Goal: Task Accomplishment & Management: Use online tool/utility

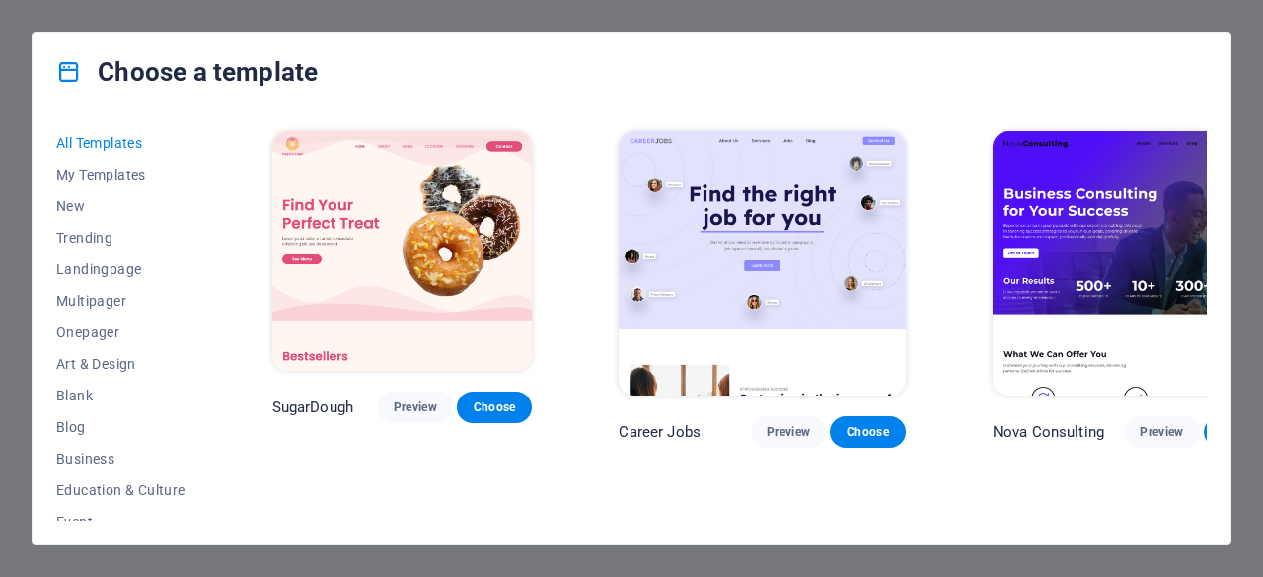
click at [288, 300] on img at bounding box center [402, 251] width 260 height 240
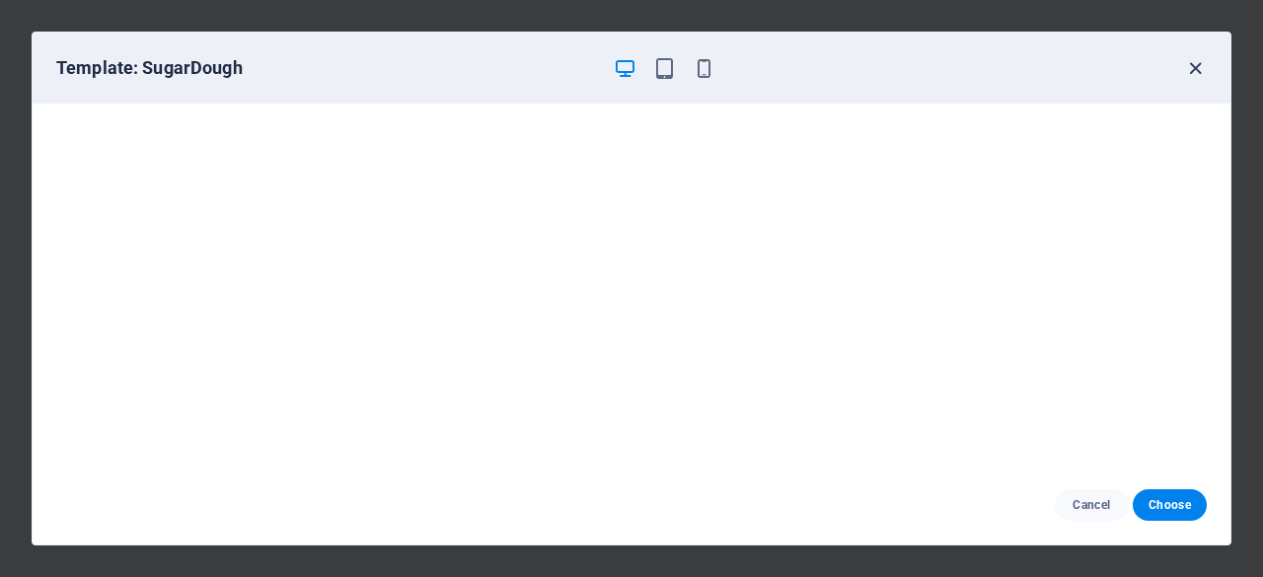
click at [1194, 61] on icon "button" at bounding box center [1195, 68] width 23 height 23
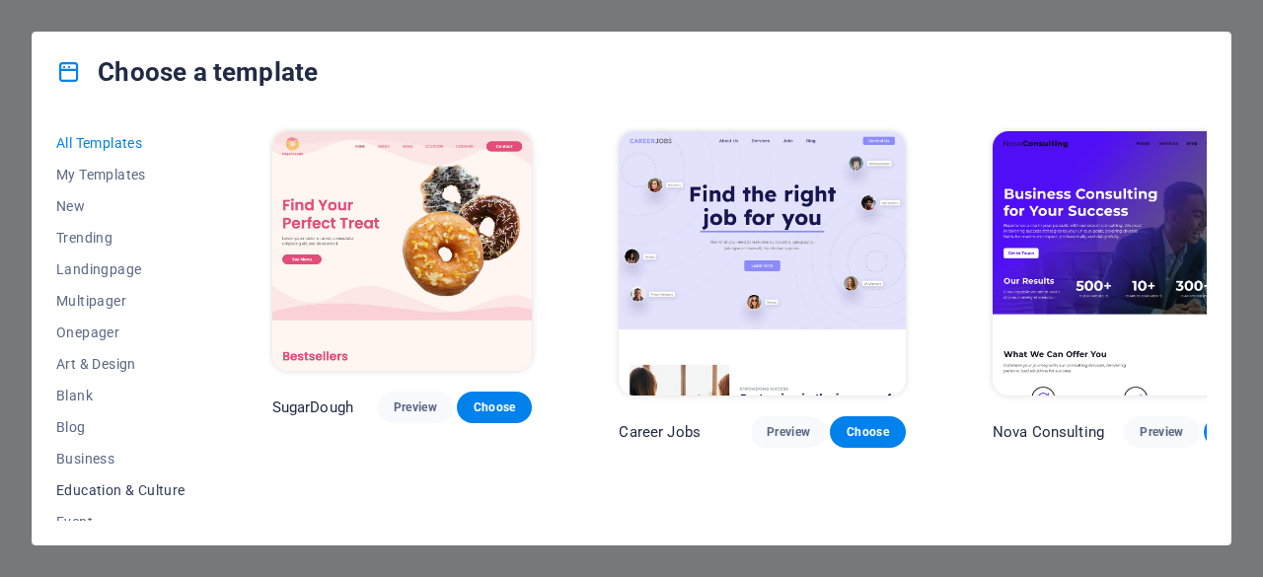
click at [157, 494] on span "Education & Culture" at bounding box center [120, 490] width 129 height 16
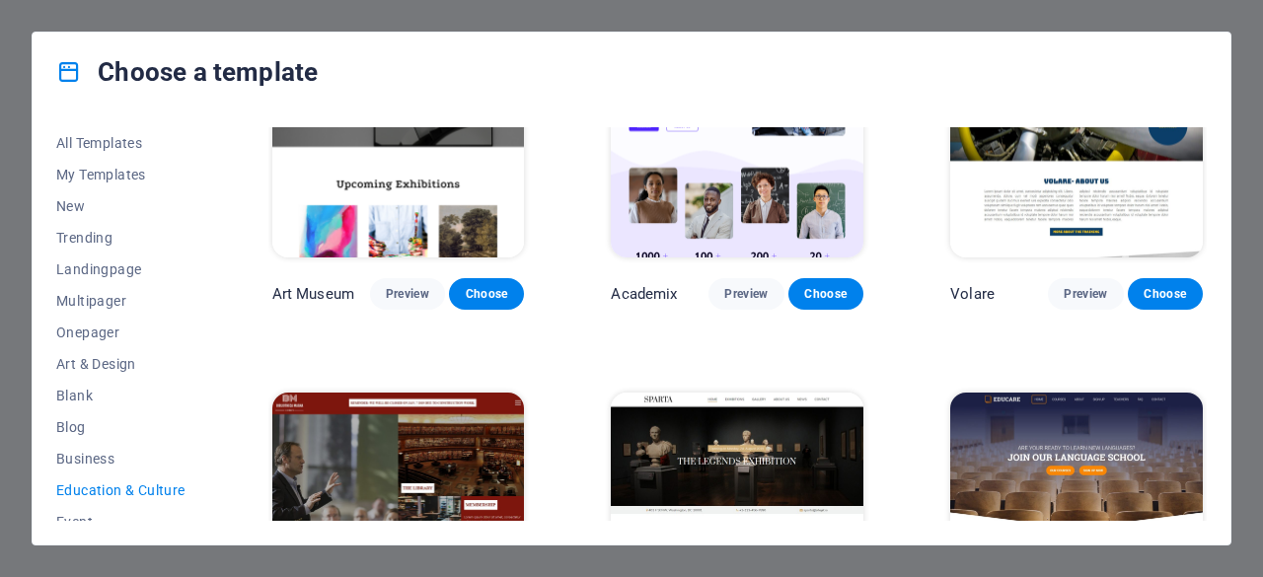
scroll to position [111, 0]
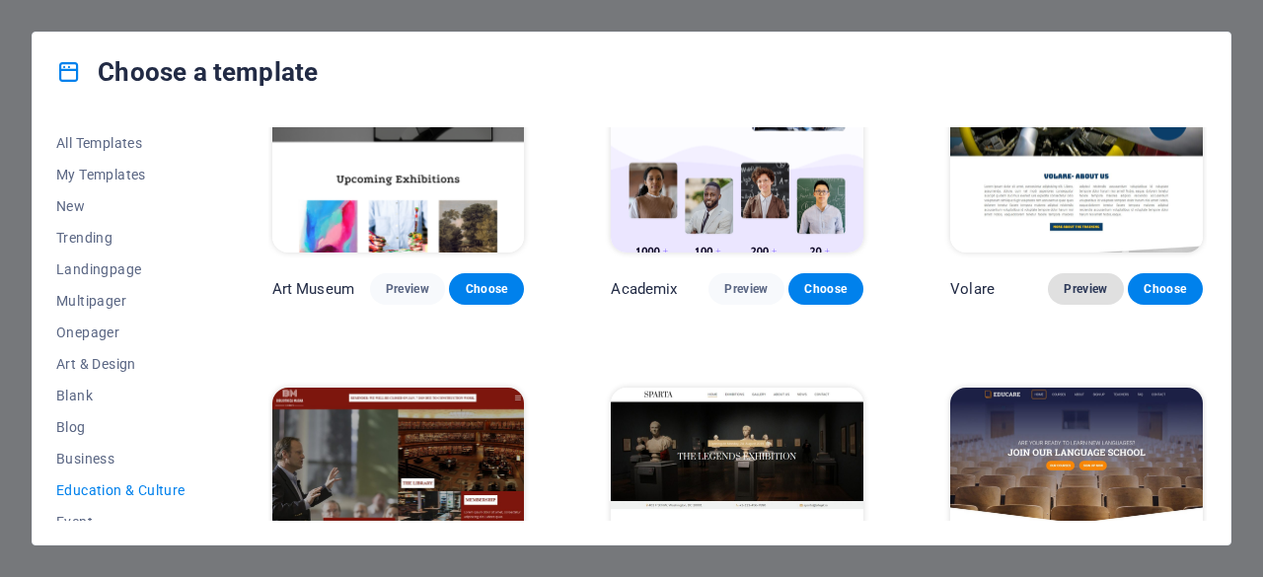
click at [1076, 287] on span "Preview" at bounding box center [1085, 289] width 43 height 16
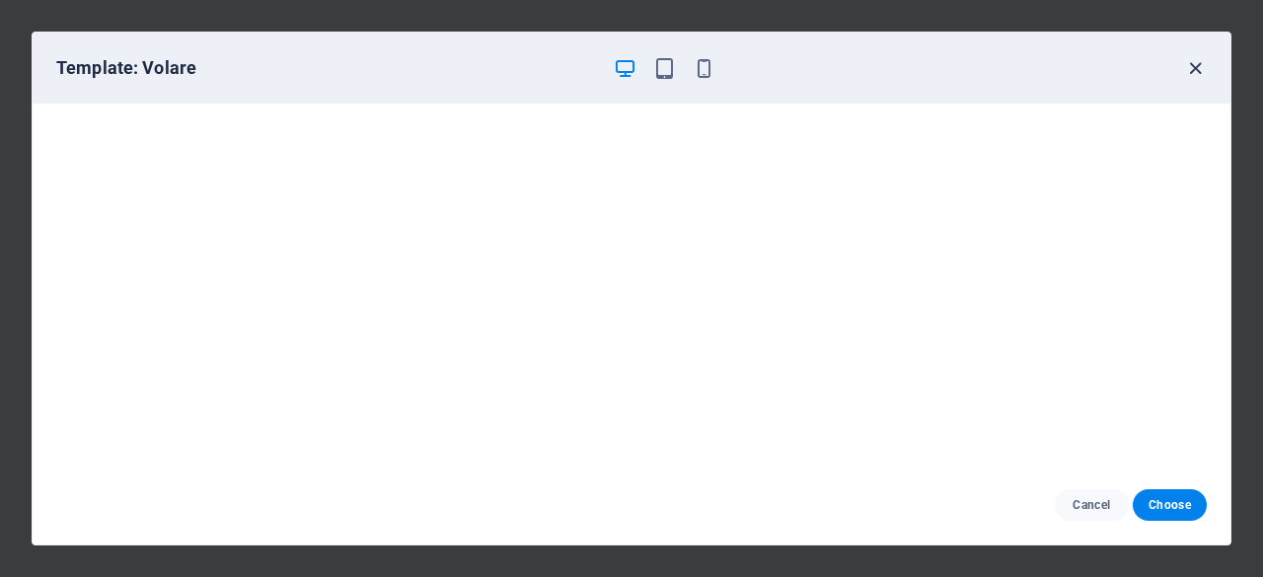
click at [1193, 66] on icon "button" at bounding box center [1195, 68] width 23 height 23
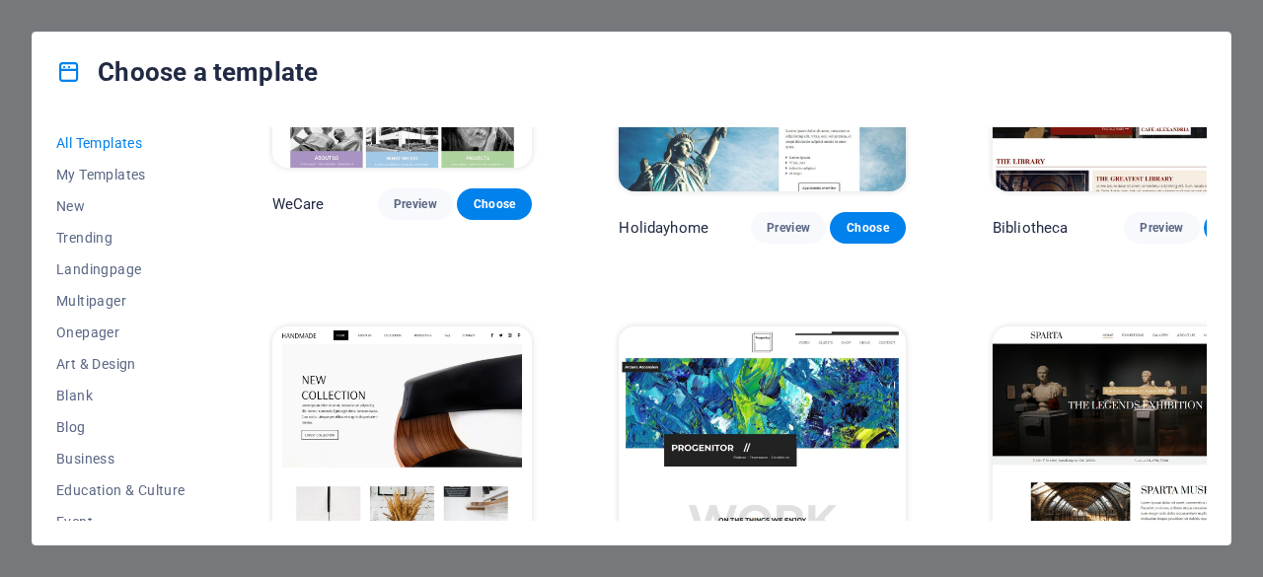
scroll to position [11861, 0]
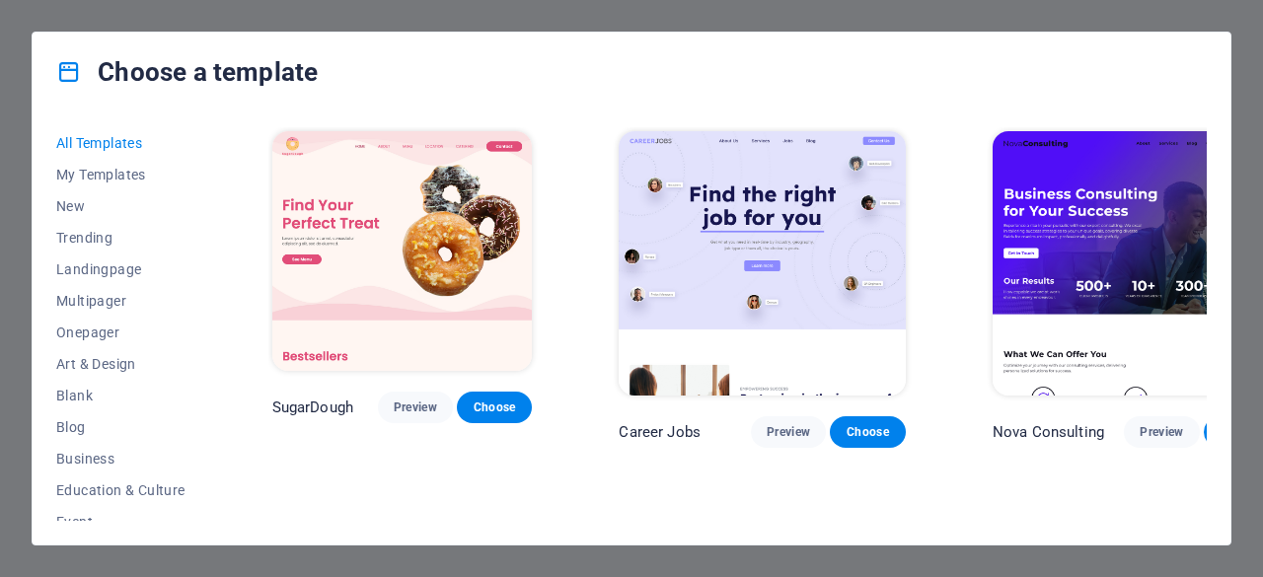
drag, startPoint x: 203, startPoint y: 290, endPoint x: 195, endPoint y: 395, distance: 104.9
click at [195, 395] on div "All Templates My Templates New Trending Landingpage Multipager Onepager Art & D…" at bounding box center [132, 324] width 153 height 394
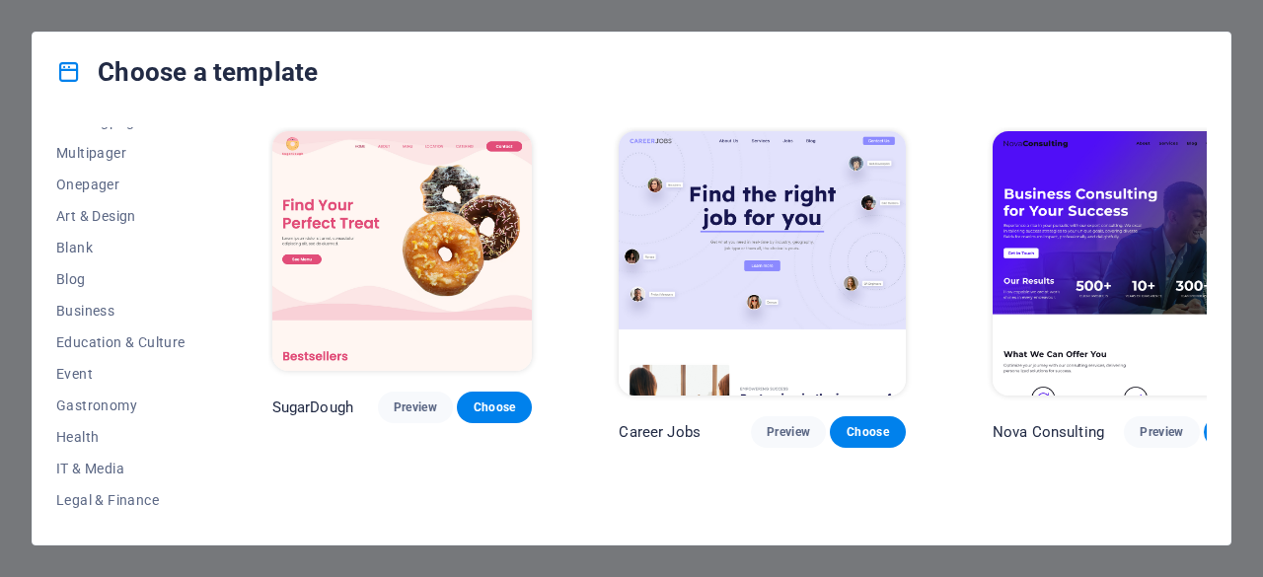
scroll to position [164, 0]
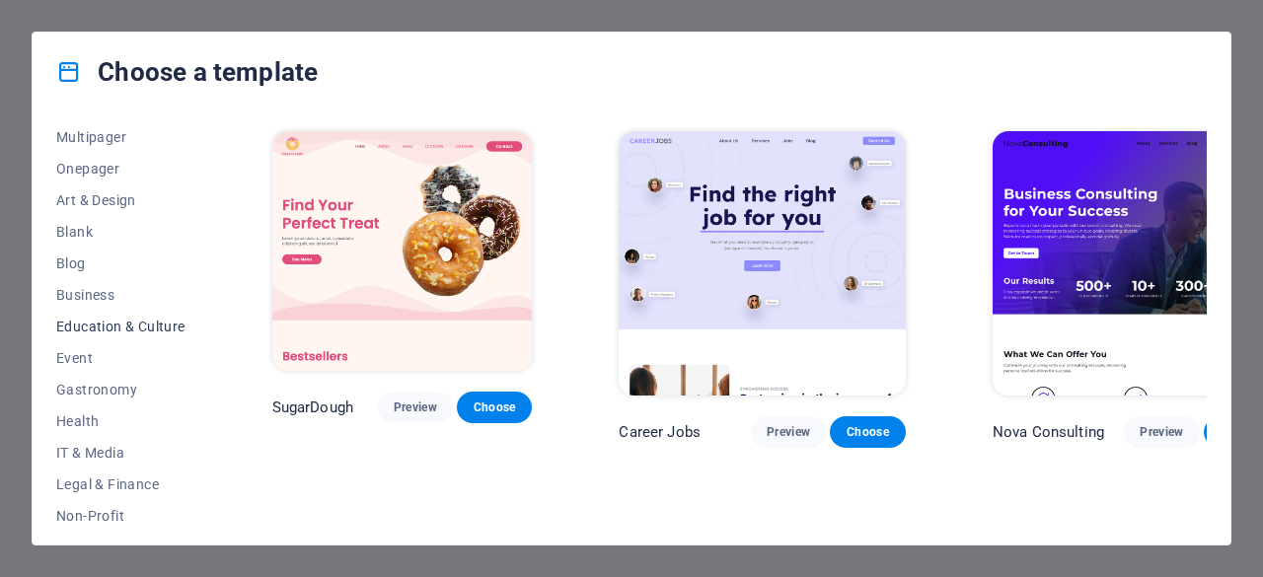
click at [99, 323] on span "Education & Culture" at bounding box center [120, 327] width 129 height 16
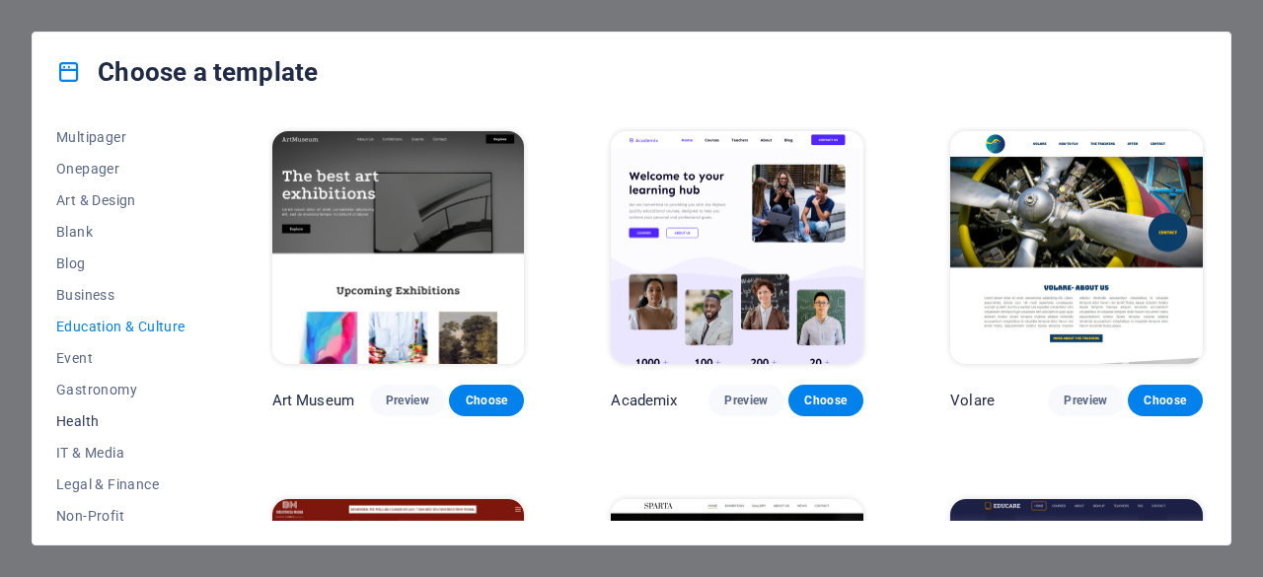
click at [82, 421] on span "Health" at bounding box center [120, 421] width 129 height 16
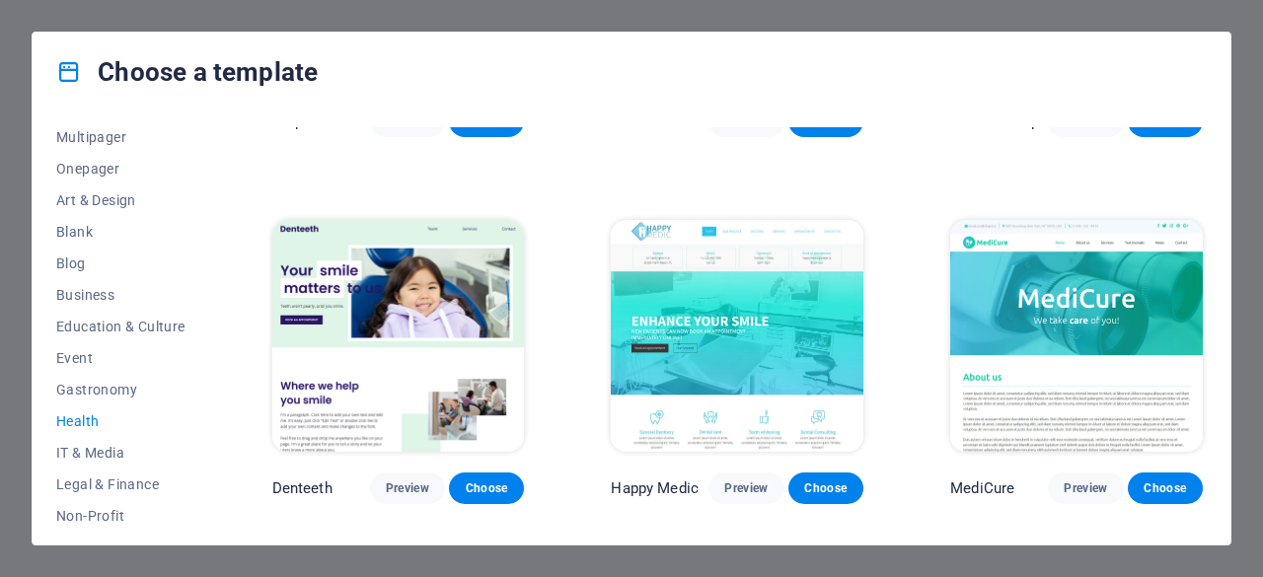
scroll to position [276, 0]
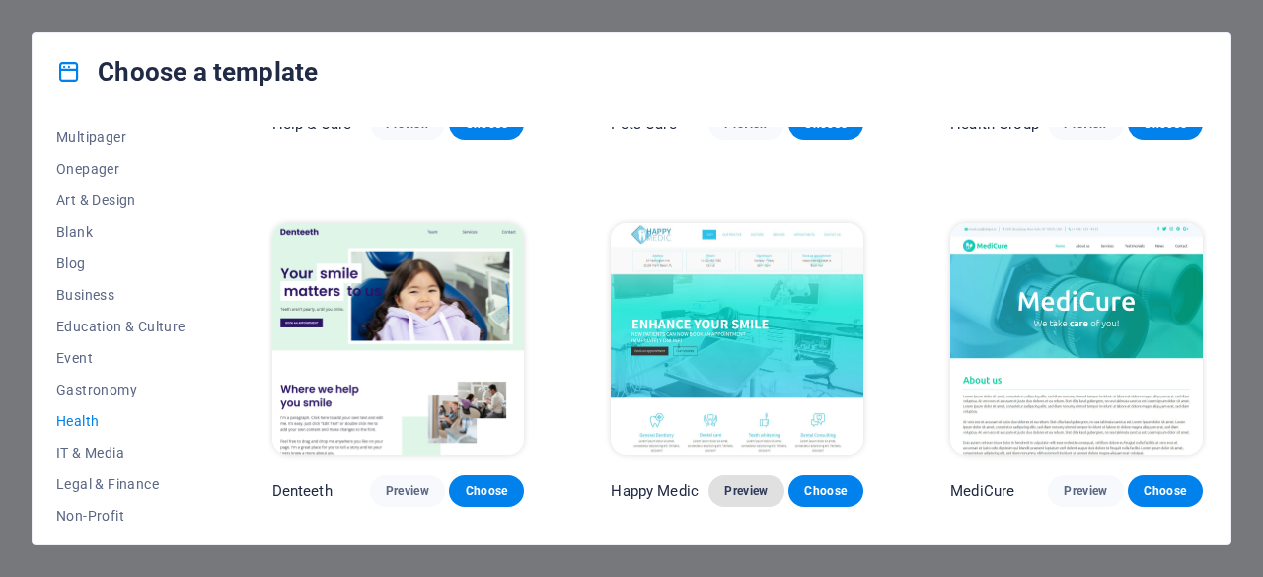
click at [741, 488] on span "Preview" at bounding box center [745, 491] width 43 height 16
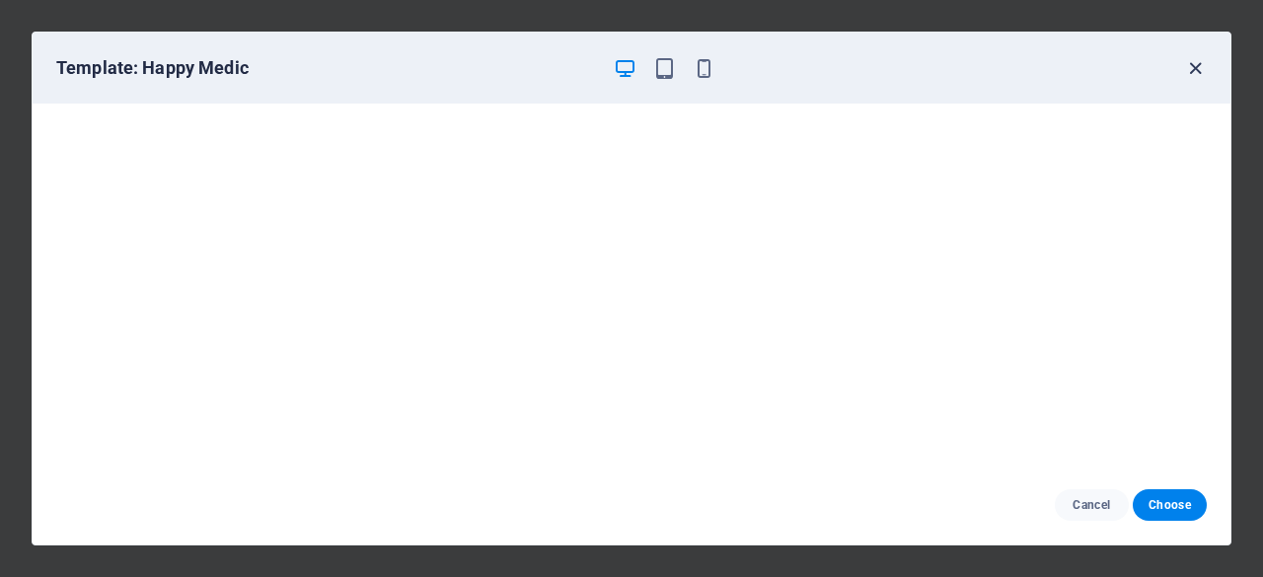
click at [1198, 67] on icon "button" at bounding box center [1195, 68] width 23 height 23
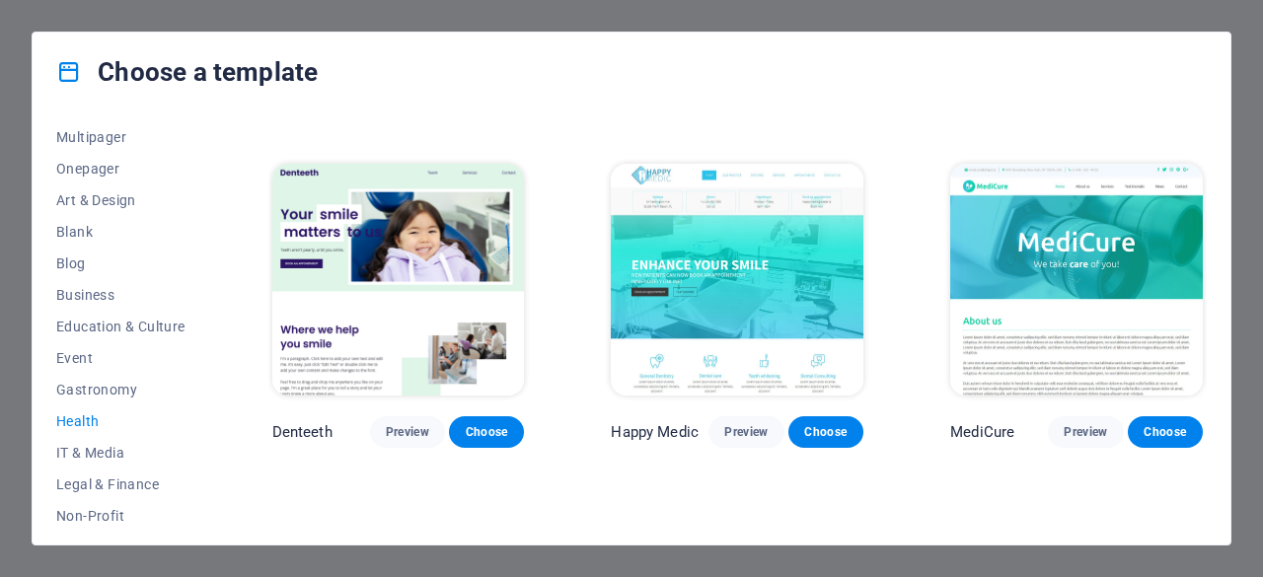
scroll to position [324, 0]
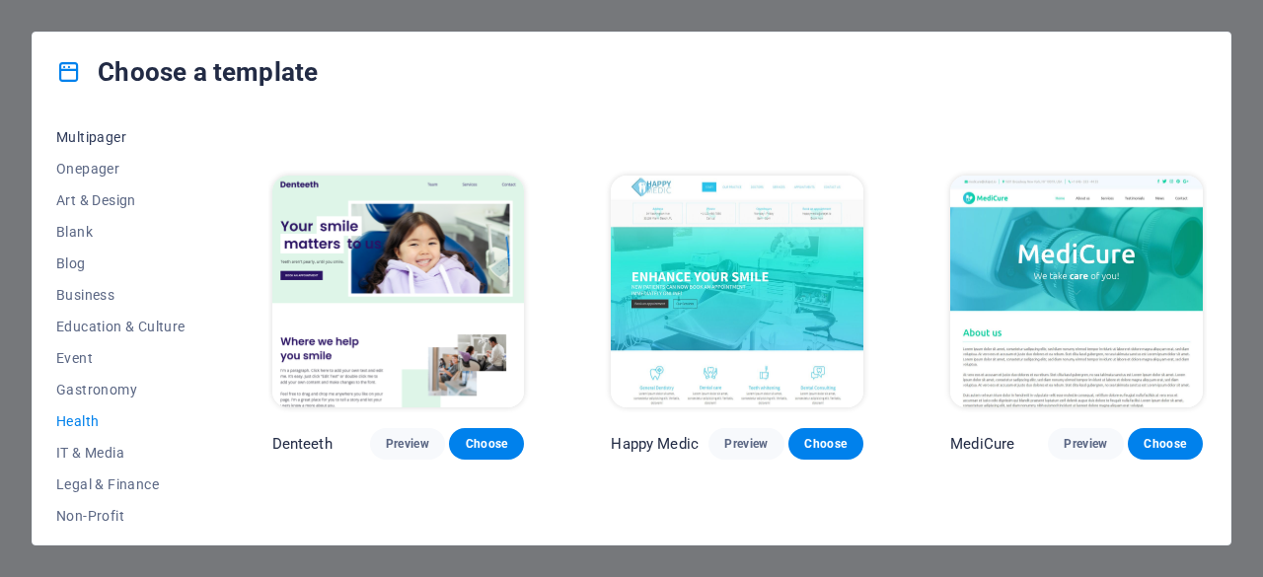
click at [107, 137] on span "Multipager" at bounding box center [120, 137] width 129 height 16
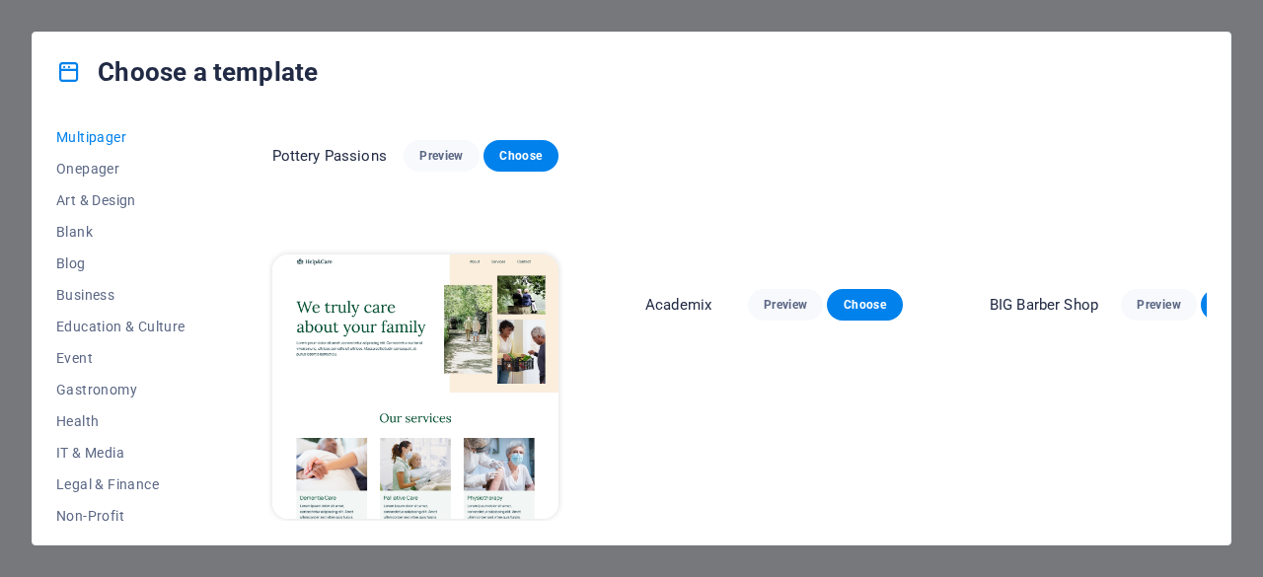
scroll to position [3335, 0]
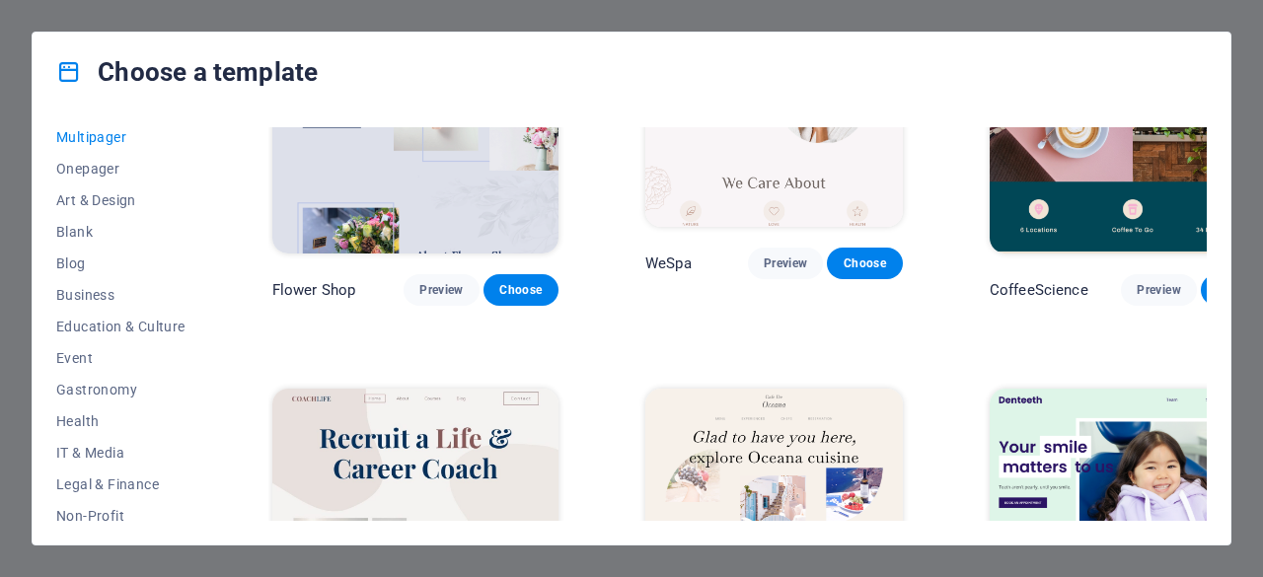
click at [1201, 385] on div "Denteeth Preview Choose" at bounding box center [1133, 545] width 294 height 321
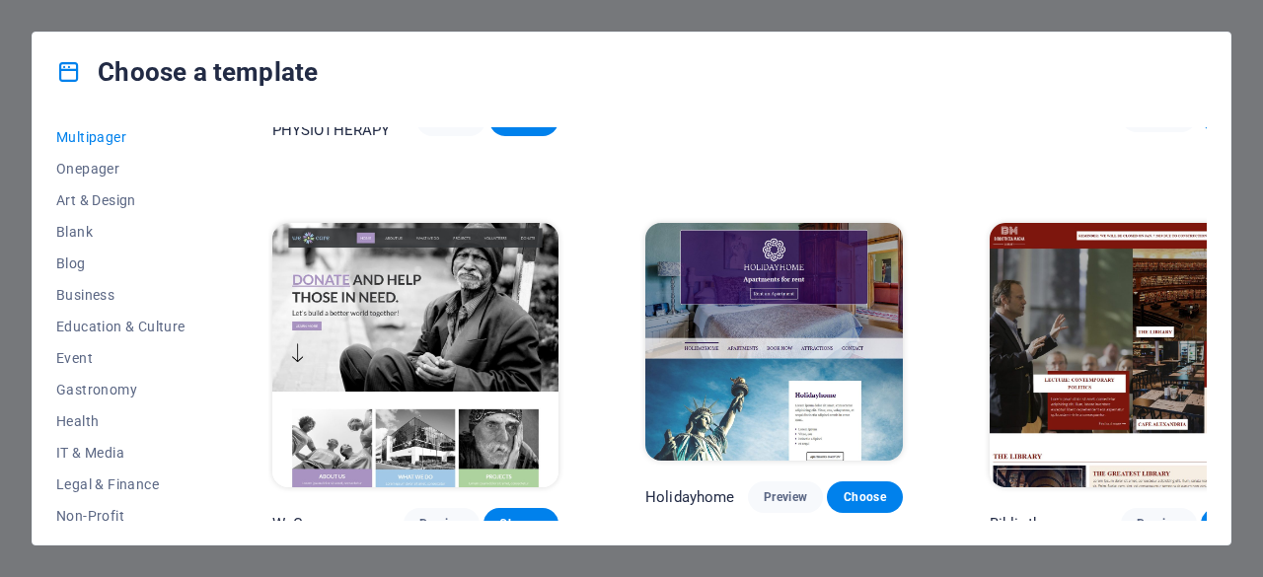
scroll to position [6717, 0]
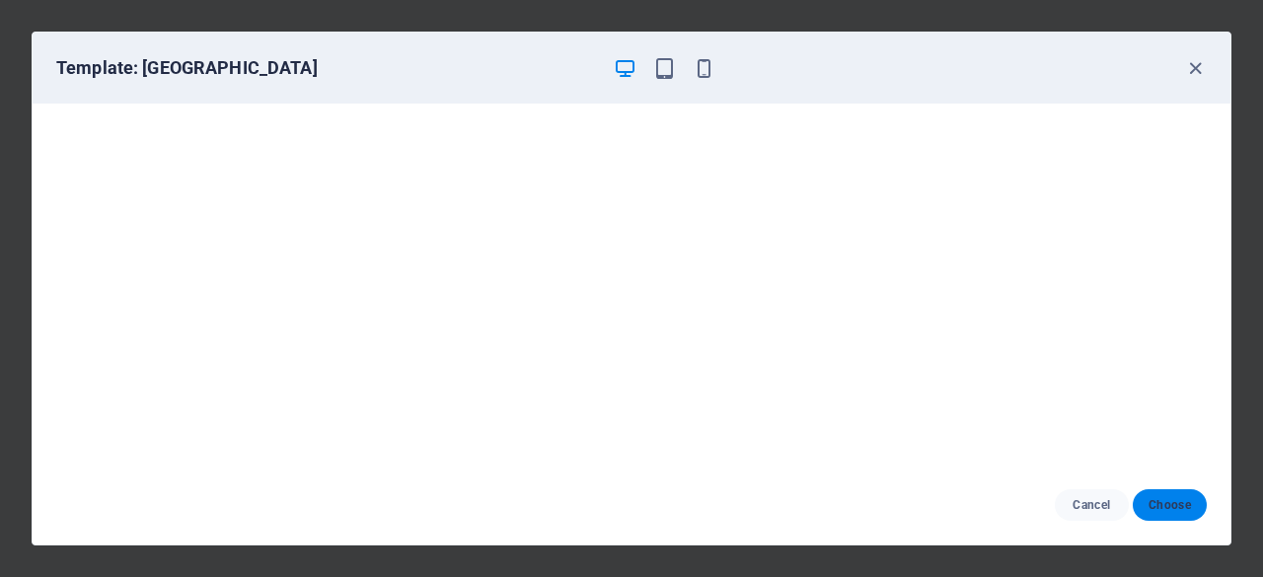
click at [1178, 506] on span "Choose" at bounding box center [1169, 505] width 42 height 16
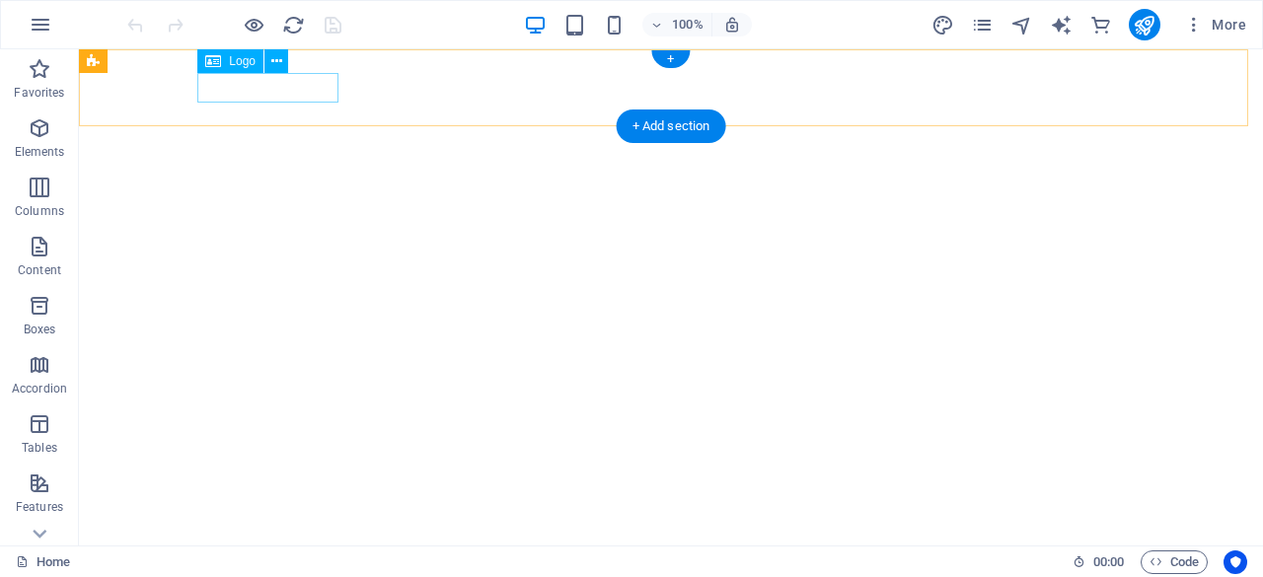
select select "px"
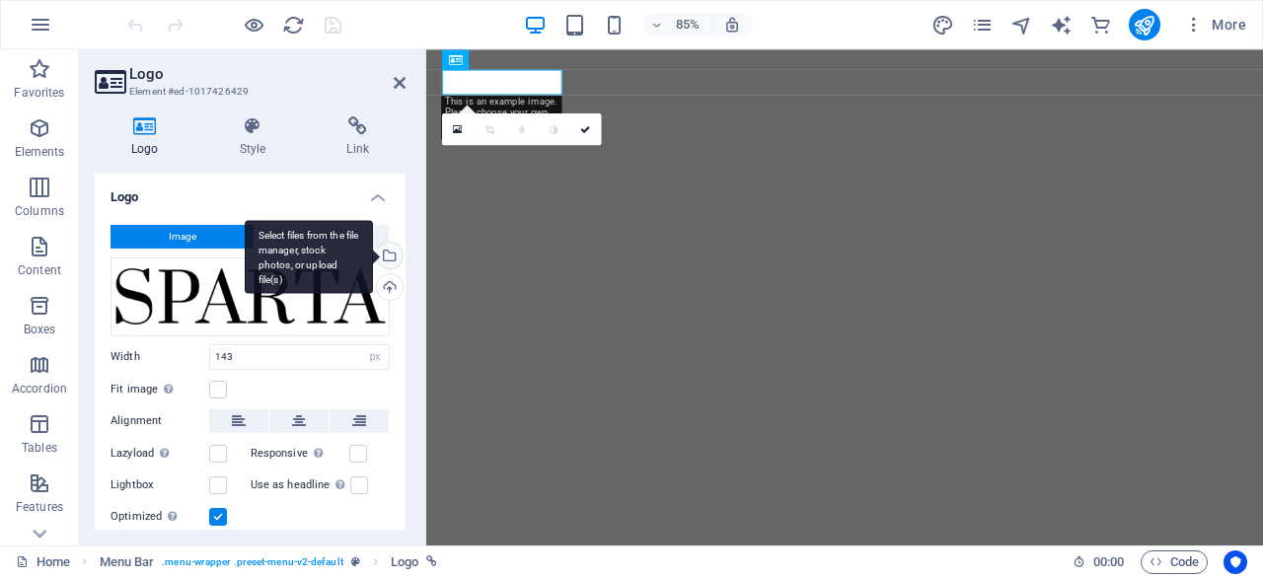
click at [388, 252] on div "Select files from the file manager, stock photos, or upload file(s)" at bounding box center [388, 258] width 30 height 30
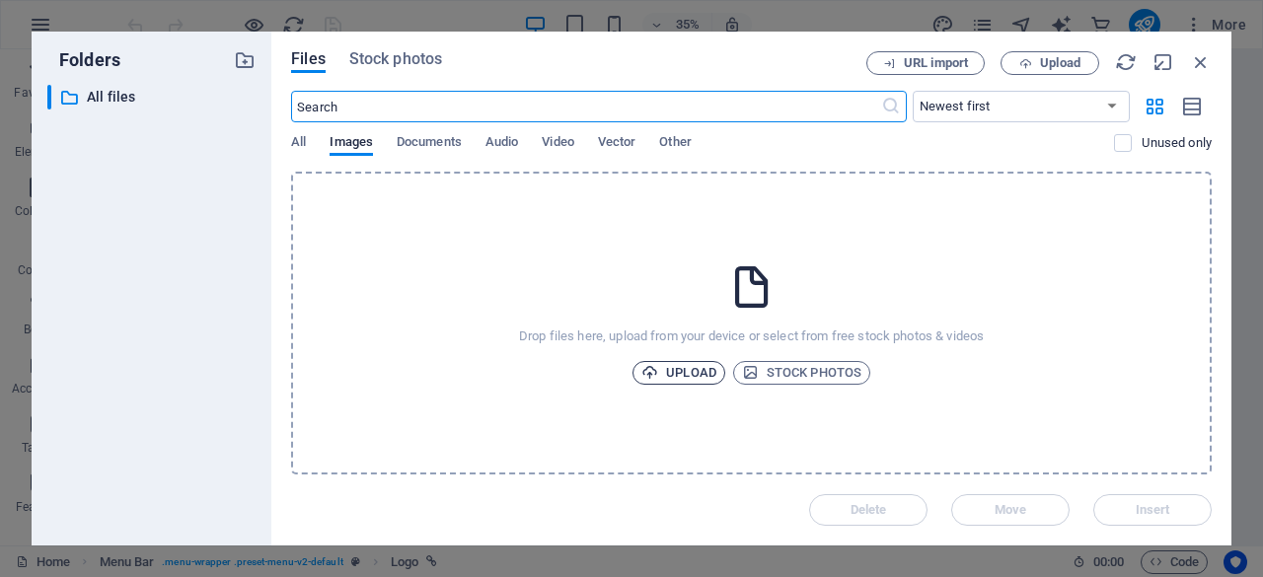
click at [695, 376] on span "Upload" at bounding box center [678, 373] width 75 height 24
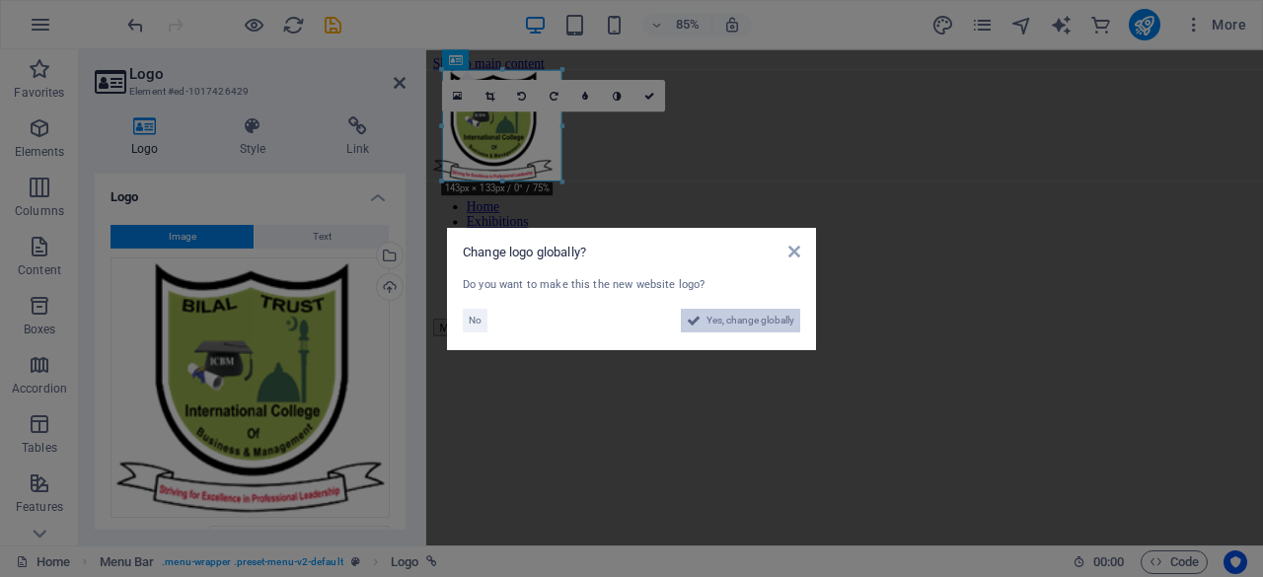
click at [725, 321] on span "Yes, change globally" at bounding box center [750, 321] width 88 height 24
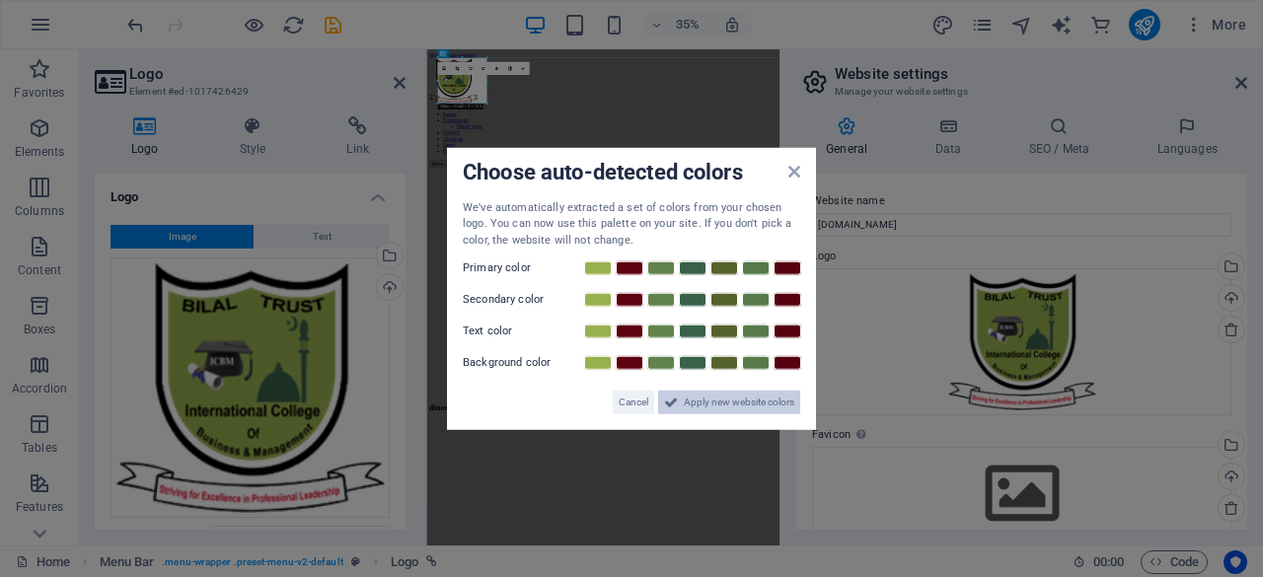
click at [702, 401] on span "Apply new website colors" at bounding box center [739, 403] width 111 height 24
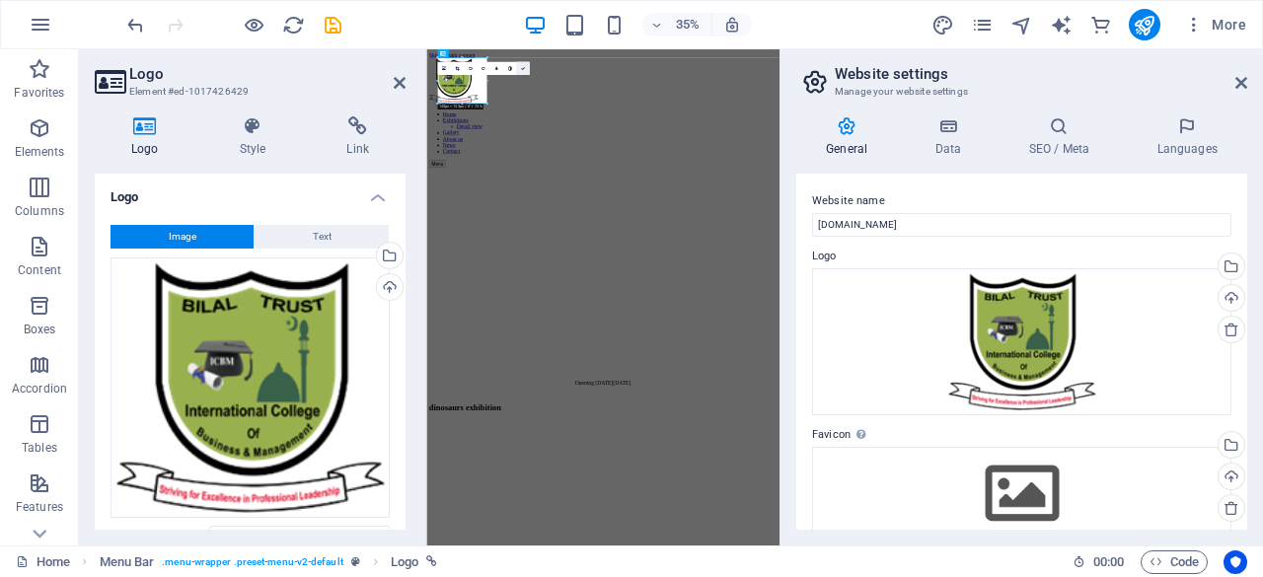
click at [525, 68] on link at bounding box center [522, 68] width 13 height 13
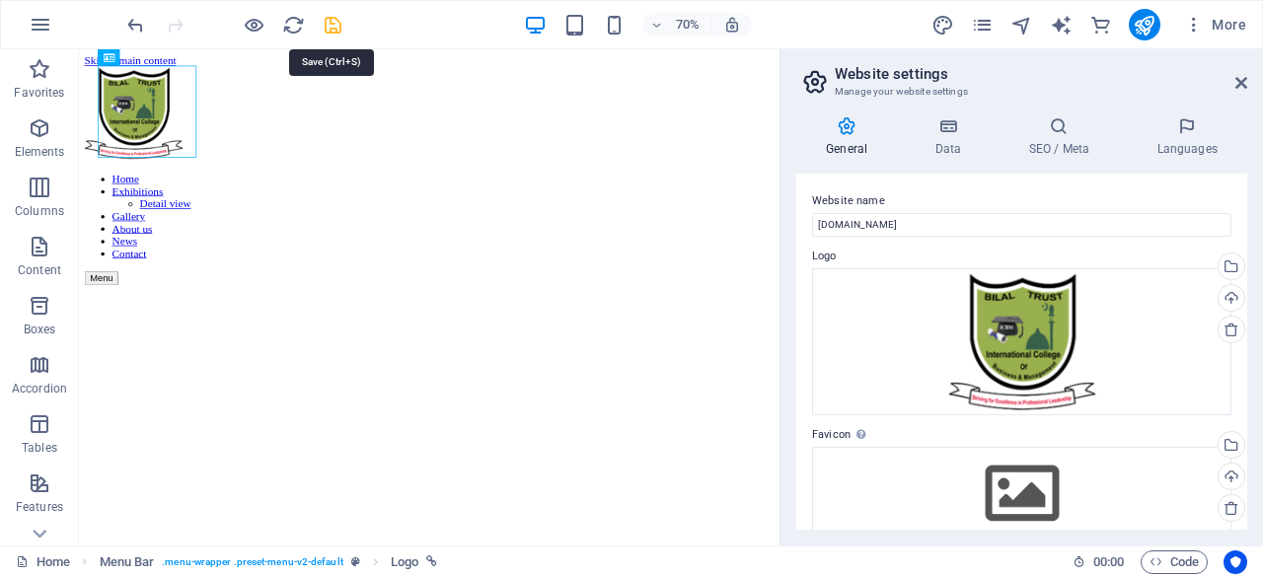
click at [333, 30] on icon "save" at bounding box center [333, 25] width 23 height 23
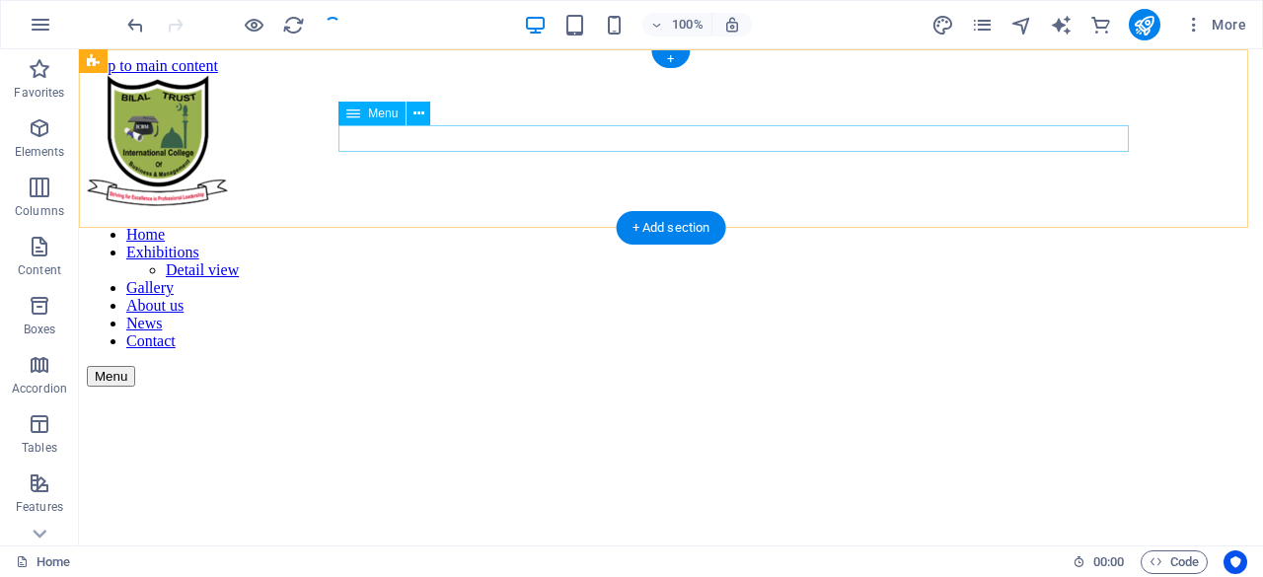
click at [632, 226] on nav "Home Exhibitions Detail view Gallery About us News Contact" at bounding box center [671, 288] width 1168 height 124
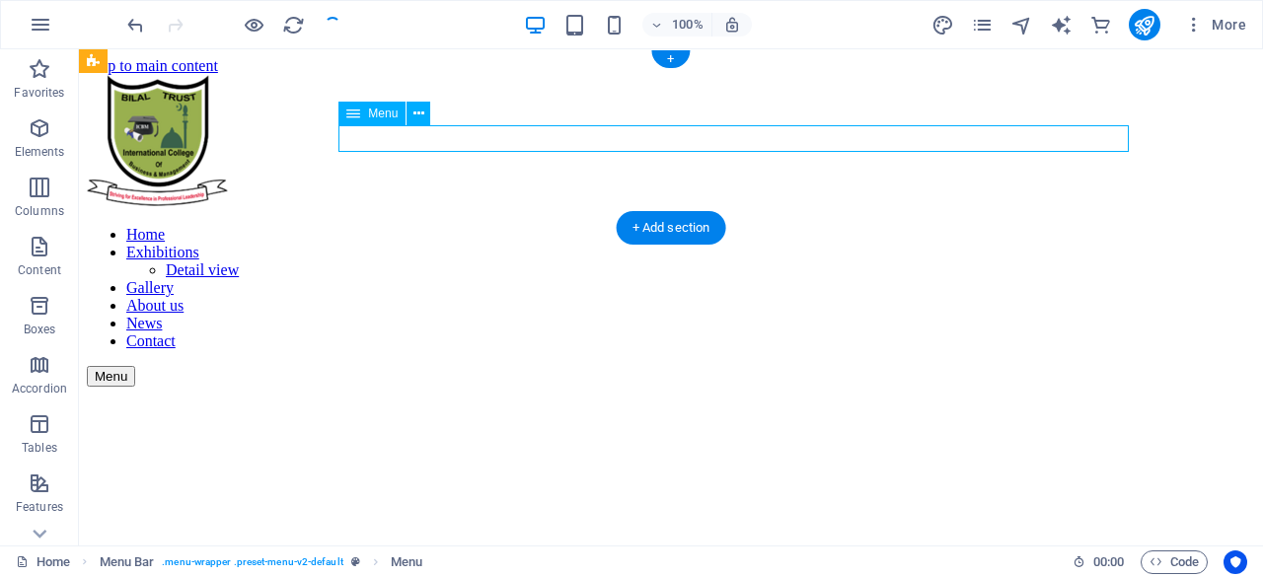
click at [632, 226] on nav "Home Exhibitions Detail view Gallery About us News Contact" at bounding box center [671, 288] width 1168 height 124
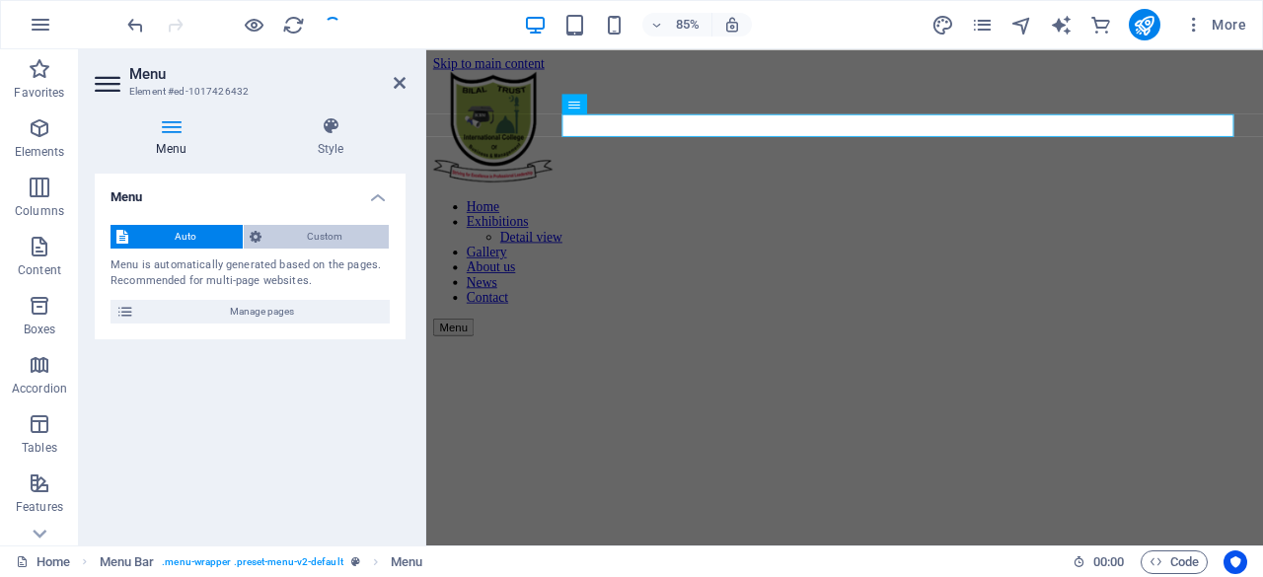
click at [285, 232] on span "Custom" at bounding box center [325, 237] width 116 height 24
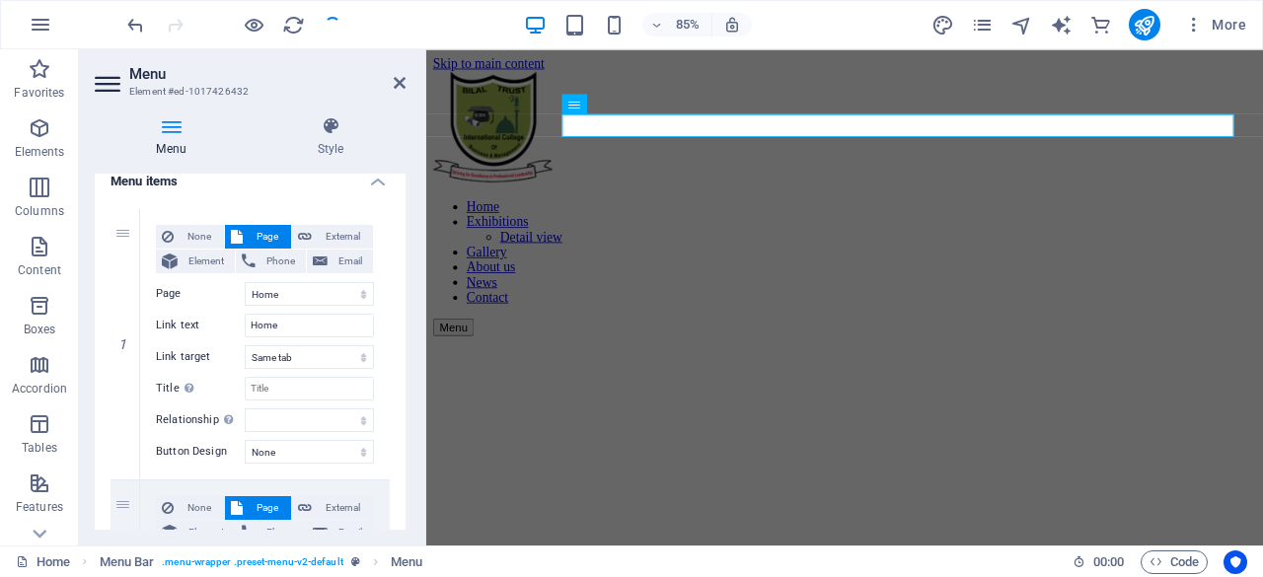
scroll to position [164, 0]
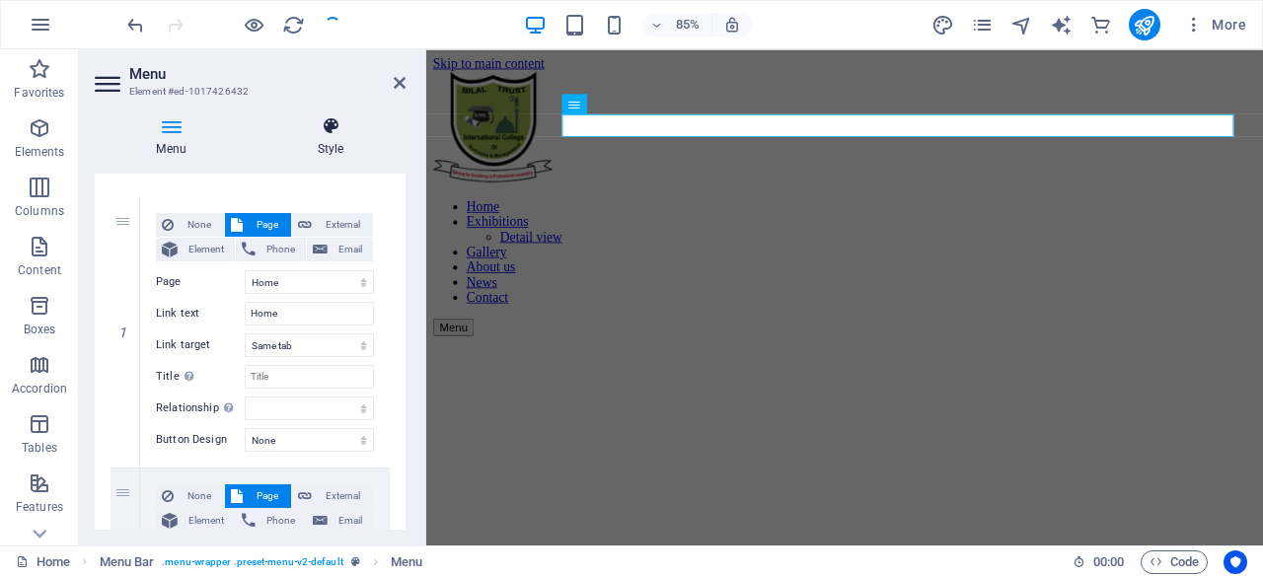
click at [330, 129] on icon at bounding box center [331, 126] width 150 height 20
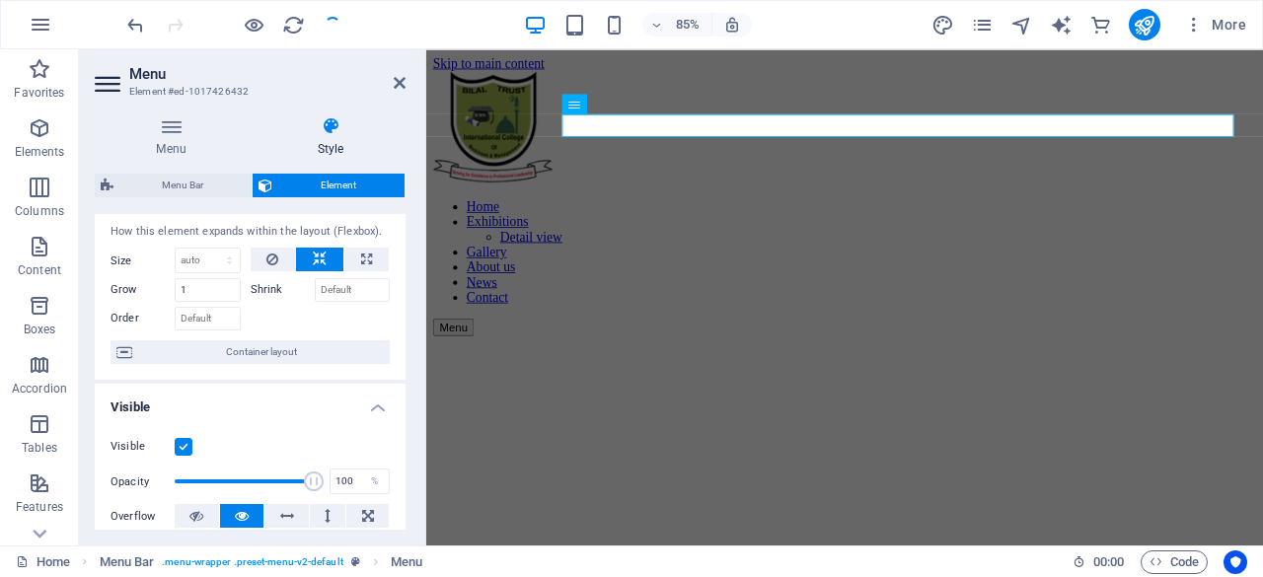
scroll to position [0, 0]
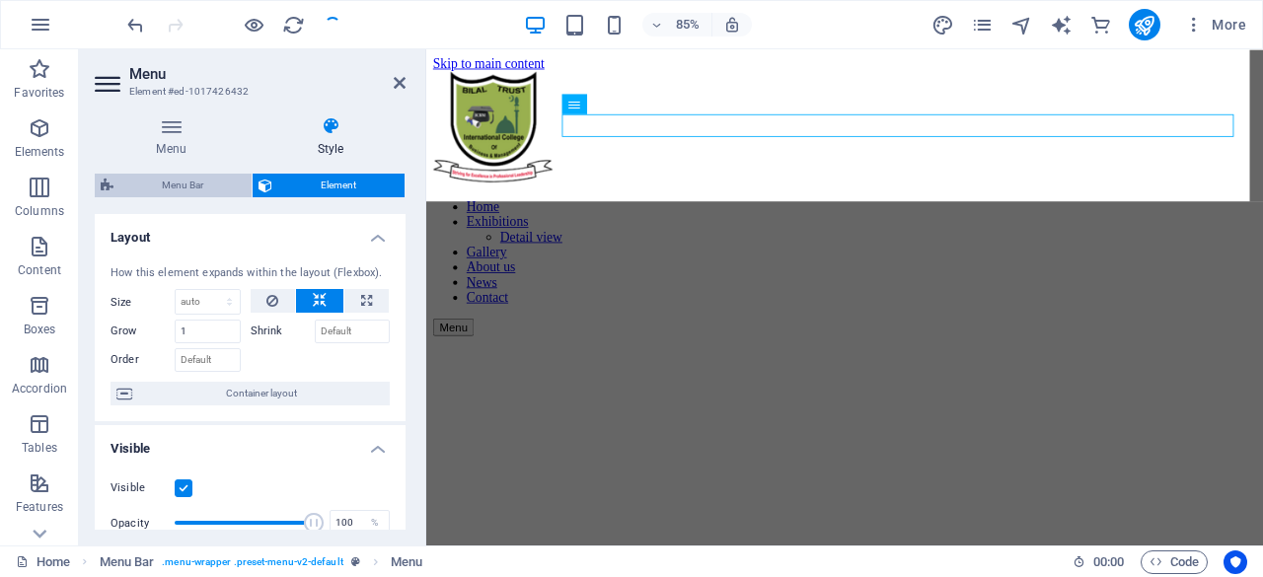
click at [195, 188] on span "Menu Bar" at bounding box center [182, 186] width 126 height 24
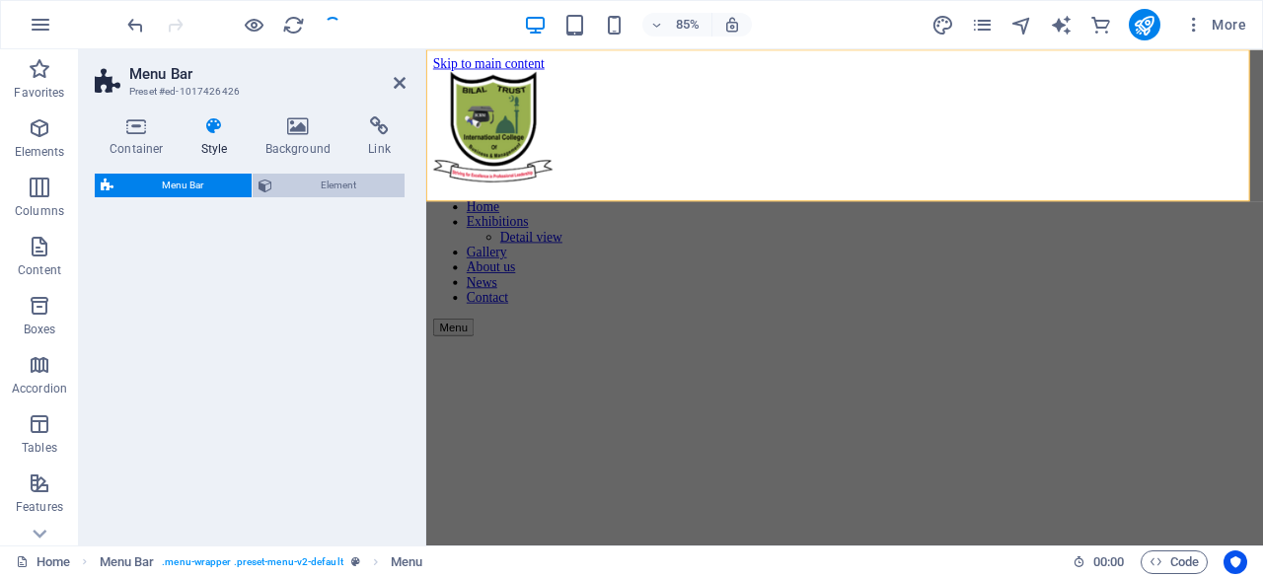
select select "rem"
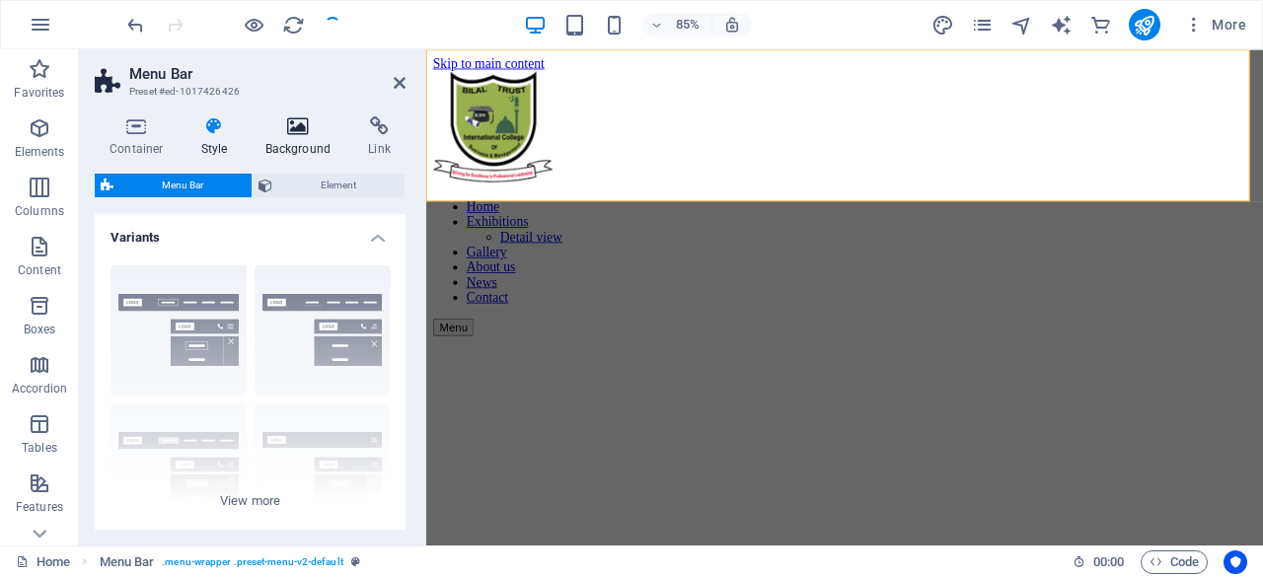
click at [301, 136] on h4 "Background" at bounding box center [303, 136] width 104 height 41
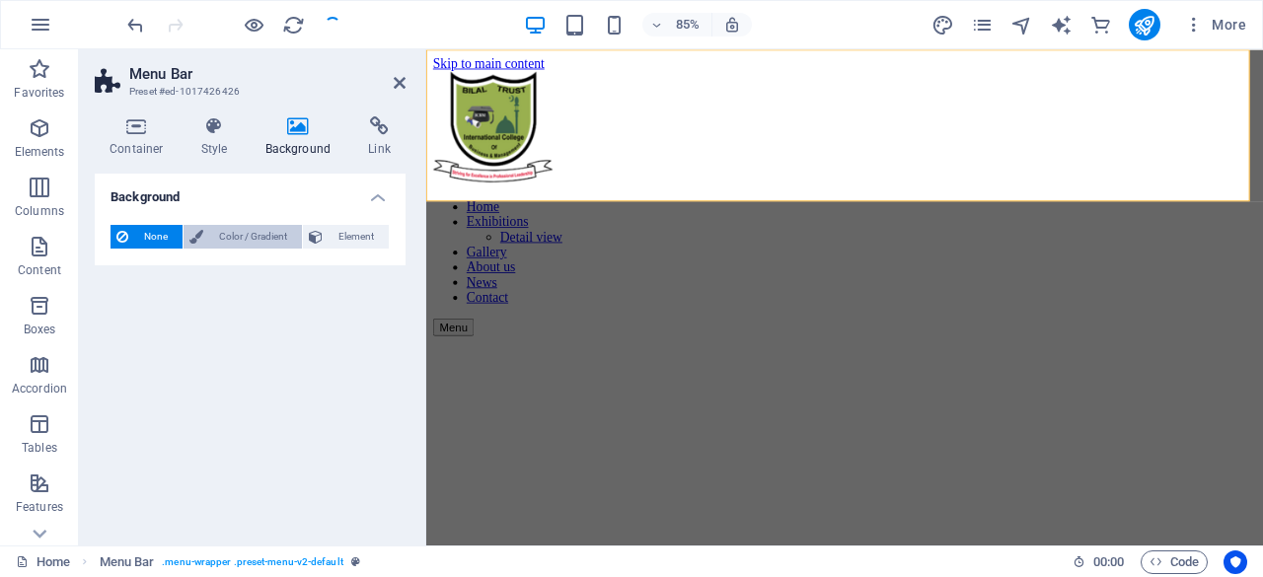
click at [264, 236] on span "Color / Gradient" at bounding box center [252, 237] width 87 height 24
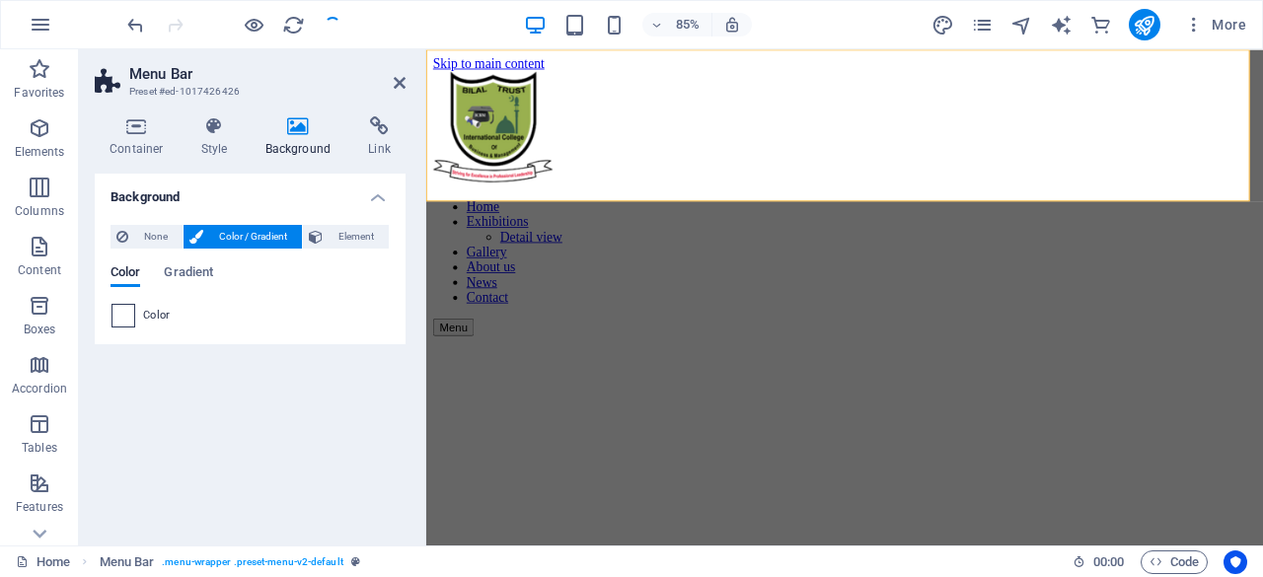
click at [120, 319] on span at bounding box center [123, 316] width 22 height 22
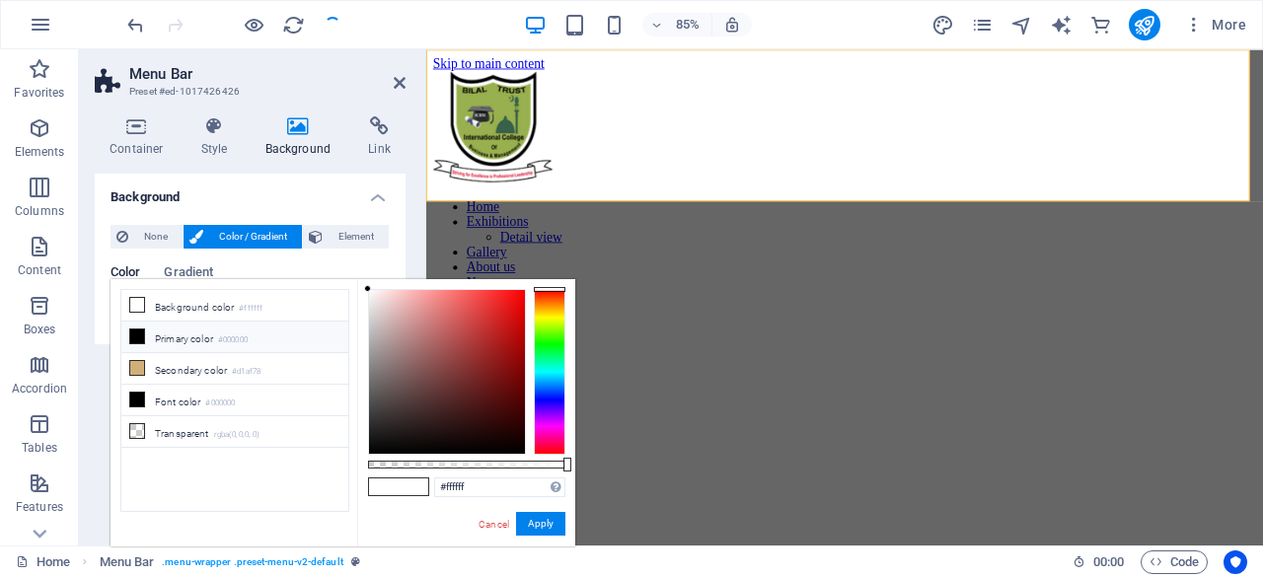
click at [550, 350] on div at bounding box center [550, 372] width 32 height 166
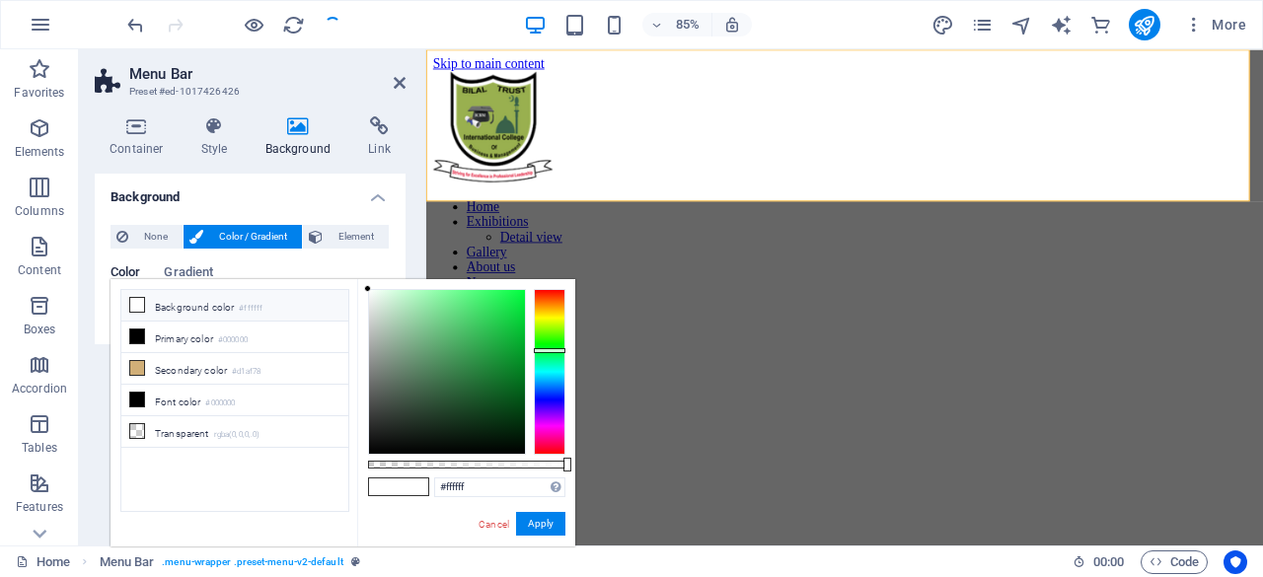
click at [475, 297] on div at bounding box center [447, 372] width 156 height 164
click at [475, 296] on div at bounding box center [474, 296] width 7 height 7
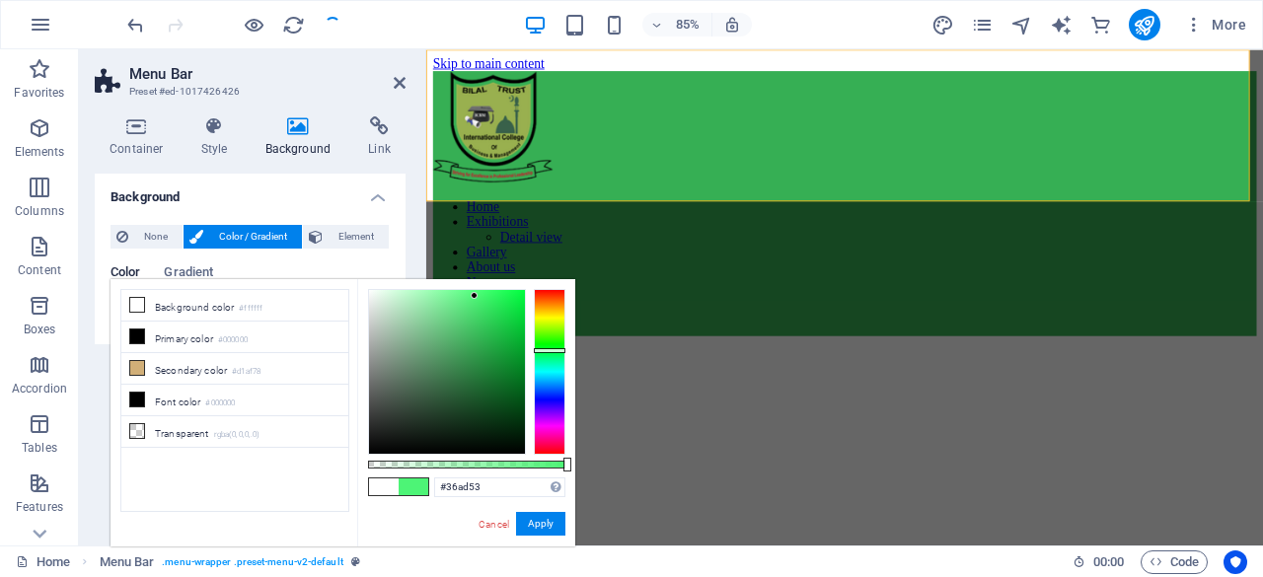
click at [476, 341] on div at bounding box center [447, 372] width 156 height 164
click at [479, 409] on div at bounding box center [447, 372] width 156 height 164
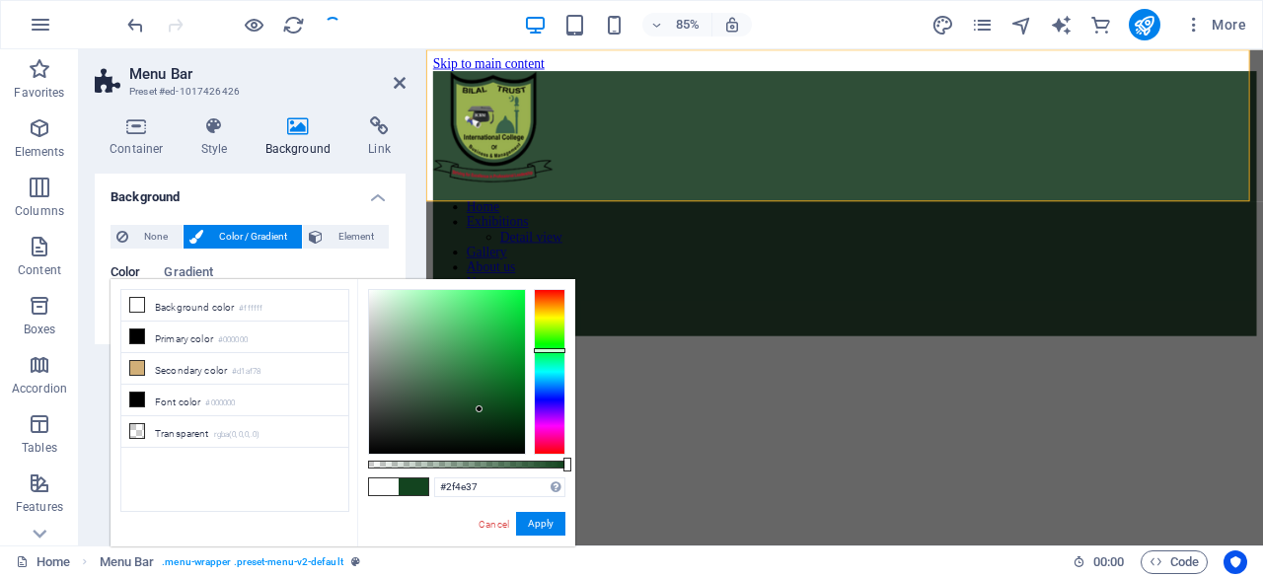
click at [430, 403] on div at bounding box center [447, 372] width 156 height 164
click at [413, 324] on div at bounding box center [447, 372] width 156 height 164
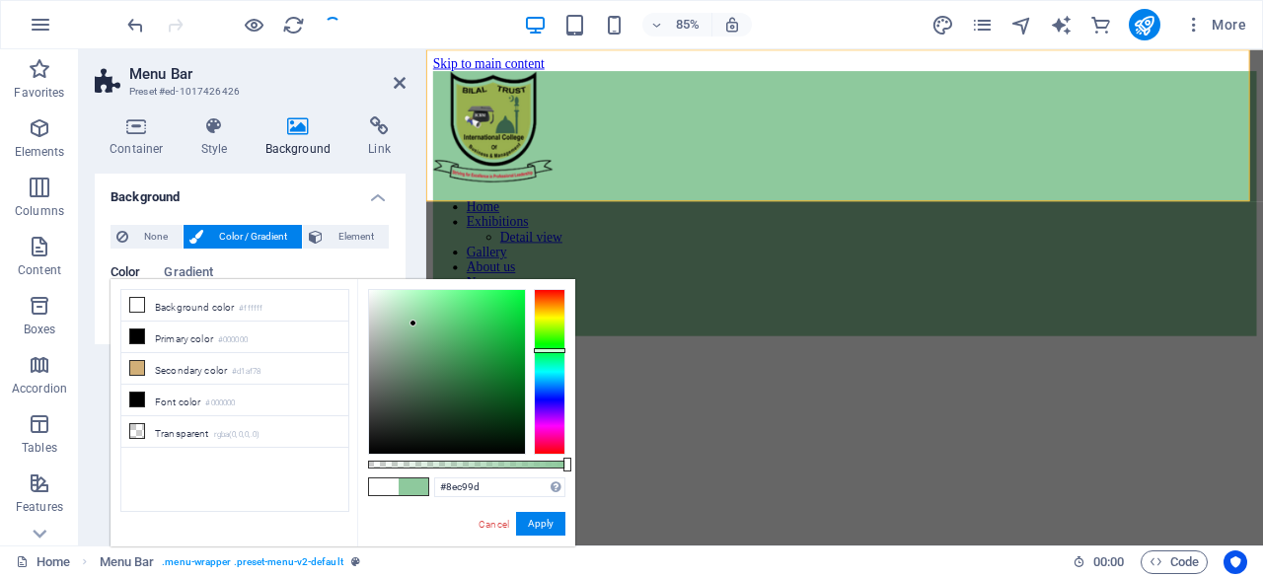
click at [437, 300] on div at bounding box center [447, 372] width 156 height 164
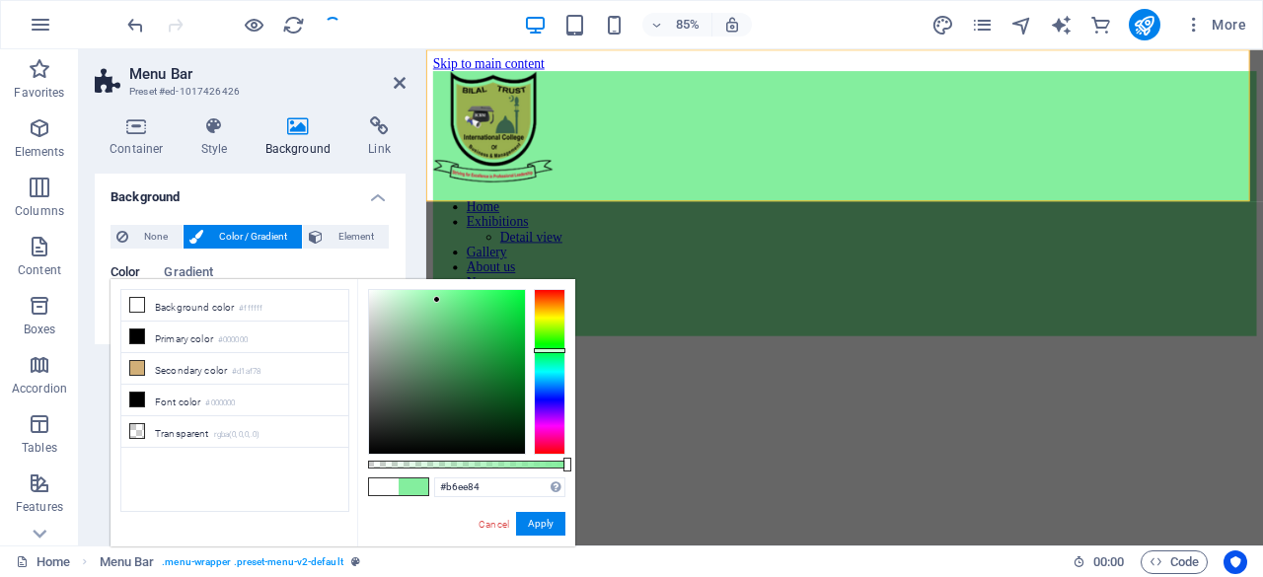
click at [551, 331] on div at bounding box center [550, 372] width 32 height 166
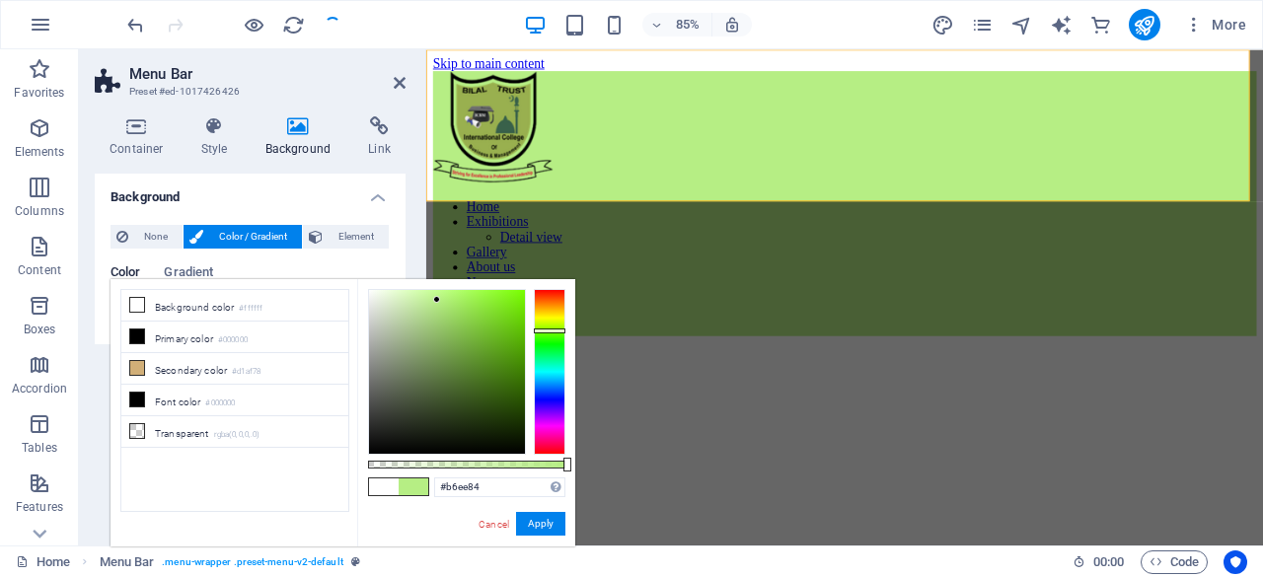
drag, startPoint x: 475, startPoint y: 463, endPoint x: 566, endPoint y: 461, distance: 91.8
click at [565, 461] on div at bounding box center [466, 465] width 197 height 8
click at [139, 333] on icon at bounding box center [137, 337] width 14 height 14
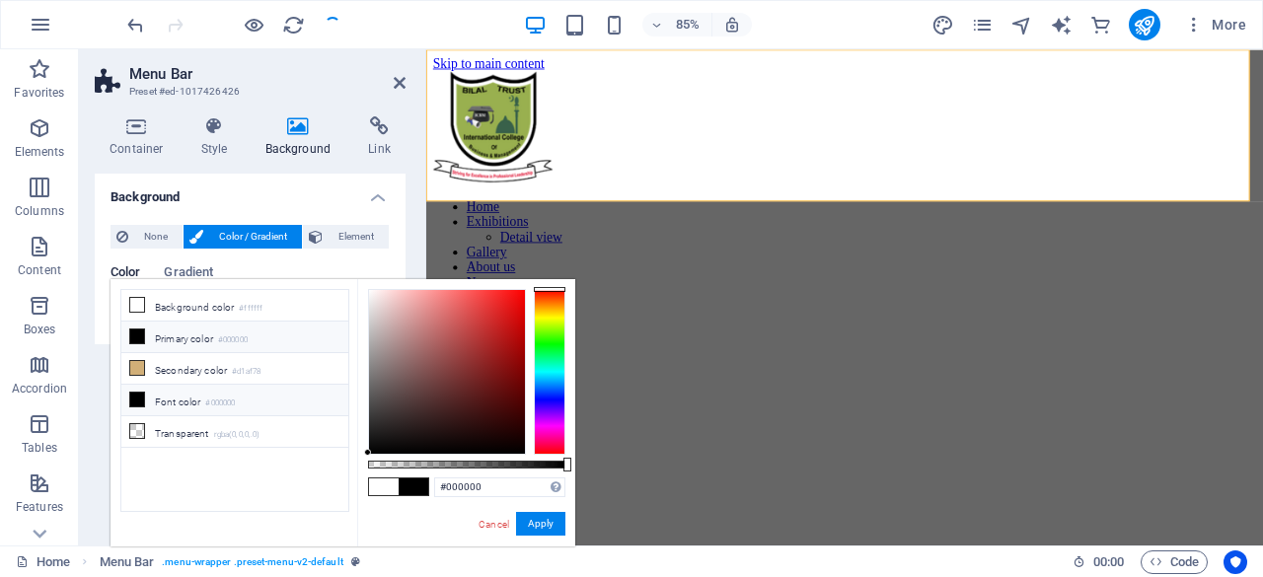
click at [138, 393] on icon at bounding box center [137, 400] width 14 height 14
click at [187, 390] on li "Font color #000000" at bounding box center [234, 401] width 227 height 32
click at [195, 397] on li "Font color #000000" at bounding box center [234, 401] width 227 height 32
click at [136, 393] on icon at bounding box center [137, 400] width 14 height 14
click at [382, 483] on span at bounding box center [384, 487] width 30 height 17
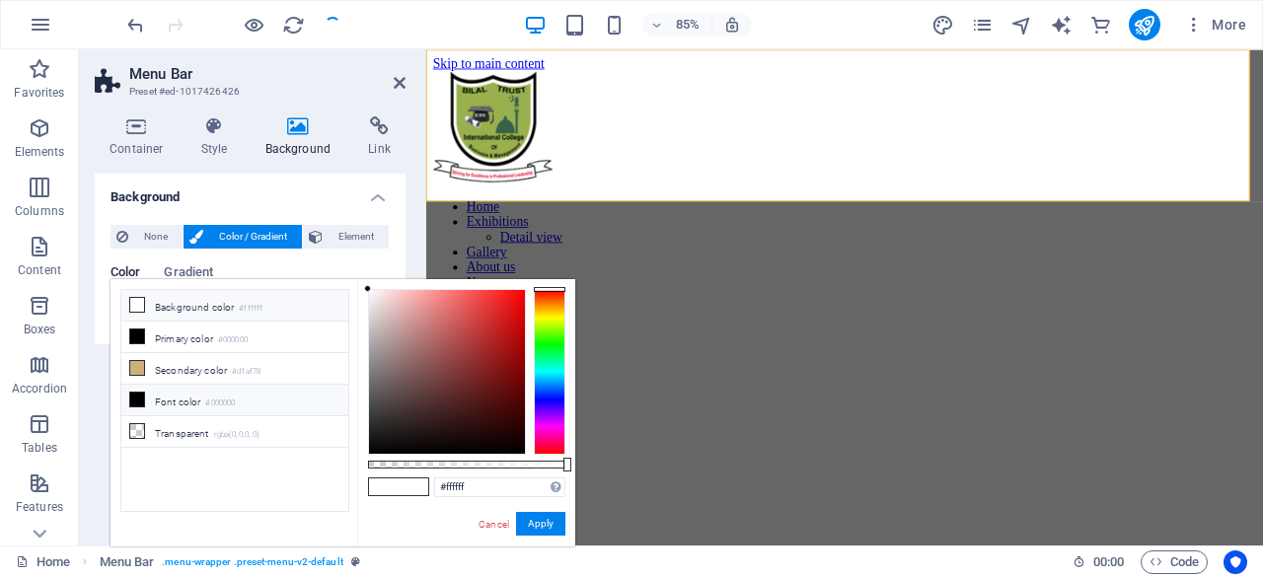
click at [190, 392] on li "Font color #000000" at bounding box center [234, 401] width 227 height 32
click at [213, 424] on li "Transparent rgba(0,0,0,.0)" at bounding box center [234, 432] width 227 height 32
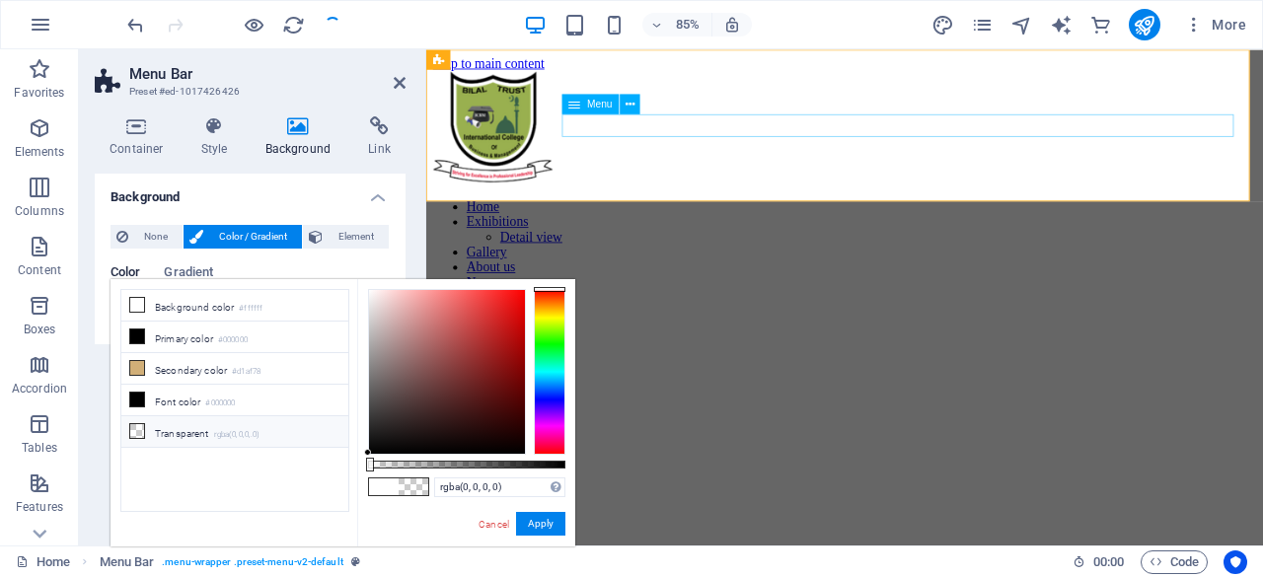
click at [792, 226] on nav "Home Exhibitions Detail view Gallery About us News Contact" at bounding box center [918, 288] width 969 height 124
click at [211, 388] on li "Font color #000000" at bounding box center [234, 401] width 227 height 32
click at [170, 427] on li "Transparent rgba(0,0,0,.0)" at bounding box center [234, 432] width 227 height 32
click at [257, 307] on small "#ffffff" at bounding box center [251, 309] width 24 height 14
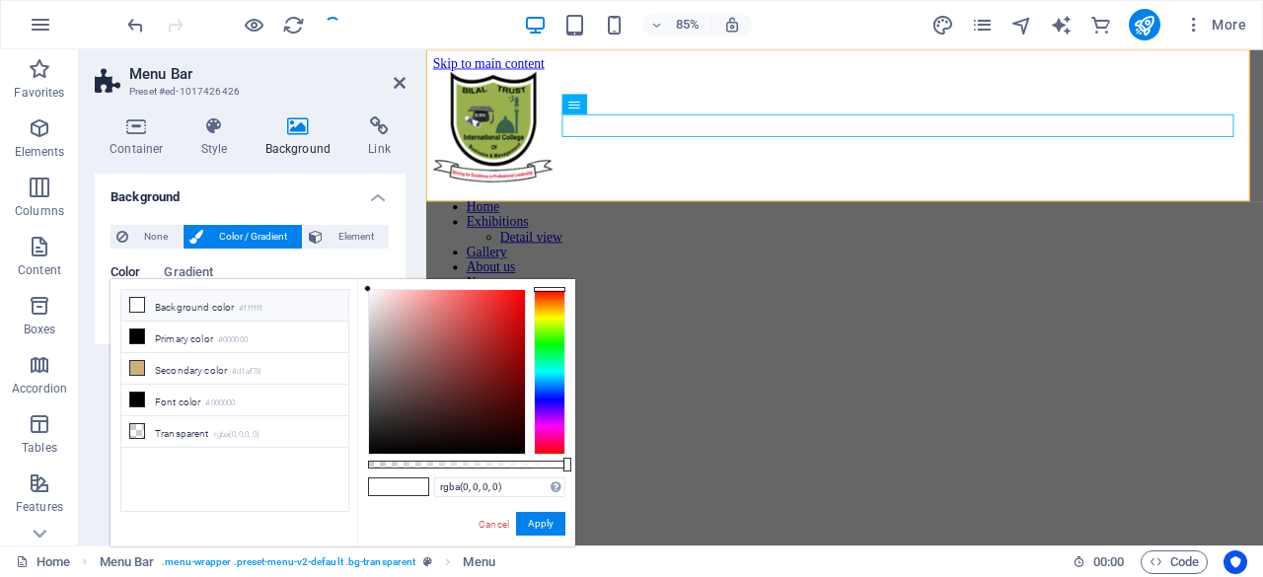
type input "#ffffff"
click at [629, 108] on icon at bounding box center [630, 105] width 9 height 18
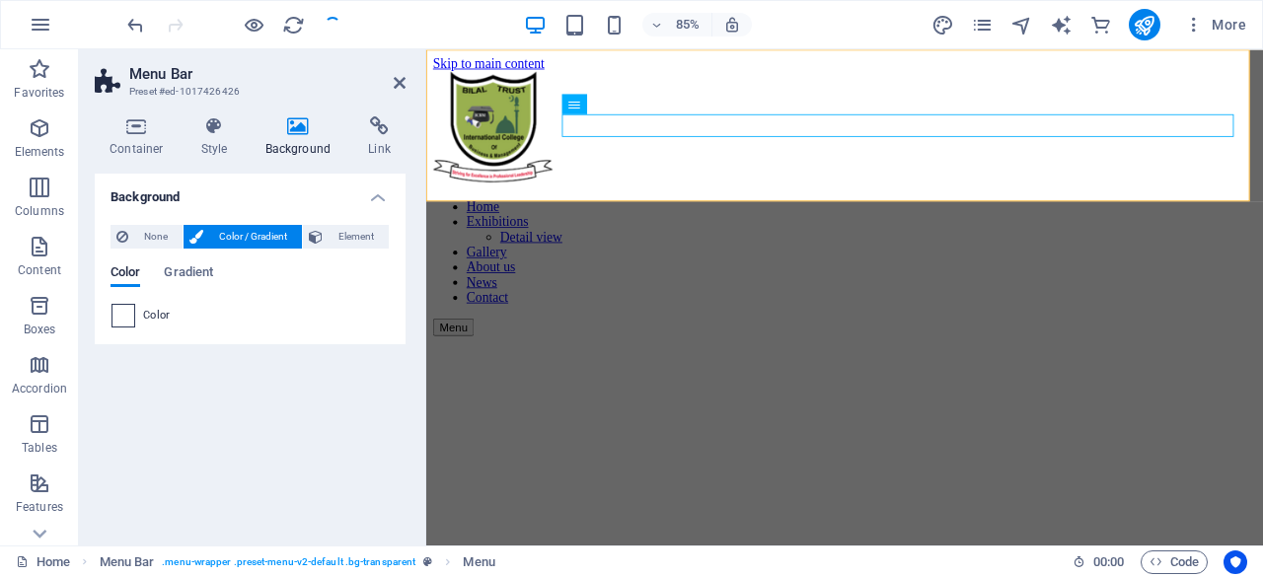
click at [122, 315] on span at bounding box center [123, 316] width 22 height 22
click at [189, 281] on span "Gradient" at bounding box center [188, 274] width 49 height 28
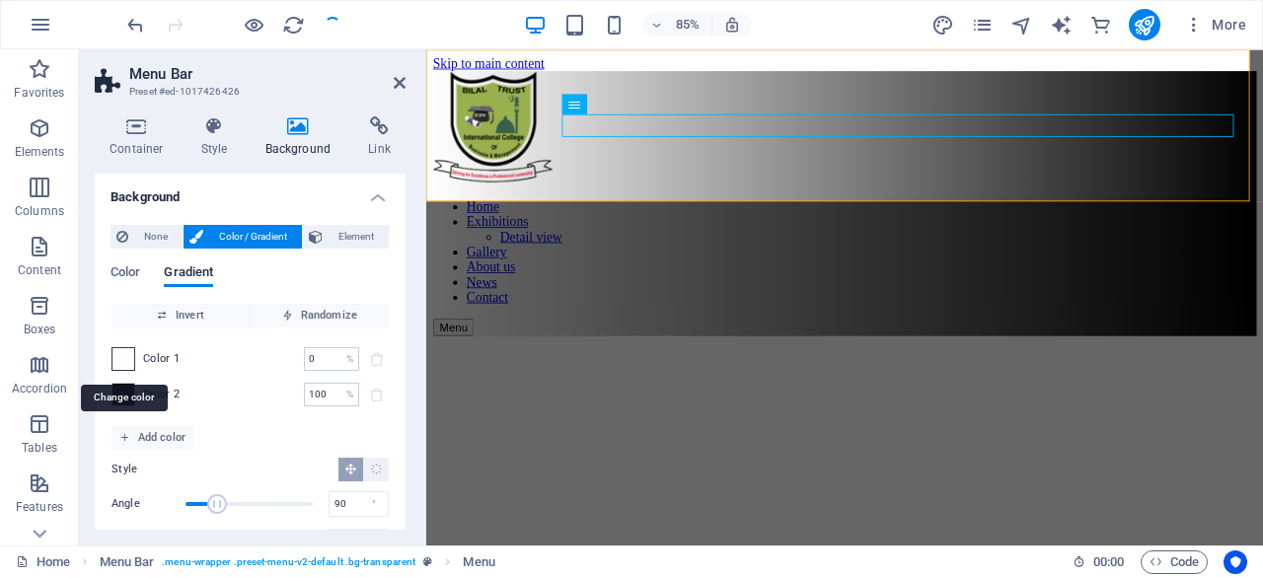
click at [118, 354] on span at bounding box center [123, 359] width 22 height 22
click at [213, 144] on h4 "Style" at bounding box center [218, 136] width 64 height 41
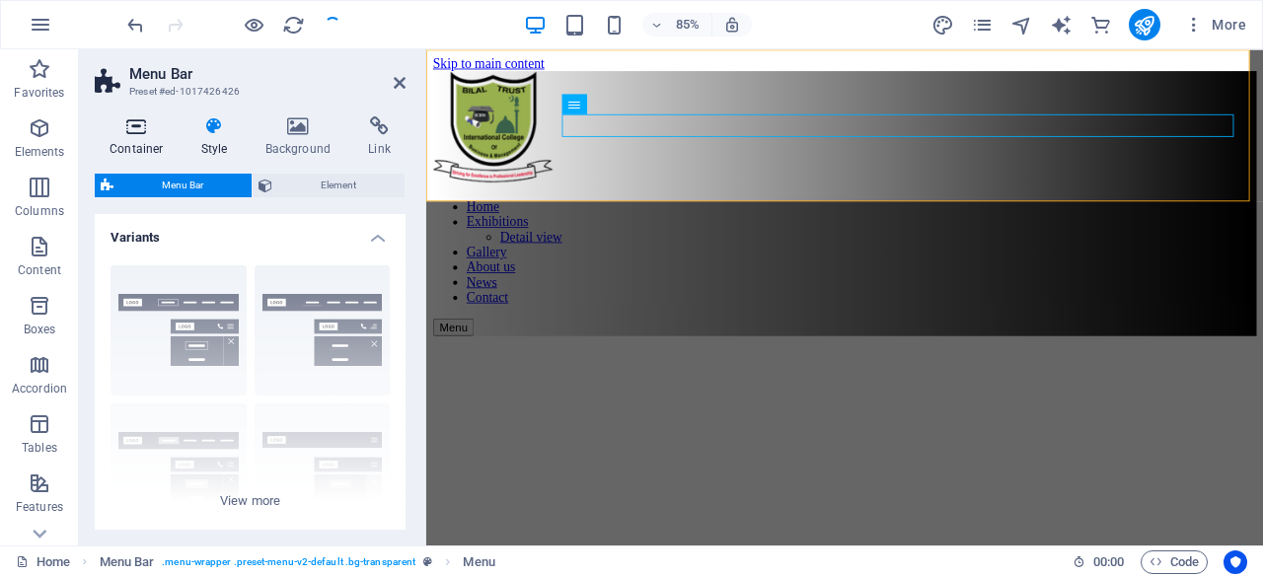
click at [141, 137] on h4 "Container" at bounding box center [141, 136] width 92 height 41
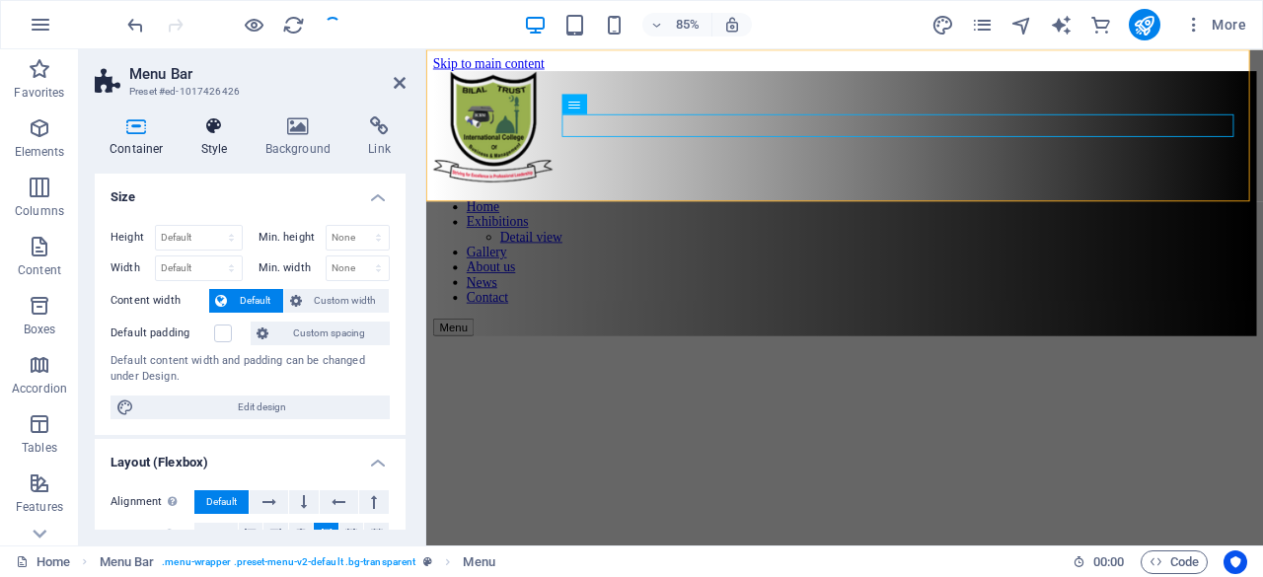
click at [215, 139] on h4 "Style" at bounding box center [218, 136] width 64 height 41
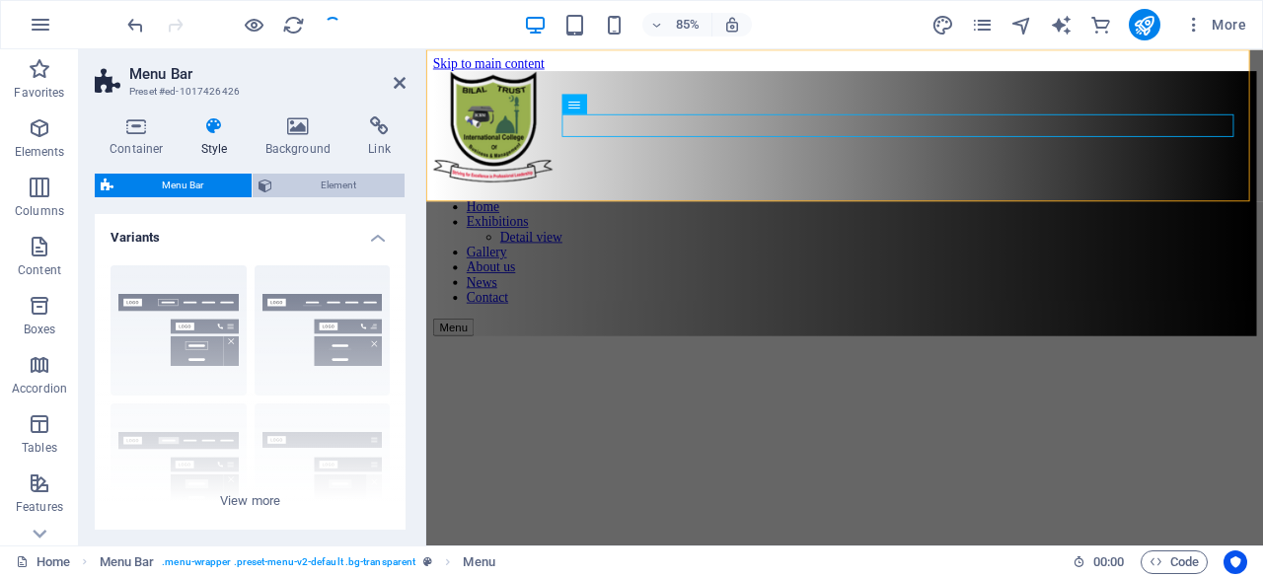
click at [326, 184] on span "Element" at bounding box center [338, 186] width 120 height 24
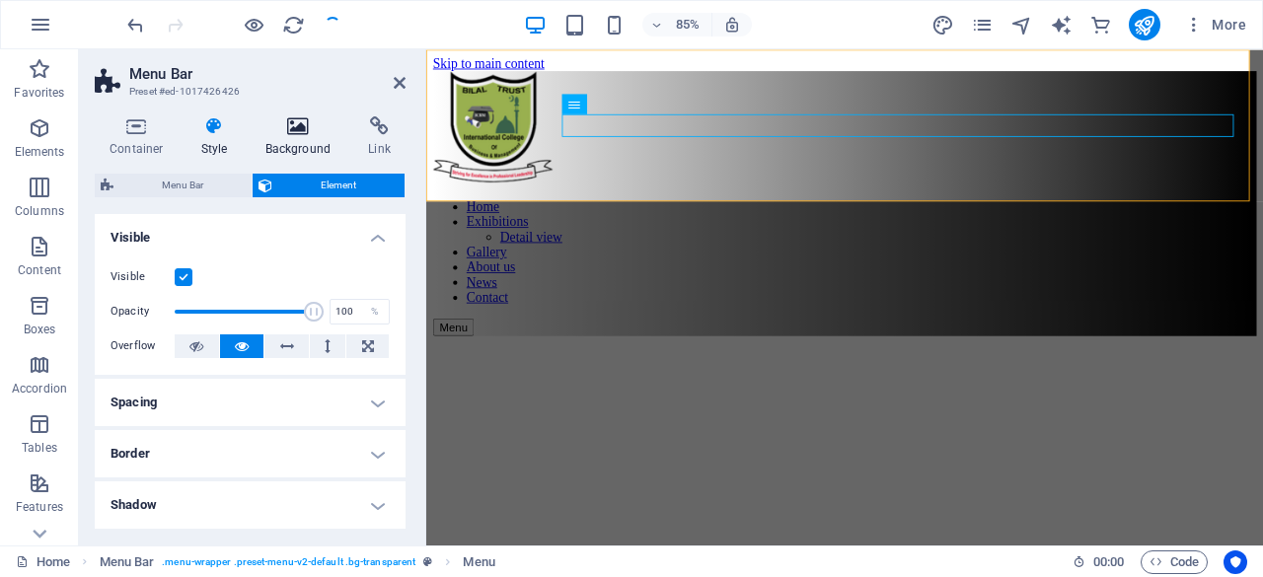
click at [288, 147] on h4 "Background" at bounding box center [303, 136] width 104 height 41
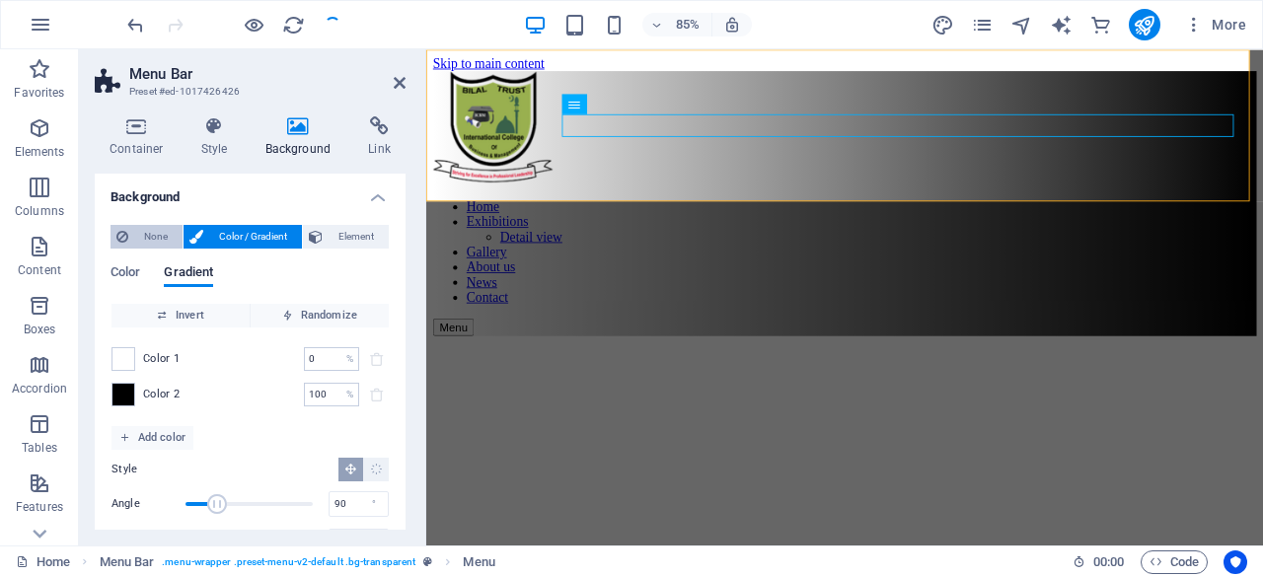
click at [152, 234] on span "None" at bounding box center [155, 237] width 42 height 24
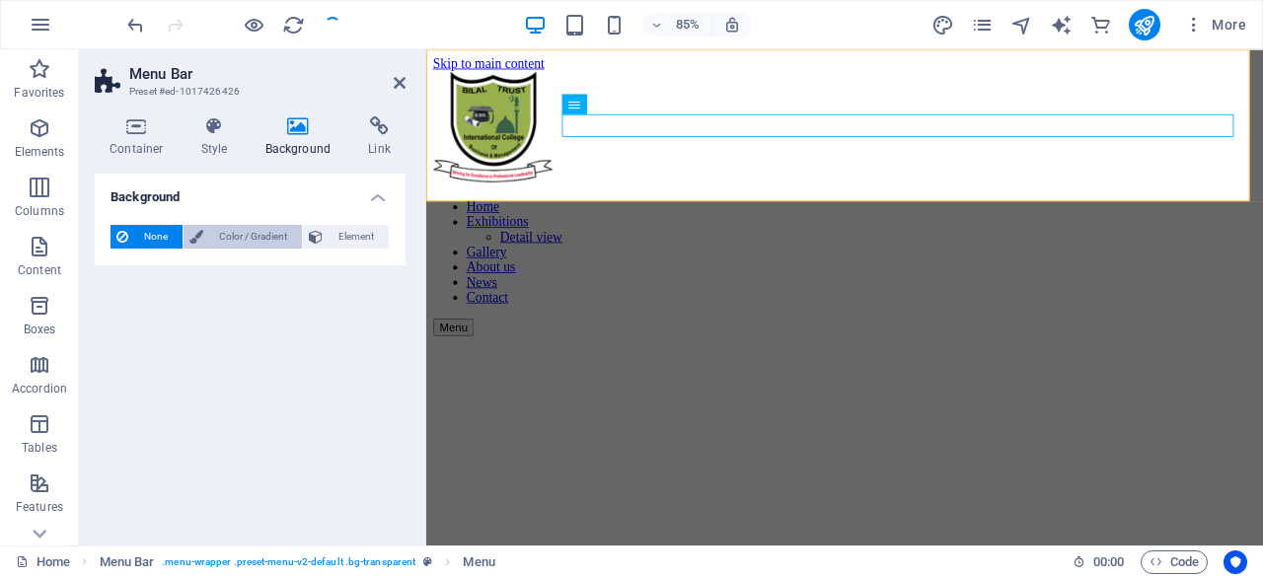
click at [243, 244] on span "Color / Gradient" at bounding box center [252, 237] width 87 height 24
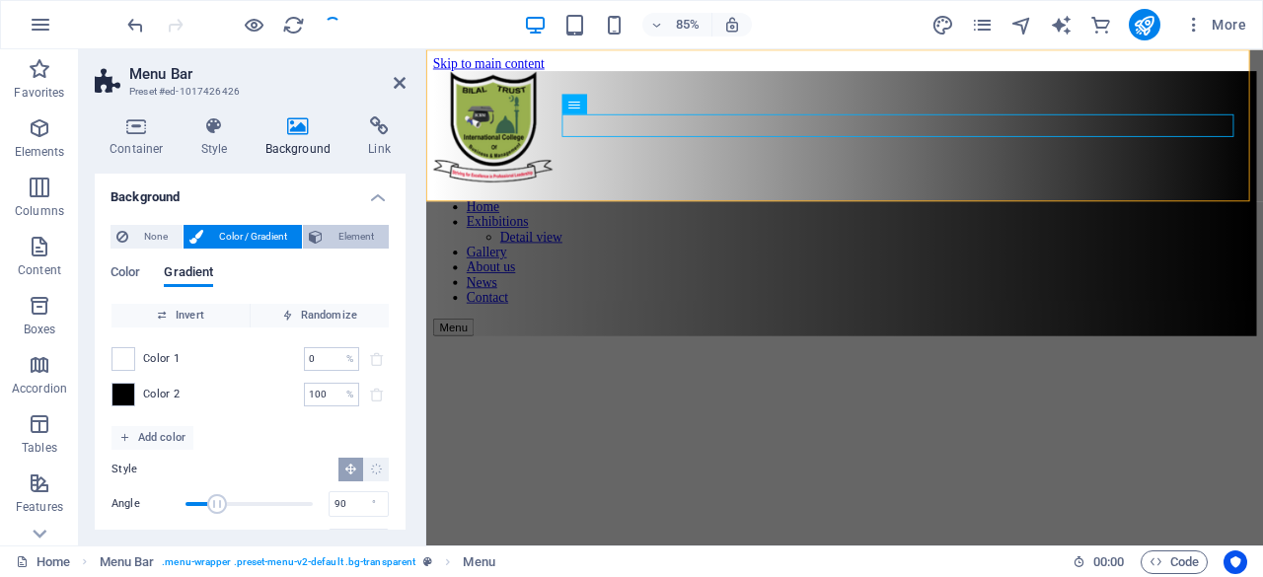
click at [341, 244] on span "Element" at bounding box center [356, 237] width 54 height 24
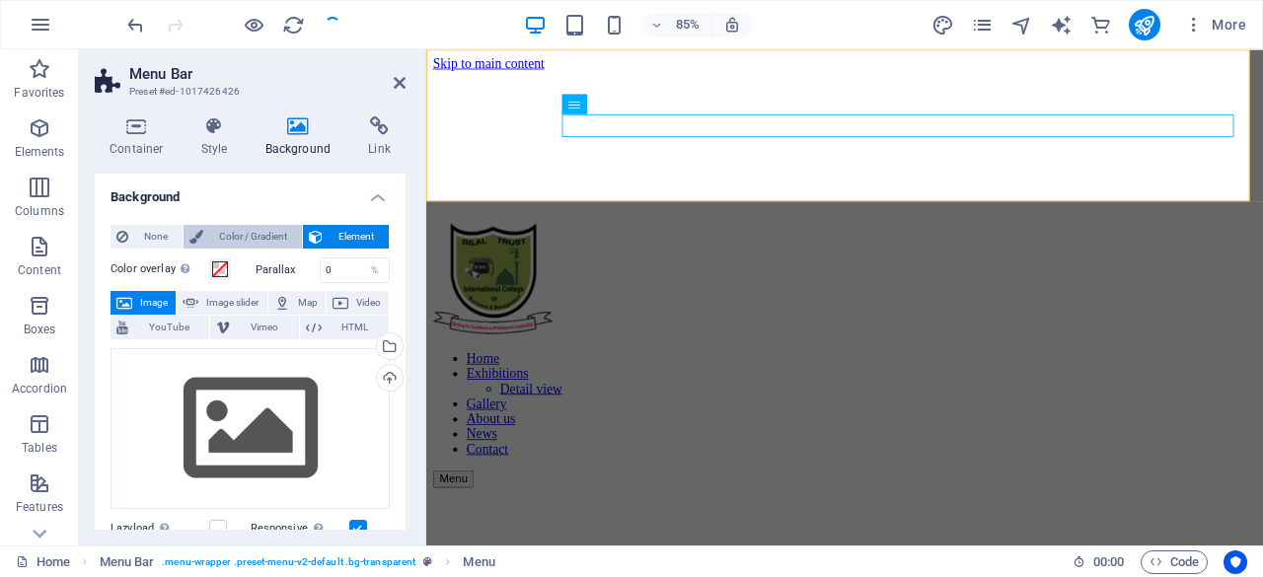
click at [241, 236] on span "Color / Gradient" at bounding box center [252, 237] width 87 height 24
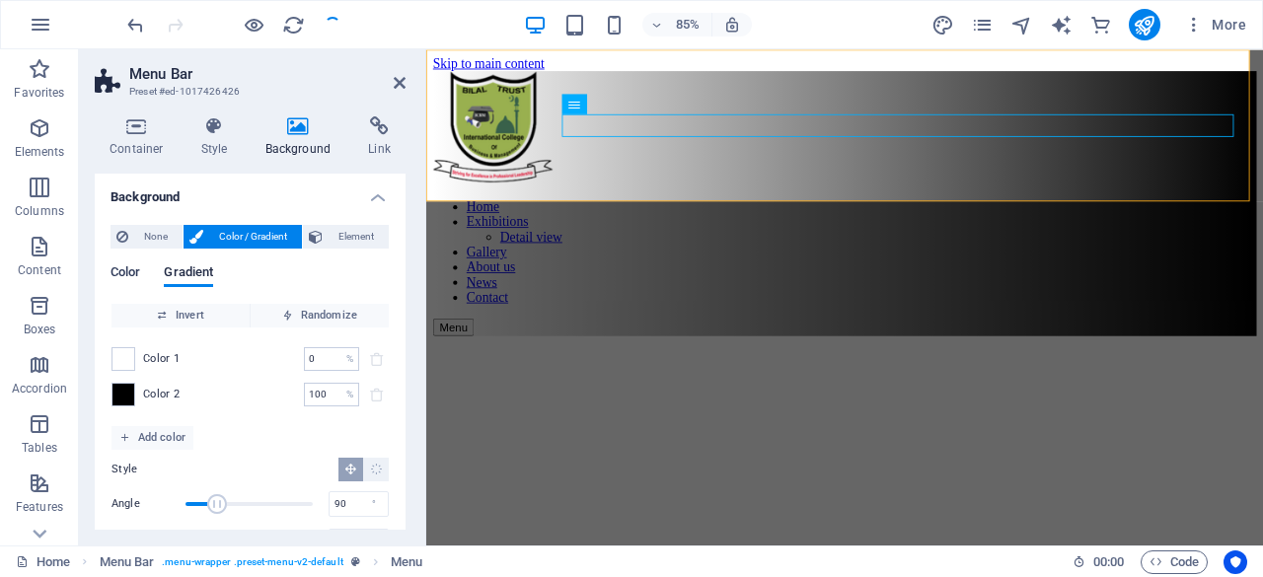
click at [130, 275] on span "Color" at bounding box center [126, 274] width 30 height 28
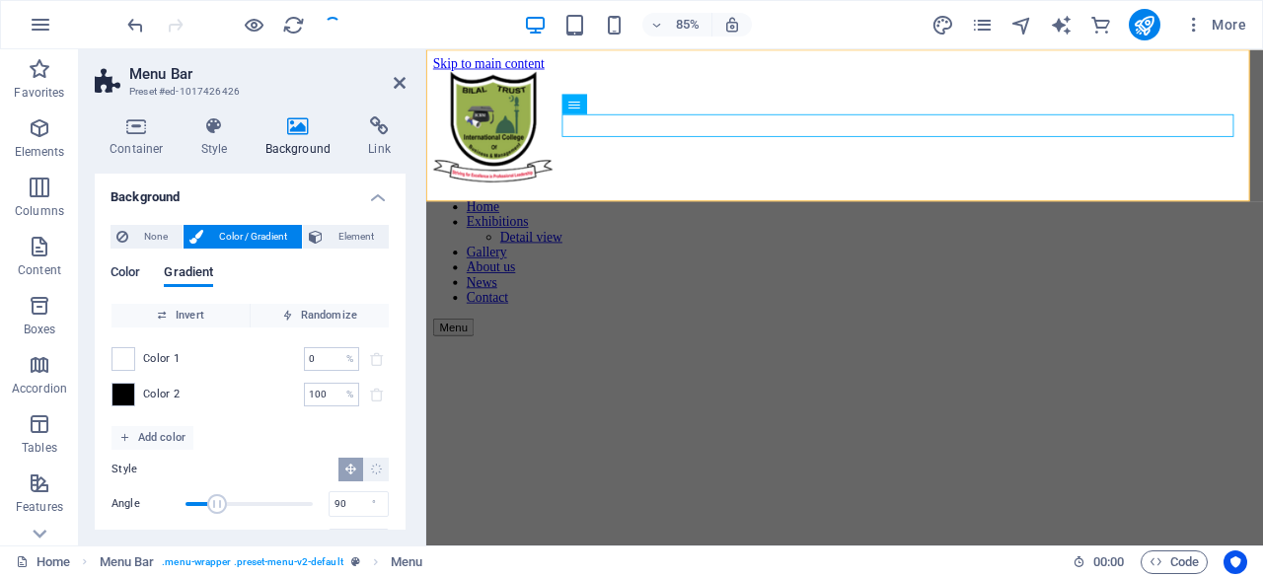
click at [130, 275] on span "Color" at bounding box center [126, 274] width 30 height 28
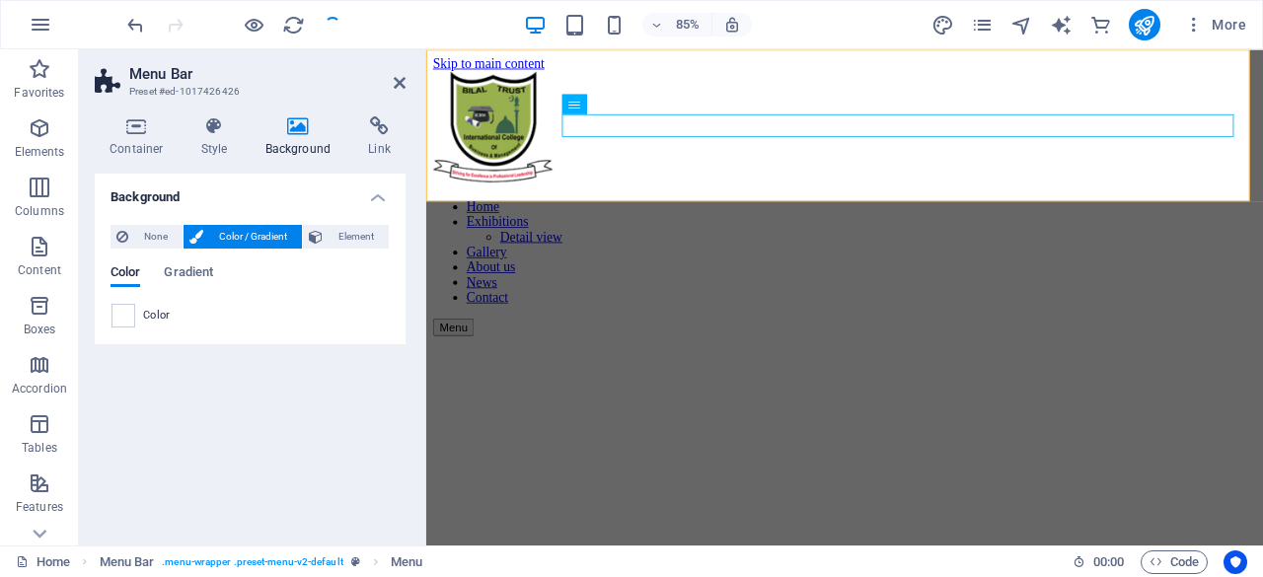
click at [206, 263] on div "Color Gradient Color" at bounding box center [250, 289] width 279 height 79
click at [200, 269] on span "Gradient" at bounding box center [188, 274] width 49 height 28
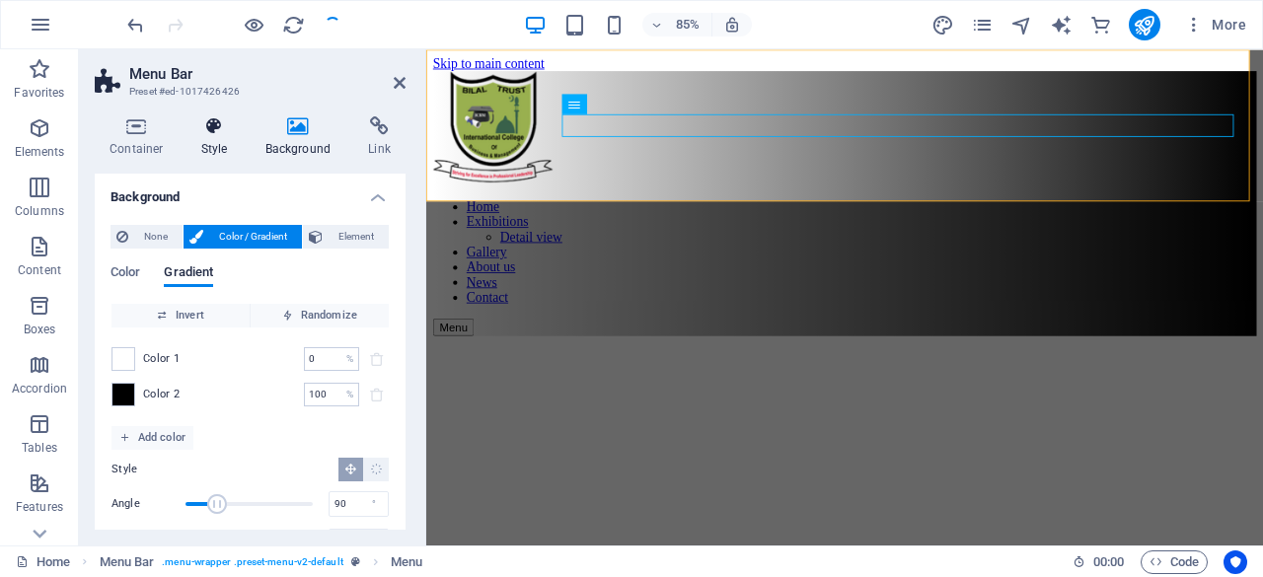
click at [220, 145] on h4 "Style" at bounding box center [218, 136] width 64 height 41
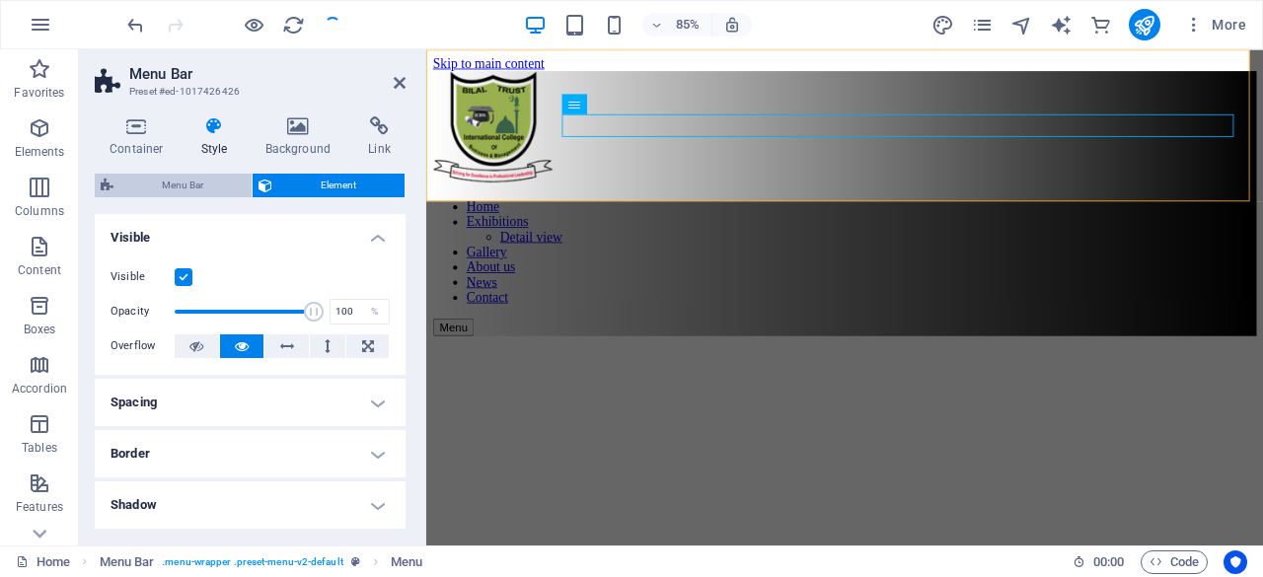
click at [210, 189] on span "Menu Bar" at bounding box center [182, 186] width 126 height 24
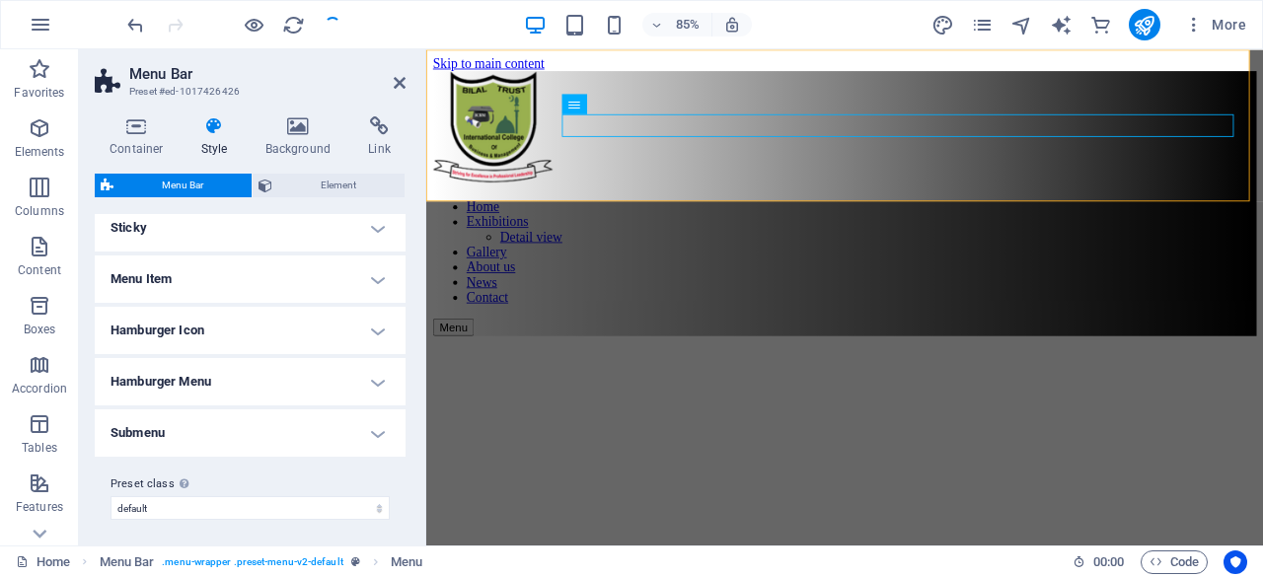
scroll to position [622, 0]
click at [363, 427] on h4 "Submenu" at bounding box center [250, 431] width 311 height 47
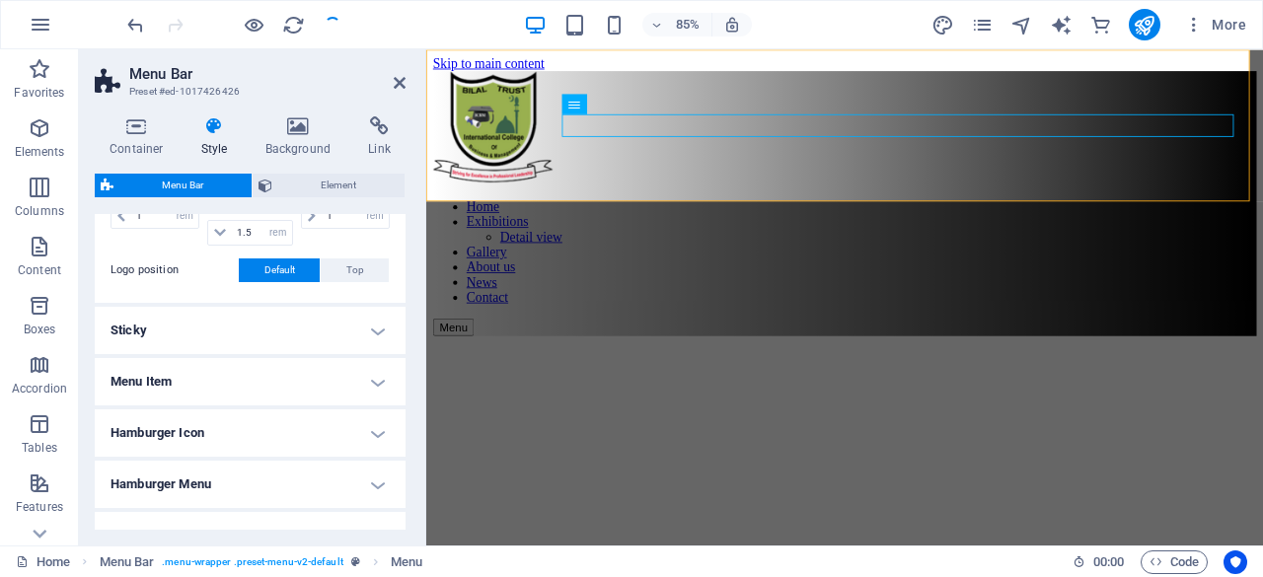
scroll to position [515, 0]
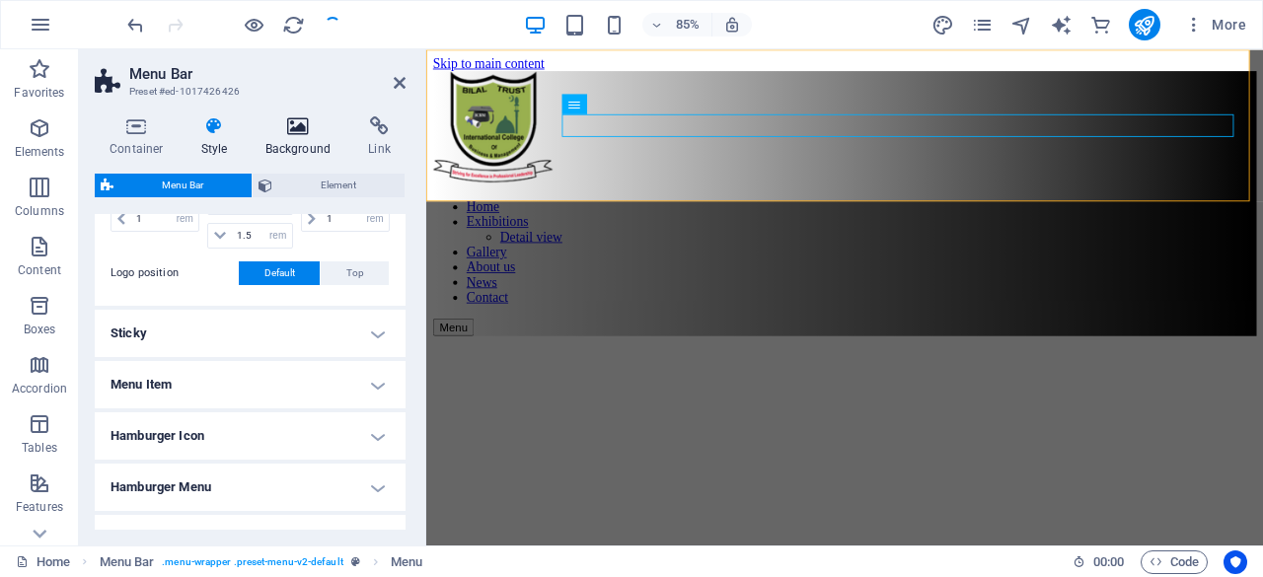
click at [295, 144] on h4 "Background" at bounding box center [303, 136] width 104 height 41
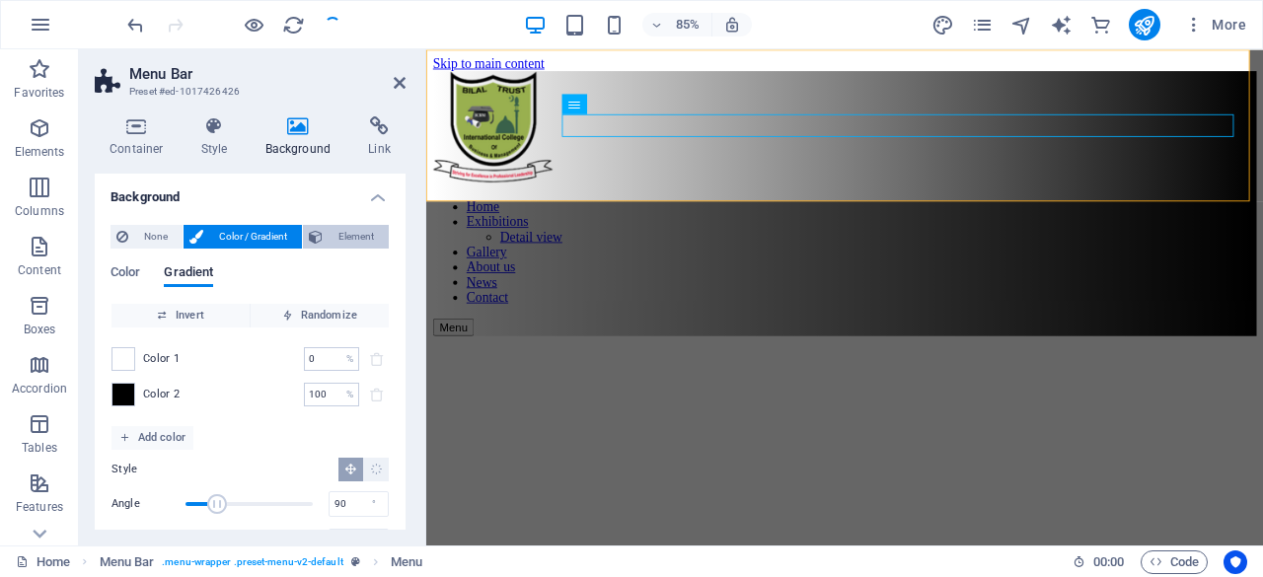
click at [336, 240] on span "Element" at bounding box center [356, 237] width 54 height 24
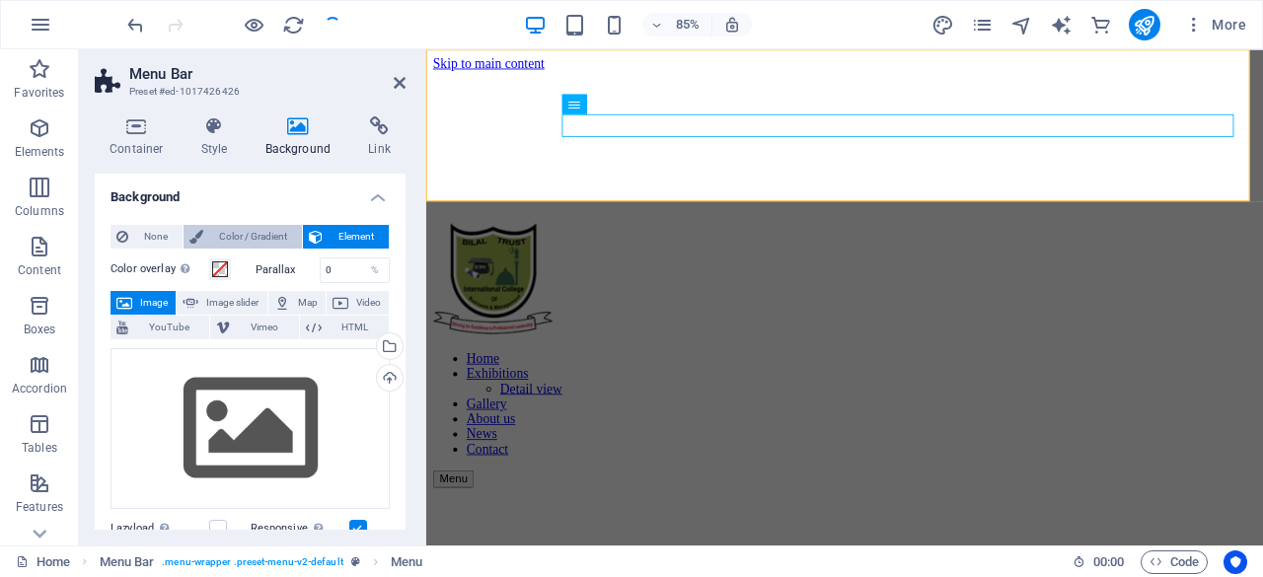
click at [275, 232] on span "Color / Gradient" at bounding box center [252, 237] width 87 height 24
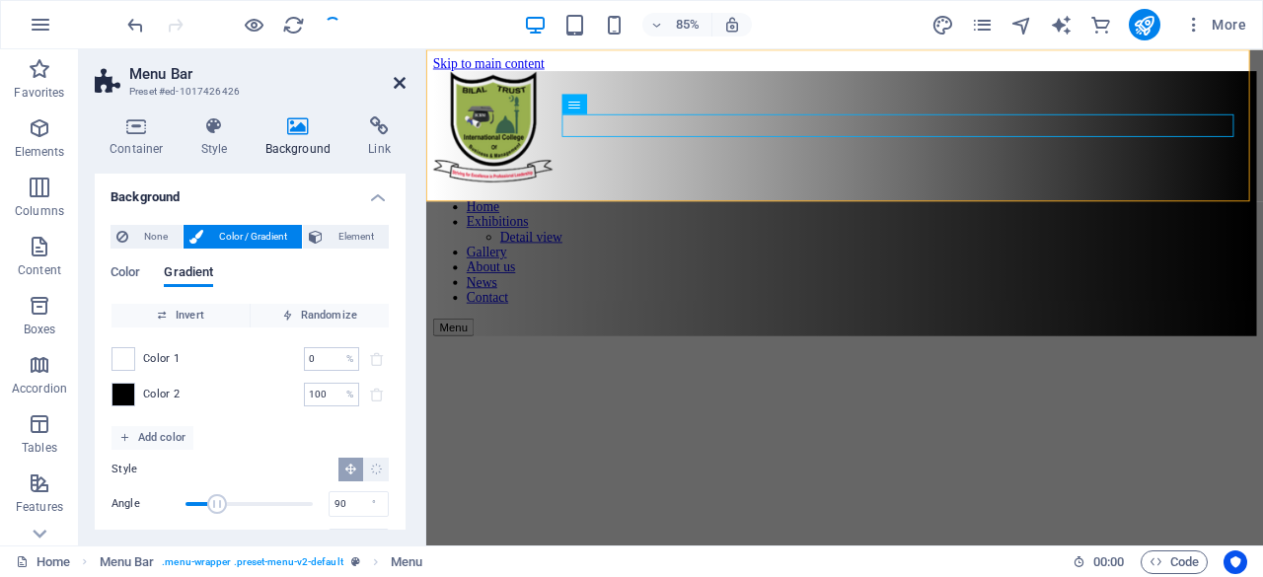
click at [397, 78] on icon at bounding box center [400, 83] width 12 height 16
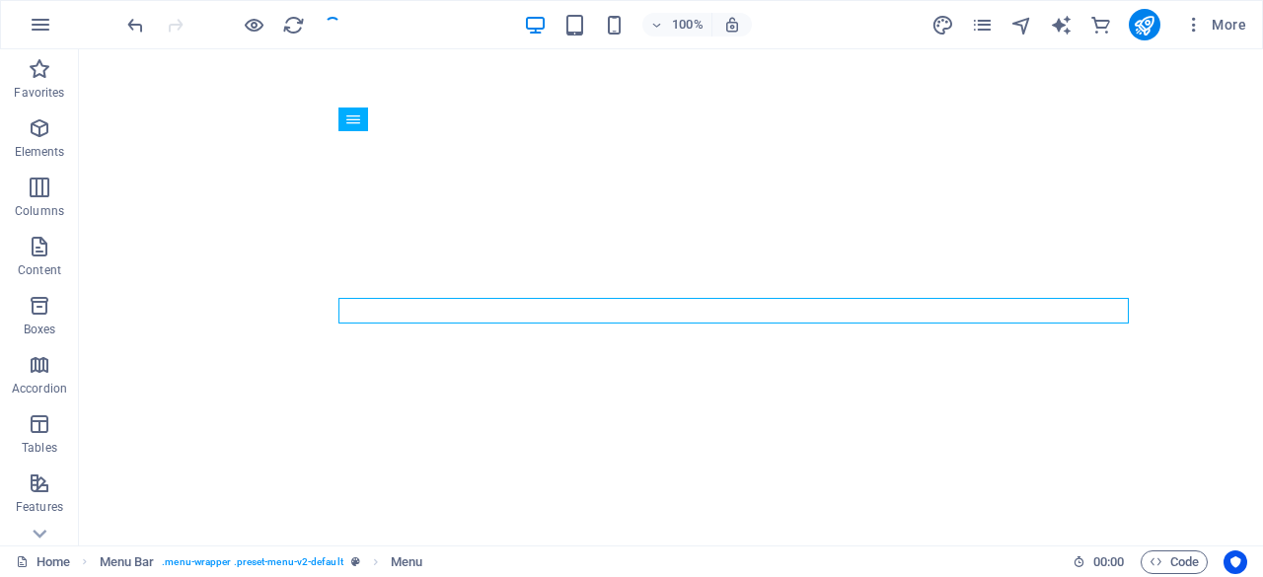
scroll to position [517, 0]
click at [416, 115] on icon at bounding box center [418, 114] width 11 height 21
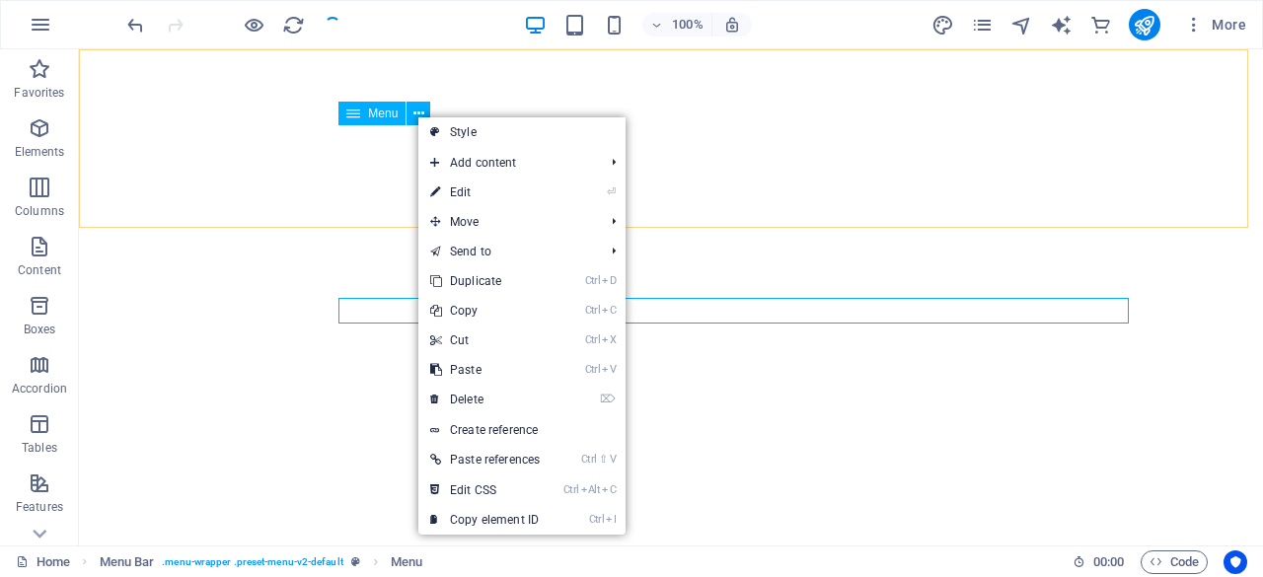
click at [368, 120] on div "Menu" at bounding box center [371, 114] width 67 height 24
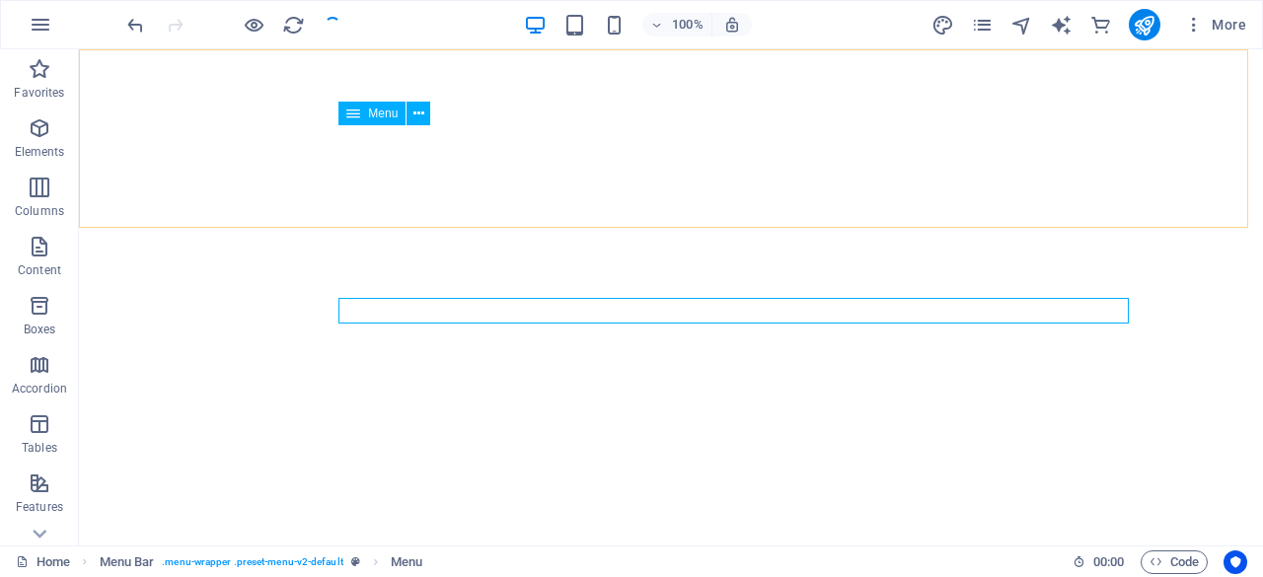
click at [368, 120] on div "Menu" at bounding box center [371, 114] width 67 height 24
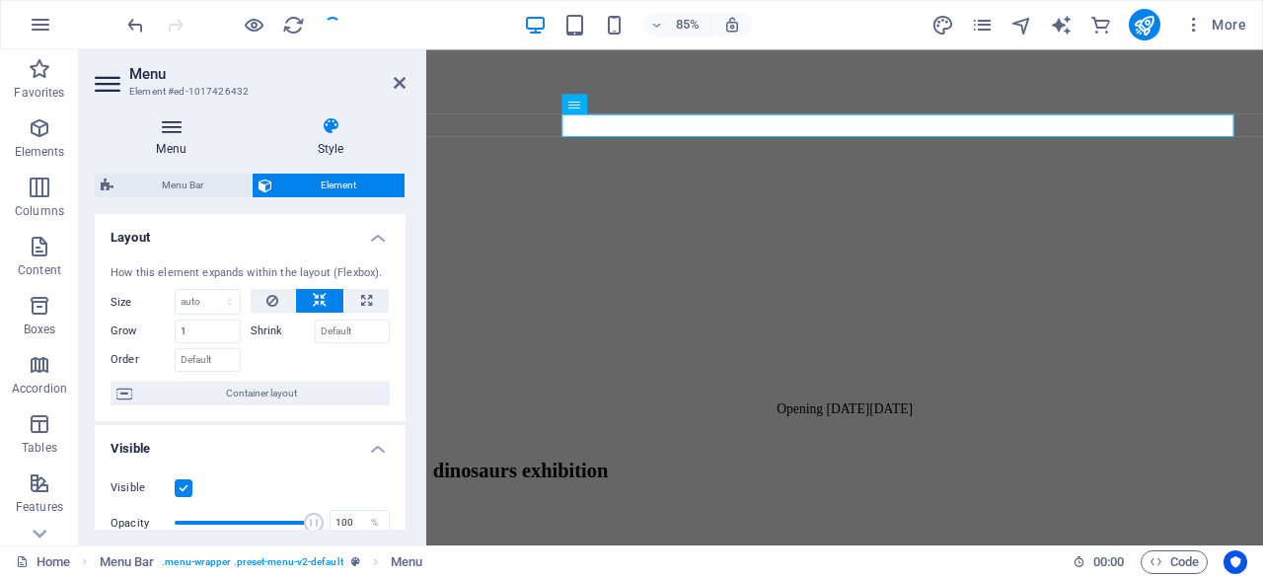
click at [174, 131] on icon at bounding box center [171, 126] width 153 height 20
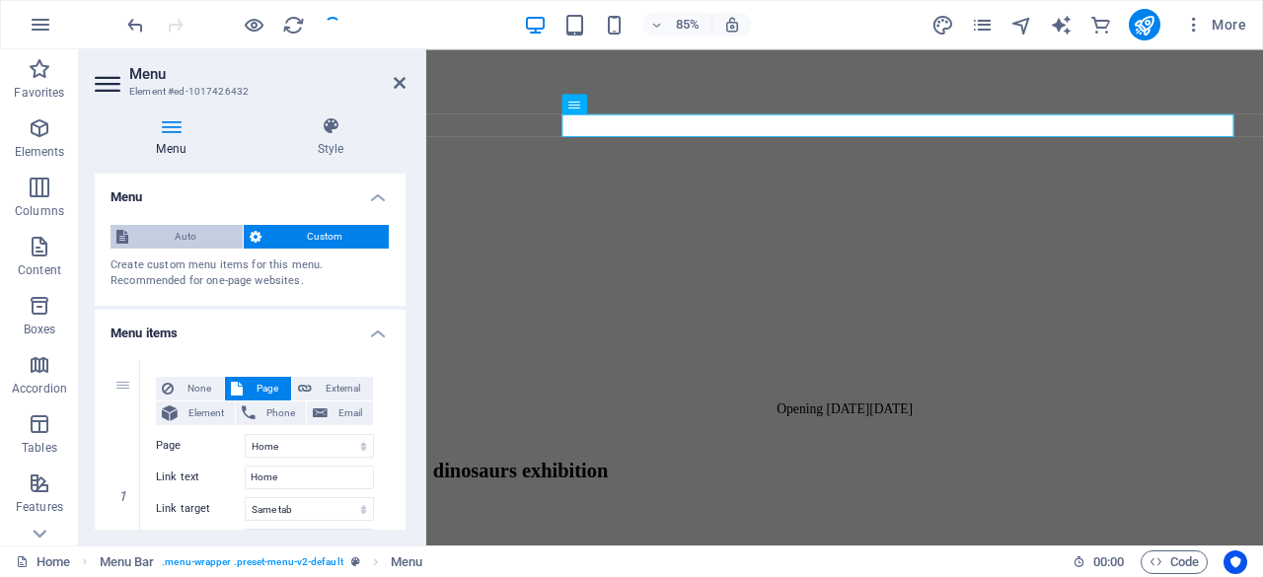
click at [176, 233] on span "Auto" at bounding box center [185, 237] width 103 height 24
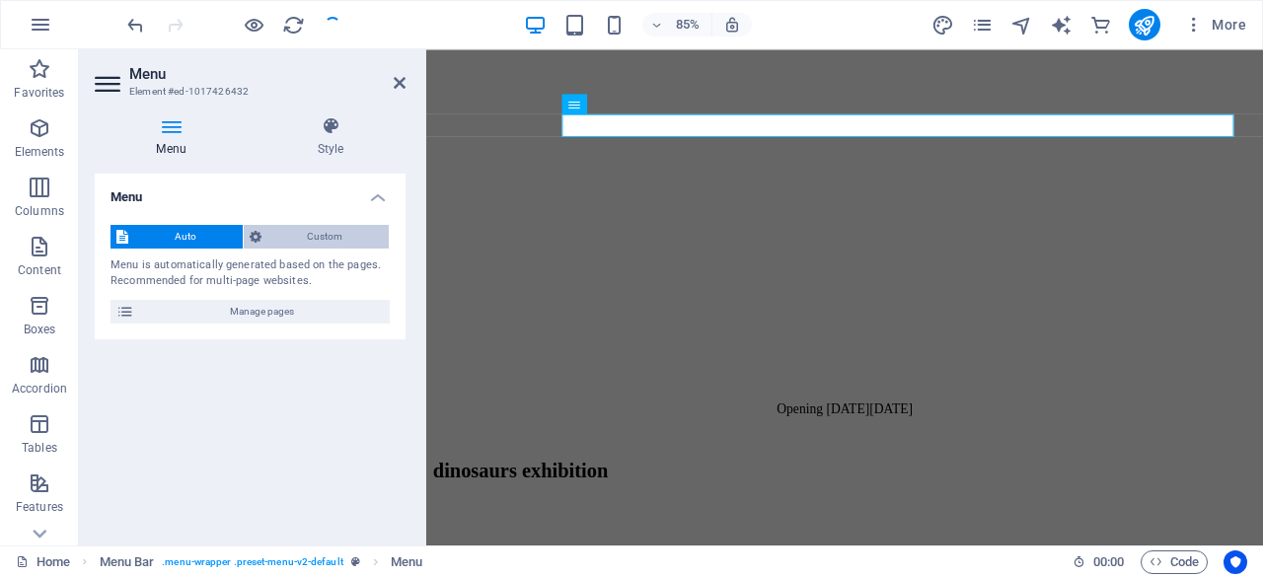
click at [312, 243] on span "Custom" at bounding box center [325, 237] width 116 height 24
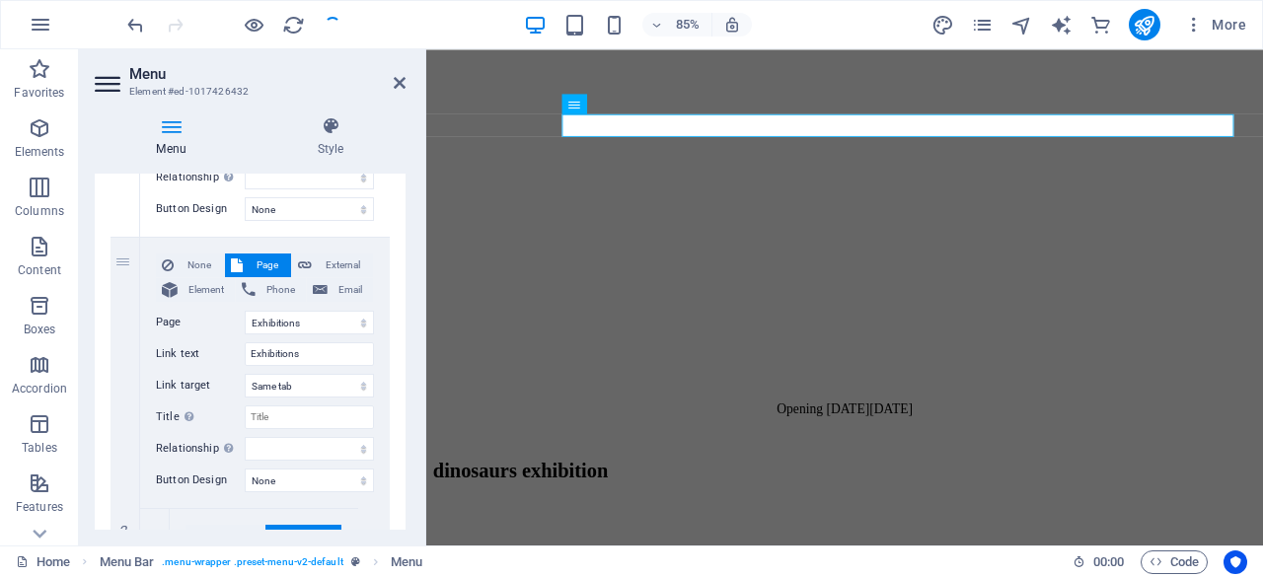
scroll to position [311, 0]
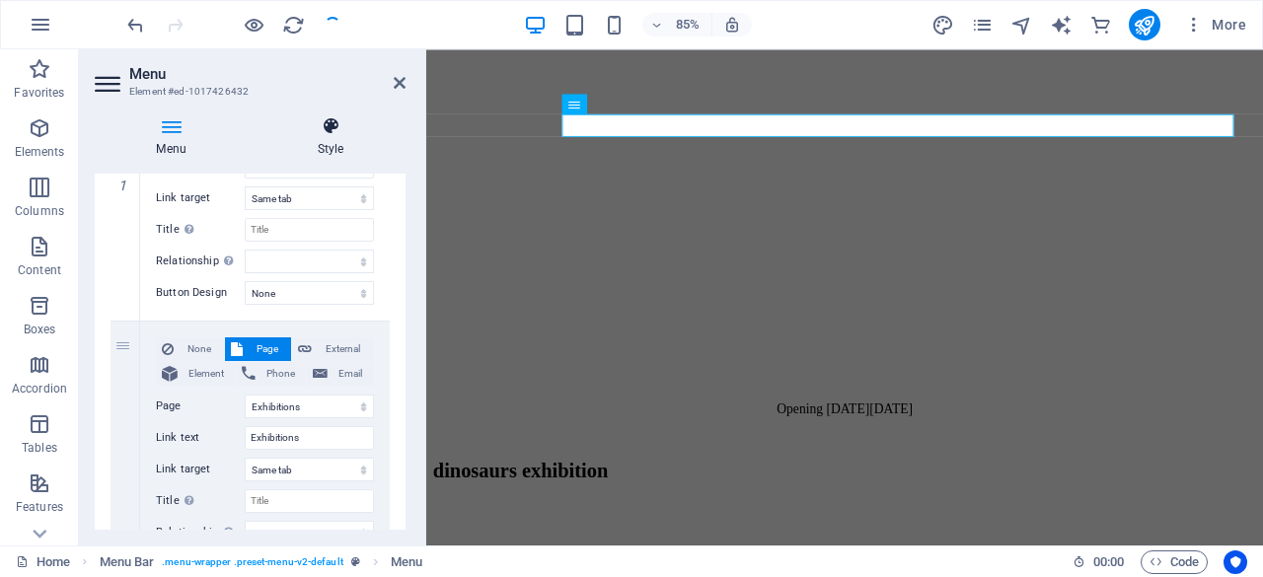
click at [339, 153] on h4 "Style" at bounding box center [331, 136] width 150 height 41
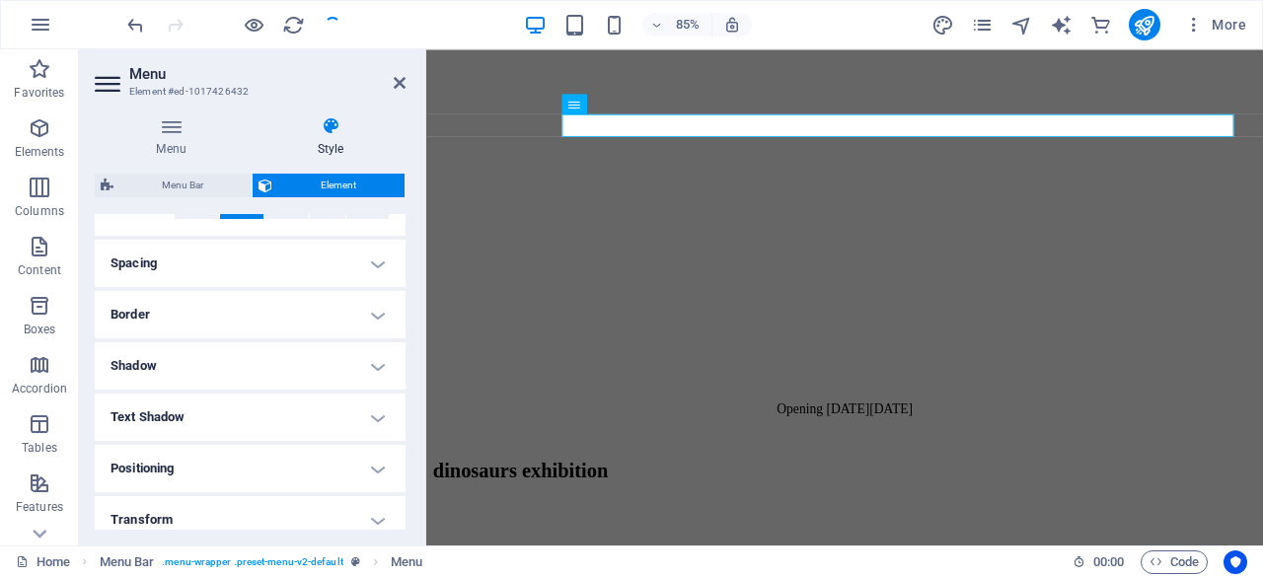
scroll to position [375, 0]
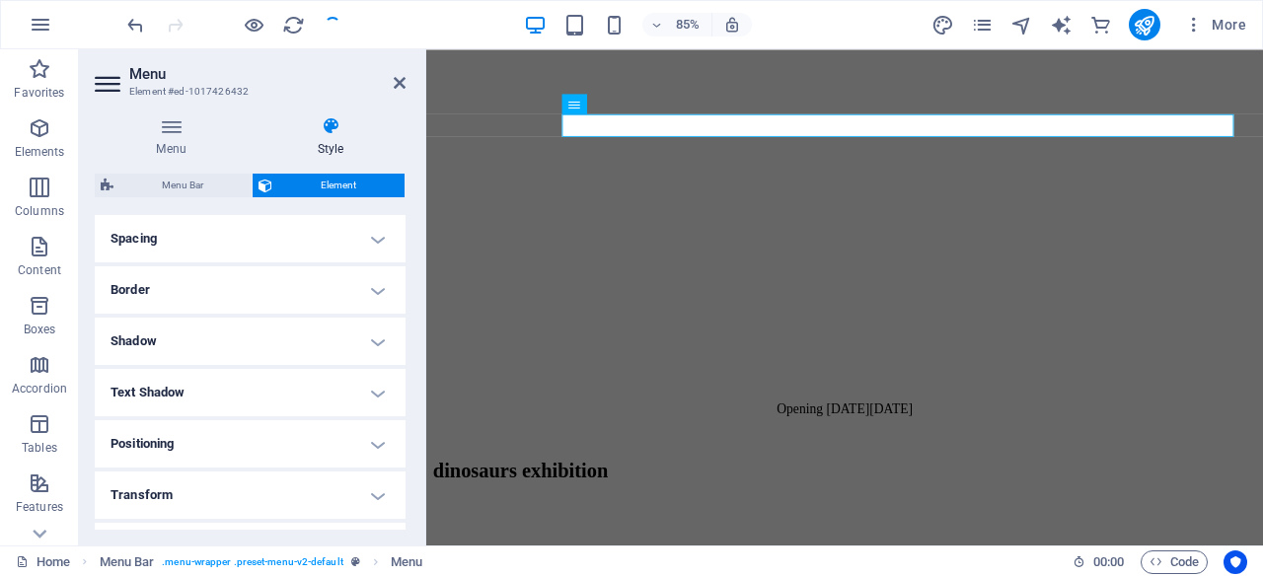
click at [349, 388] on h4 "Text Shadow" at bounding box center [250, 392] width 311 height 47
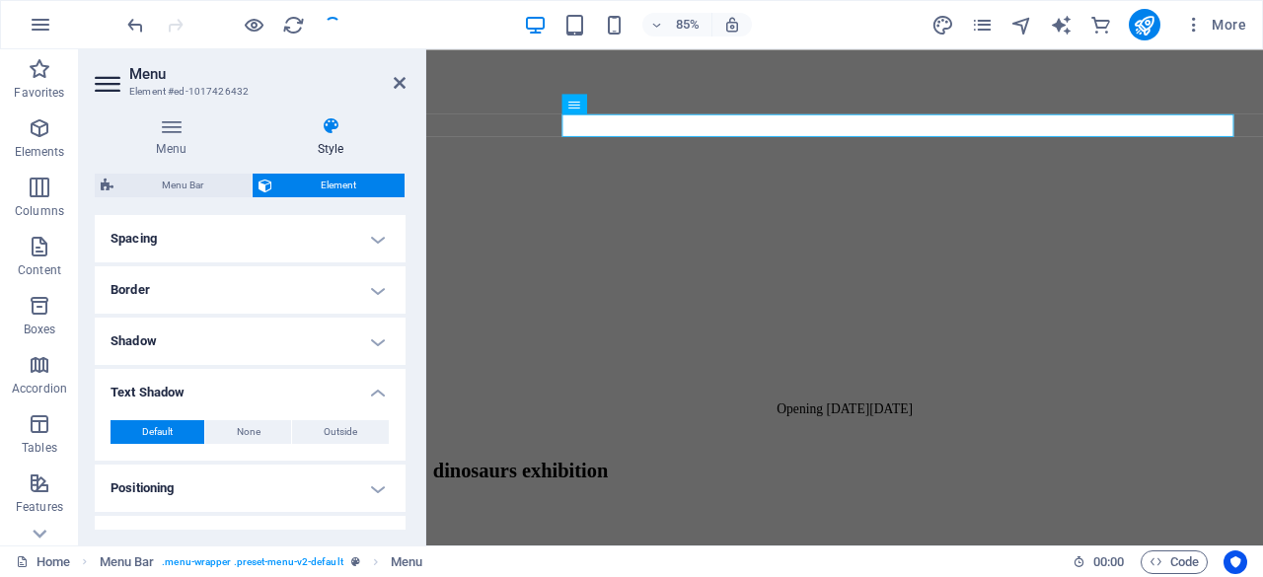
click at [349, 386] on h4 "Text Shadow" at bounding box center [250, 387] width 311 height 36
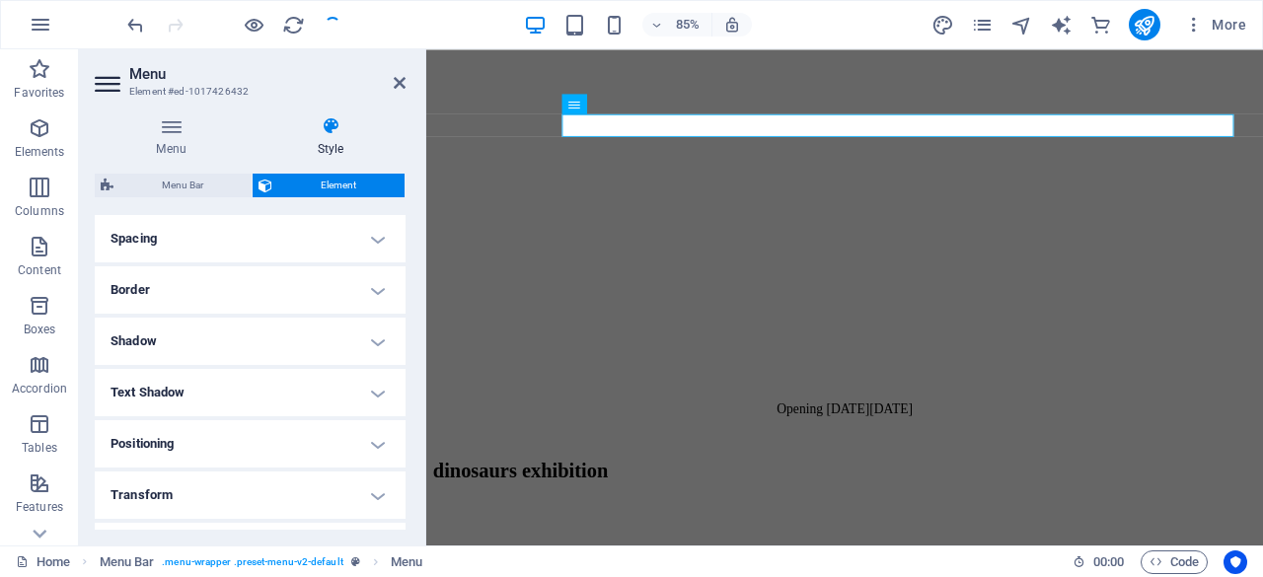
click at [349, 386] on h4 "Text Shadow" at bounding box center [250, 392] width 311 height 47
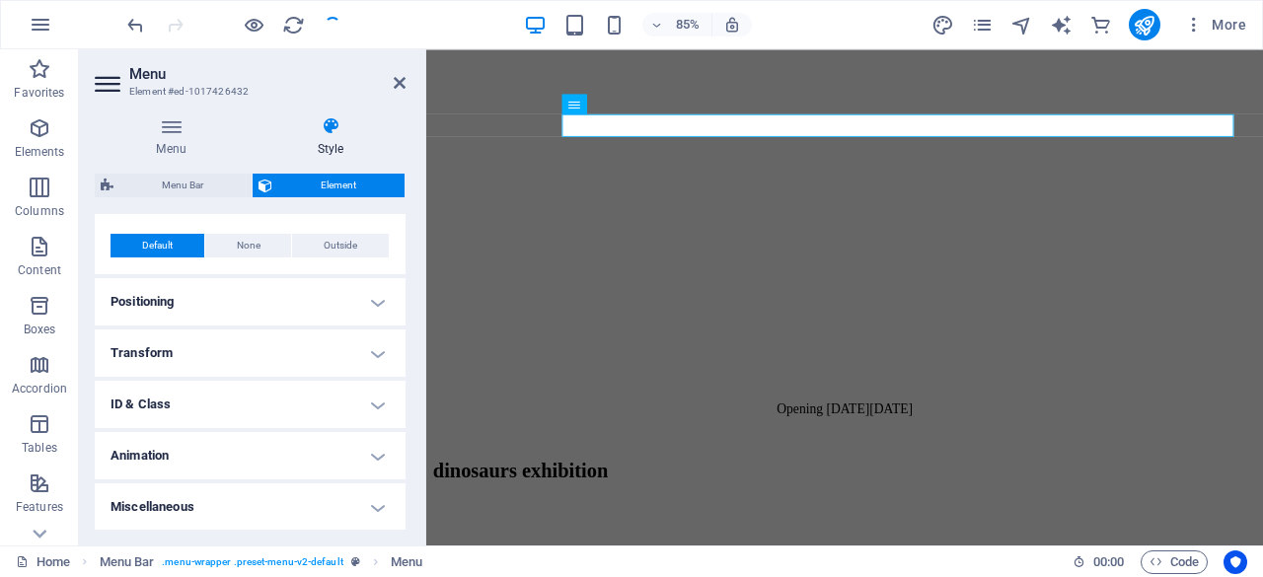
scroll to position [514, 0]
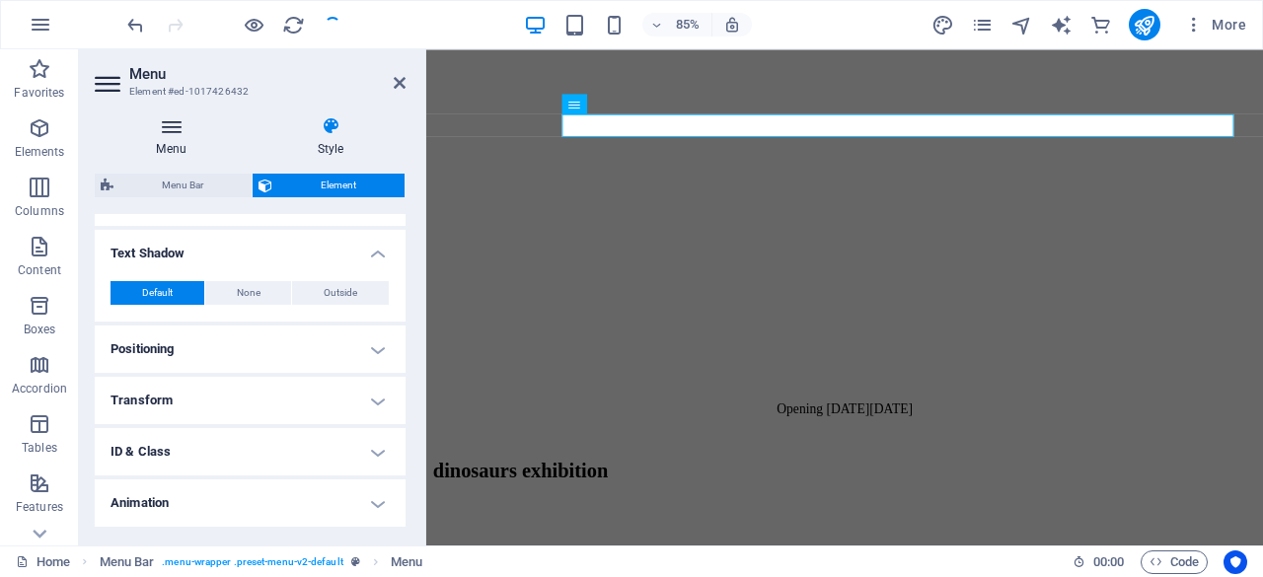
click at [178, 138] on h4 "Menu" at bounding box center [175, 136] width 161 height 41
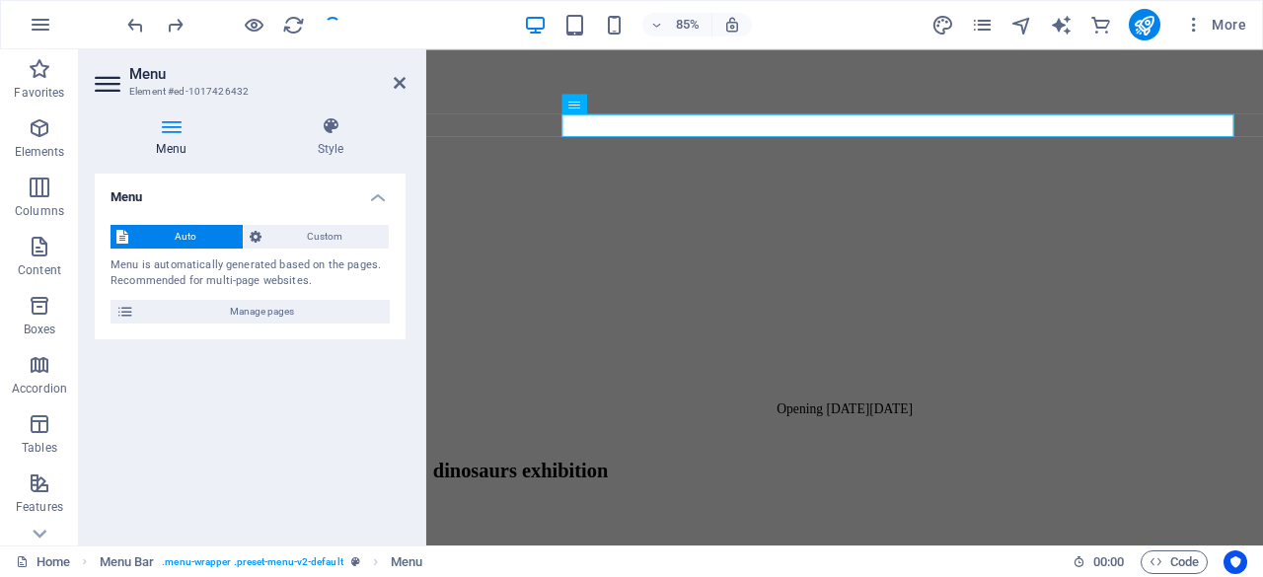
scroll to position [0, 0]
click at [324, 147] on h4 "Style" at bounding box center [331, 136] width 150 height 41
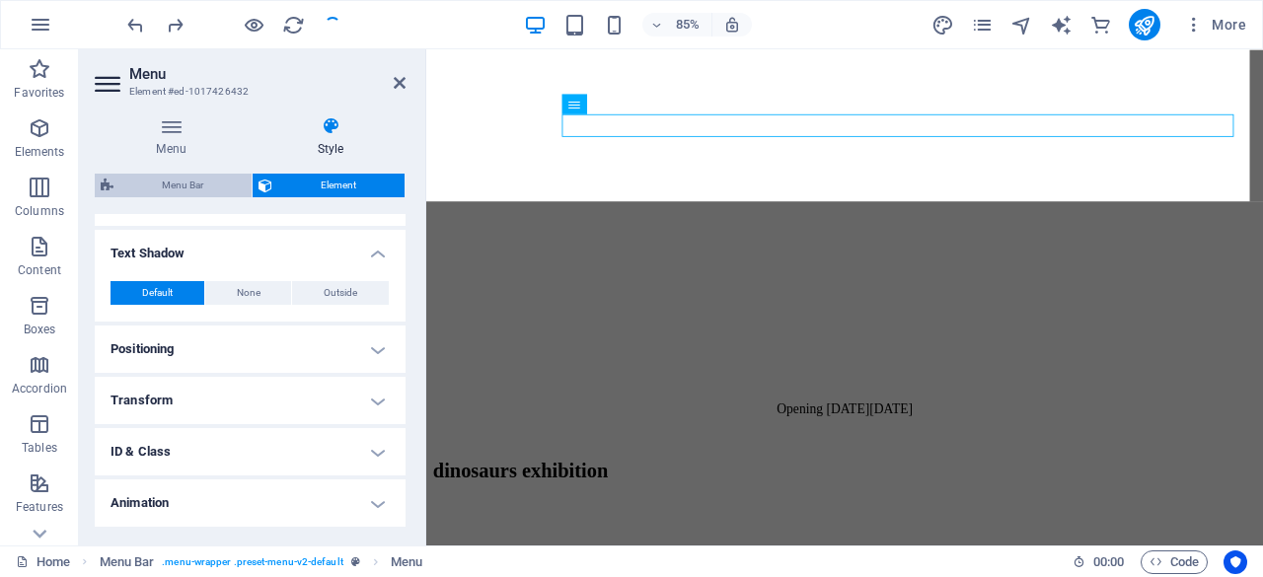
click at [170, 177] on span "Menu Bar" at bounding box center [182, 186] width 126 height 24
select select "header"
select select "rem"
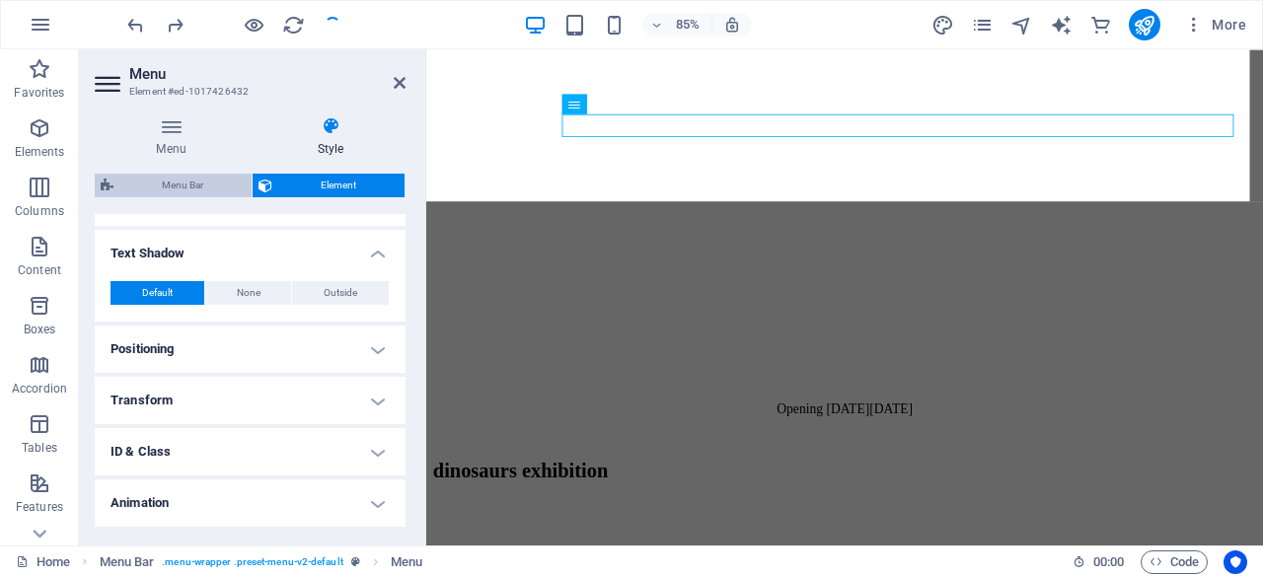
select select "rem"
select select "px"
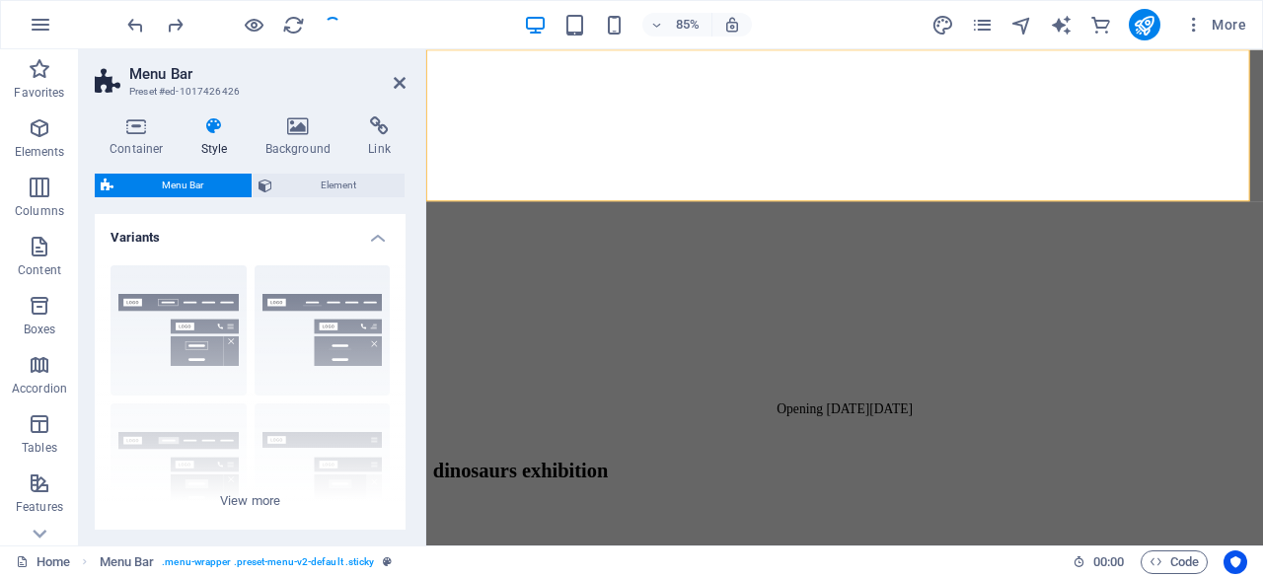
click at [208, 145] on h4 "Style" at bounding box center [218, 136] width 64 height 41
click at [151, 147] on h4 "Container" at bounding box center [141, 136] width 92 height 41
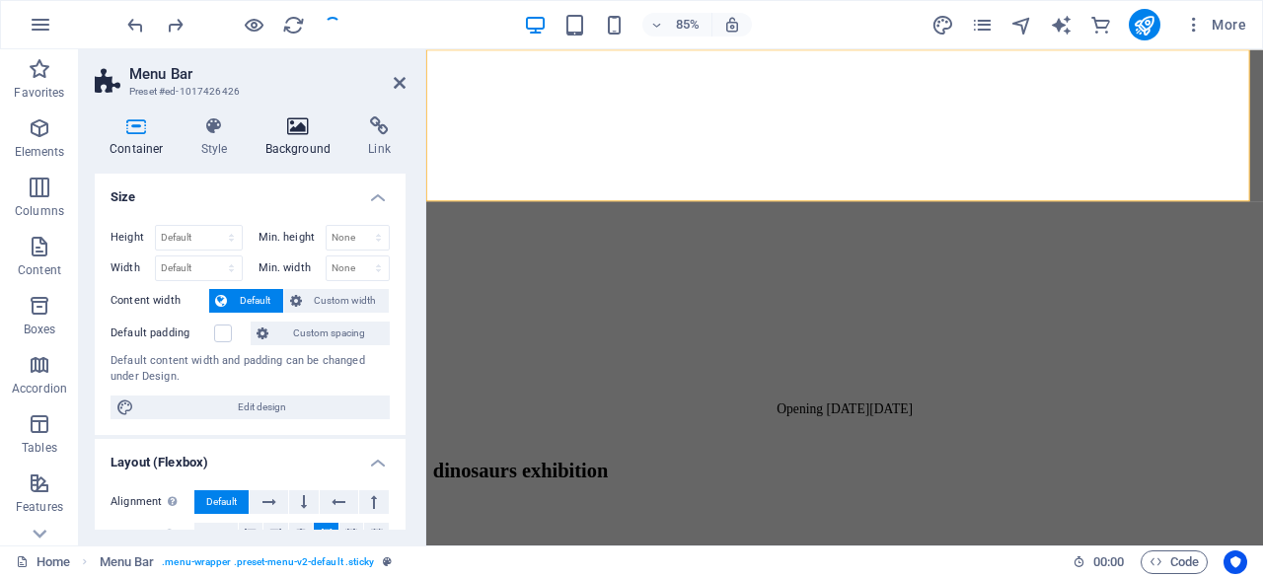
click at [321, 144] on h4 "Background" at bounding box center [303, 136] width 104 height 41
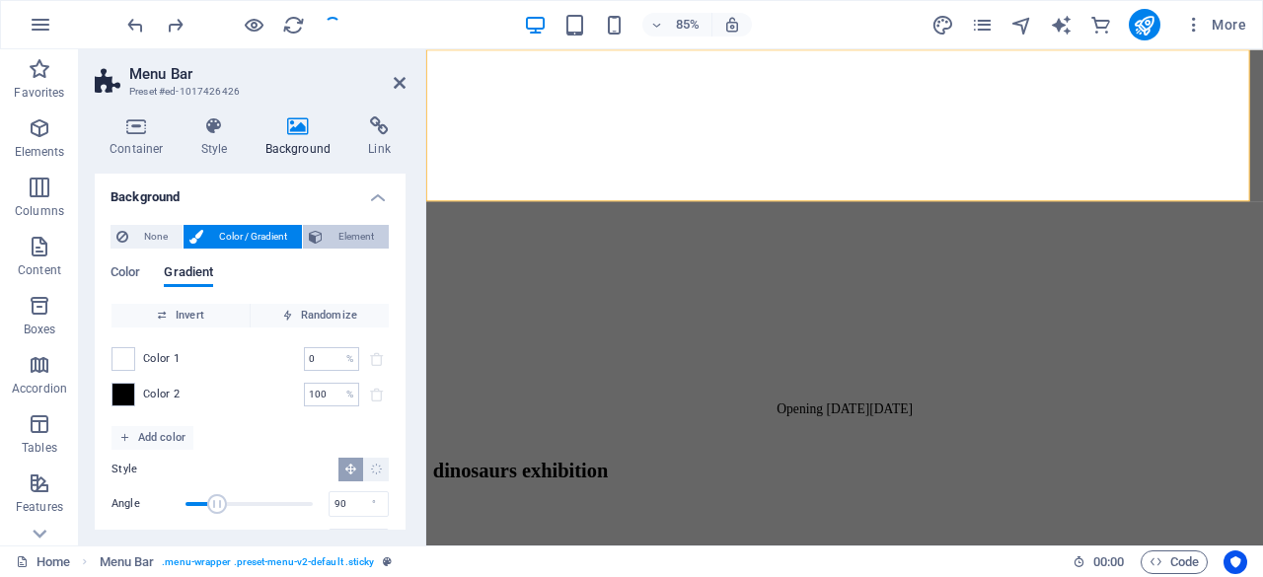
click at [355, 232] on span "Element" at bounding box center [356, 237] width 54 height 24
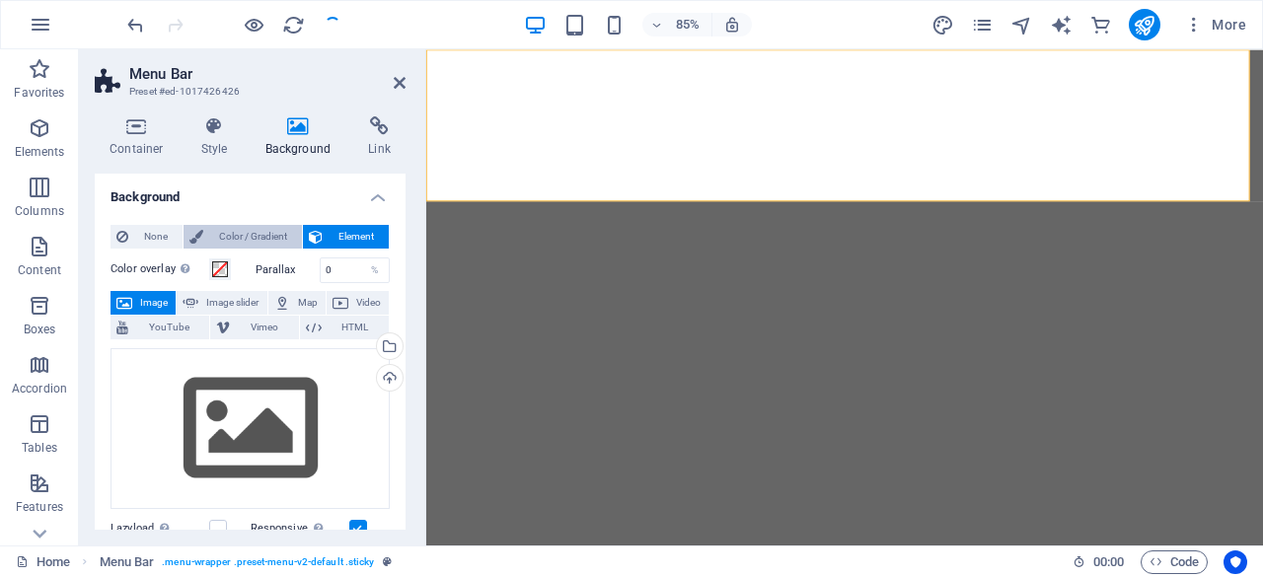
click at [278, 232] on span "Color / Gradient" at bounding box center [252, 237] width 87 height 24
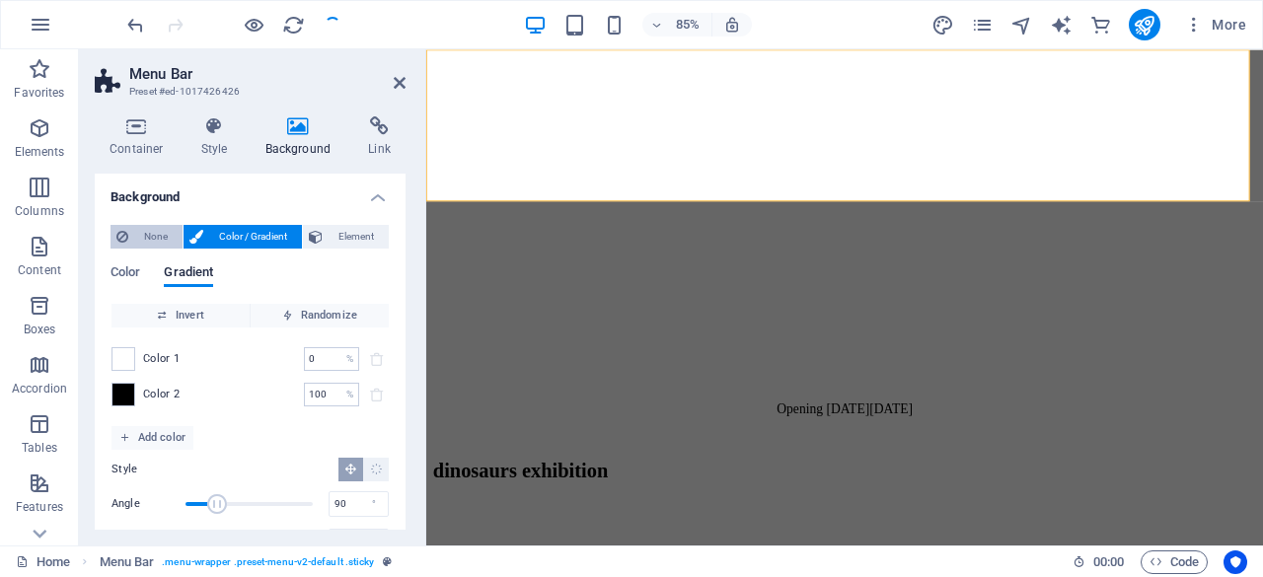
click at [156, 229] on span "None" at bounding box center [155, 237] width 42 height 24
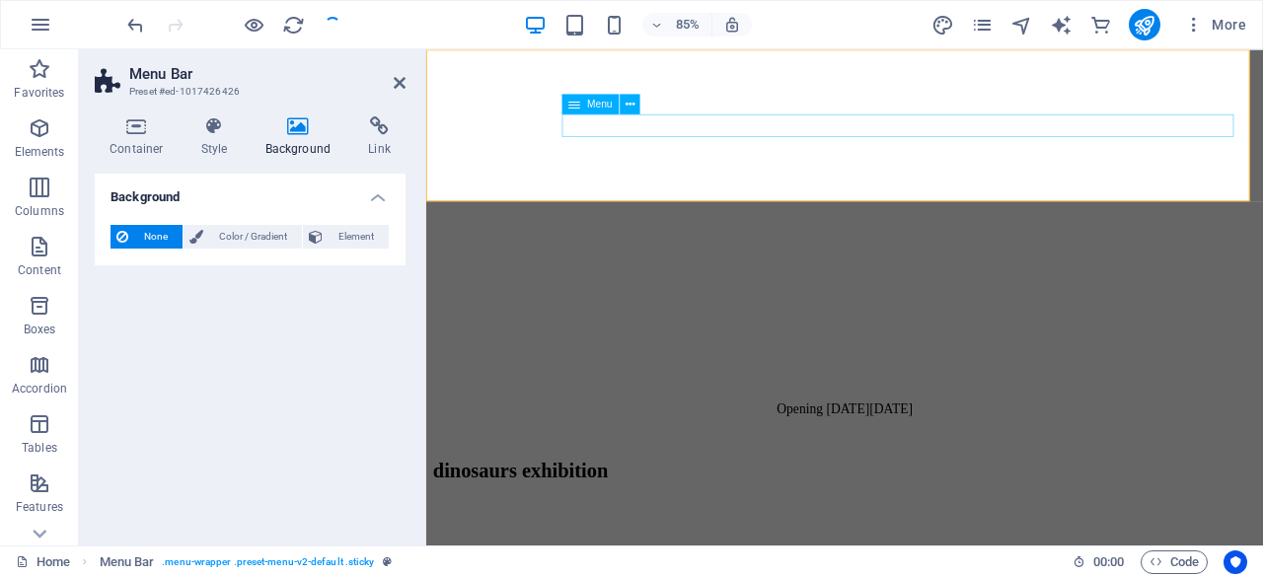
click at [629, 105] on icon at bounding box center [630, 105] width 9 height 18
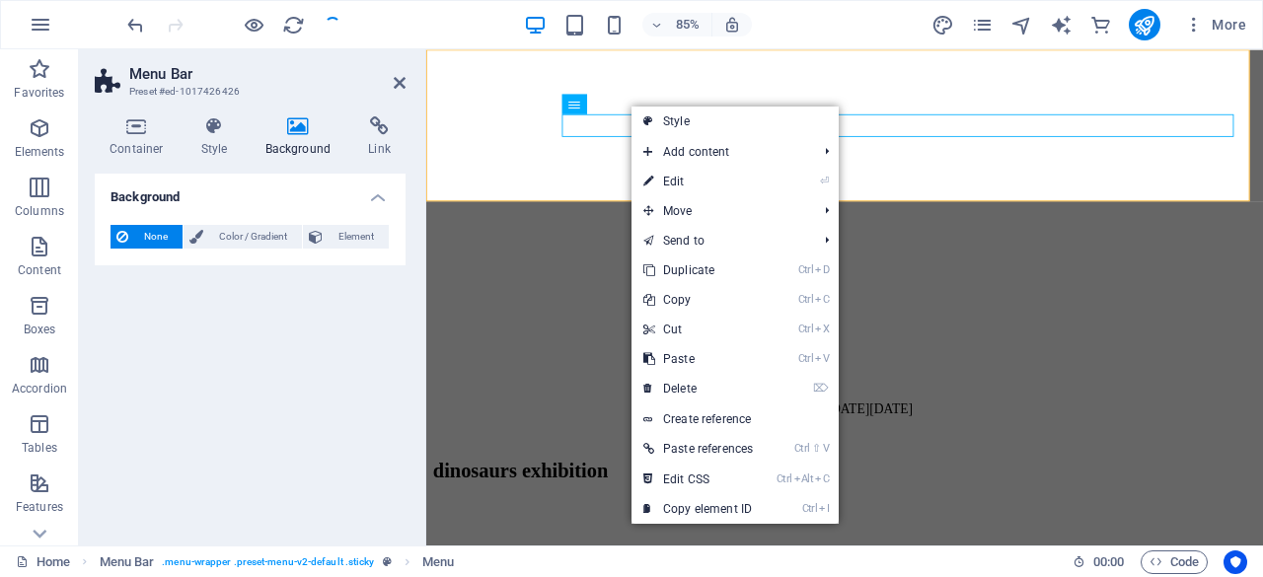
click at [408, 82] on aside "Menu Bar Preset #ed-1017426426 Container Style Background Link Size Height Defa…" at bounding box center [252, 297] width 347 height 496
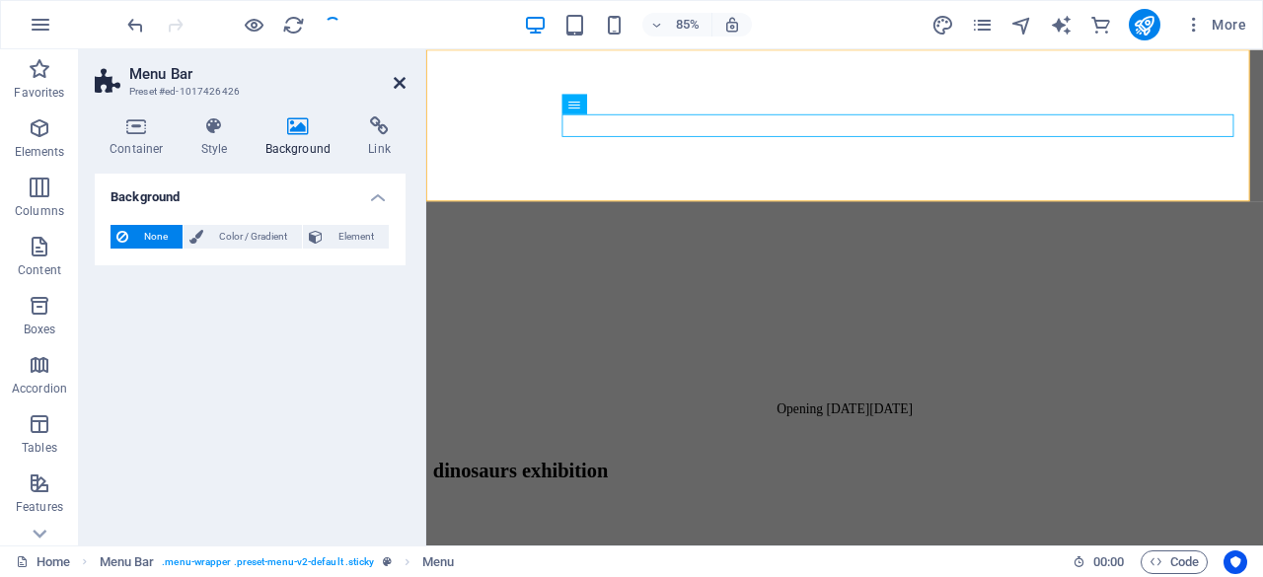
click at [400, 84] on icon at bounding box center [400, 83] width 12 height 16
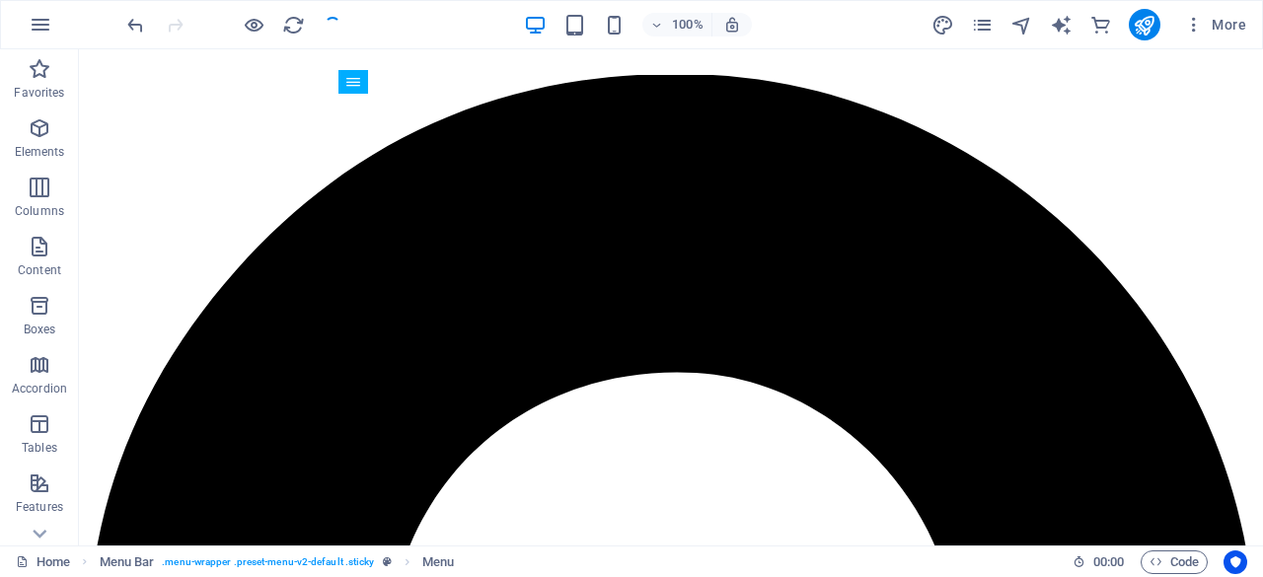
scroll to position [3282, 0]
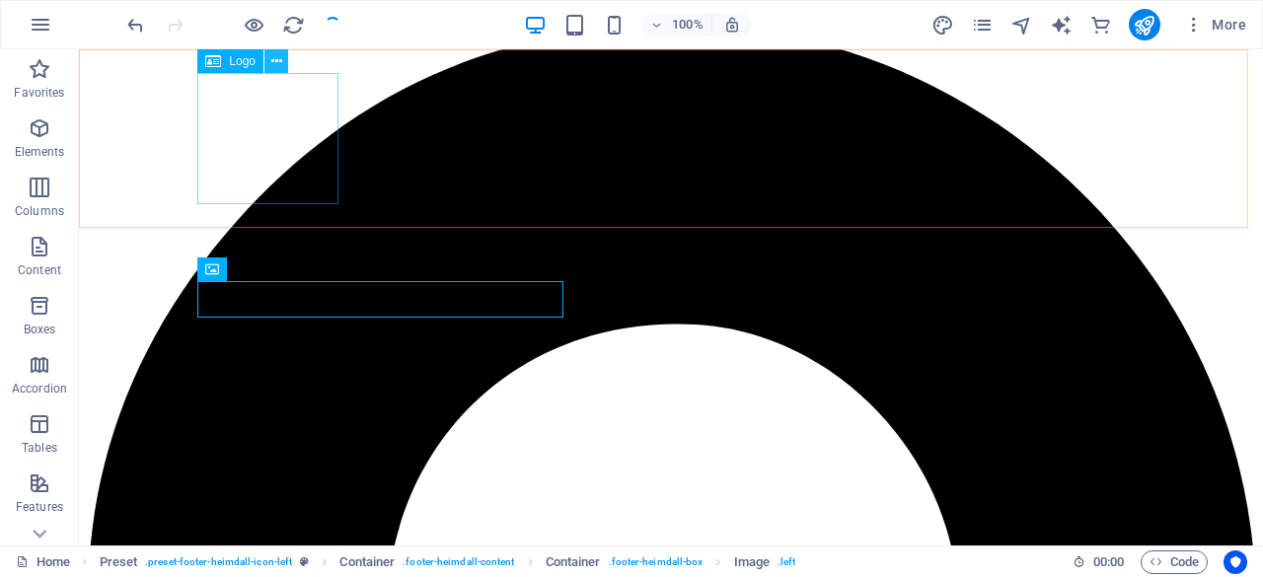
click at [274, 59] on icon at bounding box center [276, 61] width 11 height 21
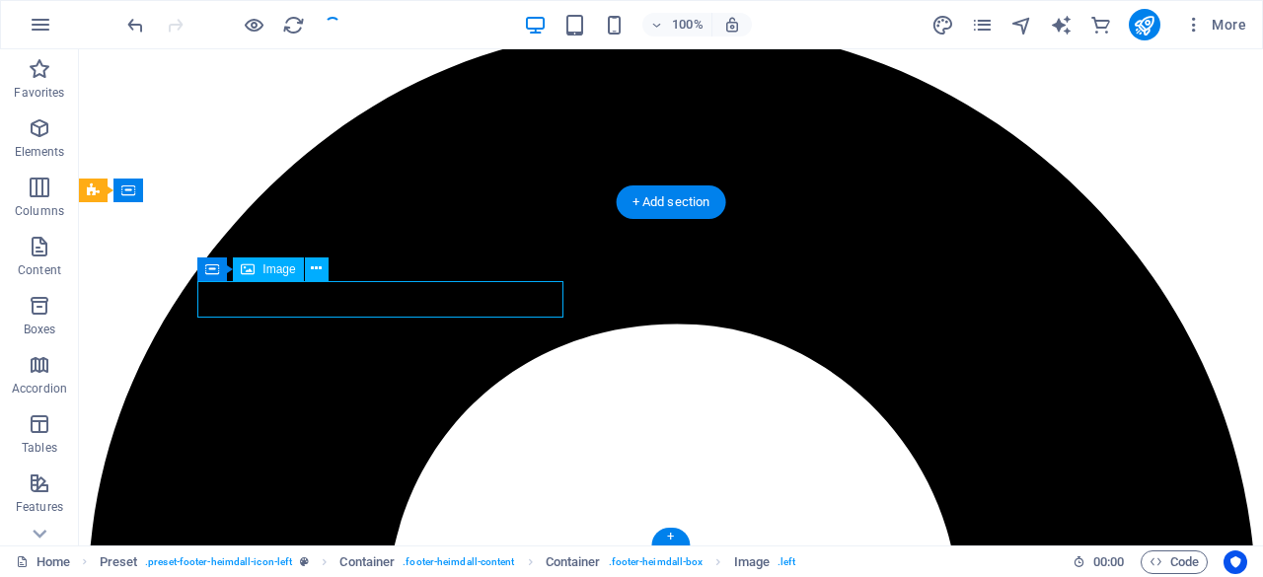
select select "px"
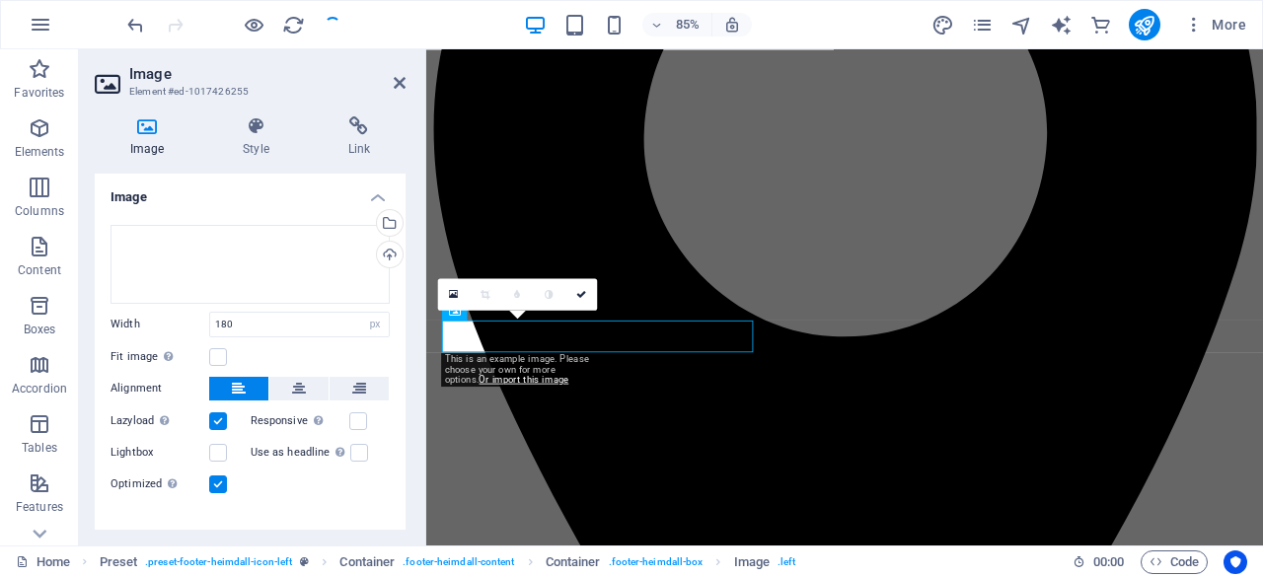
scroll to position [3095, 0]
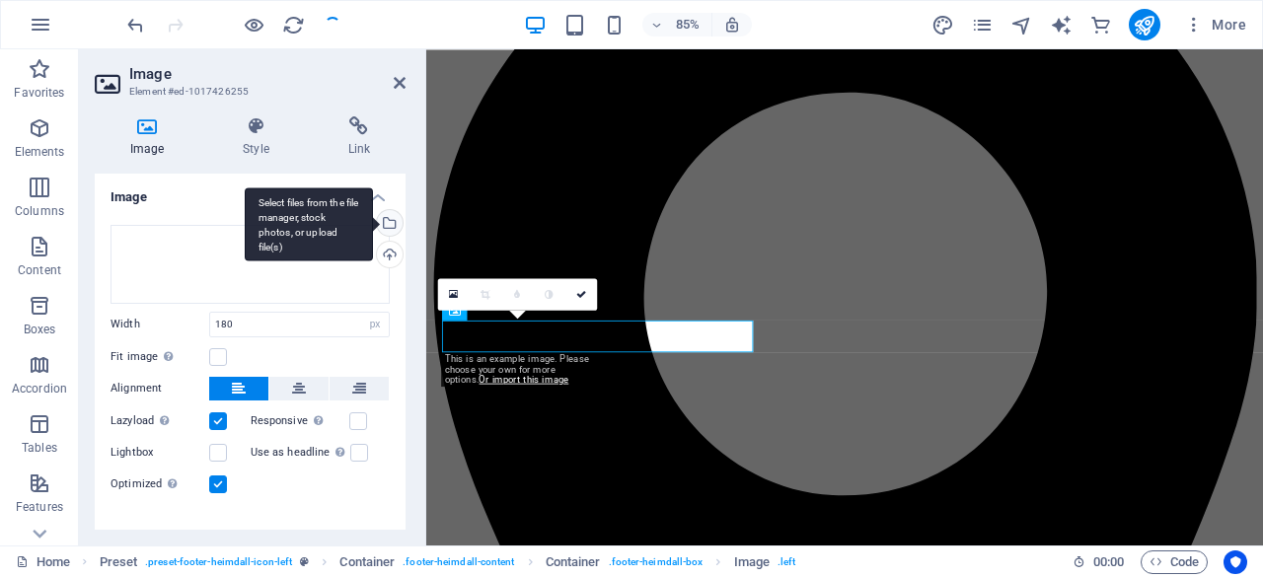
click at [389, 226] on div "Select files from the file manager, stock photos, or upload file(s)" at bounding box center [388, 225] width 30 height 30
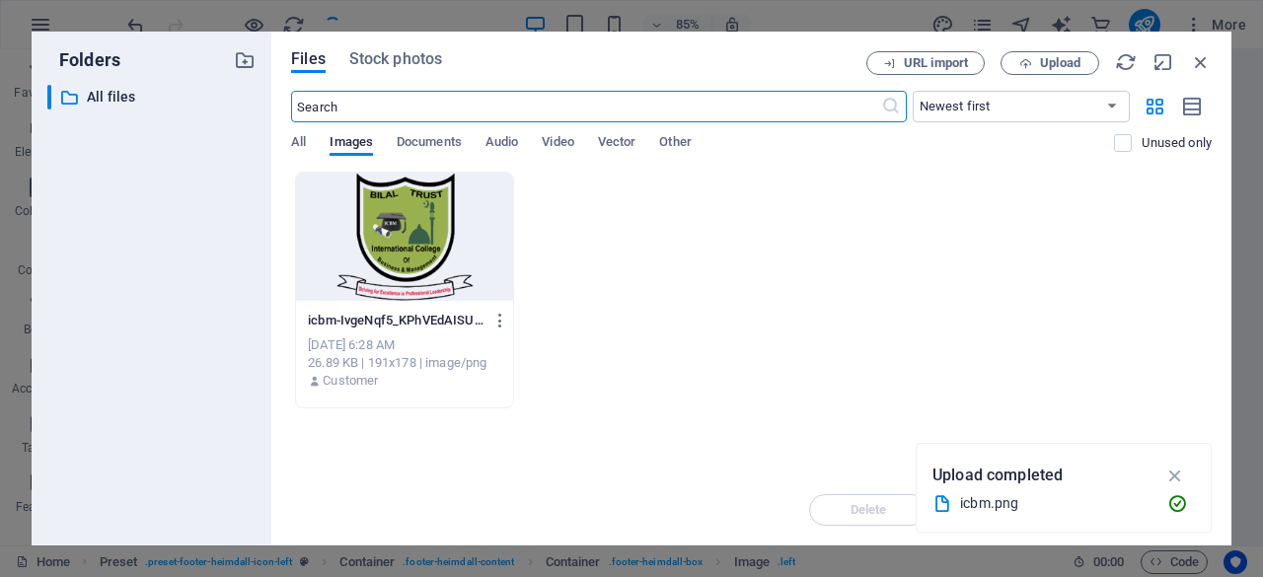
scroll to position [2243, 0]
click at [421, 248] on div at bounding box center [404, 237] width 217 height 128
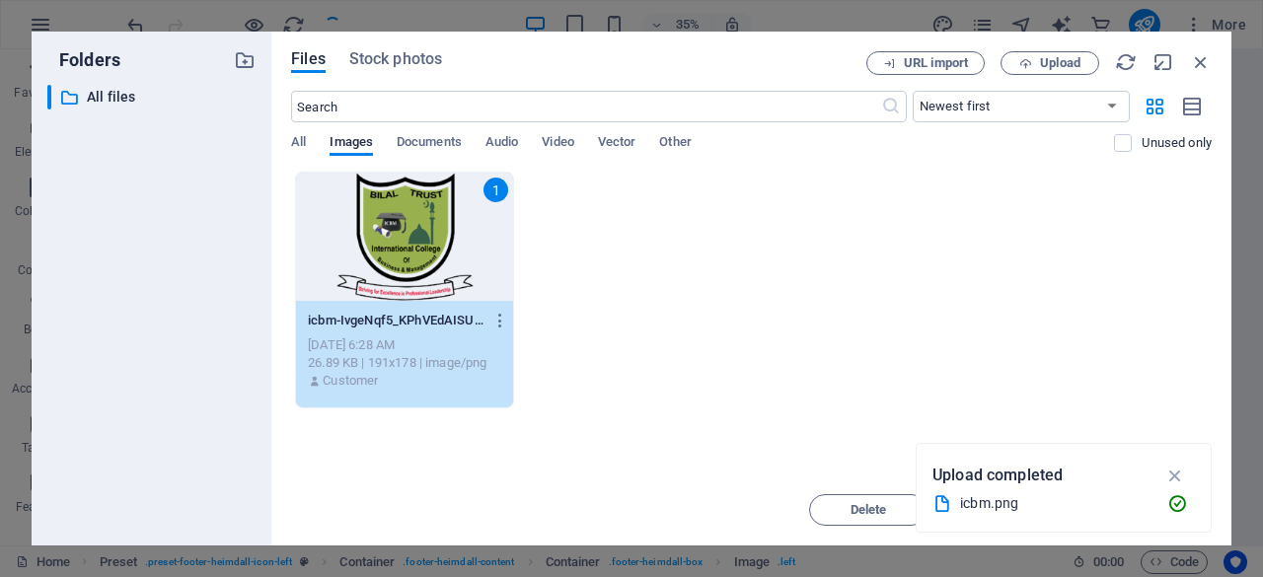
click at [836, 287] on div "1 icbm-IvgeNqf5_KPhVEdAISUHNQ.png icbm-IvgeNqf5_KPhVEdAISUHNQ.png Oct 6, 2025 6…" at bounding box center [751, 290] width 921 height 237
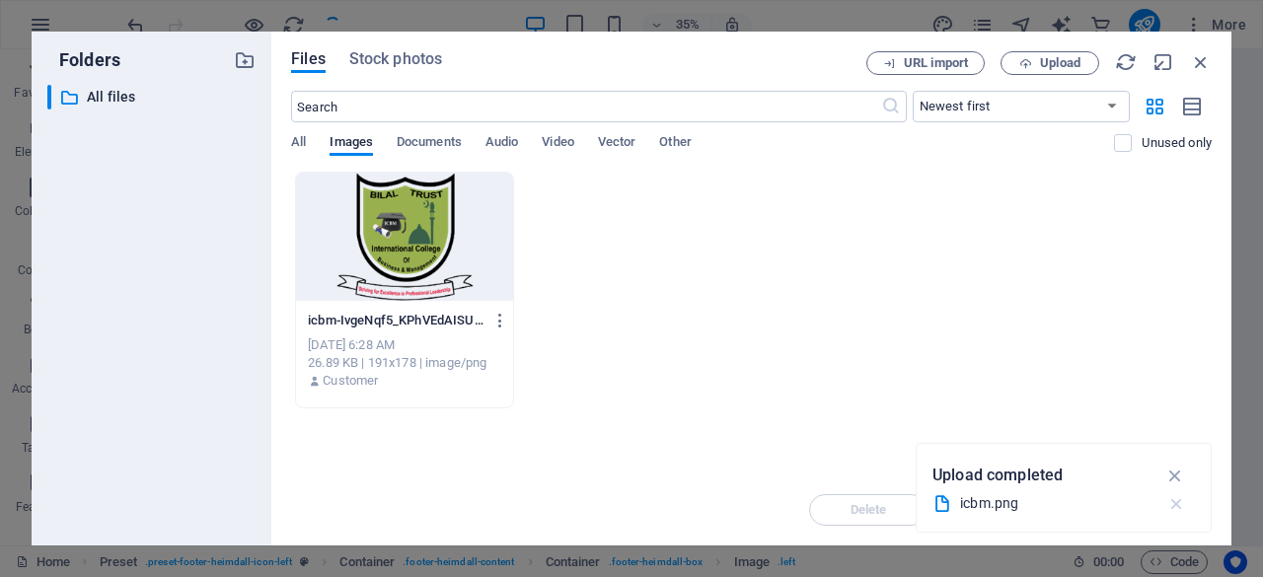
click at [1179, 502] on icon "button" at bounding box center [1176, 504] width 21 height 20
click at [487, 242] on div at bounding box center [404, 237] width 217 height 128
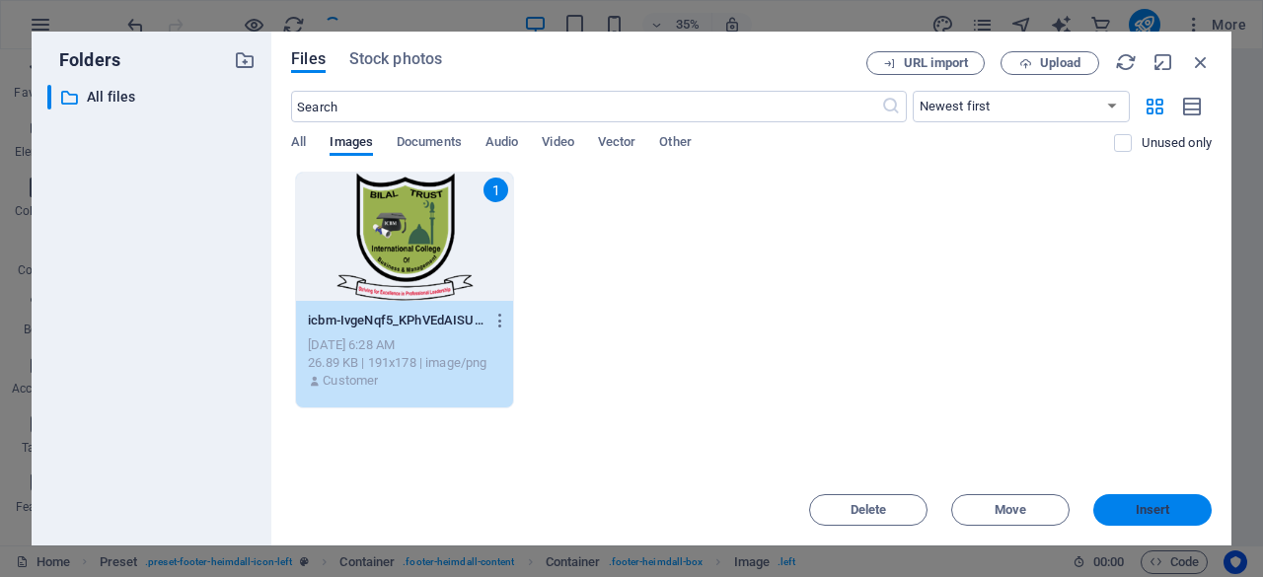
click at [1170, 514] on span "Insert" at bounding box center [1152, 510] width 103 height 12
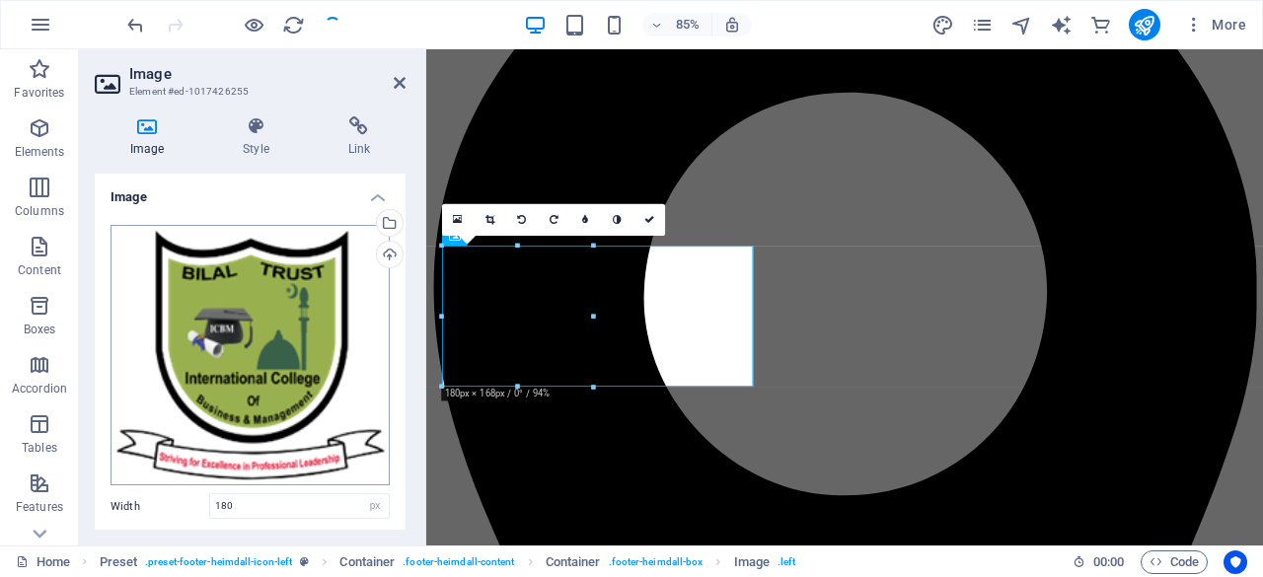
scroll to position [3183, 0]
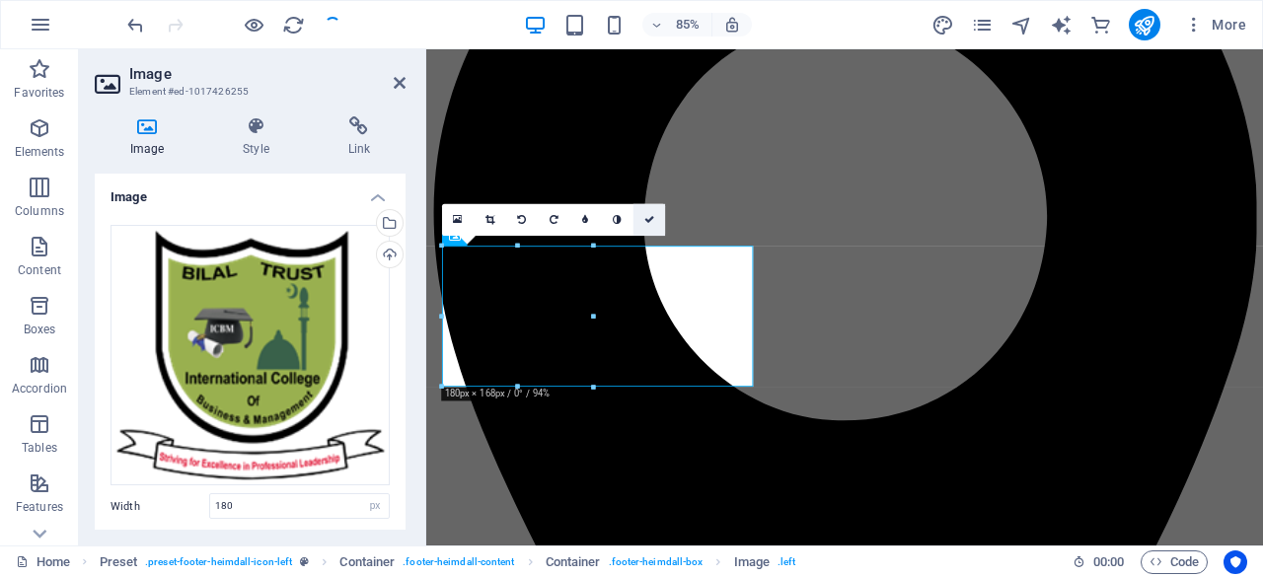
click at [648, 220] on icon at bounding box center [649, 220] width 10 height 10
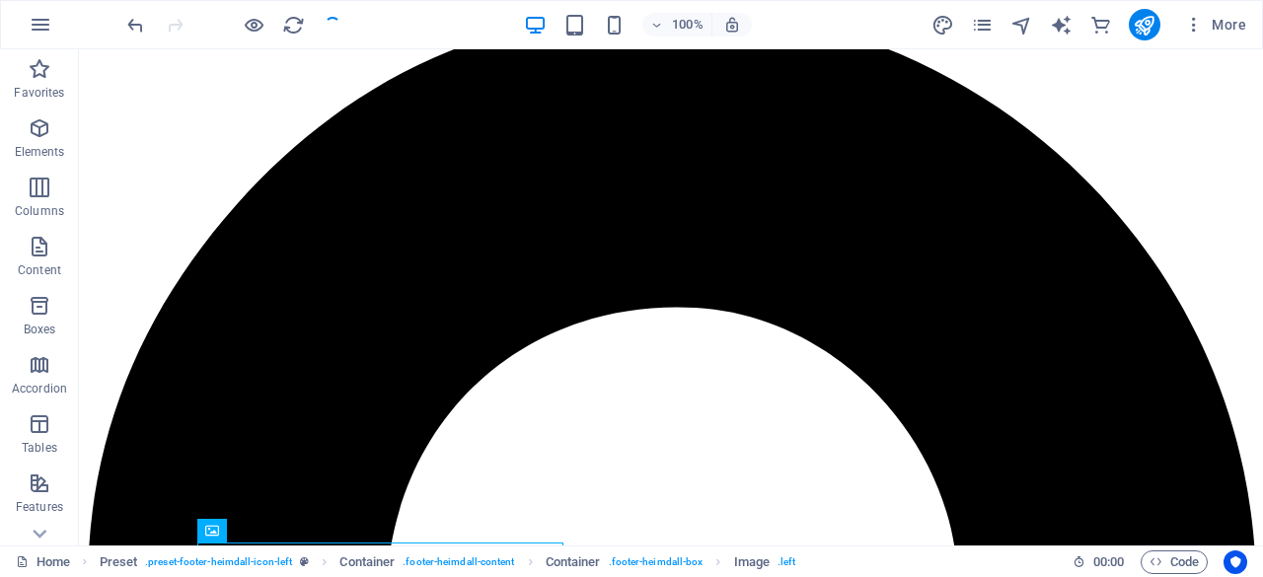
scroll to position [3404, 0]
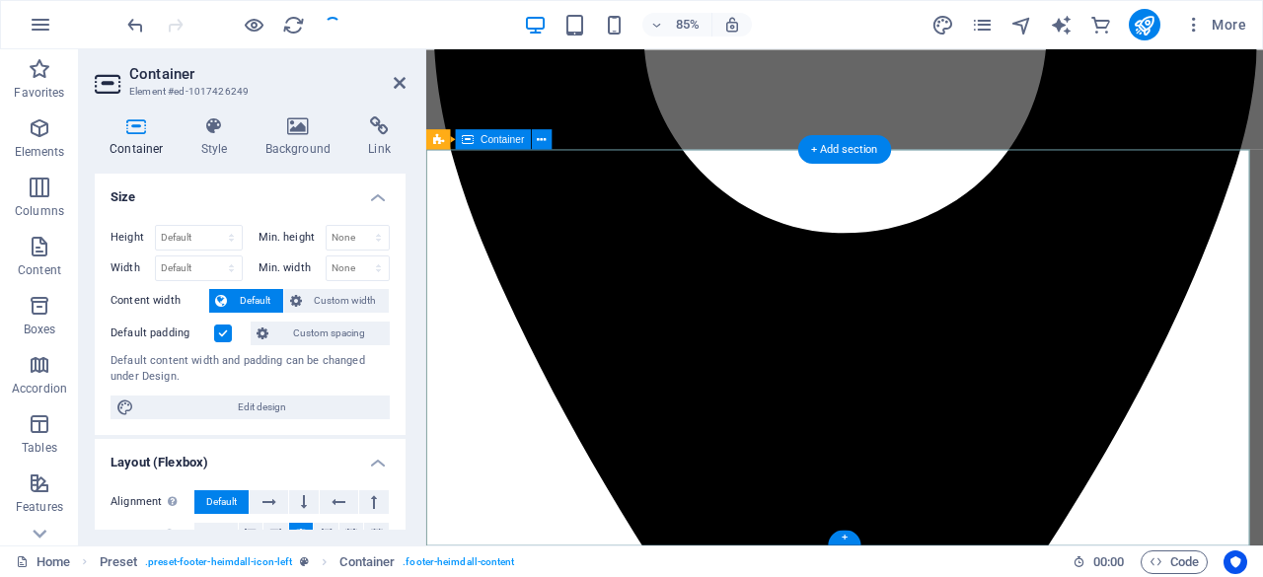
scroll to position [3217, 0]
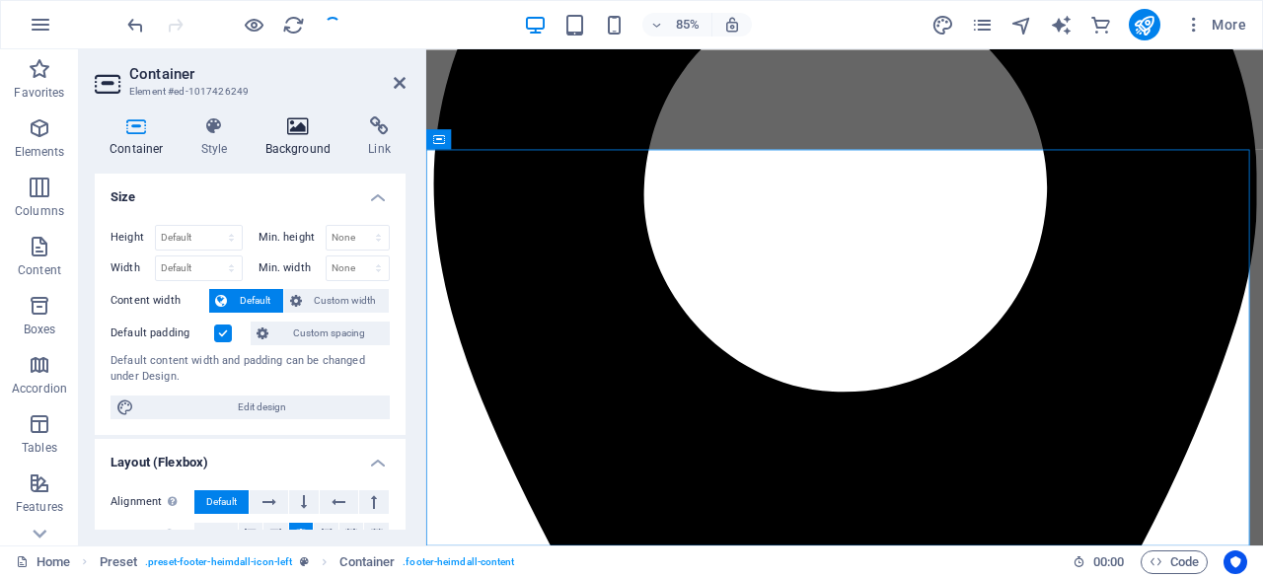
click at [308, 131] on icon at bounding box center [299, 126] width 96 height 20
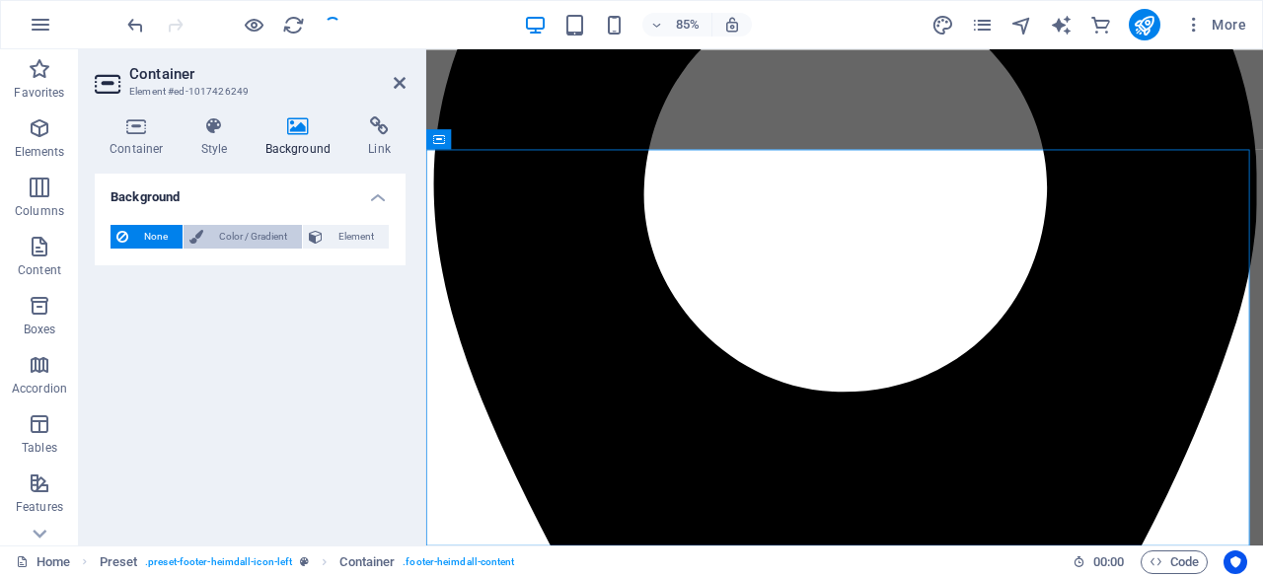
click at [233, 237] on span "Color / Gradient" at bounding box center [252, 237] width 87 height 24
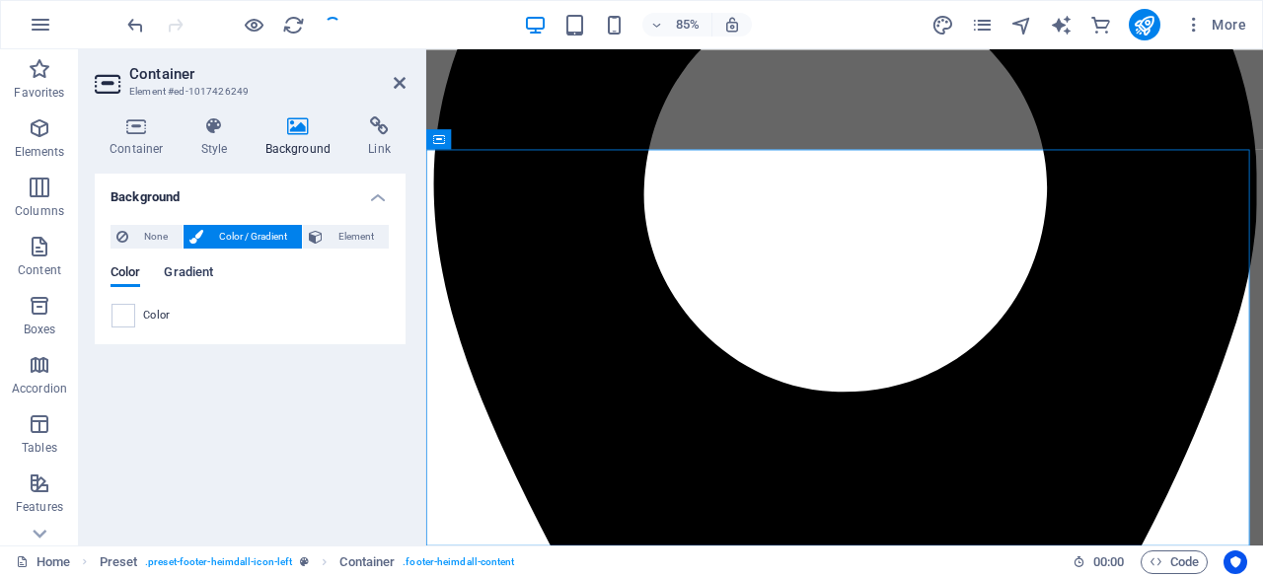
click at [183, 279] on span "Gradient" at bounding box center [188, 274] width 49 height 28
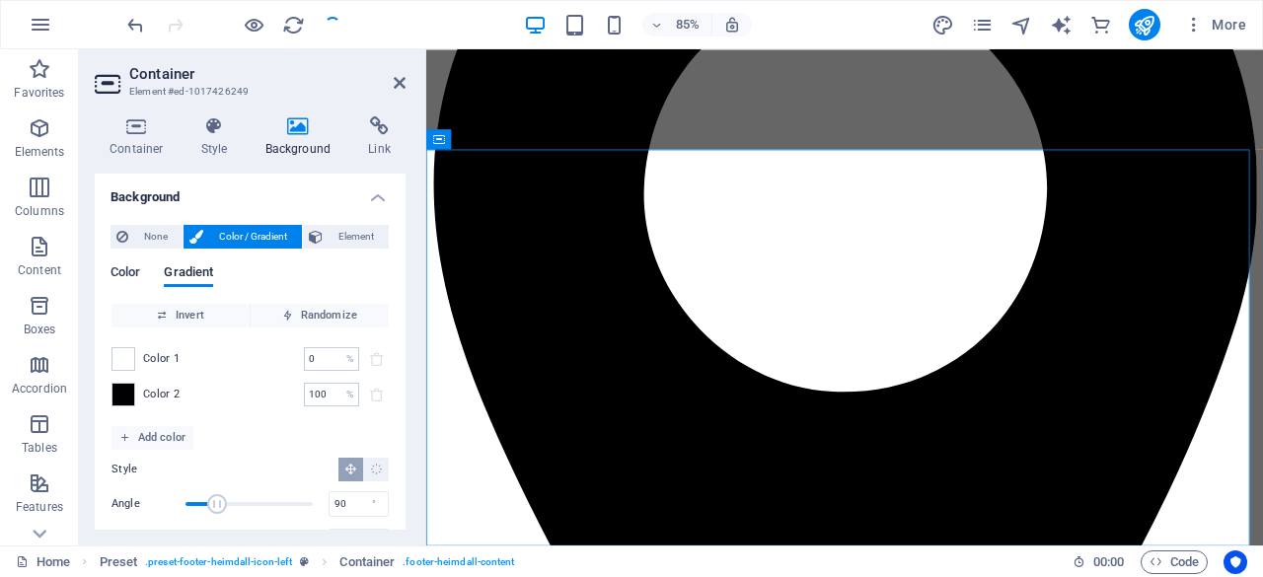
click at [128, 276] on span "Color" at bounding box center [126, 274] width 30 height 28
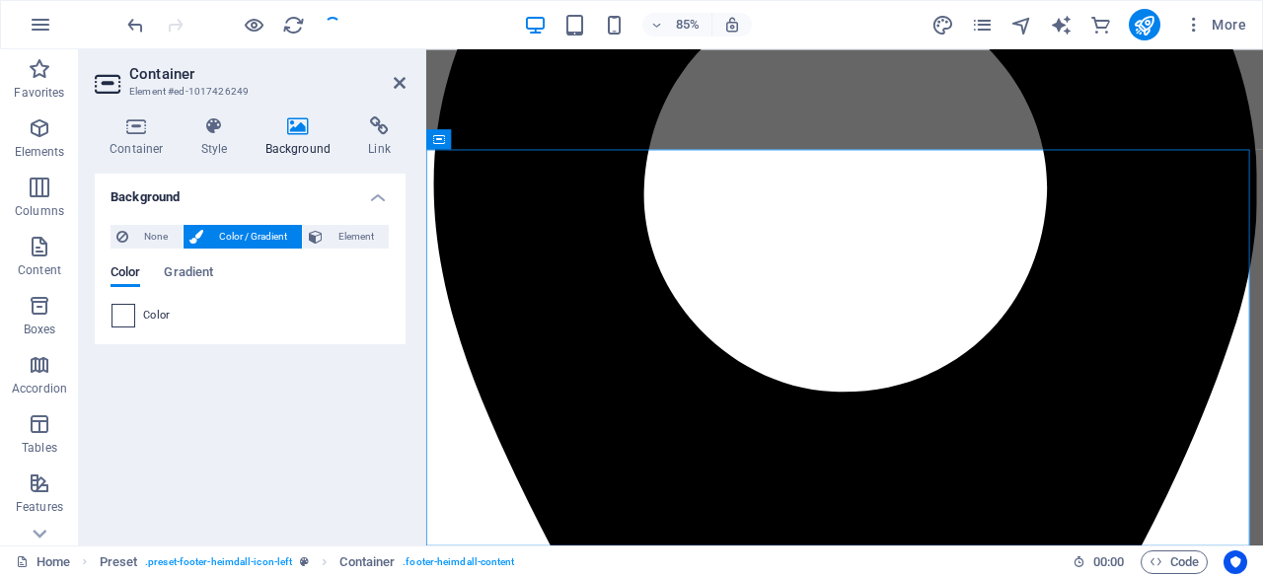
click at [124, 323] on span at bounding box center [123, 316] width 22 height 22
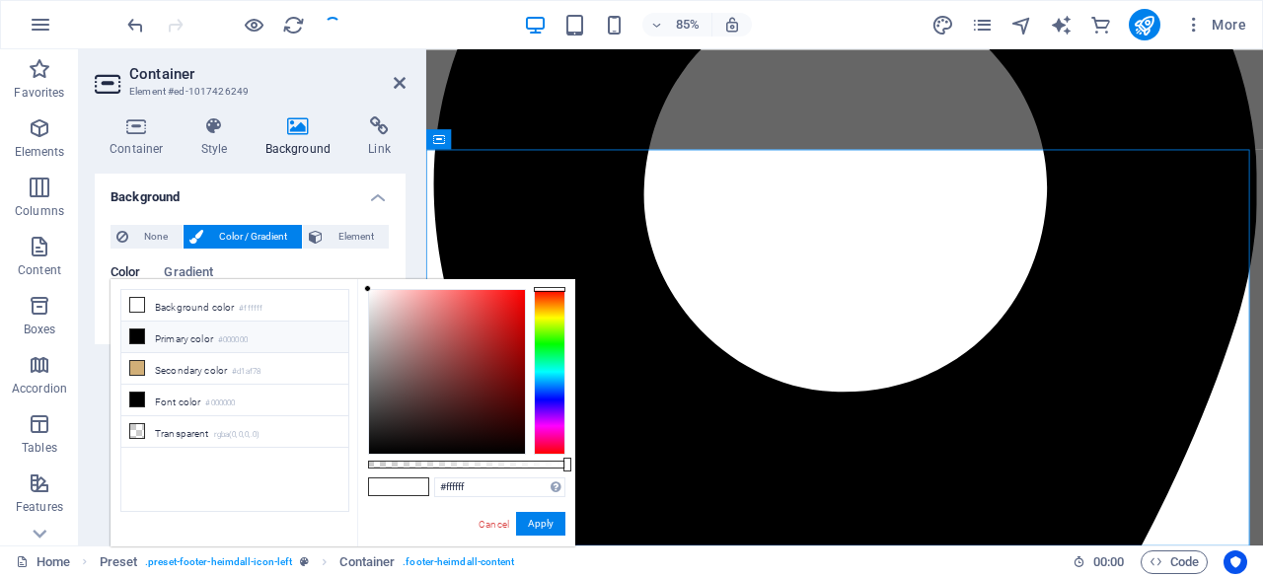
click at [291, 332] on li "Primary color #000000" at bounding box center [234, 338] width 227 height 32
click at [243, 435] on li "Transparent rgba(0,0,0,.0)" at bounding box center [234, 432] width 227 height 32
click at [275, 334] on li "Primary color #000000" at bounding box center [234, 338] width 227 height 32
click at [549, 339] on div at bounding box center [550, 372] width 32 height 166
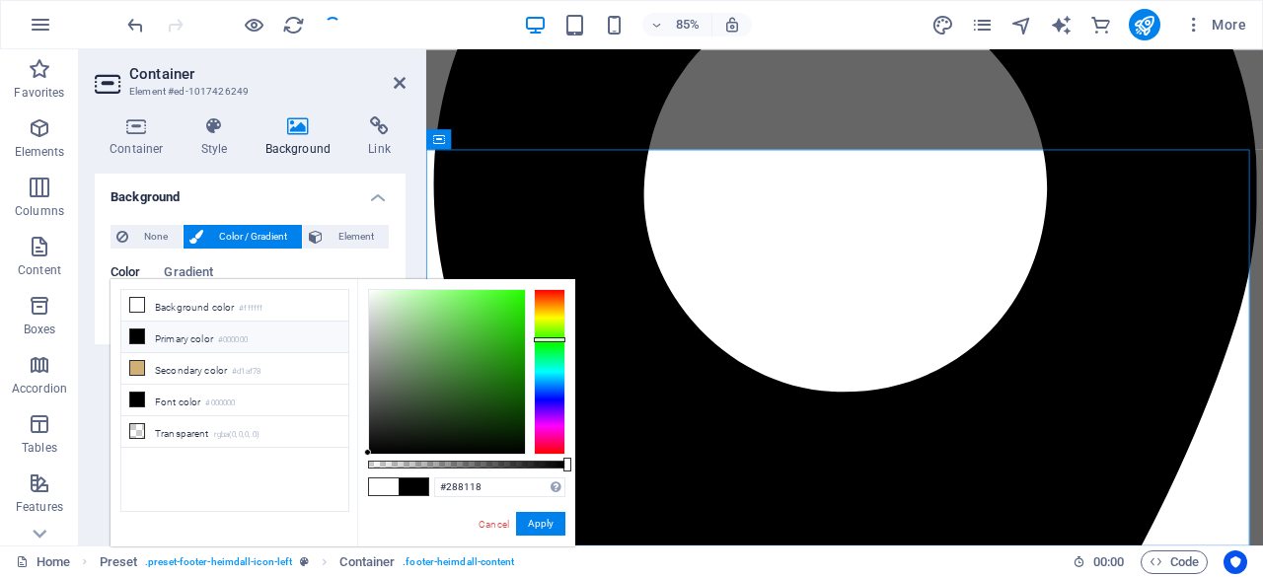
click at [495, 370] on div at bounding box center [447, 372] width 156 height 164
click at [495, 403] on div at bounding box center [447, 372] width 156 height 164
click at [410, 332] on div at bounding box center [447, 372] width 156 height 164
click at [449, 377] on div at bounding box center [447, 372] width 156 height 164
click at [418, 394] on div at bounding box center [447, 372] width 156 height 164
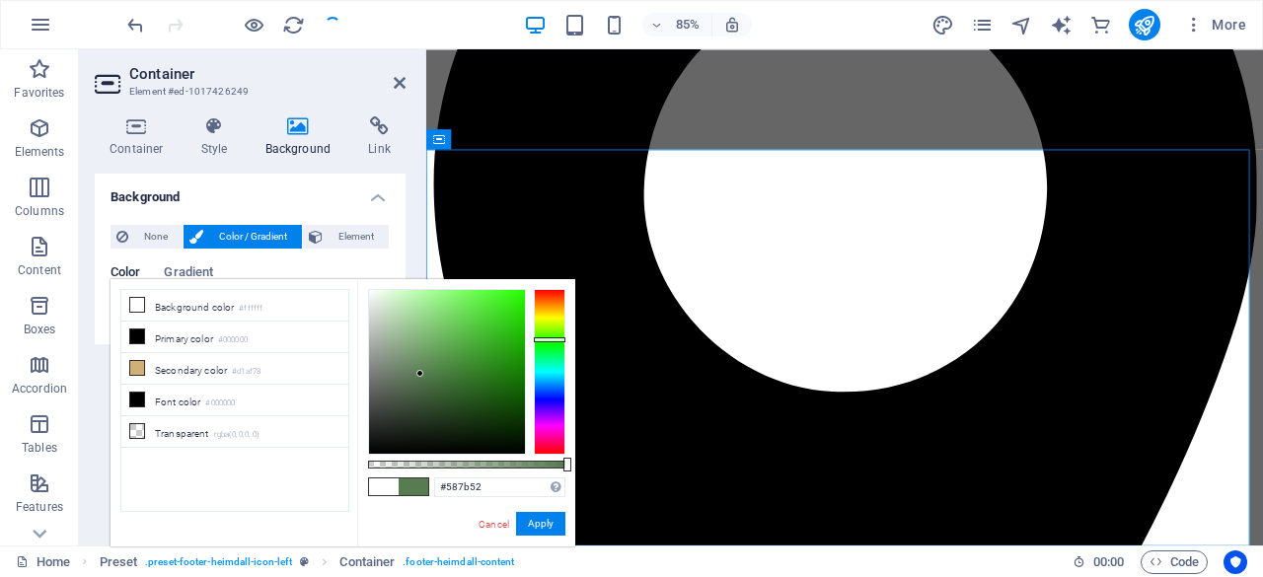
type input "#577b51"
click at [421, 374] on div at bounding box center [447, 372] width 156 height 164
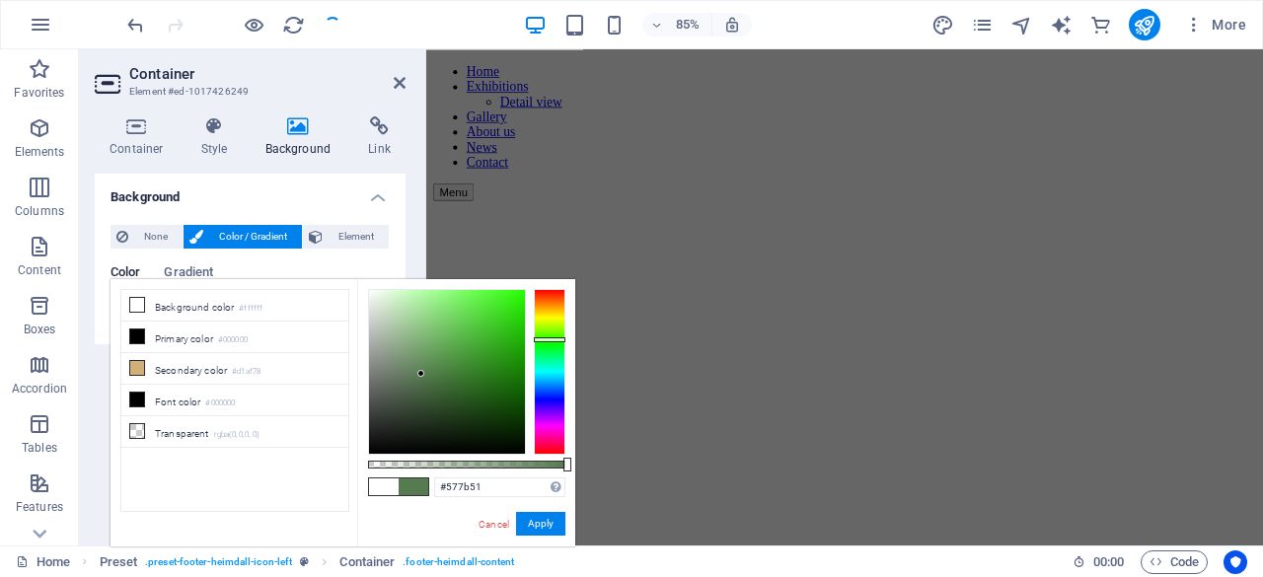
scroll to position [0, 0]
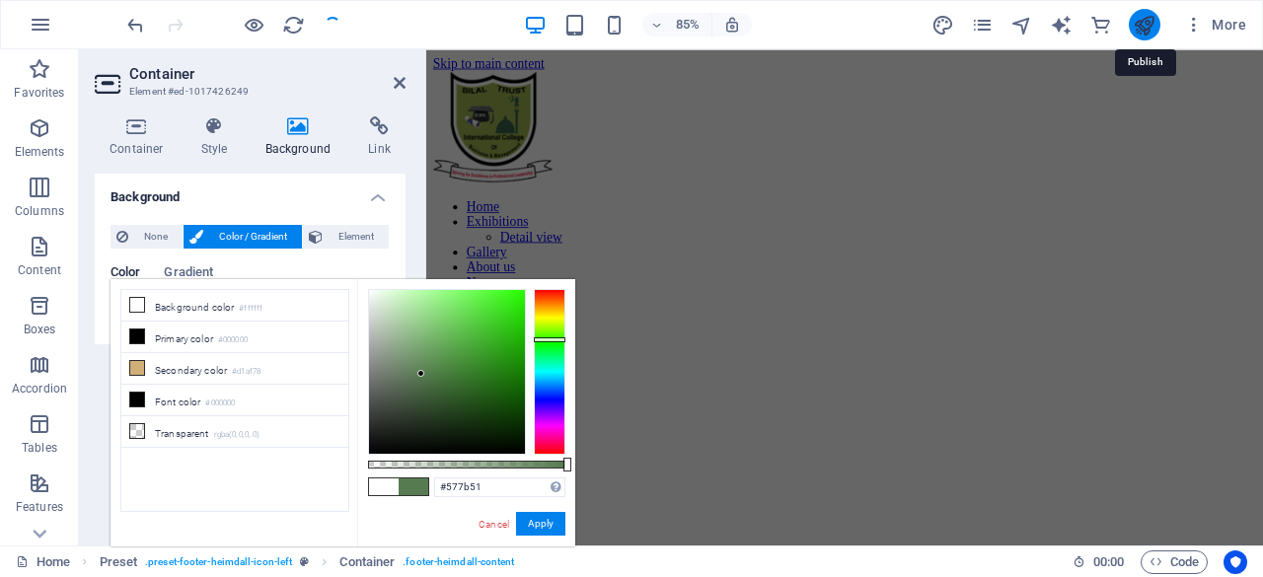
click at [1142, 28] on icon "publish" at bounding box center [1144, 25] width 23 height 23
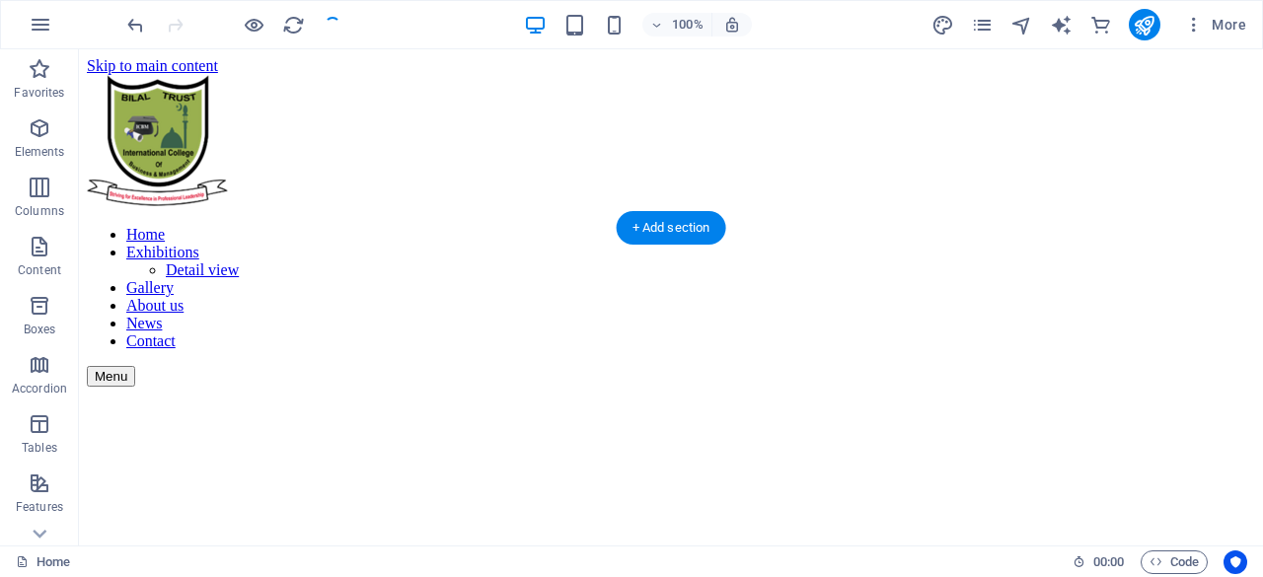
click at [627, 387] on figure at bounding box center [671, 387] width 1168 height 0
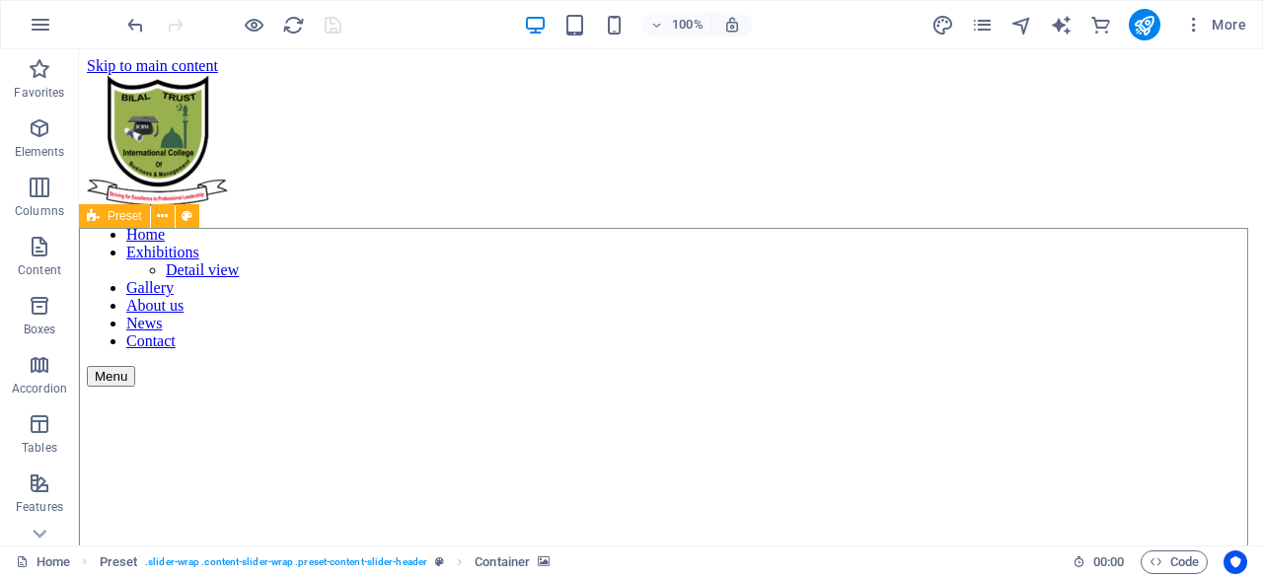
click at [113, 218] on span "Preset" at bounding box center [125, 216] width 35 height 12
click at [112, 218] on span "Preset" at bounding box center [125, 216] width 35 height 12
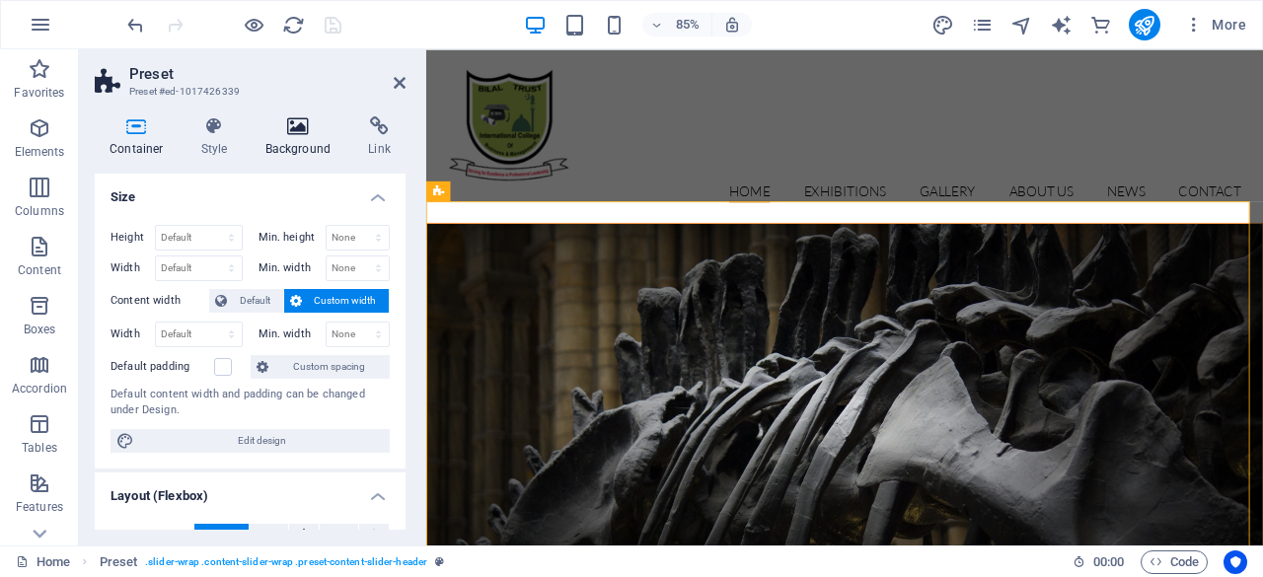
click at [287, 139] on h4 "Background" at bounding box center [303, 136] width 104 height 41
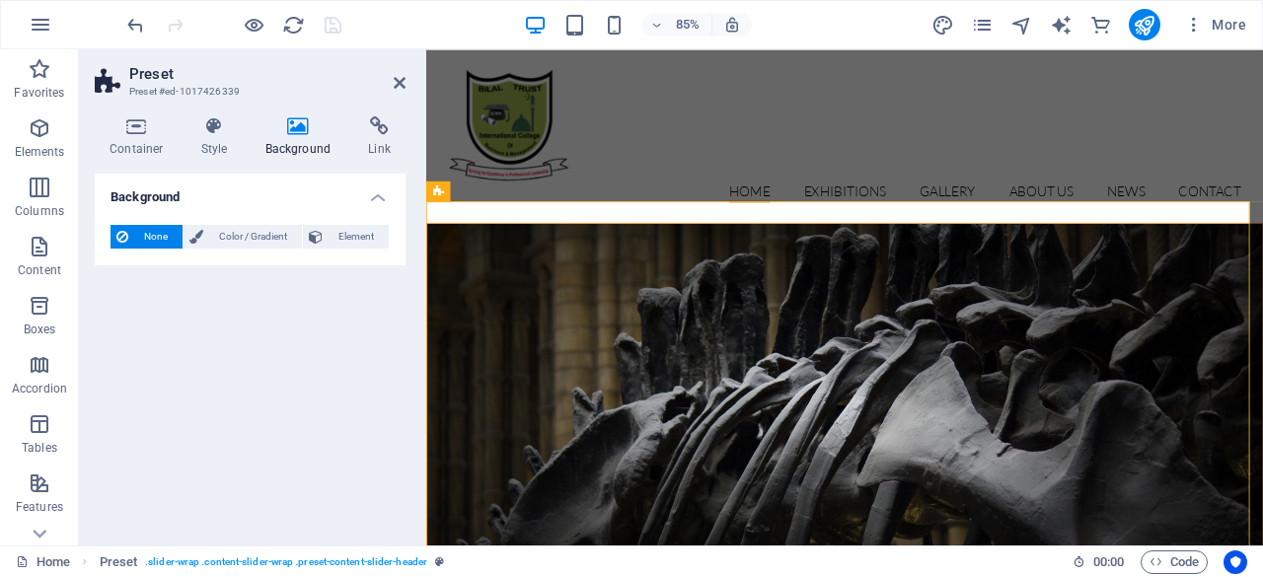
click at [583, 350] on figure at bounding box center [918, 471] width 983 height 433
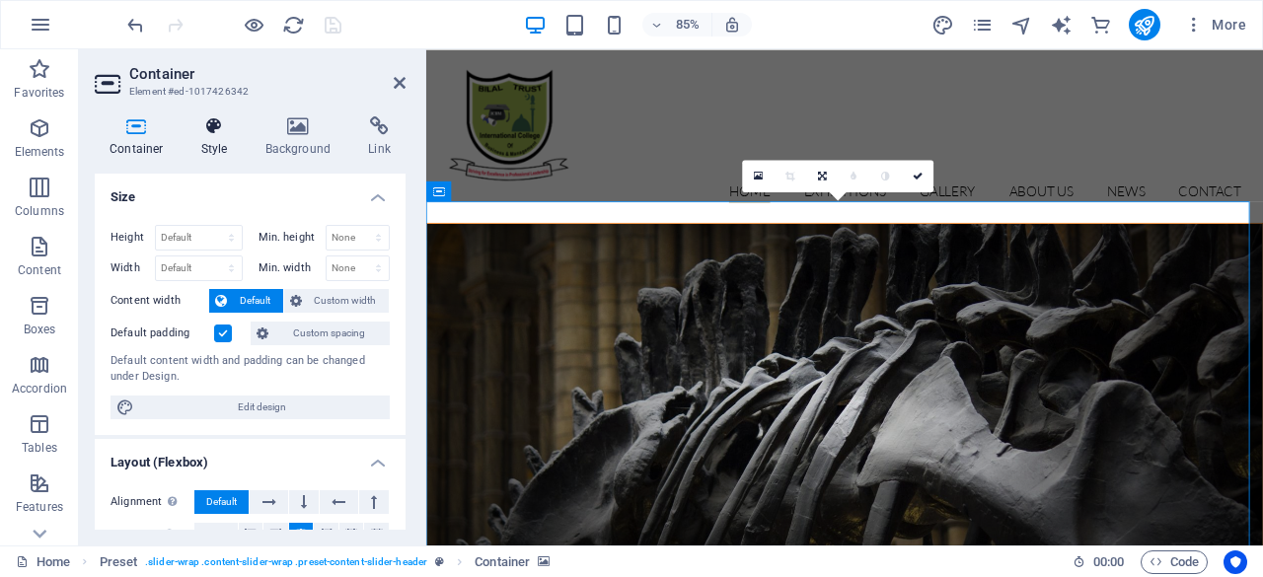
click at [217, 149] on h4 "Style" at bounding box center [218, 136] width 64 height 41
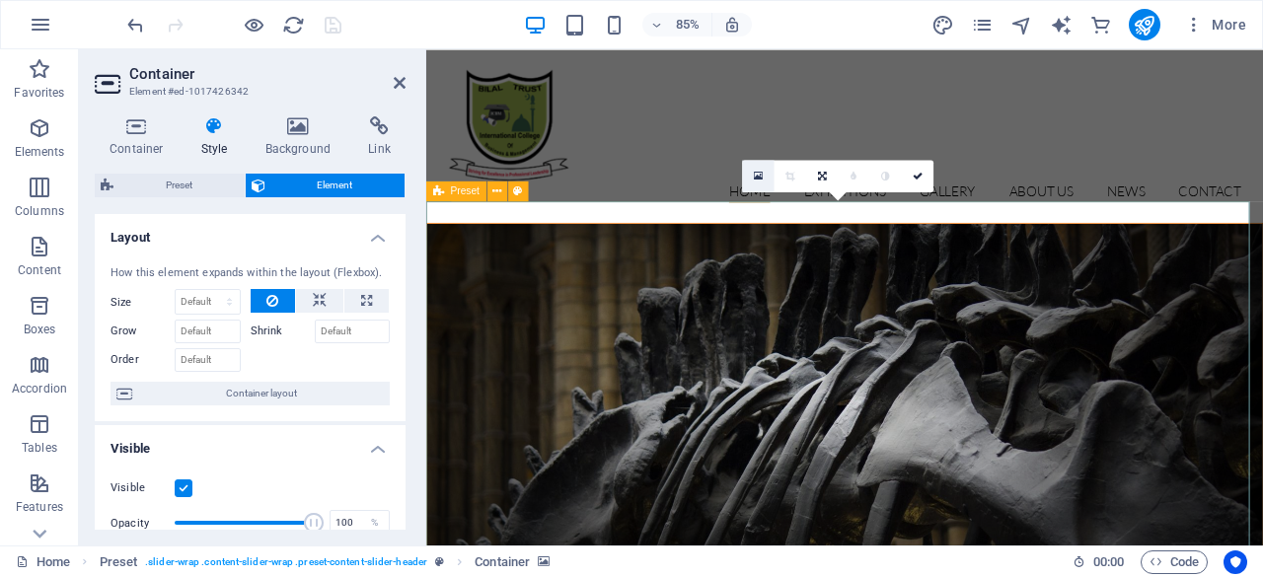
click at [762, 173] on icon at bounding box center [758, 176] width 9 height 12
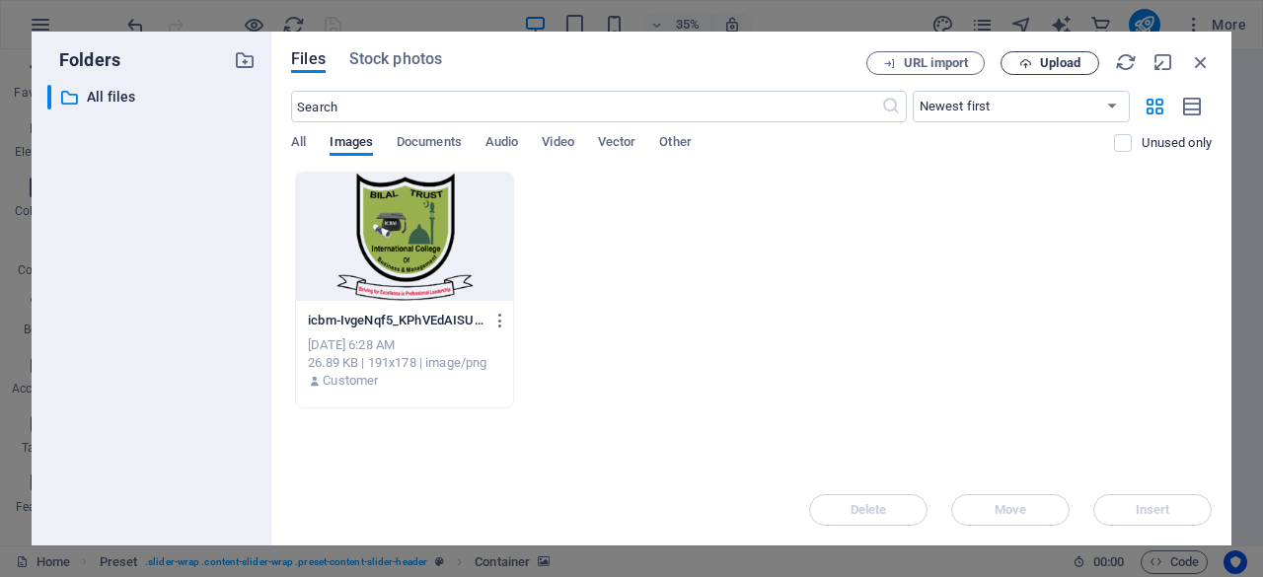
click at [1049, 64] on span "Upload" at bounding box center [1060, 63] width 40 height 12
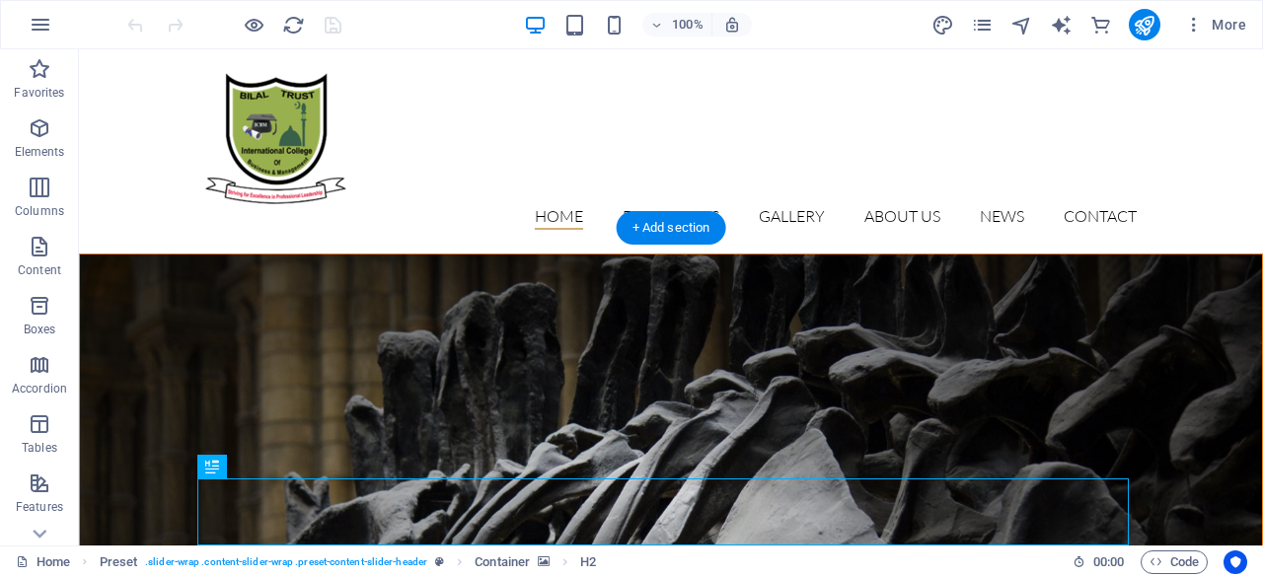
click at [99, 261] on figure at bounding box center [671, 501] width 1182 height 493
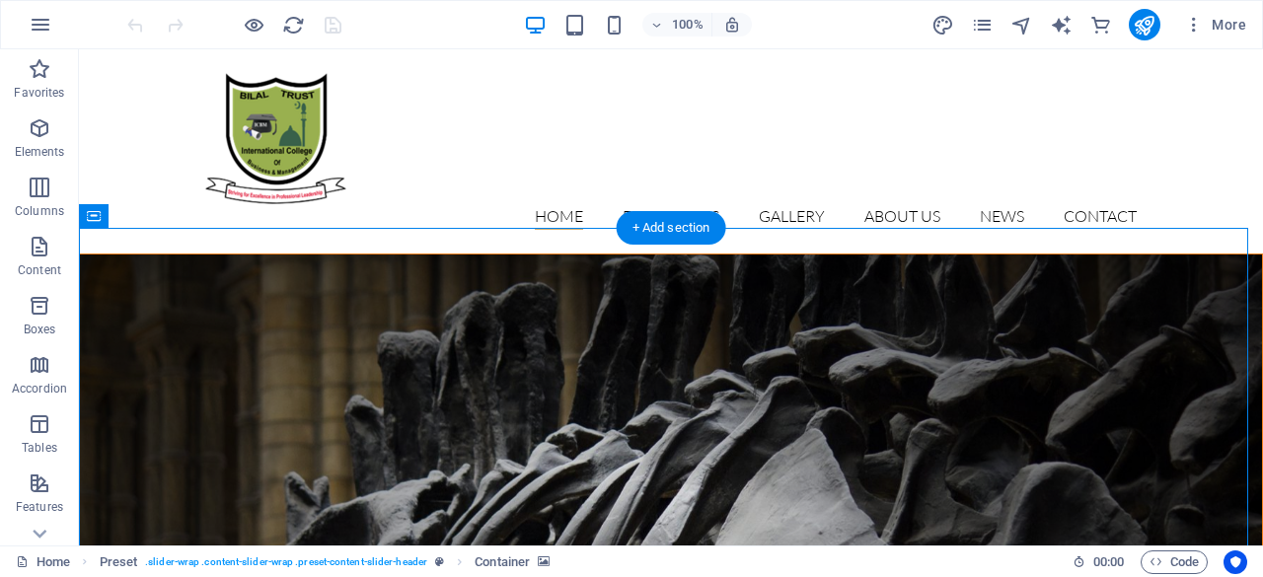
click at [112, 270] on figure at bounding box center [671, 501] width 1182 height 493
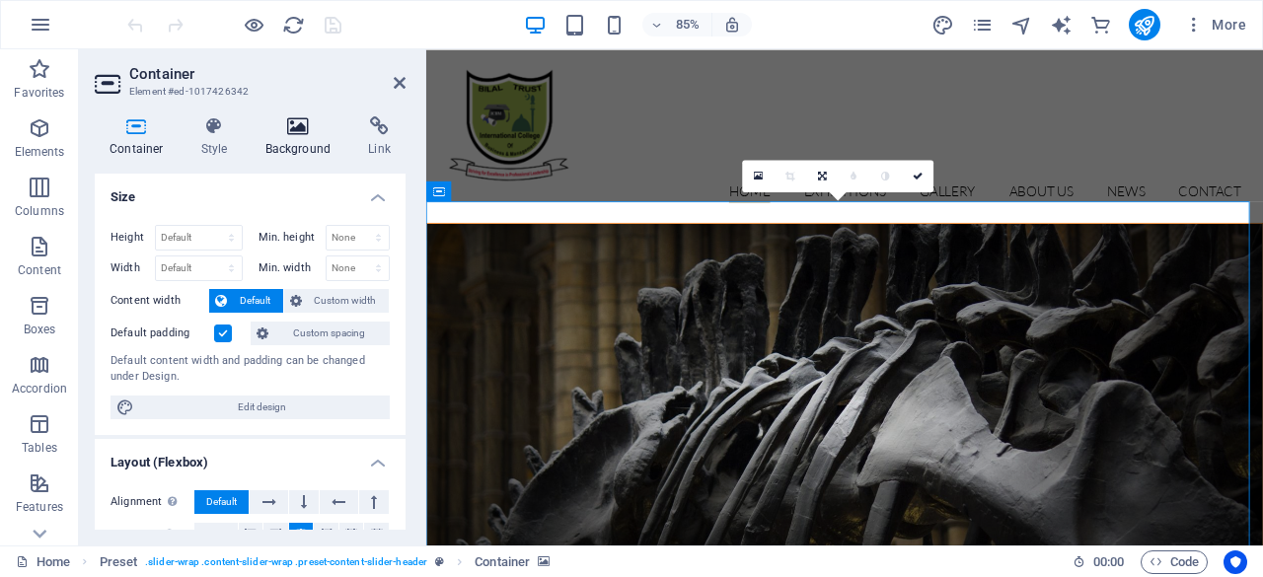
click at [292, 145] on h4 "Background" at bounding box center [303, 136] width 104 height 41
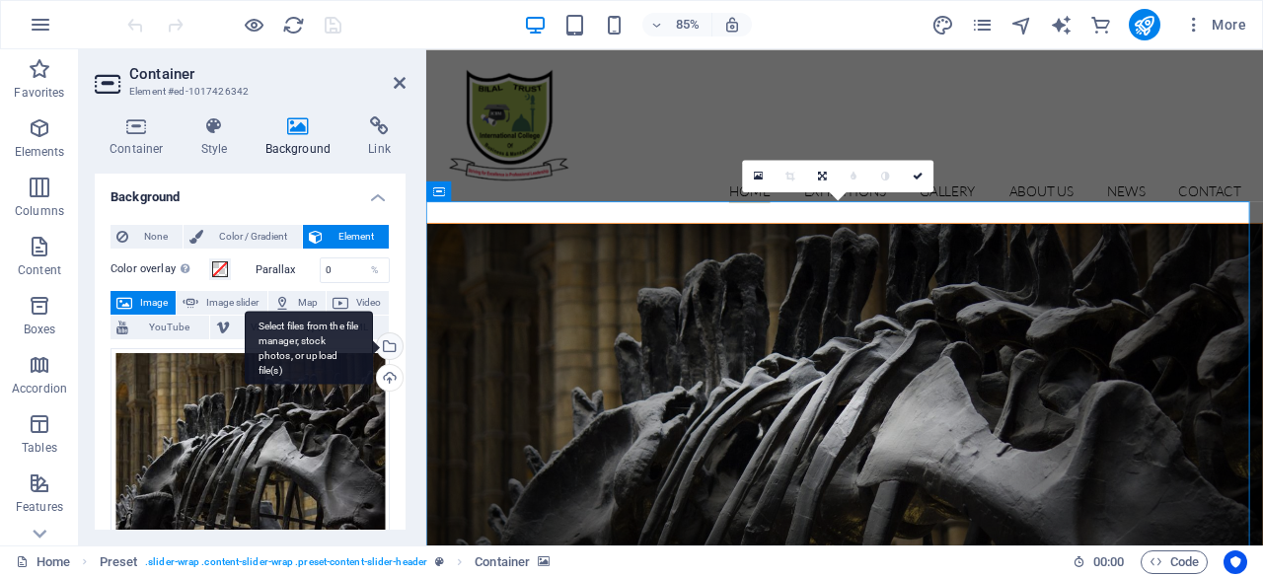
click at [373, 347] on div "Select files from the file manager, stock photos, or upload file(s)" at bounding box center [309, 348] width 128 height 74
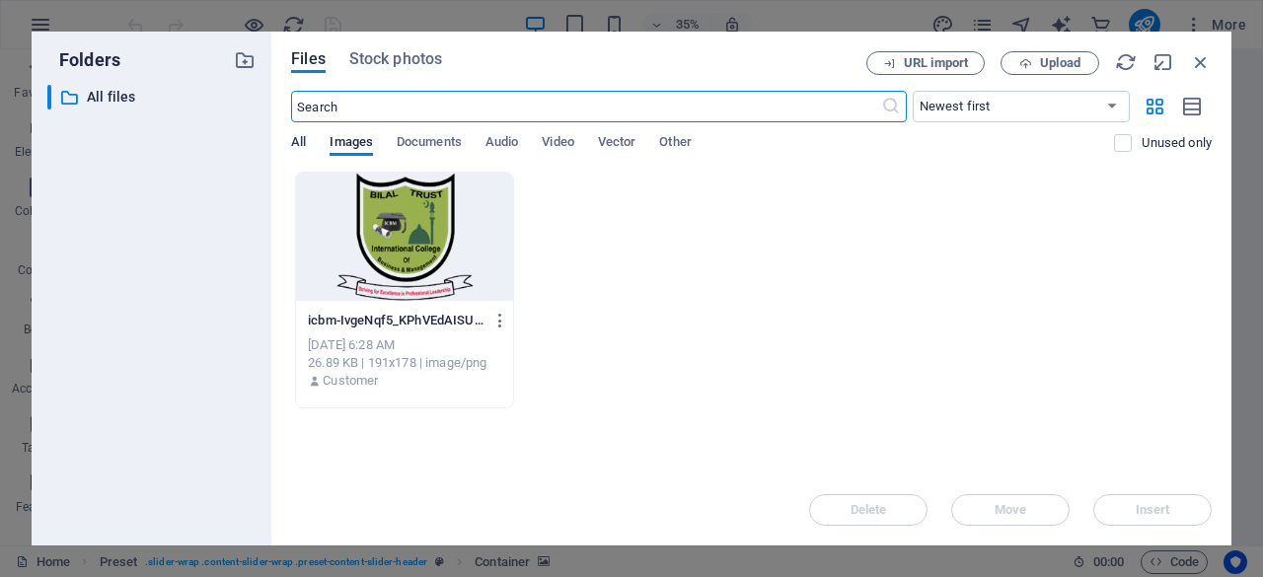
click at [300, 147] on span "All" at bounding box center [298, 144] width 15 height 28
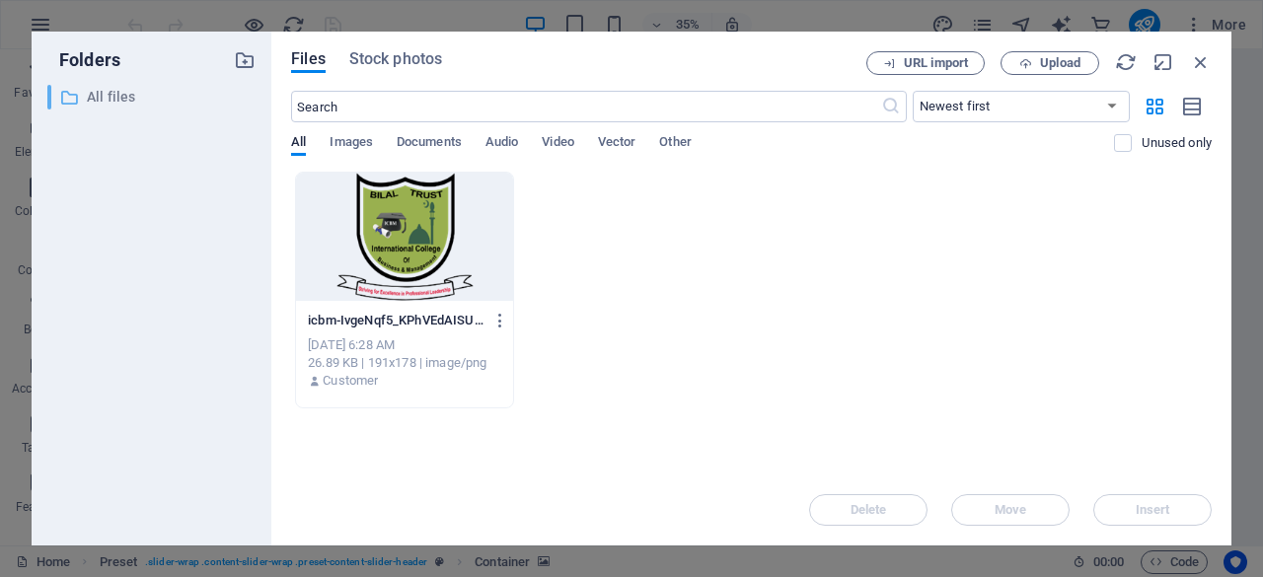
click at [132, 94] on p "All files" at bounding box center [153, 97] width 132 height 23
click at [361, 144] on span "Images" at bounding box center [351, 144] width 43 height 28
click at [1060, 61] on span "Upload" at bounding box center [1060, 63] width 40 height 12
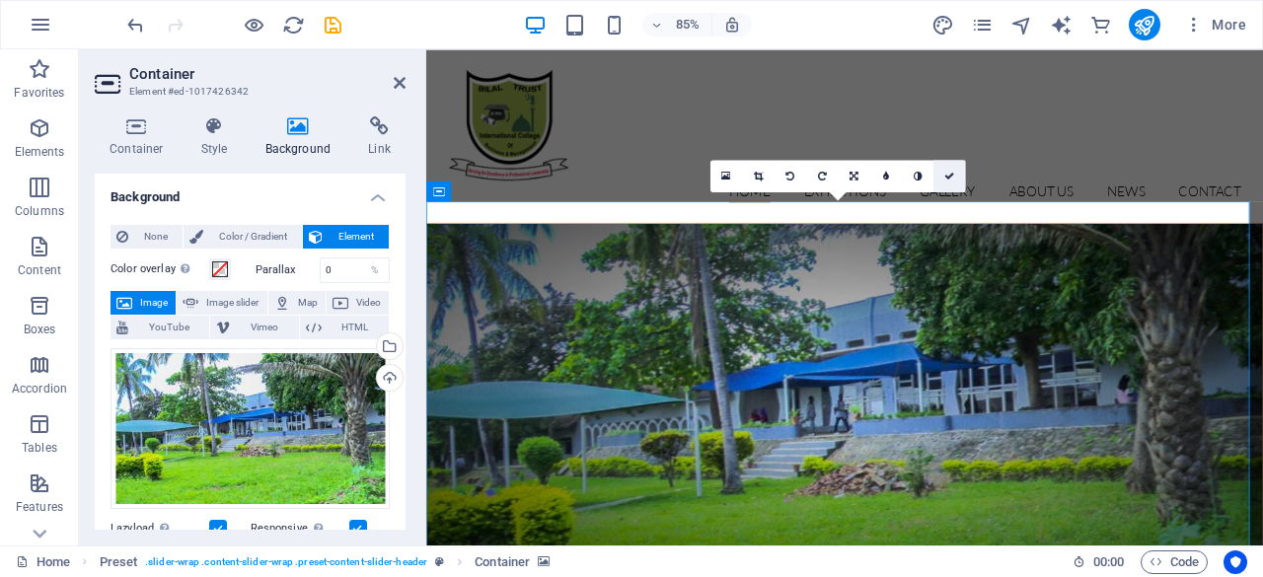
click at [951, 179] on icon at bounding box center [949, 176] width 10 height 10
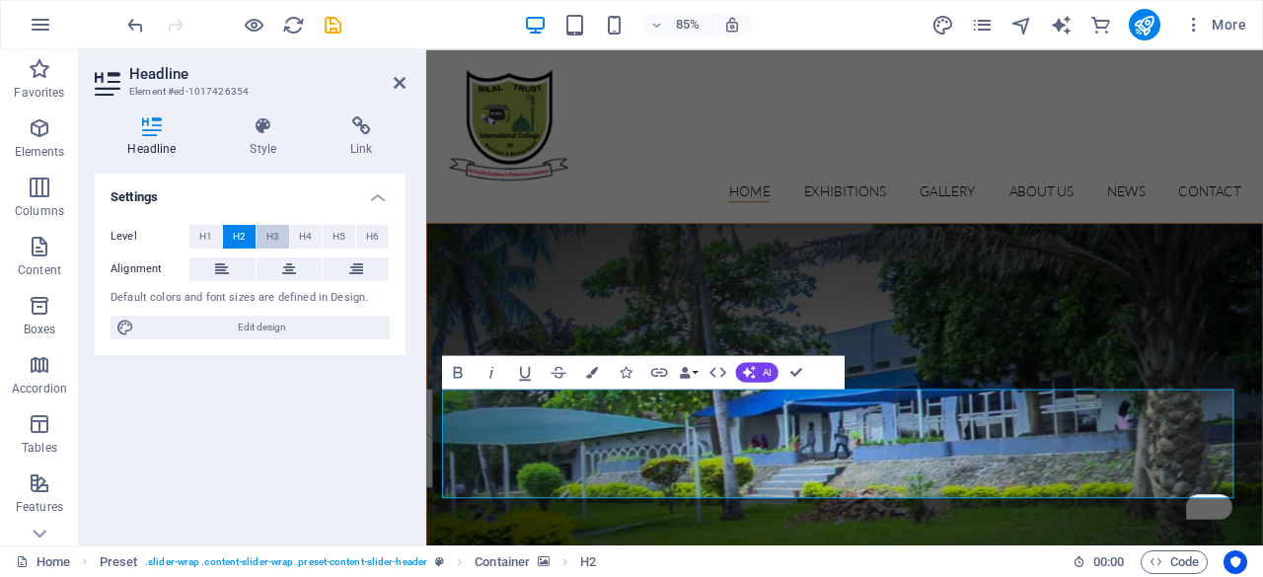
click at [274, 239] on span "H3" at bounding box center [272, 237] width 13 height 24
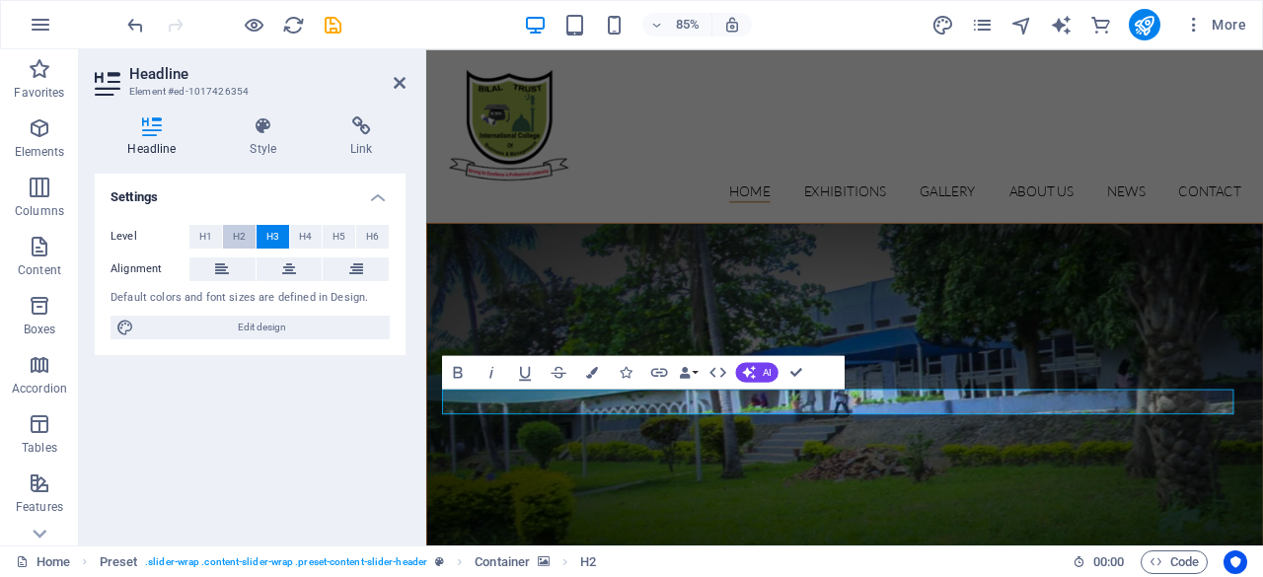
click at [238, 237] on span "H2" at bounding box center [239, 237] width 13 height 24
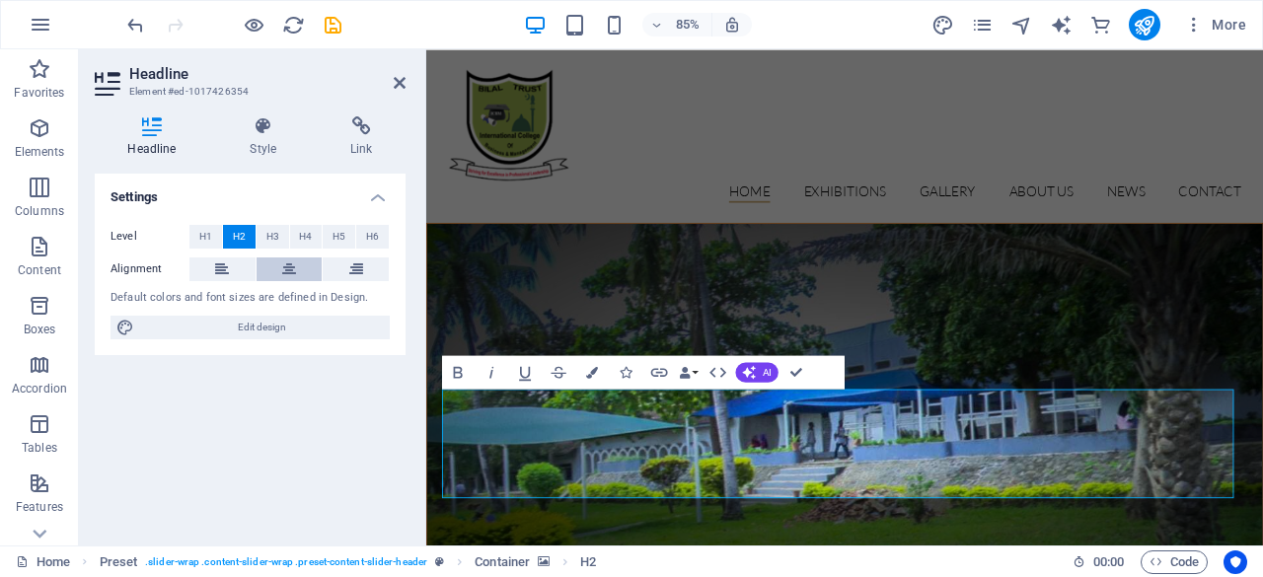
click at [301, 266] on button at bounding box center [290, 270] width 66 height 24
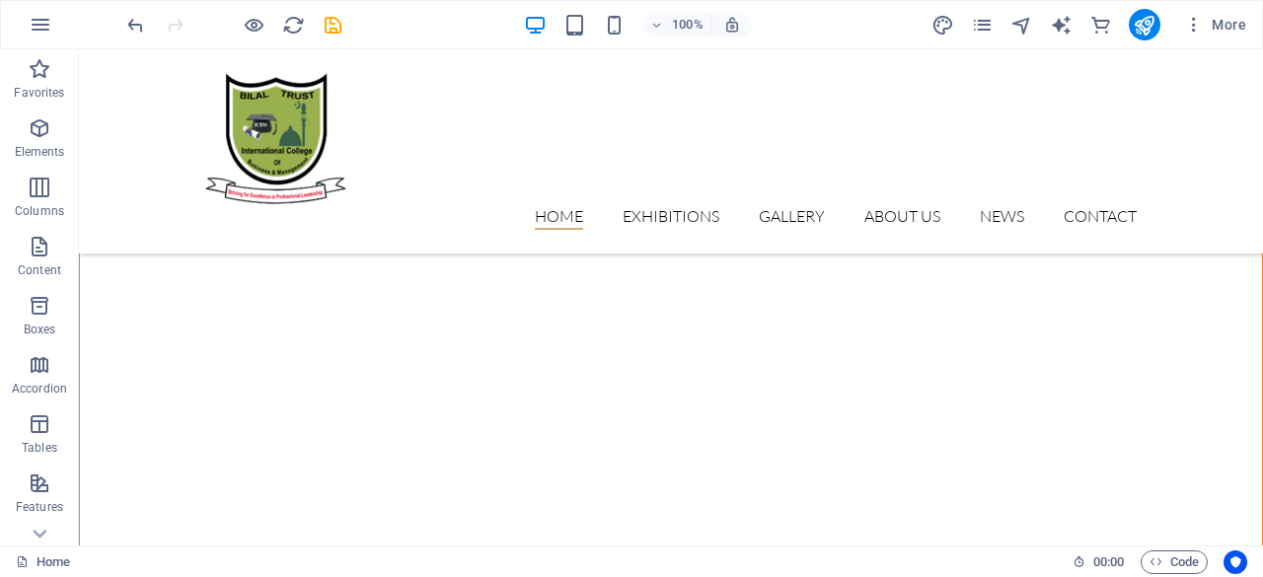
scroll to position [497, 0]
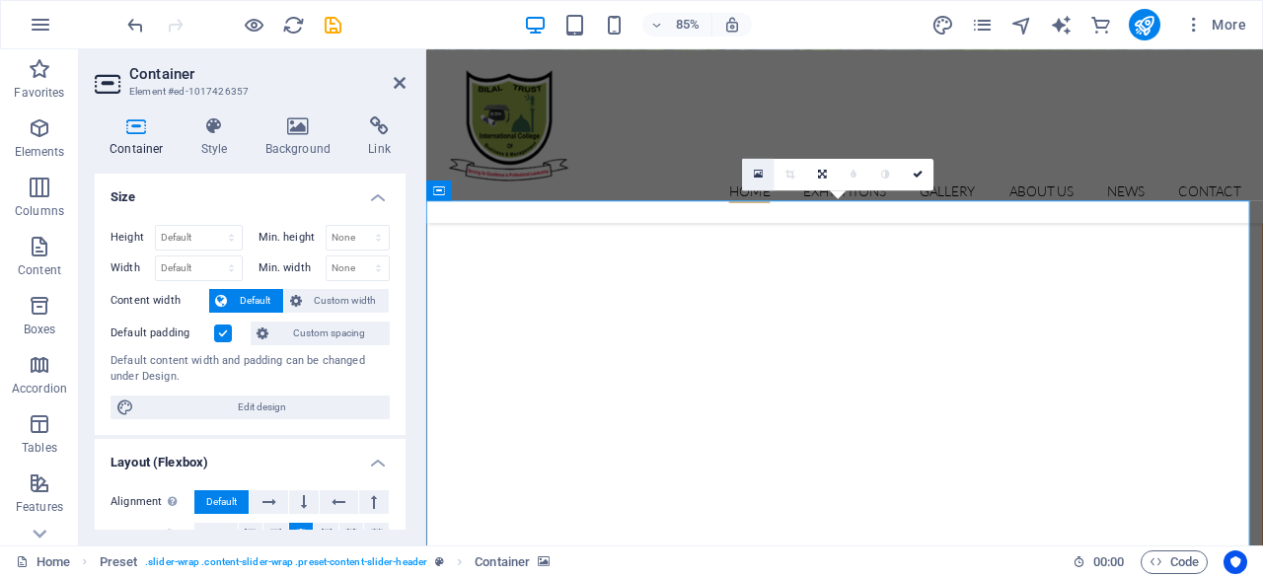
click at [762, 175] on icon at bounding box center [758, 175] width 9 height 12
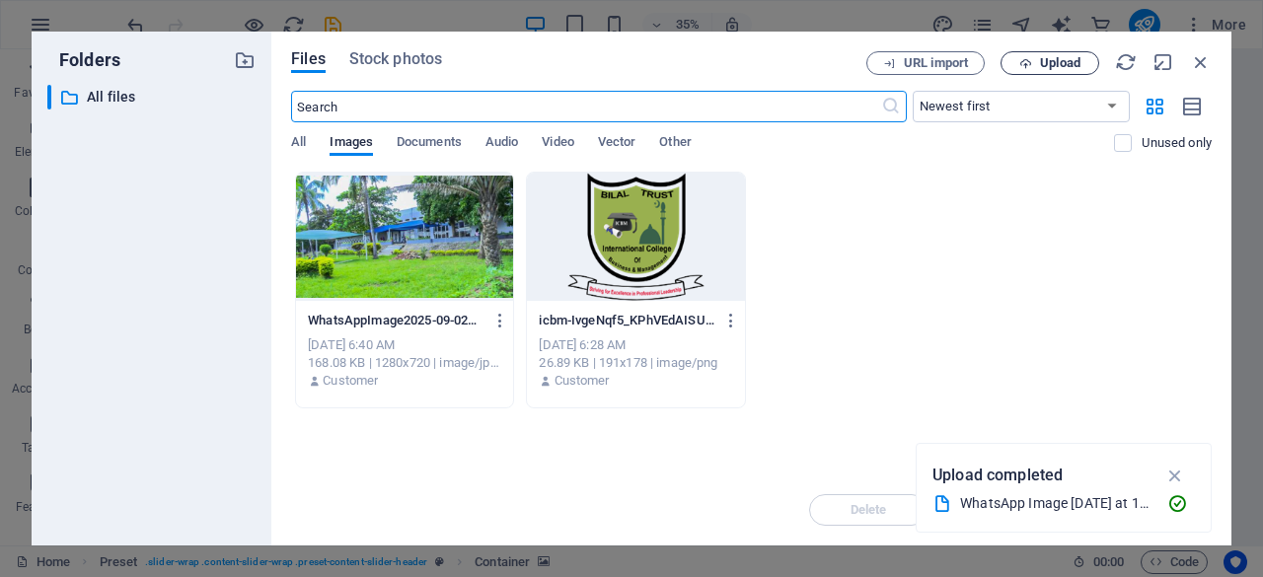
click at [1062, 66] on span "Upload" at bounding box center [1060, 63] width 40 height 12
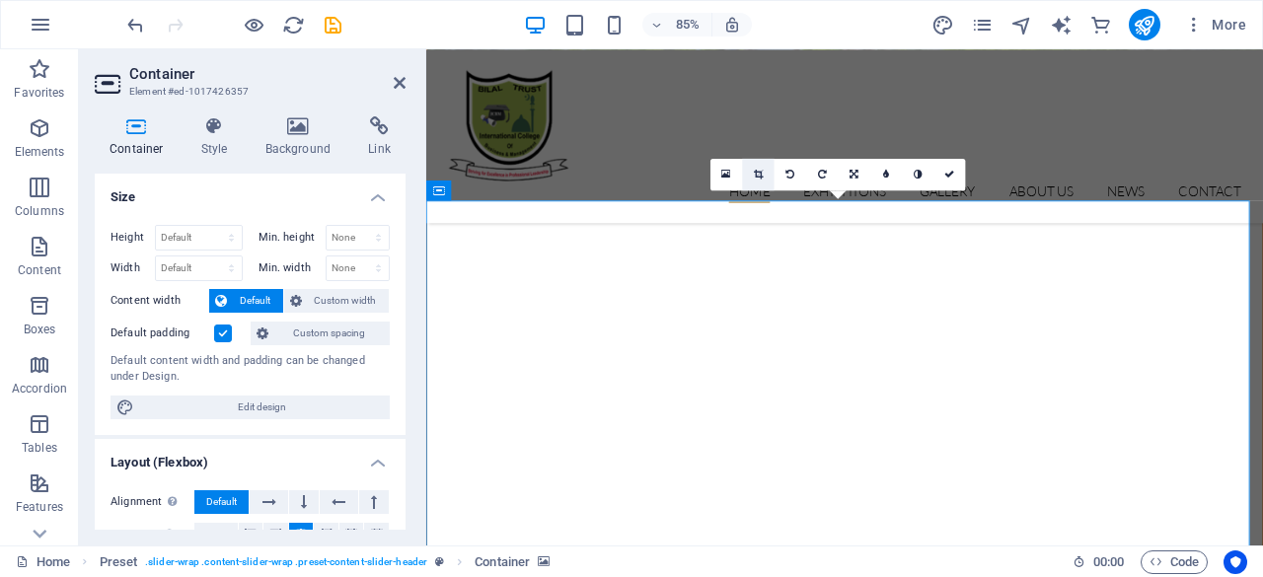
click at [760, 179] on link at bounding box center [758, 175] width 32 height 32
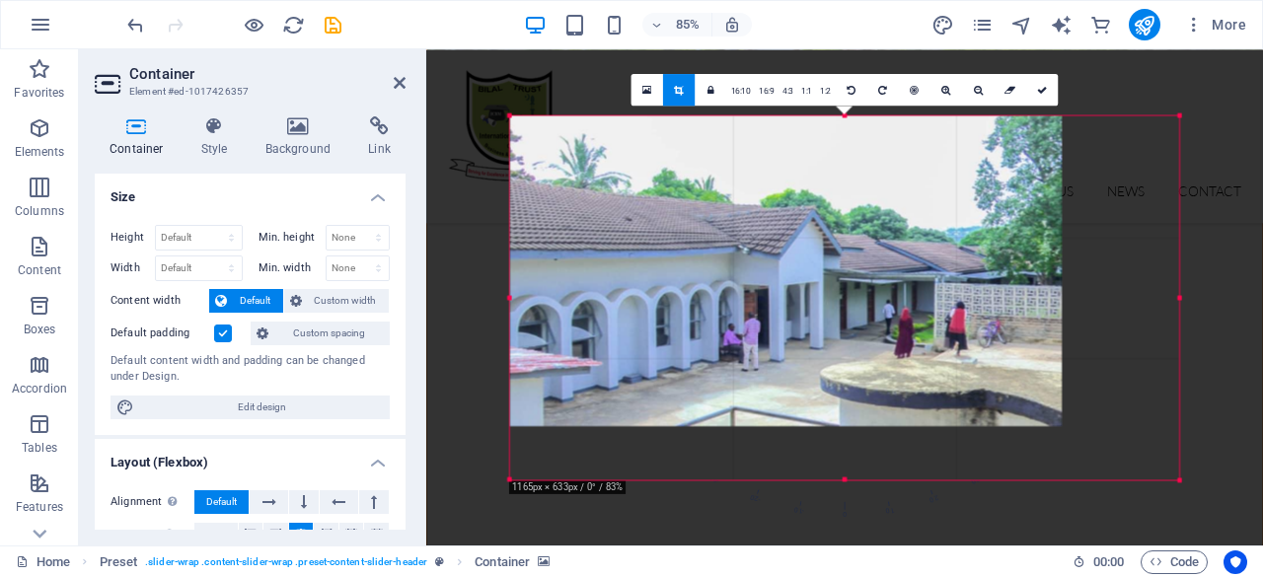
click at [505, 471] on div "Drag here to replace the existing content. Press “Ctrl” if you want to create a…" at bounding box center [844, 297] width 837 height 496
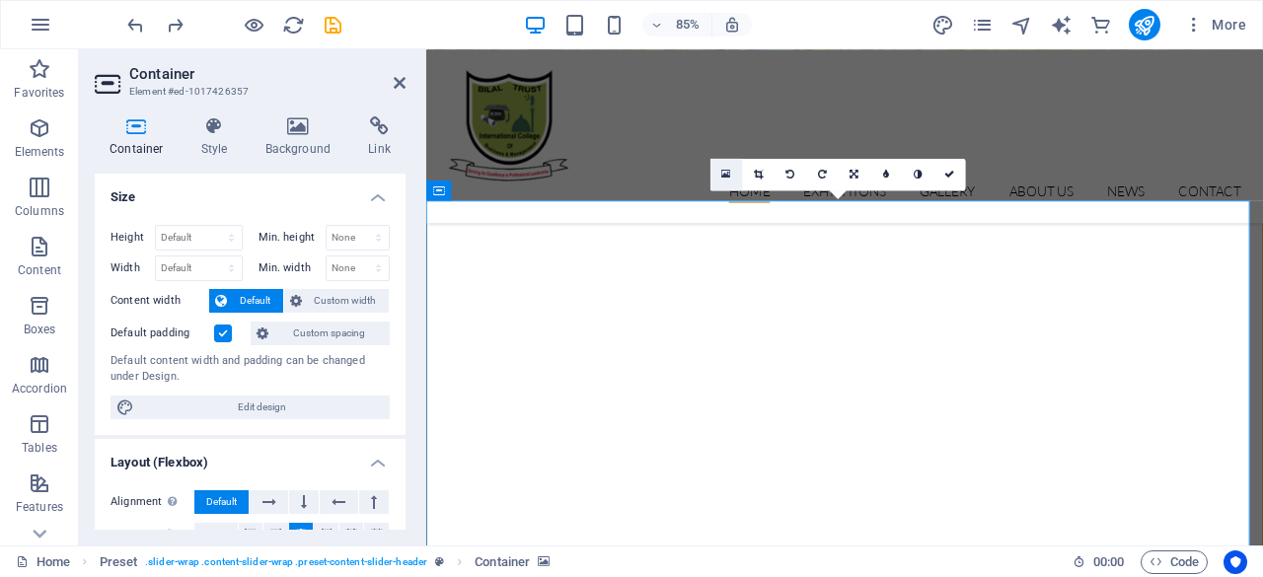
click at [722, 176] on icon at bounding box center [726, 175] width 9 height 12
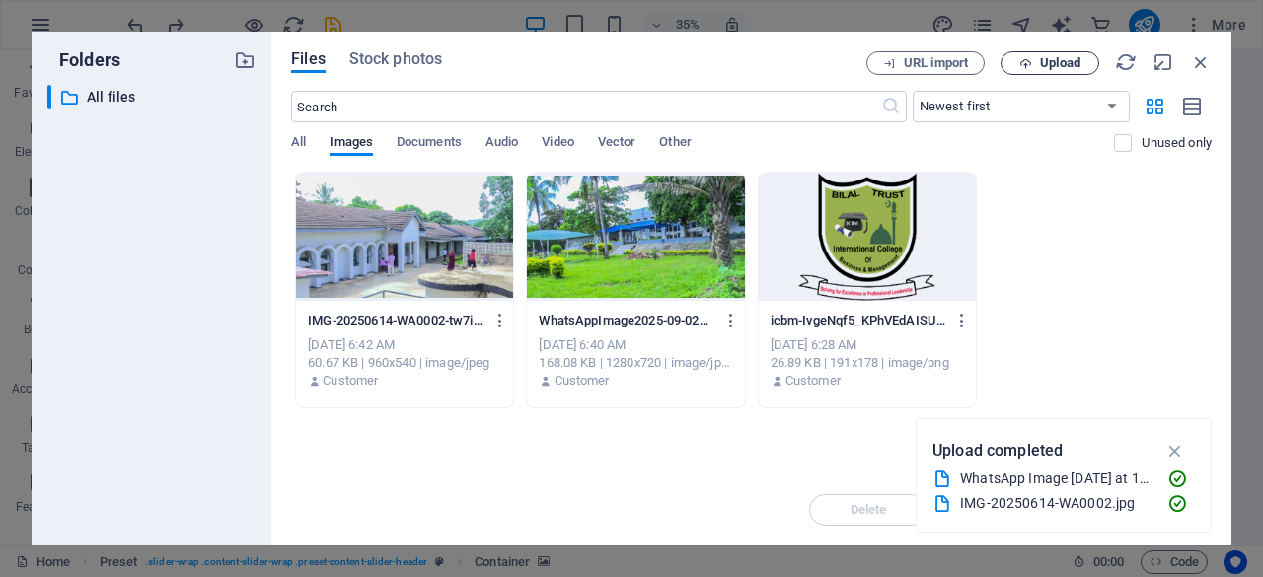
click at [1049, 66] on span "Upload" at bounding box center [1060, 63] width 40 height 12
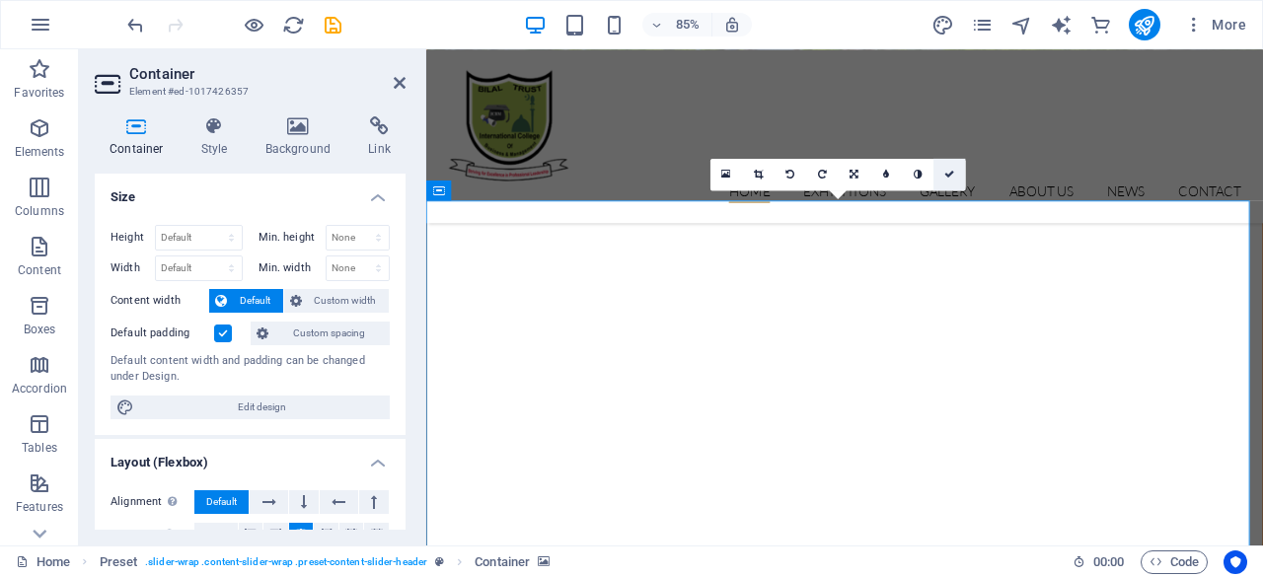
click at [949, 171] on icon at bounding box center [949, 175] width 10 height 10
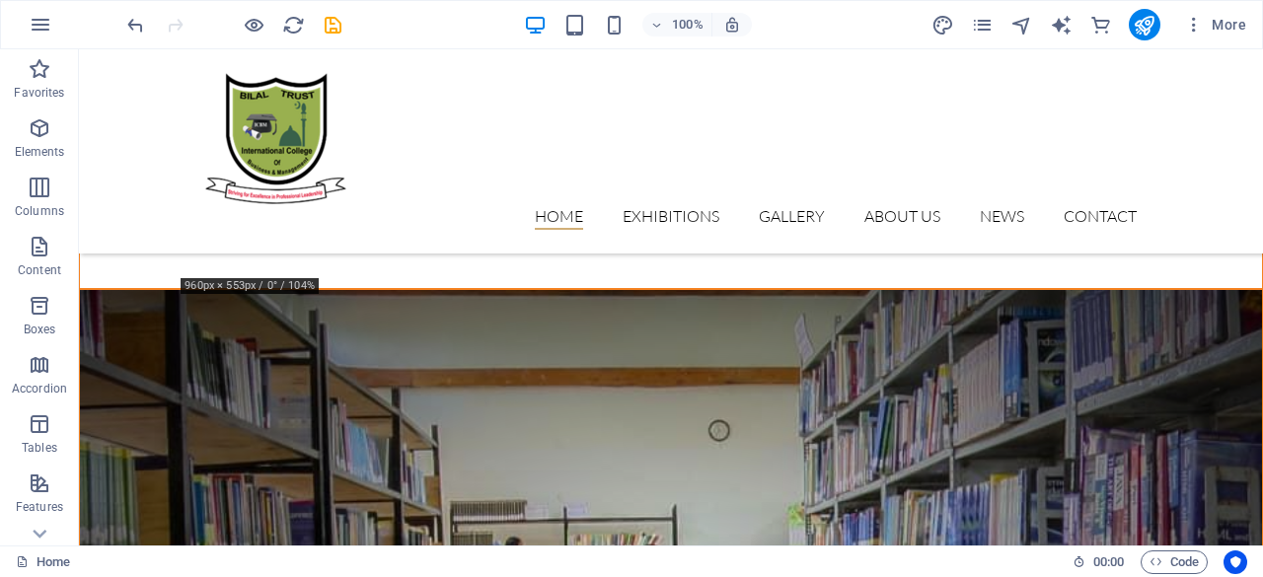
scroll to position [1062, 0]
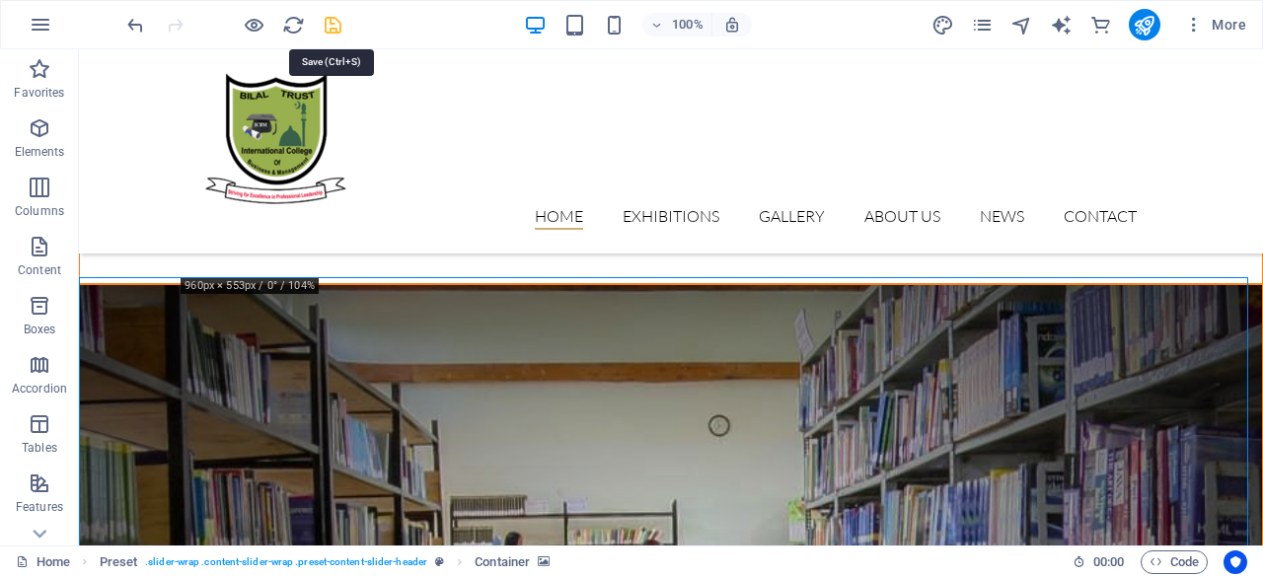
click at [333, 27] on icon "save" at bounding box center [333, 25] width 23 height 23
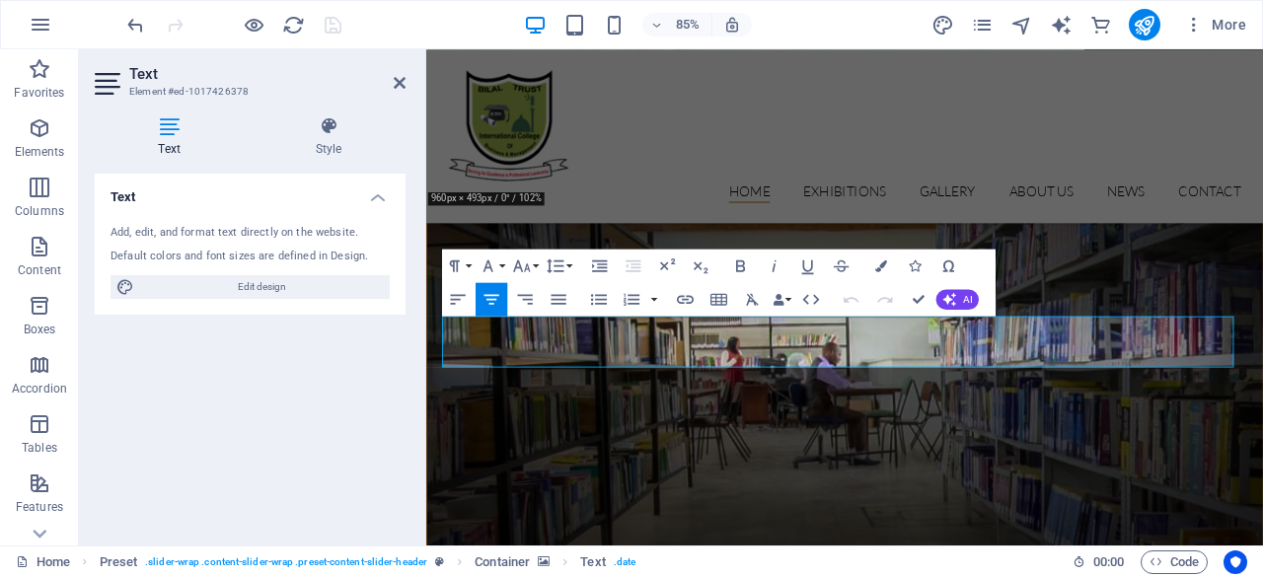
scroll to position [1002, 0]
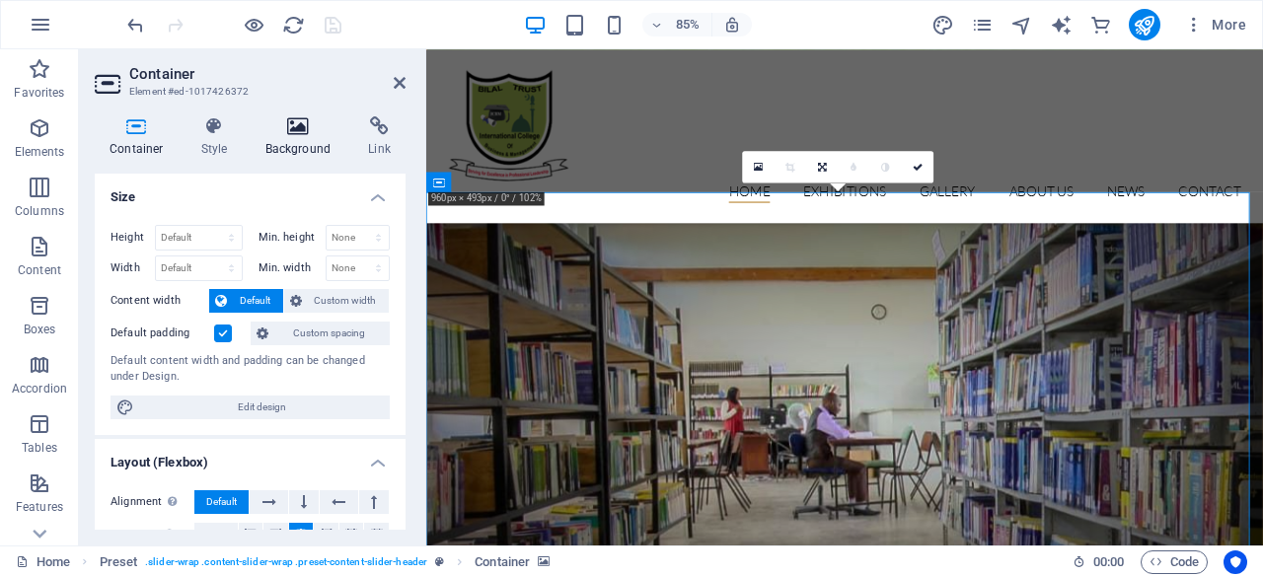
click at [304, 142] on h4 "Background" at bounding box center [303, 136] width 104 height 41
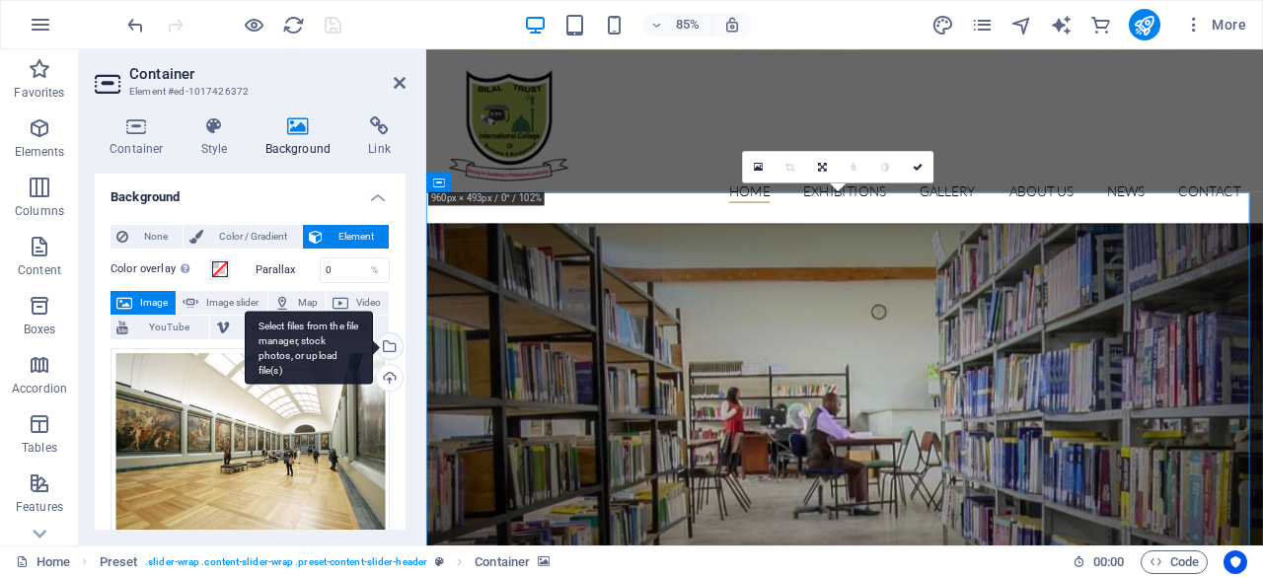
click at [385, 346] on div "Select files from the file manager, stock photos, or upload file(s)" at bounding box center [388, 348] width 30 height 30
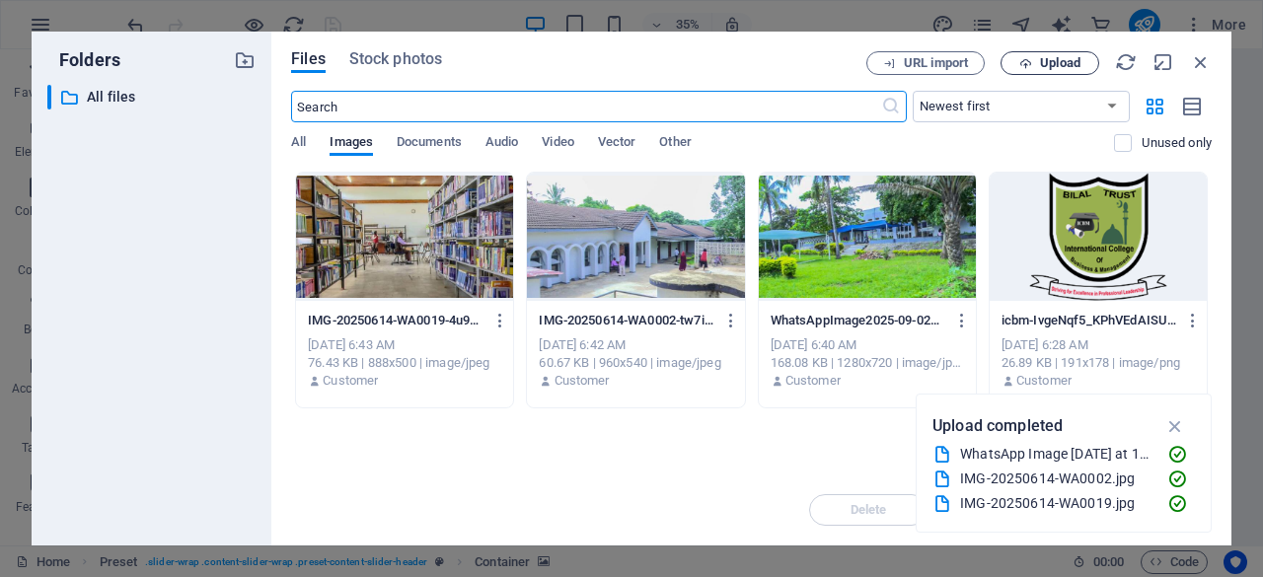
click at [1030, 61] on icon "button" at bounding box center [1025, 63] width 13 height 13
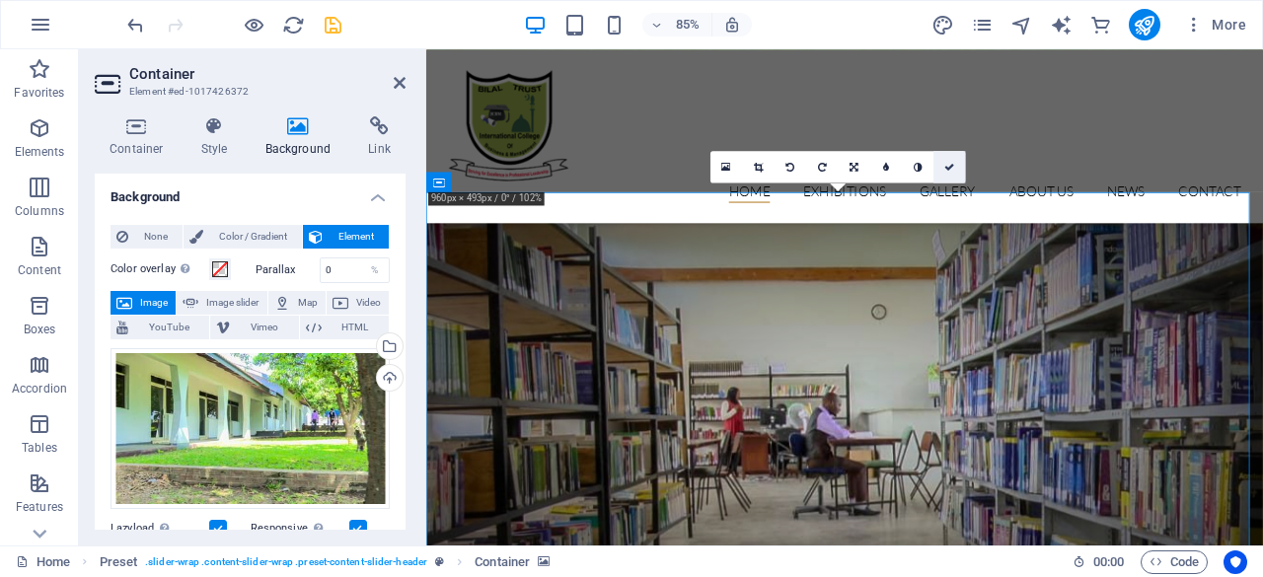
click at [953, 171] on icon at bounding box center [949, 167] width 10 height 10
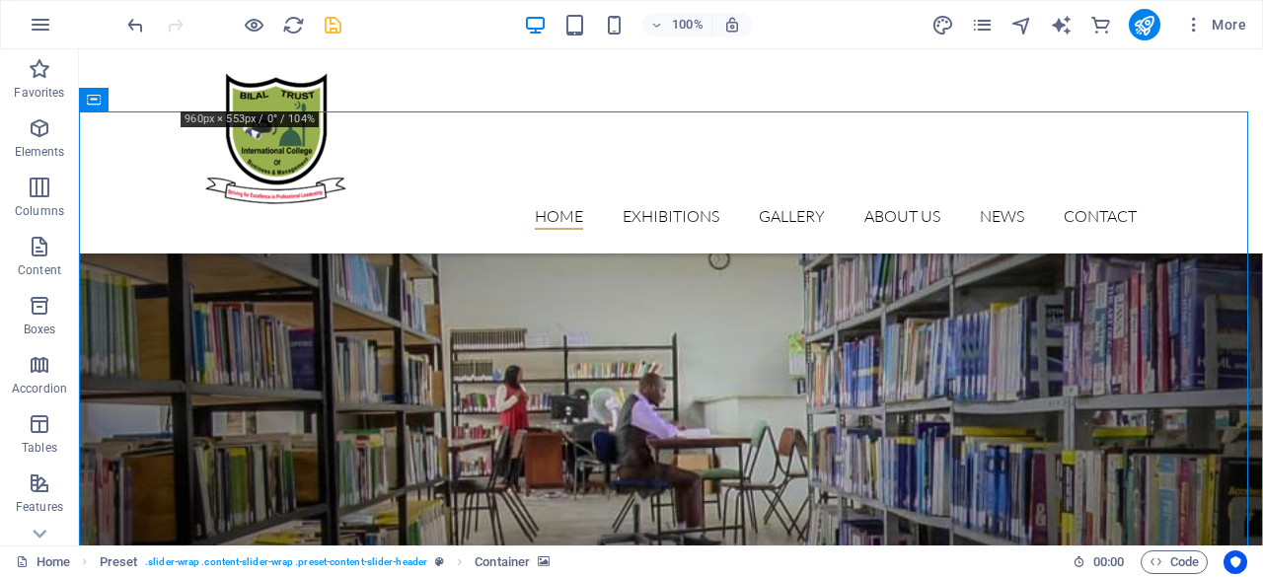
scroll to position [1222, 0]
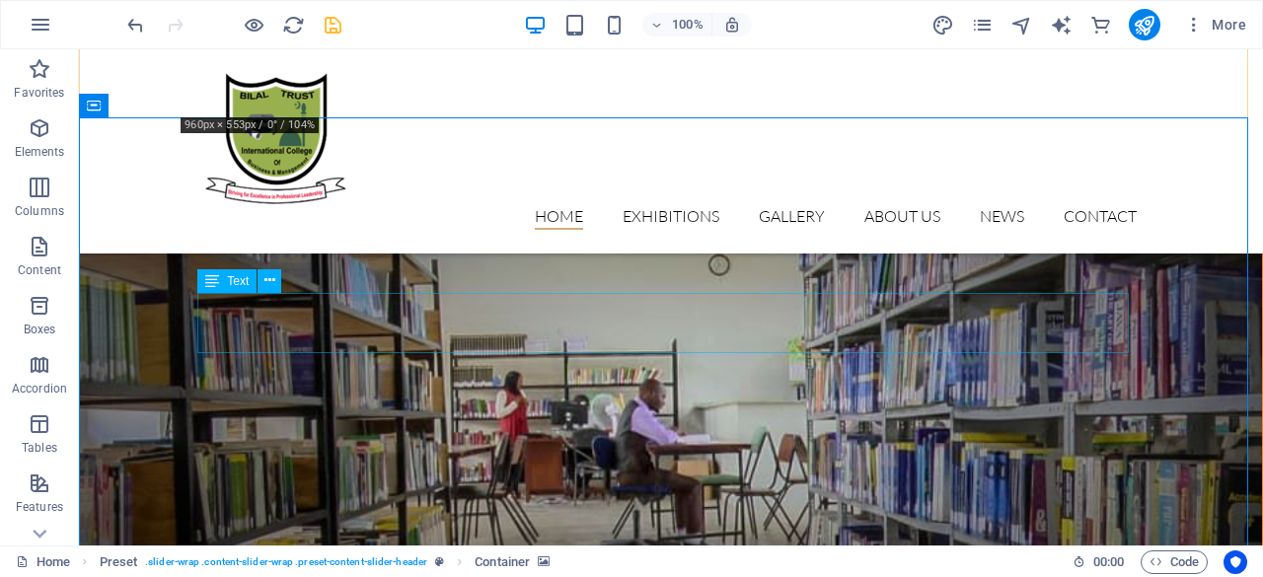
click at [270, 277] on icon at bounding box center [269, 280] width 11 height 21
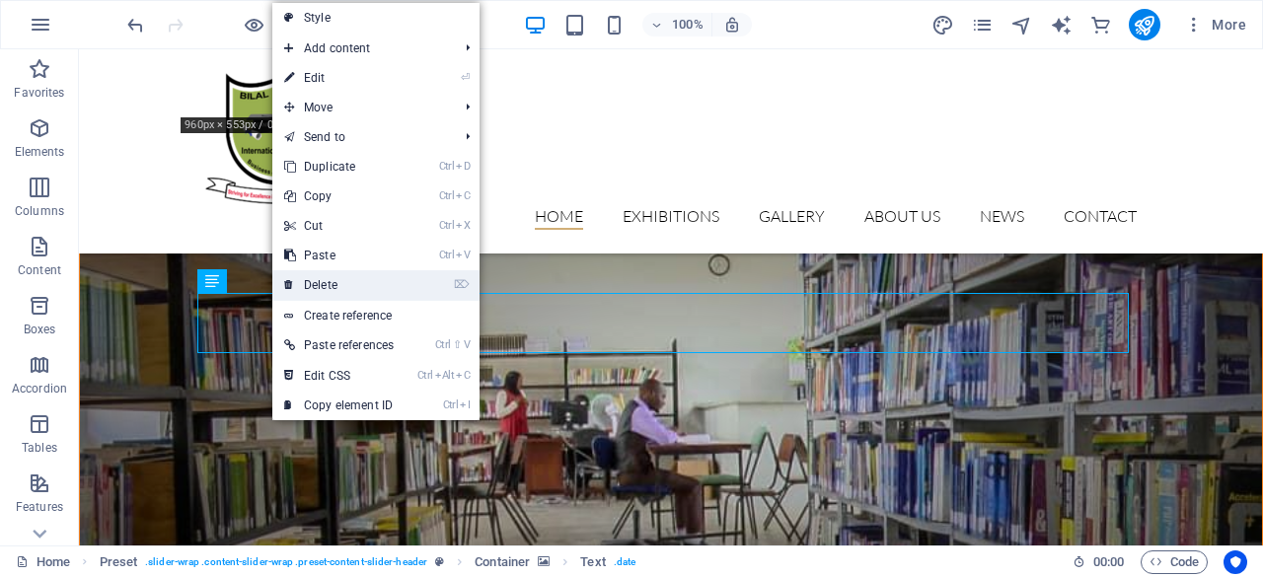
click at [324, 287] on link "⌦ Delete" at bounding box center [338, 285] width 133 height 30
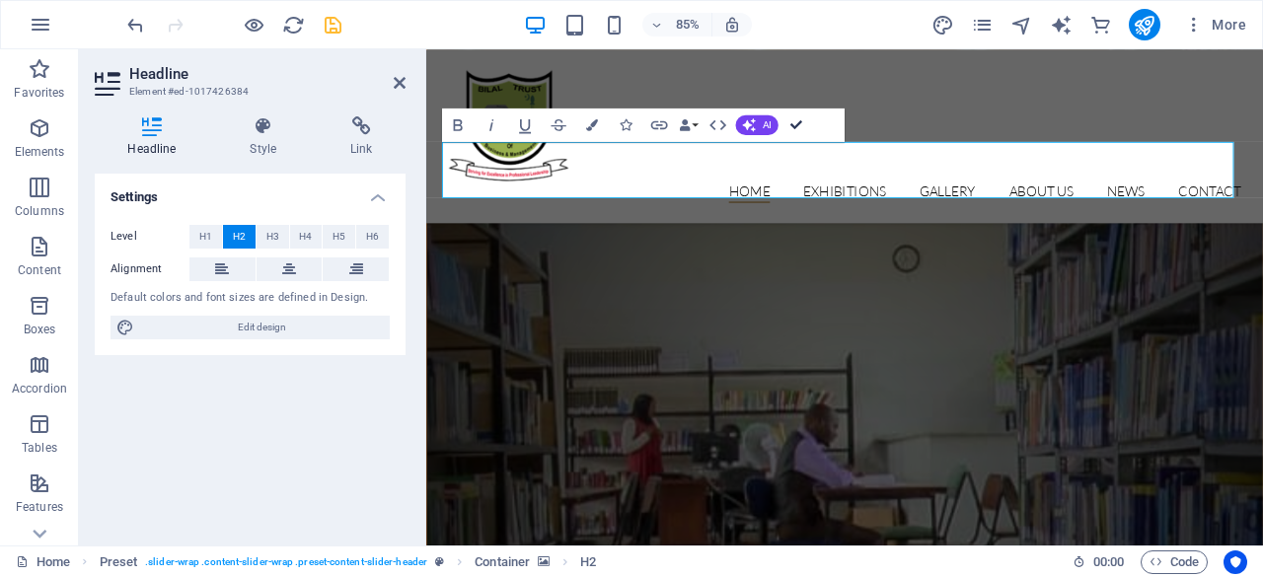
drag, startPoint x: 798, startPoint y: 123, endPoint x: 788, endPoint y: 129, distance: 11.5
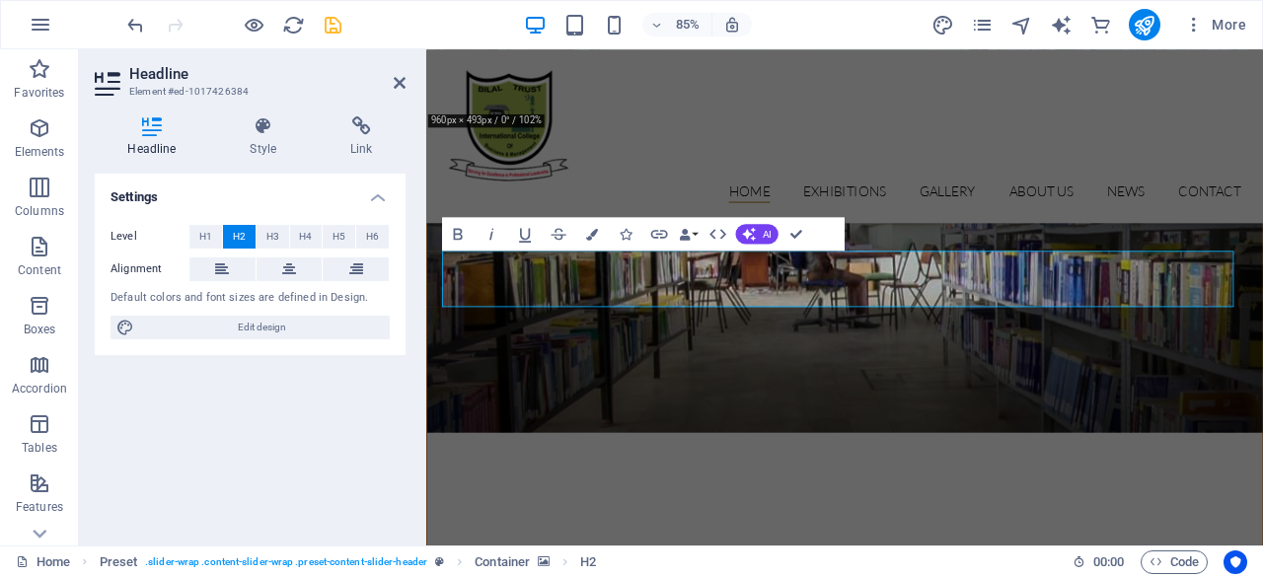
scroll to position [988, 0]
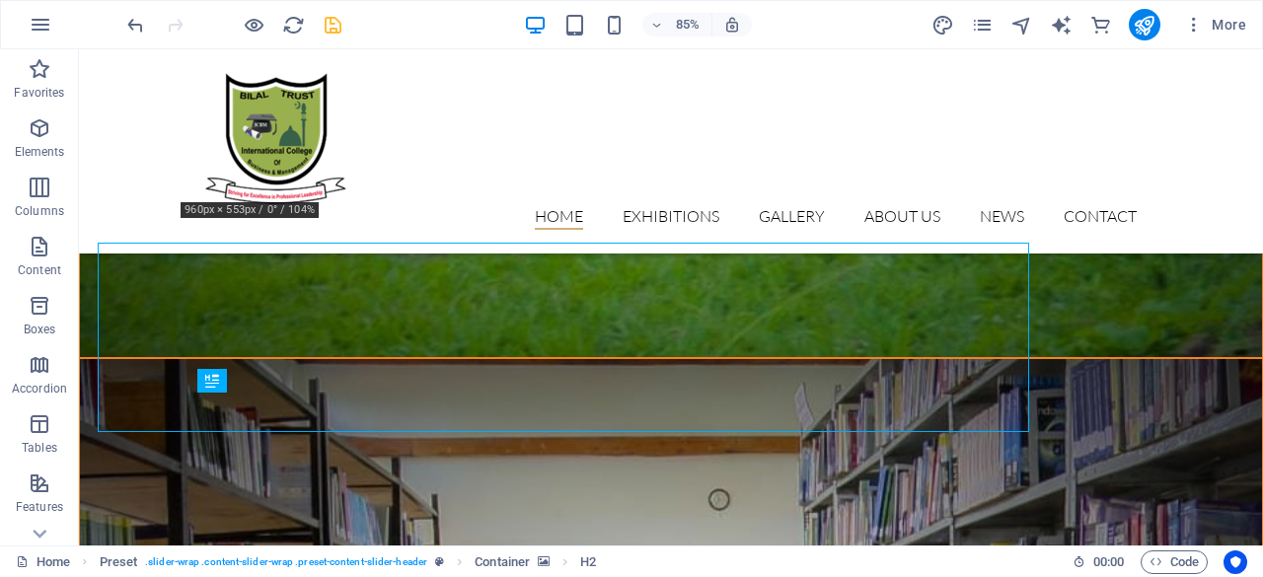
scroll to position [1138, 0]
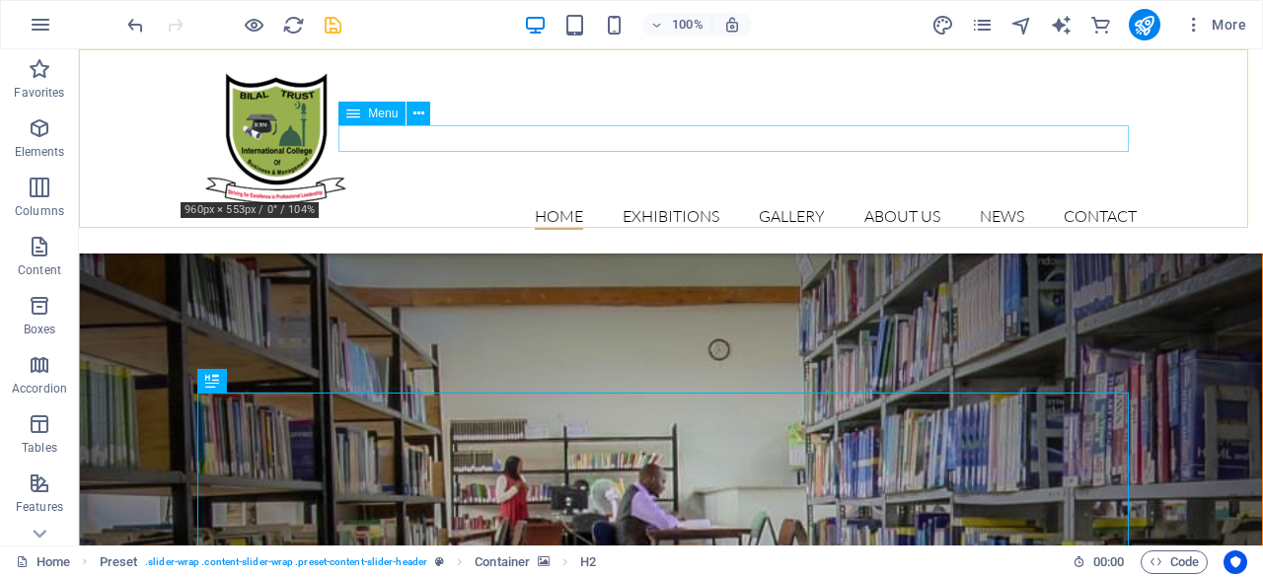
click at [594, 204] on nav "Home Exhibitions Detail view Gallery About us News Contact" at bounding box center [670, 217] width 931 height 26
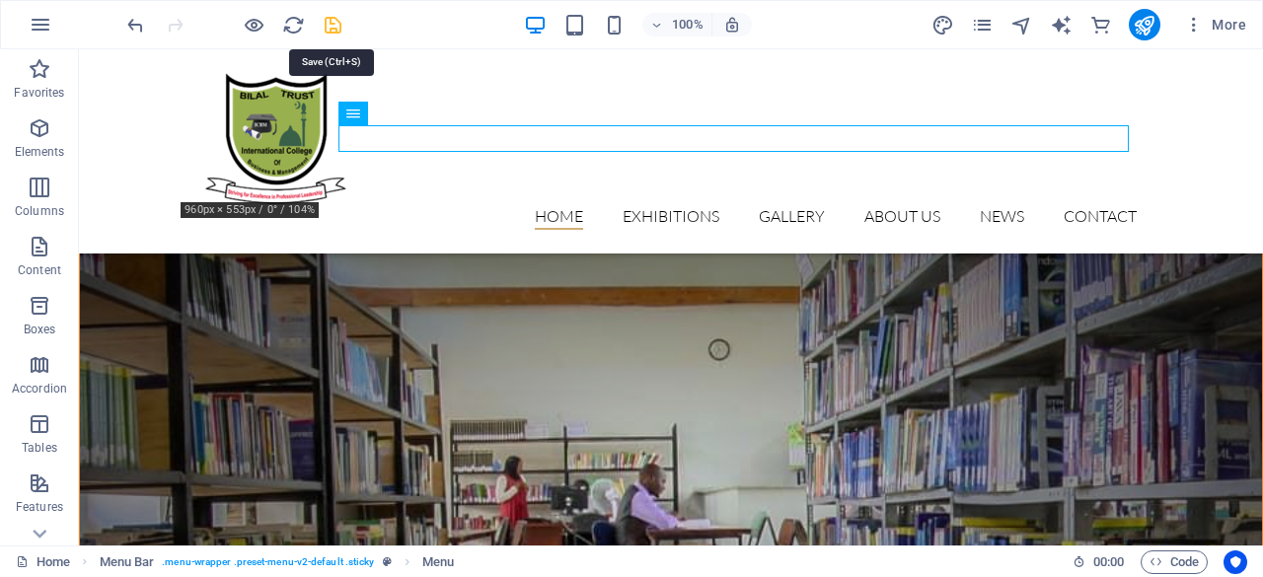
click at [332, 27] on icon "save" at bounding box center [333, 25] width 23 height 23
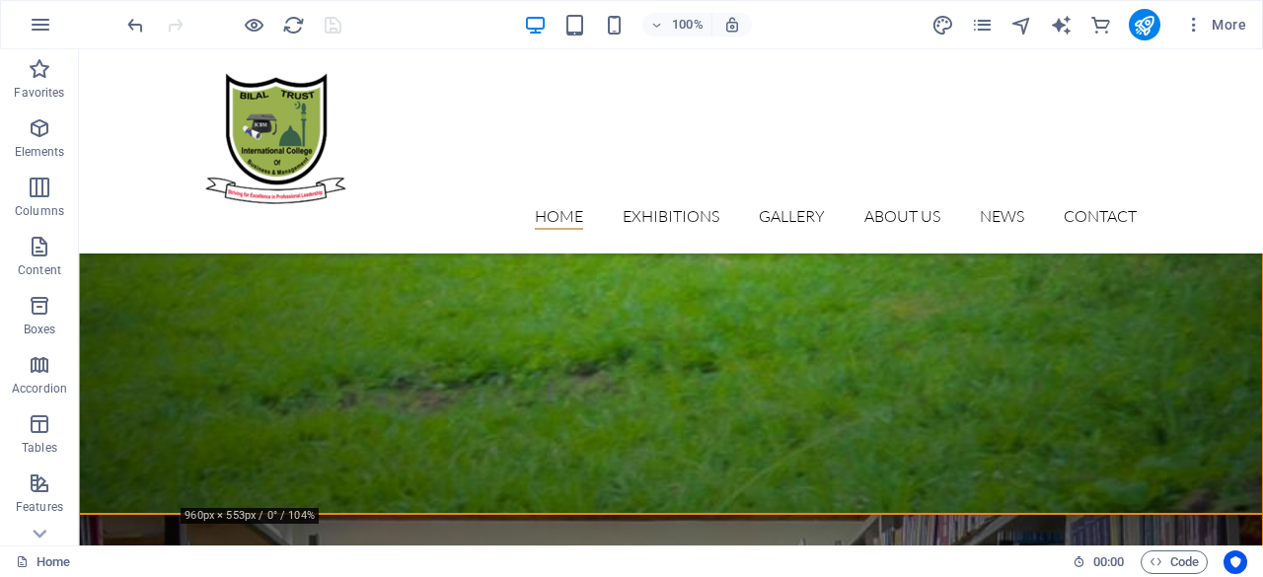
scroll to position [0, 0]
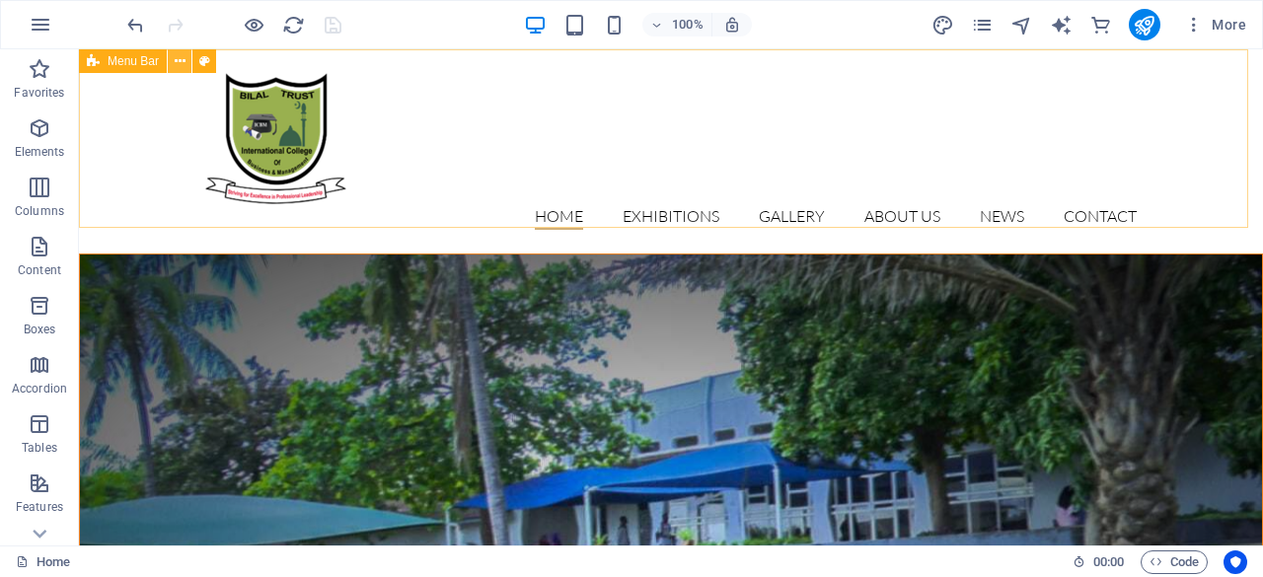
click at [180, 67] on icon at bounding box center [180, 61] width 11 height 21
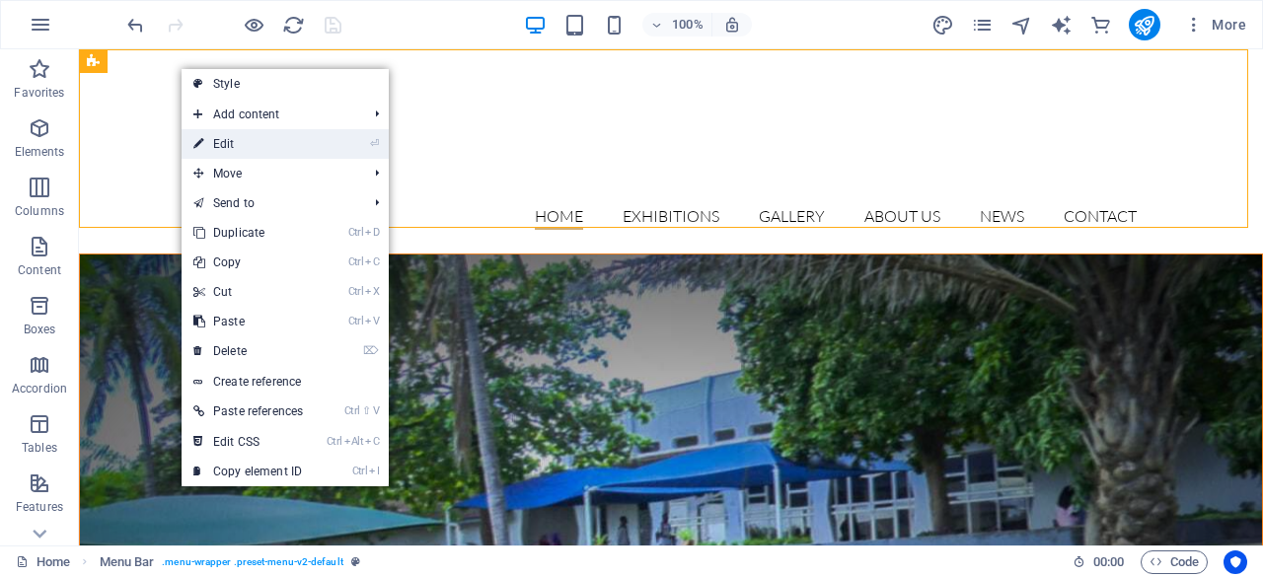
click at [333, 143] on li "⏎ Edit" at bounding box center [285, 144] width 207 height 30
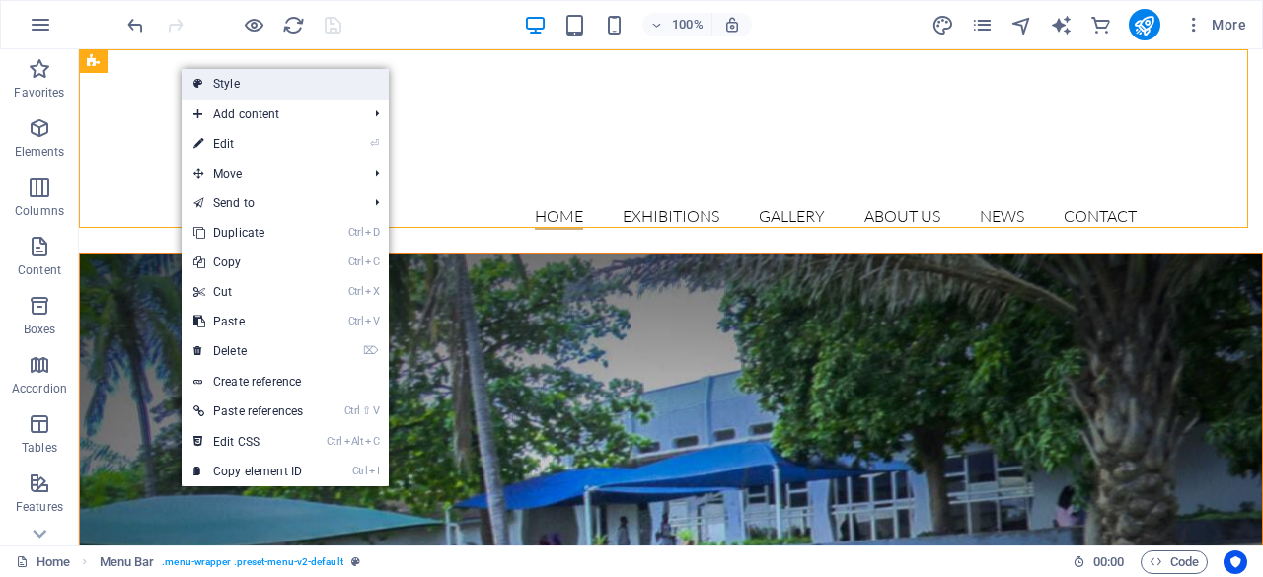
click at [288, 88] on link "Style" at bounding box center [285, 84] width 207 height 30
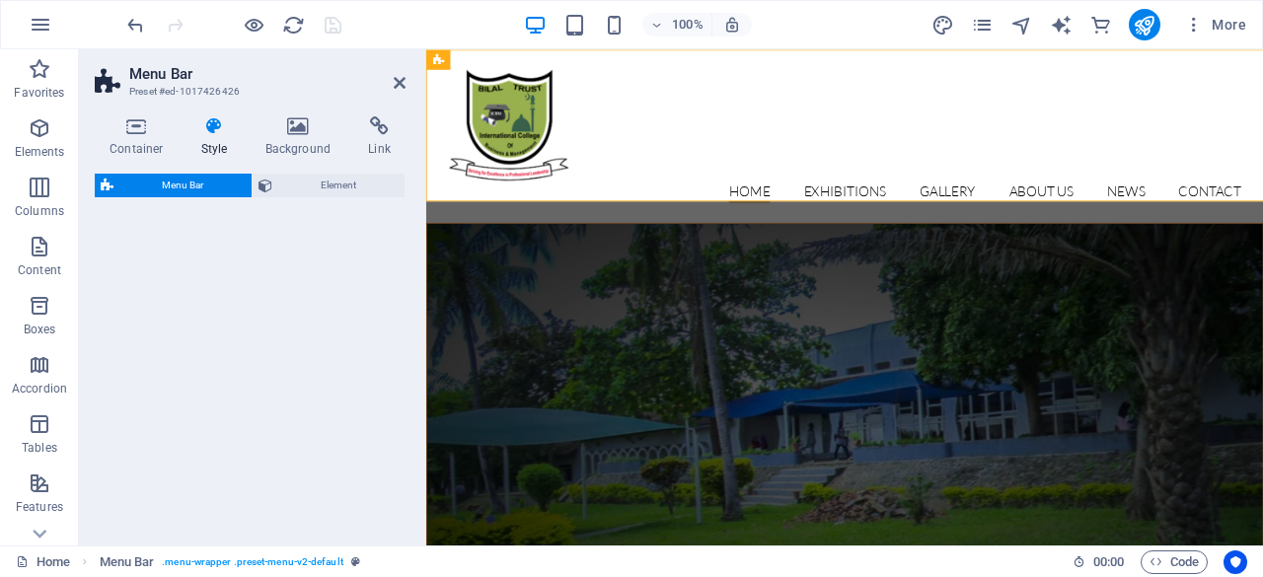
select select "rem"
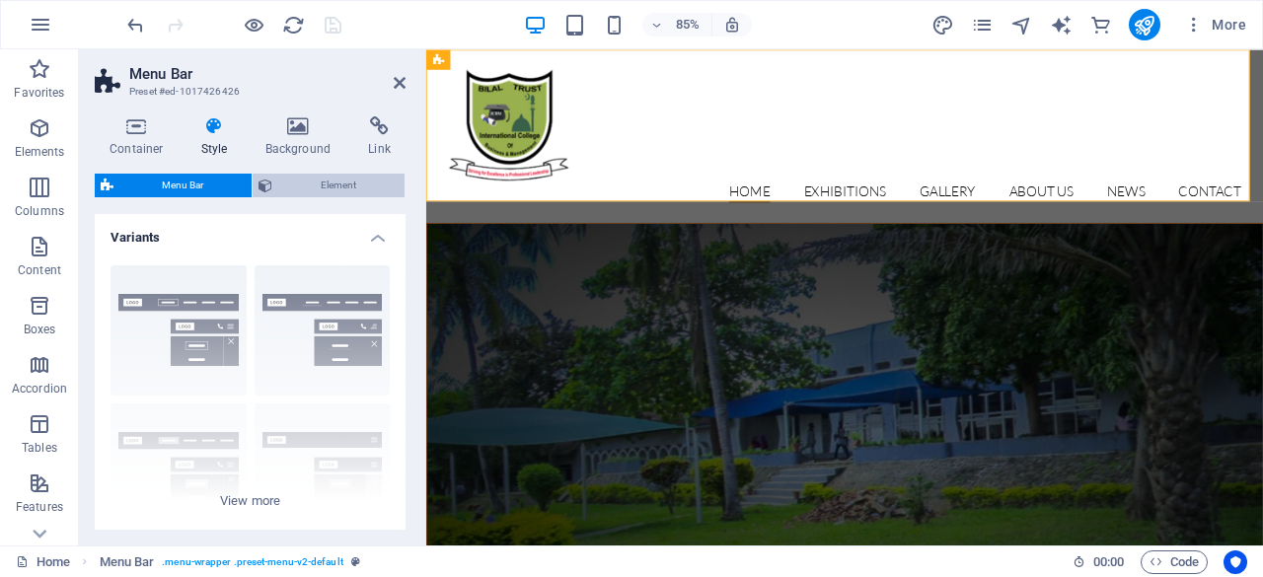
click at [318, 182] on span "Element" at bounding box center [338, 186] width 120 height 24
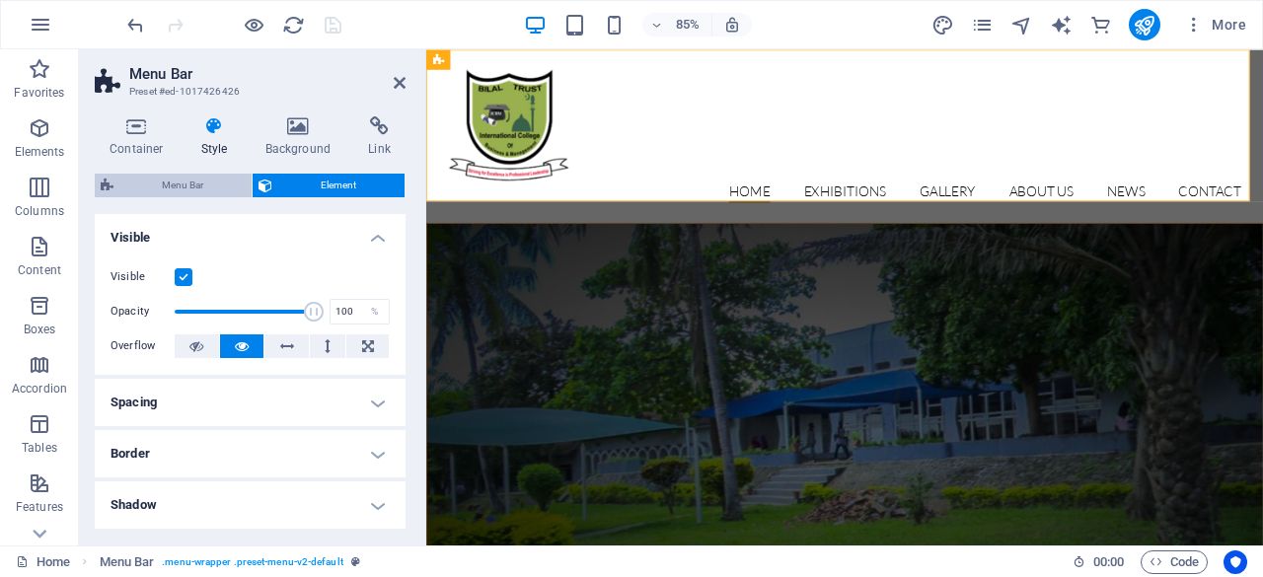
click at [186, 184] on span "Menu Bar" at bounding box center [182, 186] width 126 height 24
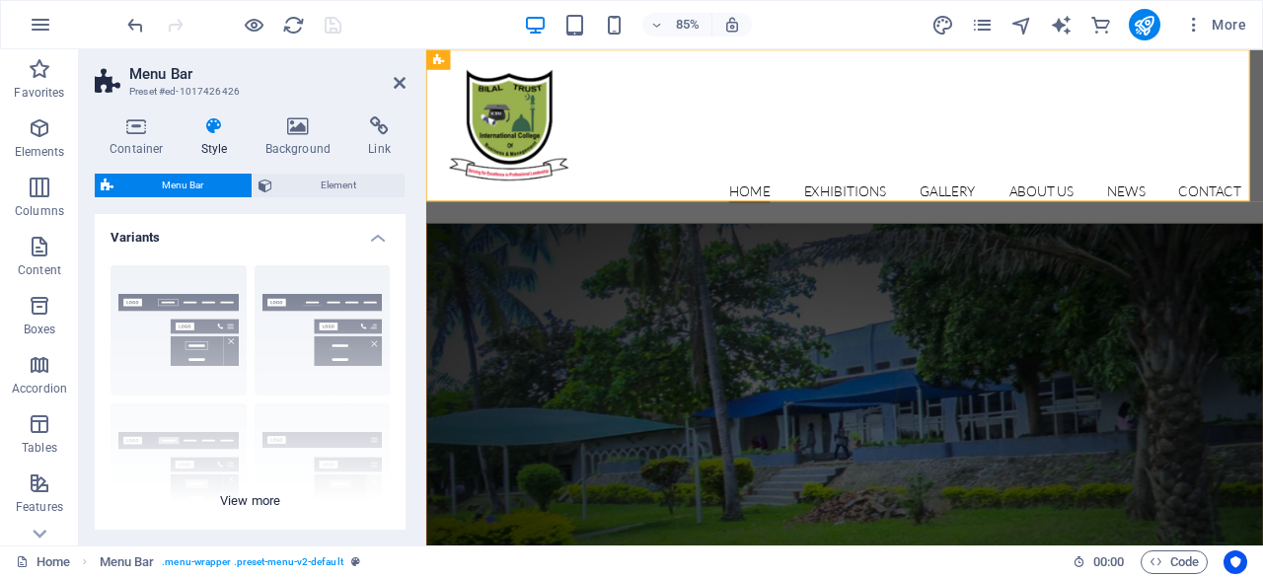
click at [205, 356] on div "Border Centered Default Fixed Loki Trigger Wide XXL" at bounding box center [250, 398] width 311 height 296
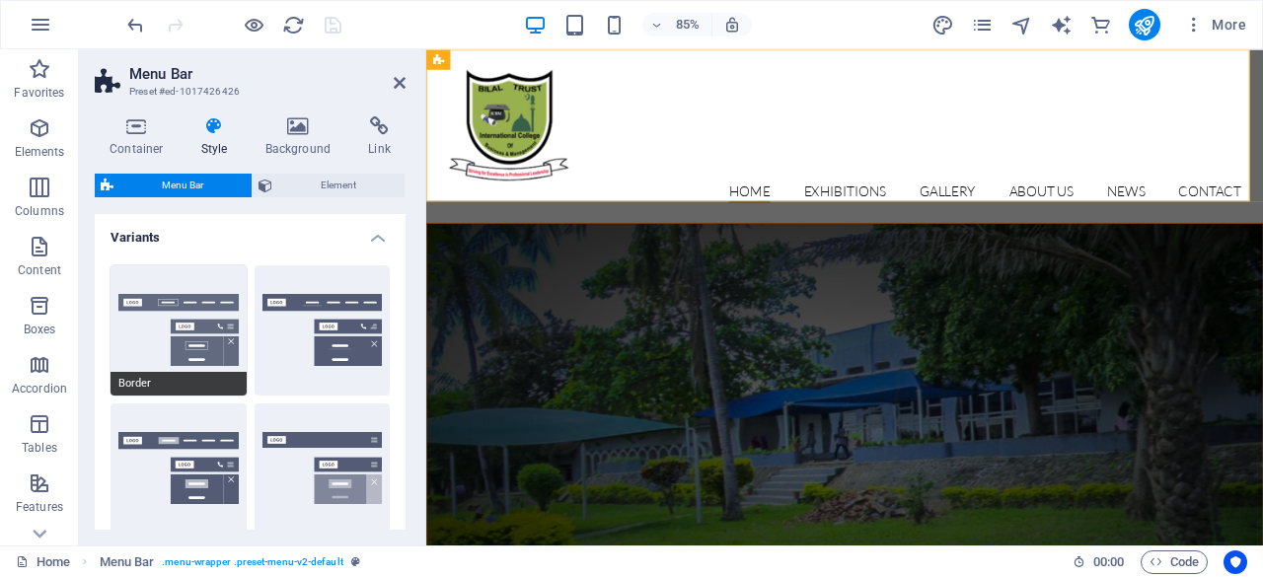
click at [186, 332] on button "Border" at bounding box center [179, 330] width 136 height 130
type input "1"
select select "rem"
type input "1"
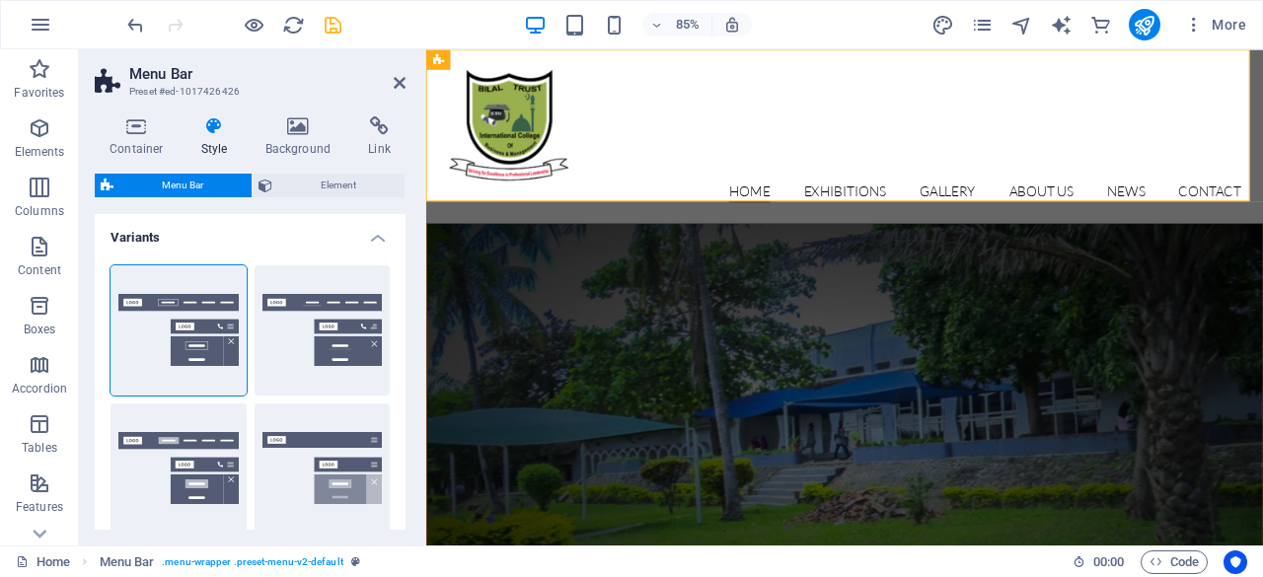
drag, startPoint x: 401, startPoint y: 274, endPoint x: 402, endPoint y: 321, distance: 46.4
click at [401, 321] on div "Border Centered Default Fixed Loki Trigger Wide XXL" at bounding box center [250, 538] width 311 height 576
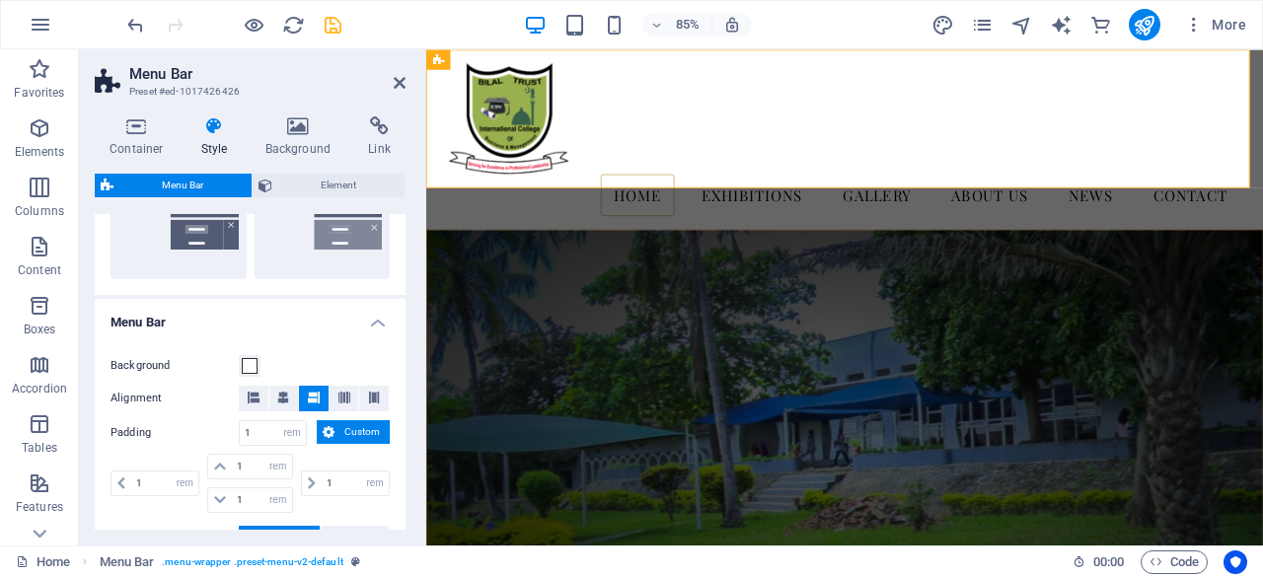
scroll to position [553, 0]
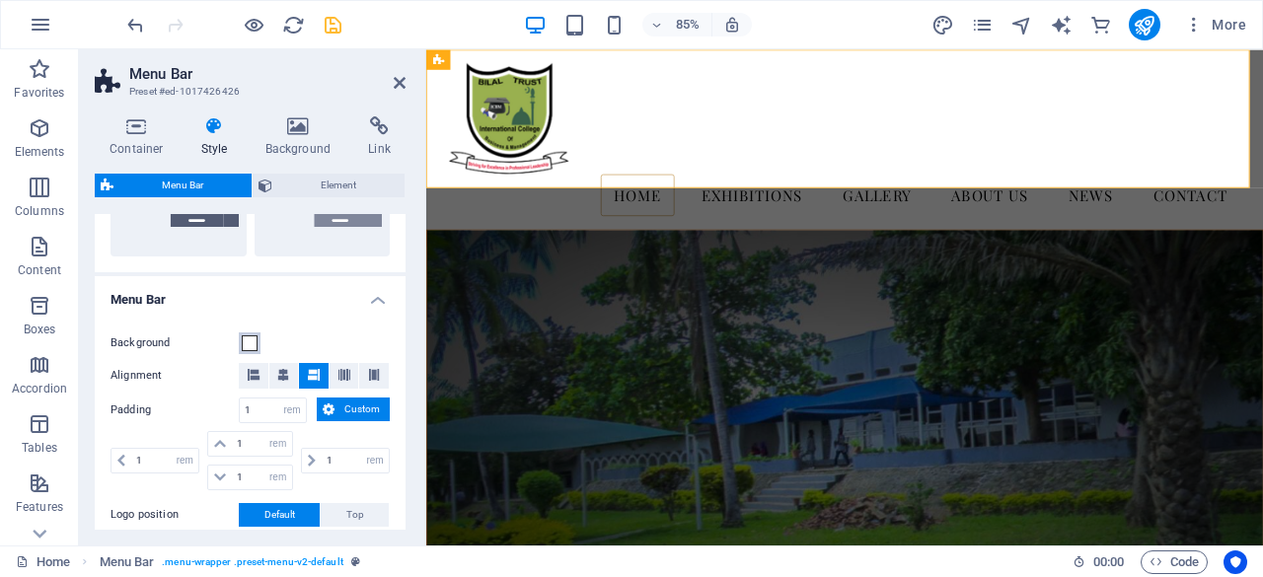
click at [251, 344] on span at bounding box center [250, 343] width 16 height 16
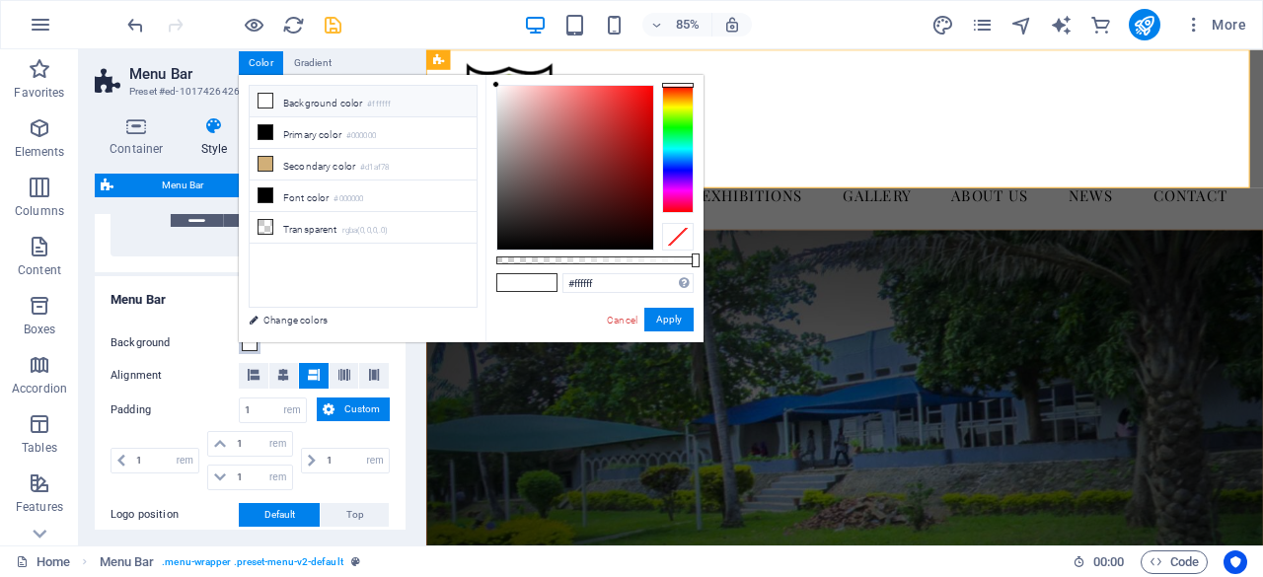
click at [689, 139] on div at bounding box center [678, 149] width 32 height 128
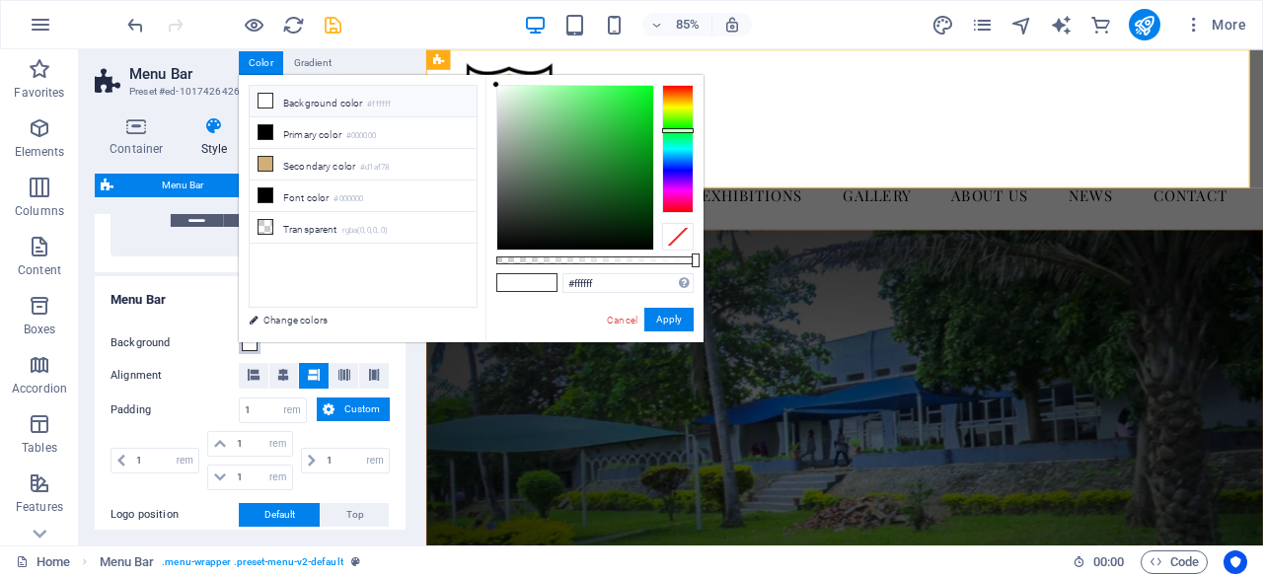
click at [672, 130] on div at bounding box center [678, 130] width 32 height 5
click at [629, 126] on div at bounding box center [575, 168] width 156 height 164
click at [632, 182] on div at bounding box center [575, 168] width 156 height 164
click at [676, 323] on button "Apply" at bounding box center [668, 320] width 49 height 24
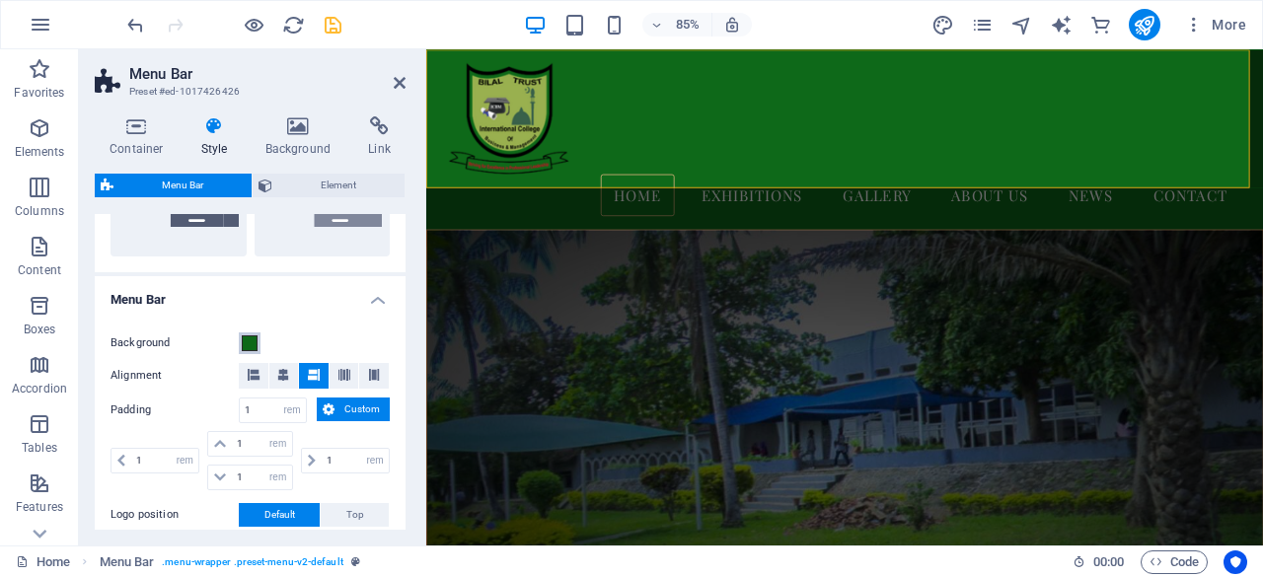
click at [249, 348] on span at bounding box center [250, 343] width 16 height 16
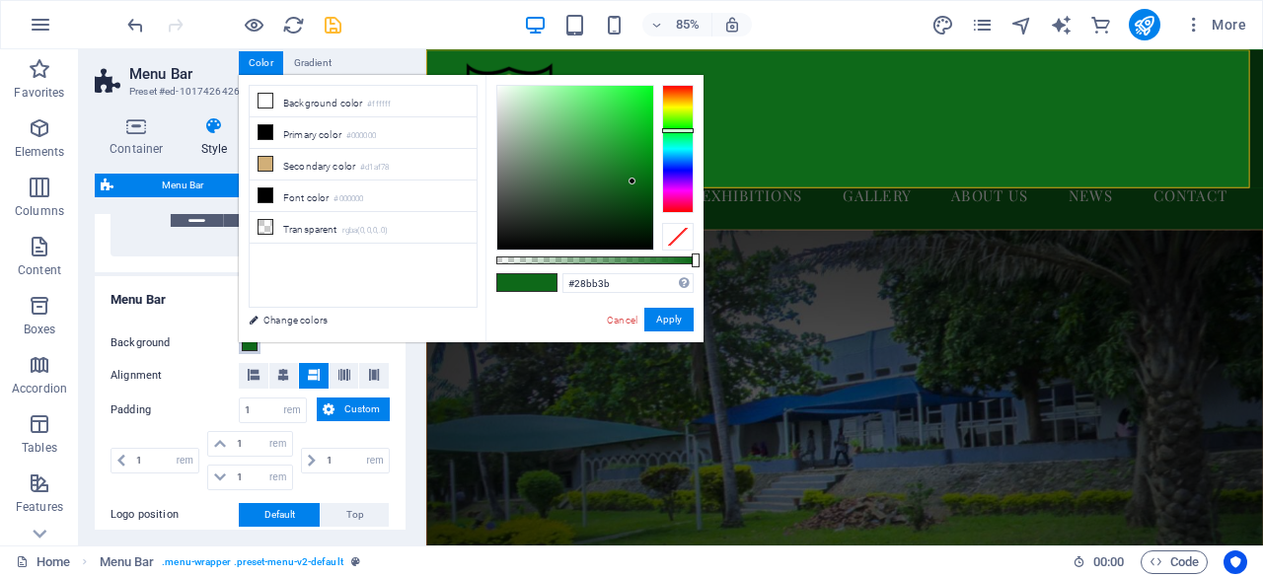
click at [619, 129] on div at bounding box center [575, 168] width 156 height 164
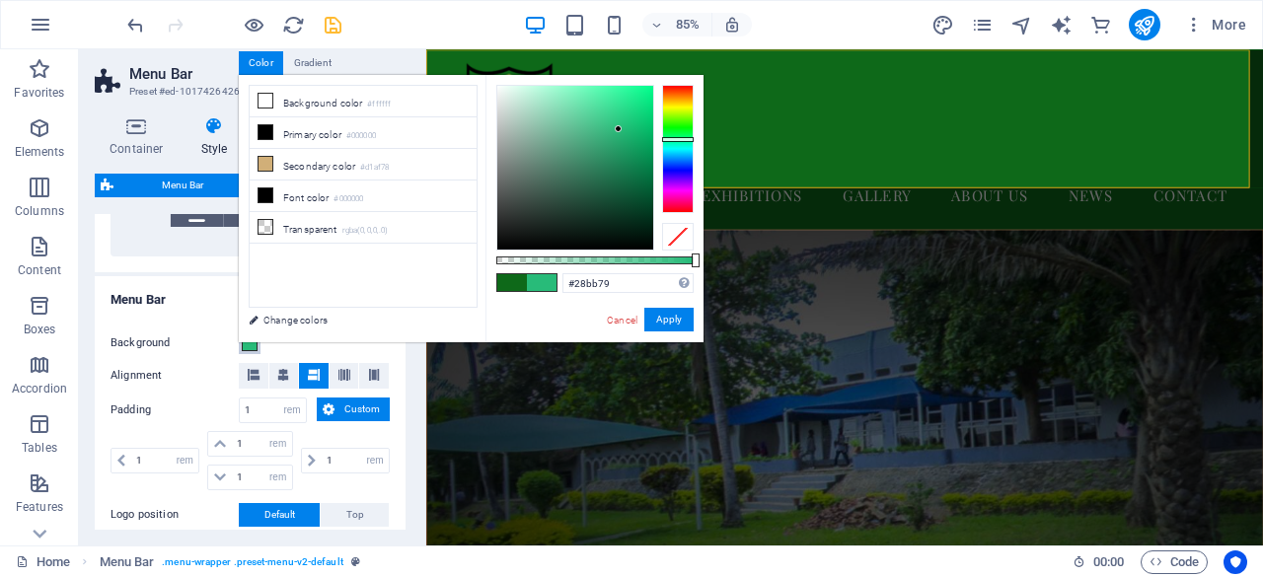
click at [673, 139] on div at bounding box center [678, 139] width 32 height 5
click at [672, 316] on button "Apply" at bounding box center [668, 320] width 49 height 24
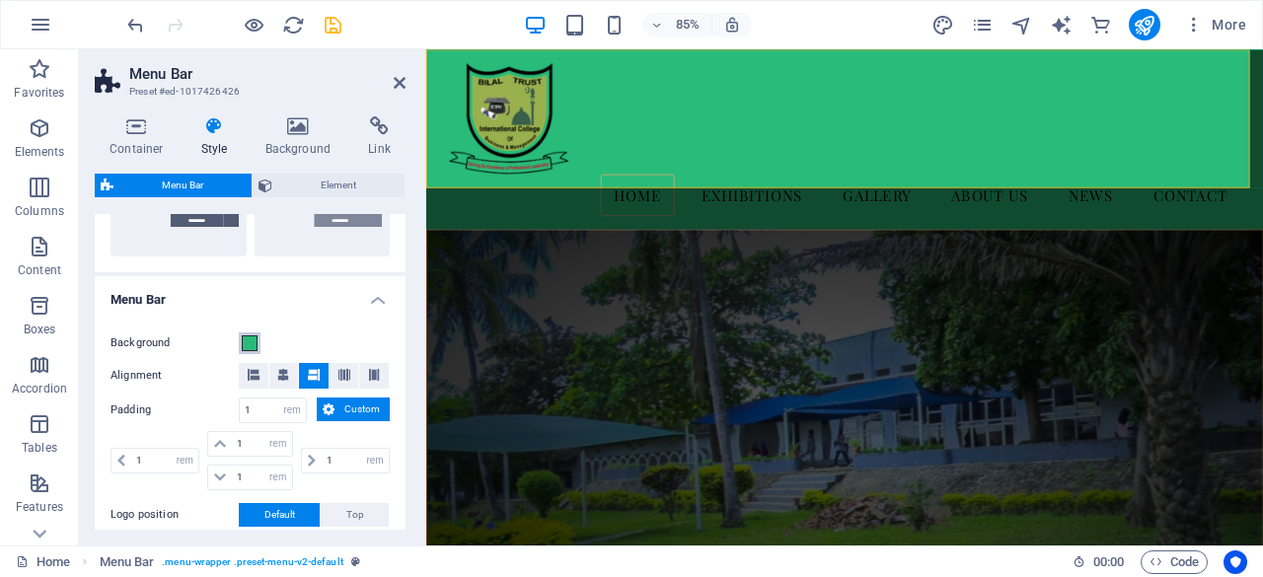
click at [250, 341] on span at bounding box center [250, 343] width 16 height 16
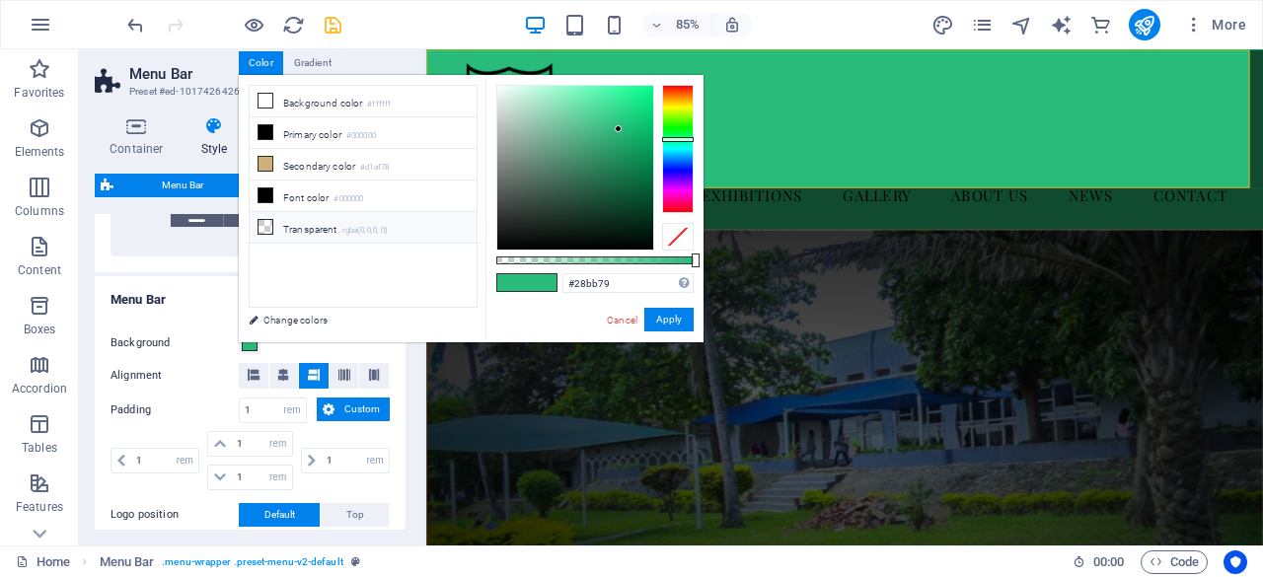
click at [355, 224] on small "rgba(0,0,0,.0)" at bounding box center [365, 231] width 46 height 14
type input "rgba(0, 0, 0, 0)"
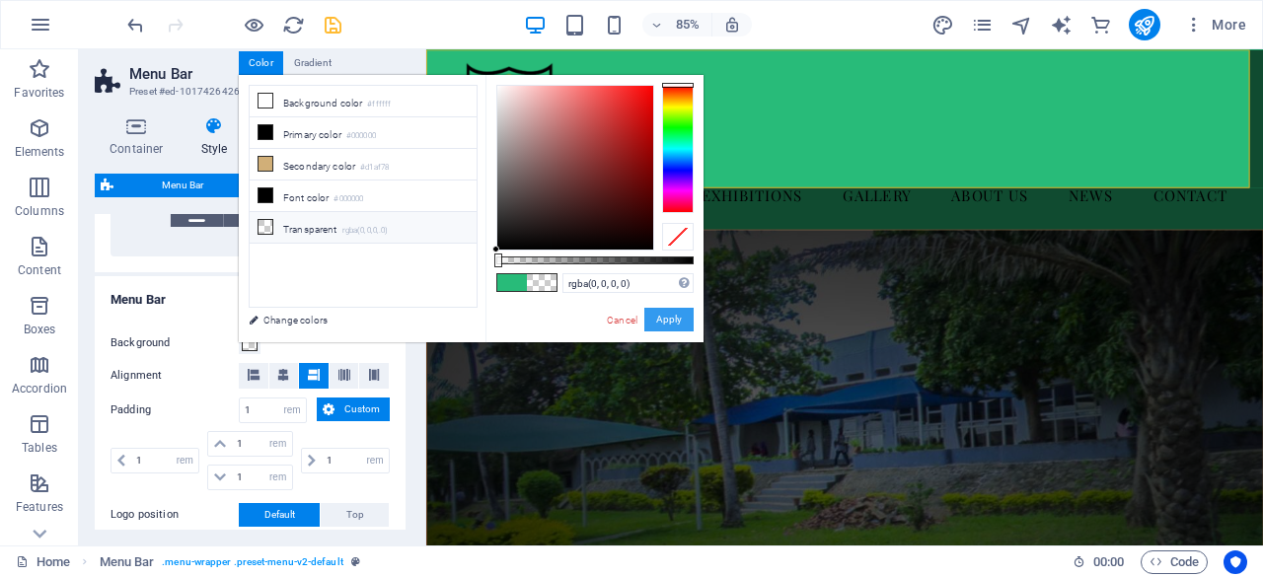
click at [661, 319] on button "Apply" at bounding box center [668, 320] width 49 height 24
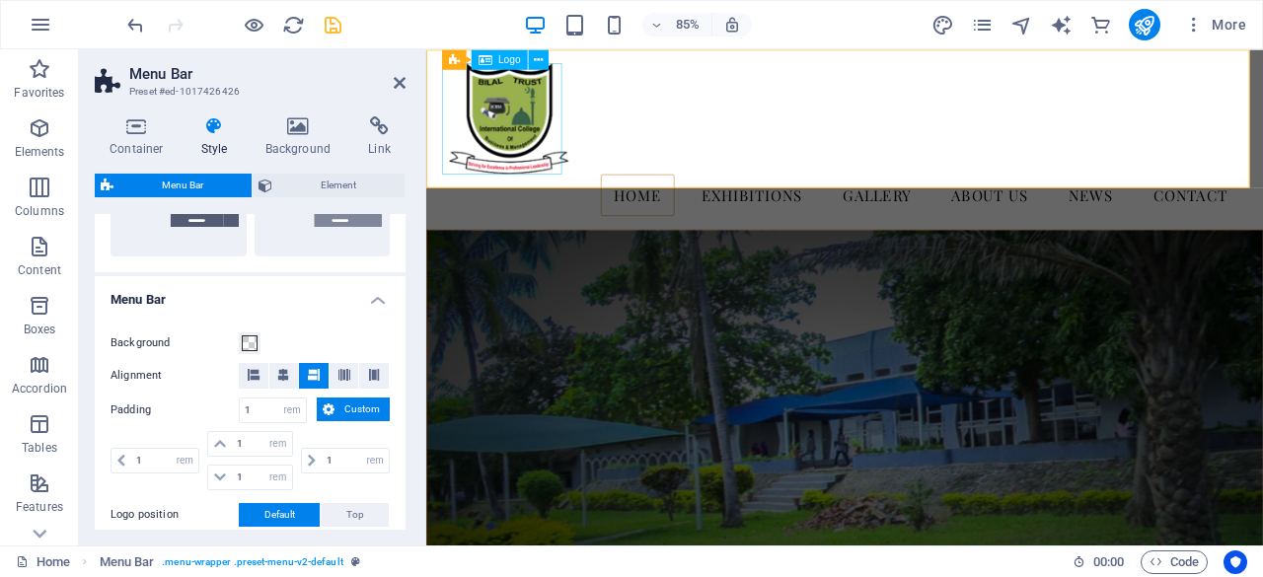
click at [579, 115] on div at bounding box center [918, 130] width 931 height 131
click at [505, 59] on span "Logo" at bounding box center [509, 59] width 23 height 10
click at [538, 60] on icon at bounding box center [538, 59] width 9 height 18
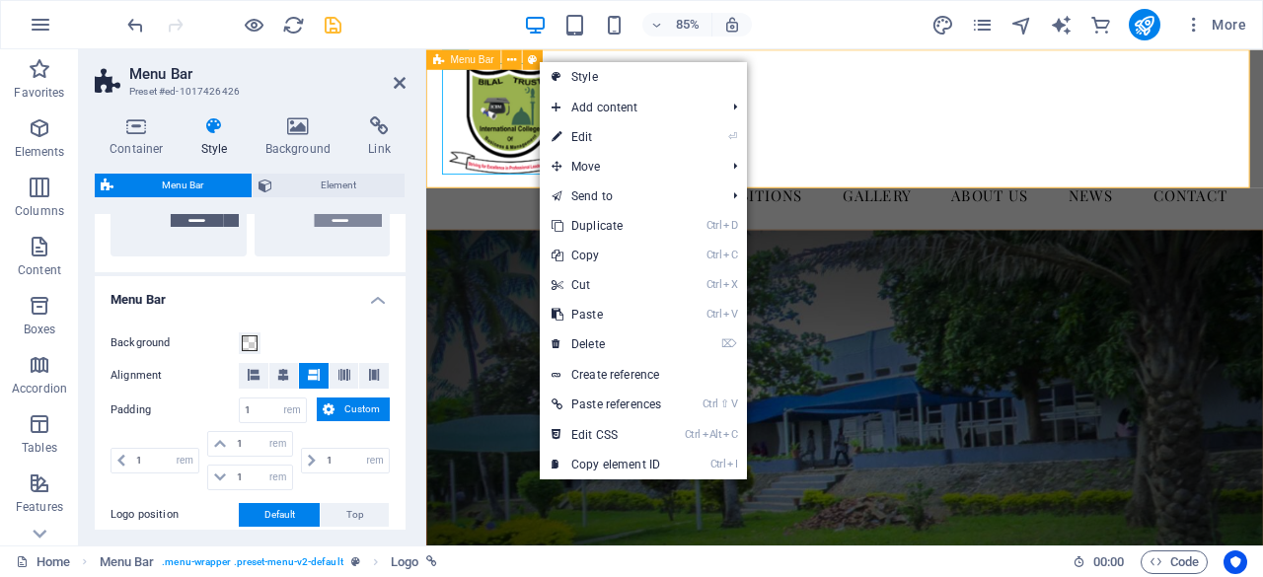
click at [454, 63] on span "Menu Bar" at bounding box center [472, 59] width 43 height 10
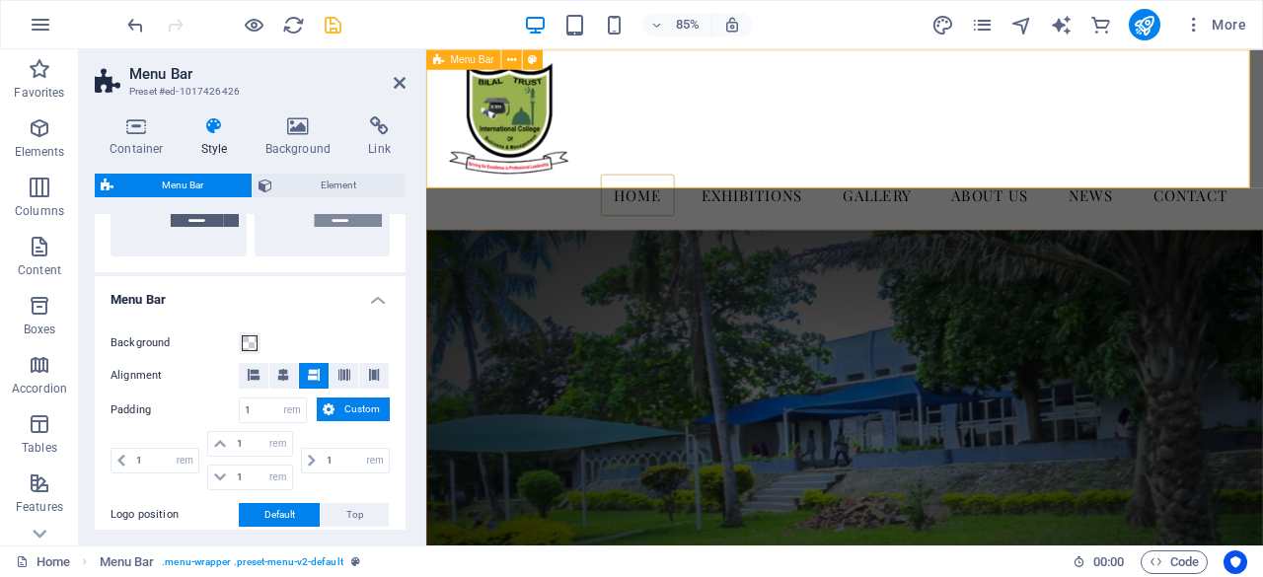
click at [454, 63] on span "Menu Bar" at bounding box center [472, 59] width 43 height 10
click at [314, 146] on h4 "Background" at bounding box center [303, 136] width 104 height 41
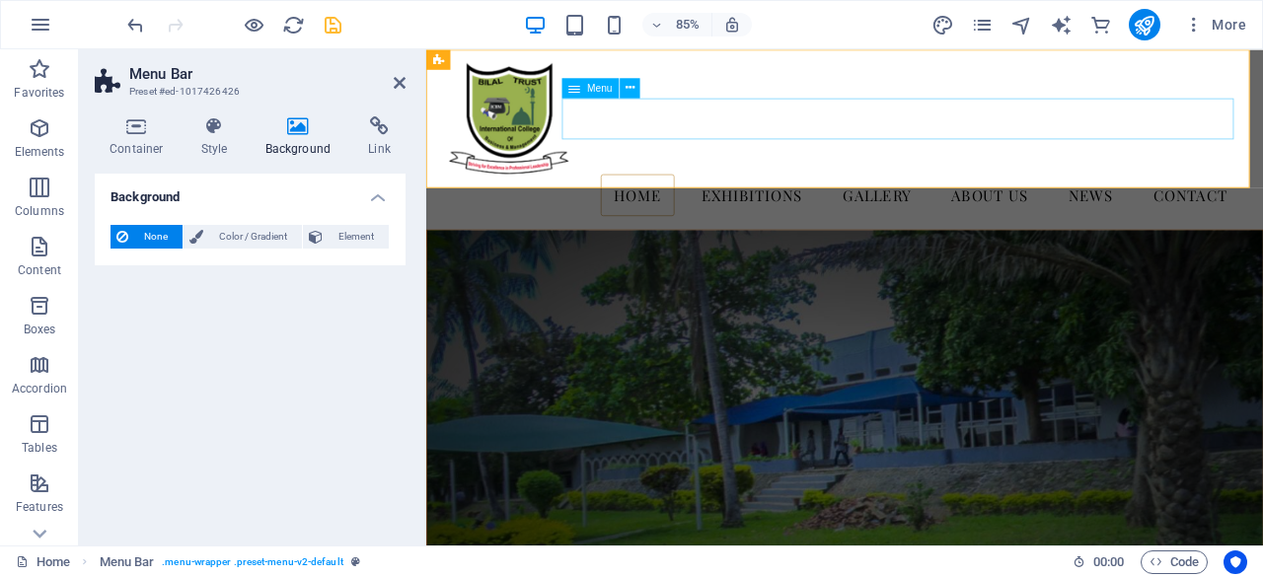
click at [799, 196] on nav "Home Exhibitions Detail view Gallery About us News Contact" at bounding box center [918, 220] width 931 height 49
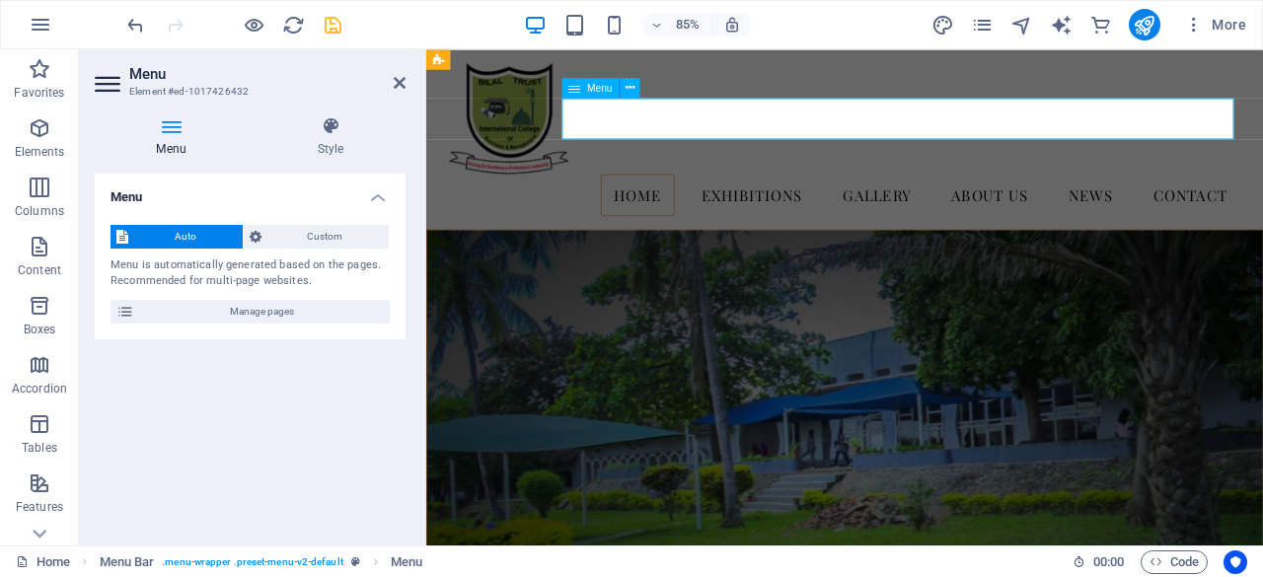
click at [799, 196] on nav "Home Exhibitions Detail view Gallery About us News Contact" at bounding box center [918, 220] width 931 height 49
click at [336, 216] on div "Auto Custom Menu is automatically generated based on the pages. Recommended for…" at bounding box center [250, 274] width 311 height 130
click at [333, 232] on span "Custom" at bounding box center [325, 237] width 116 height 24
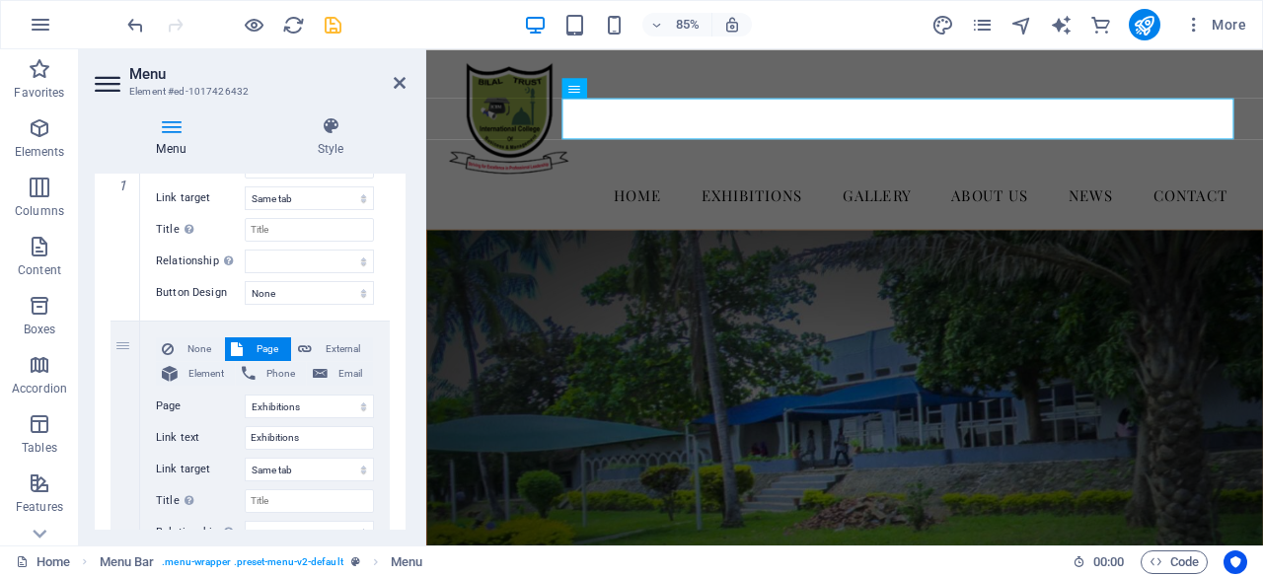
scroll to position [334, 0]
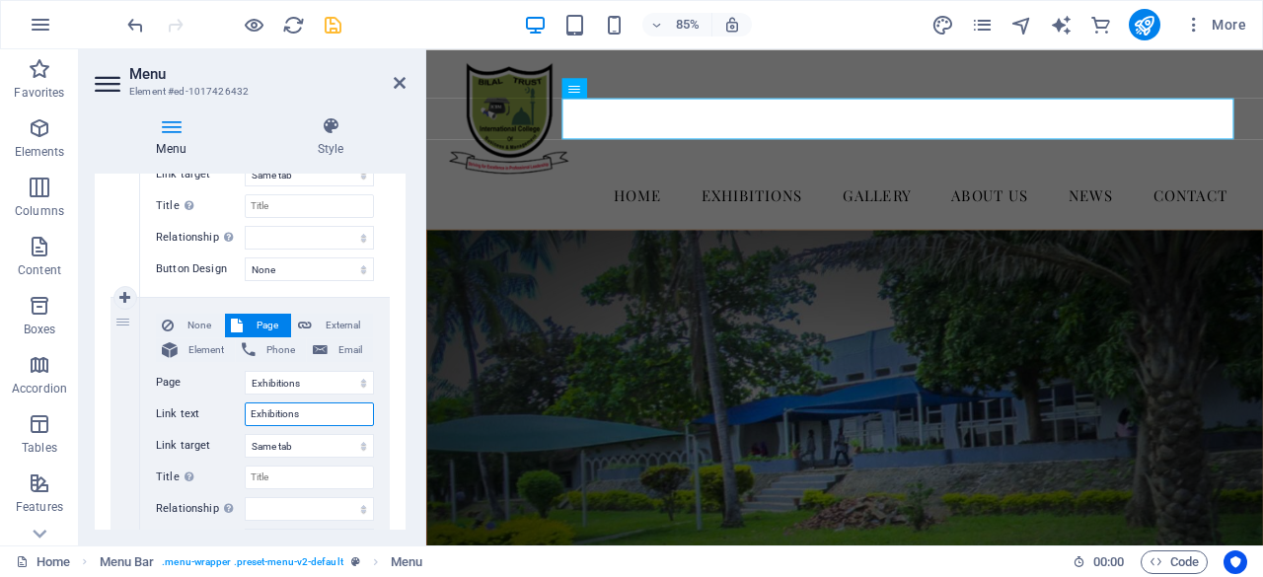
click at [301, 414] on input "Exhibitions" at bounding box center [309, 415] width 129 height 24
drag, startPoint x: 302, startPoint y: 413, endPoint x: 239, endPoint y: 407, distance: 63.4
click at [239, 407] on div "Link text Exhibitions" at bounding box center [265, 415] width 218 height 24
type input "Ac"
select select
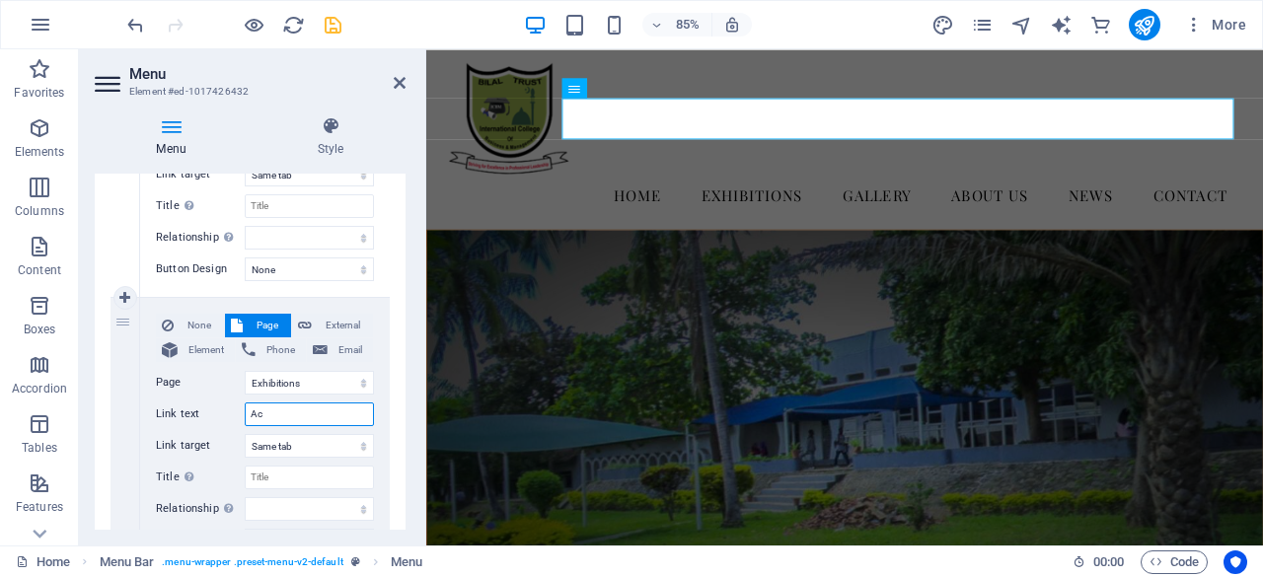
select select
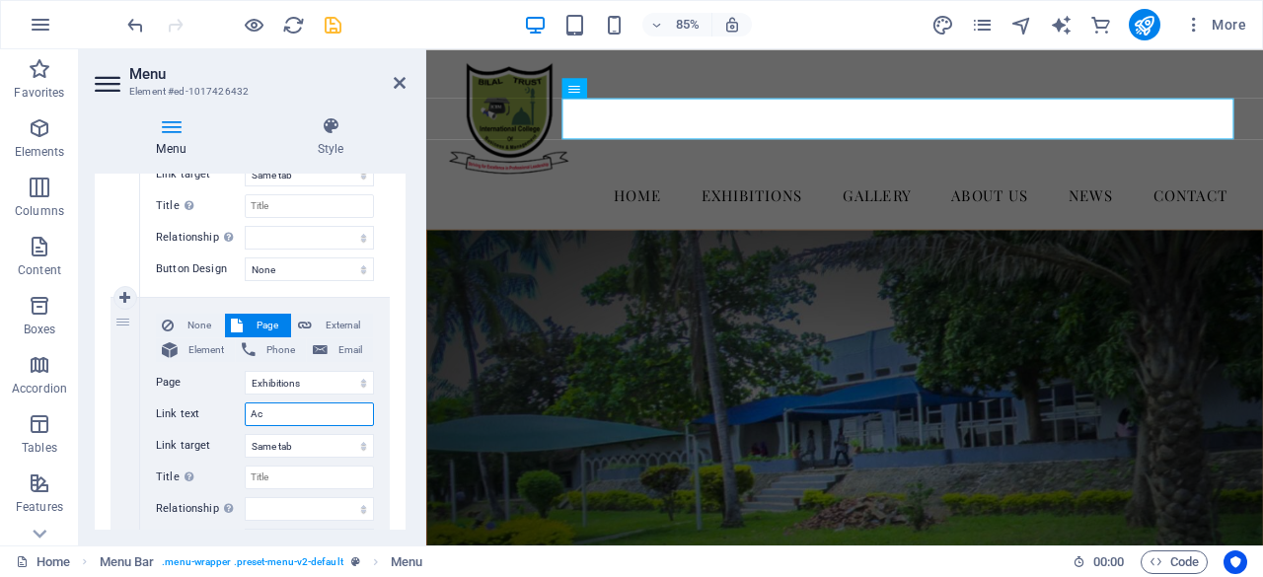
select select
type input "Aca"
select select
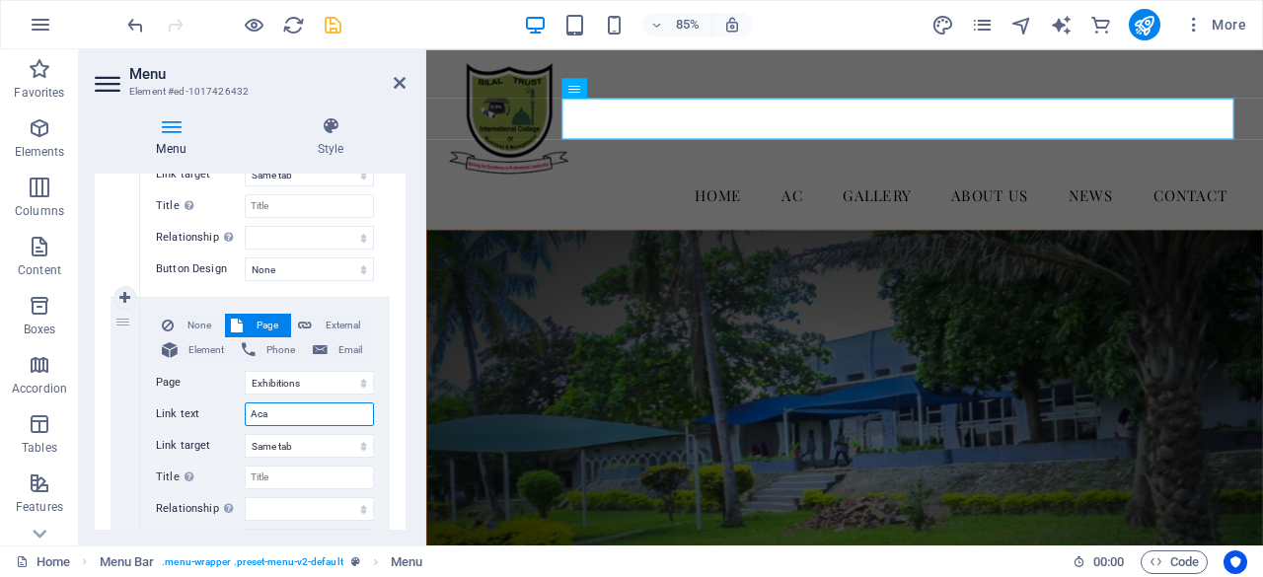
select select
type input "Academics"
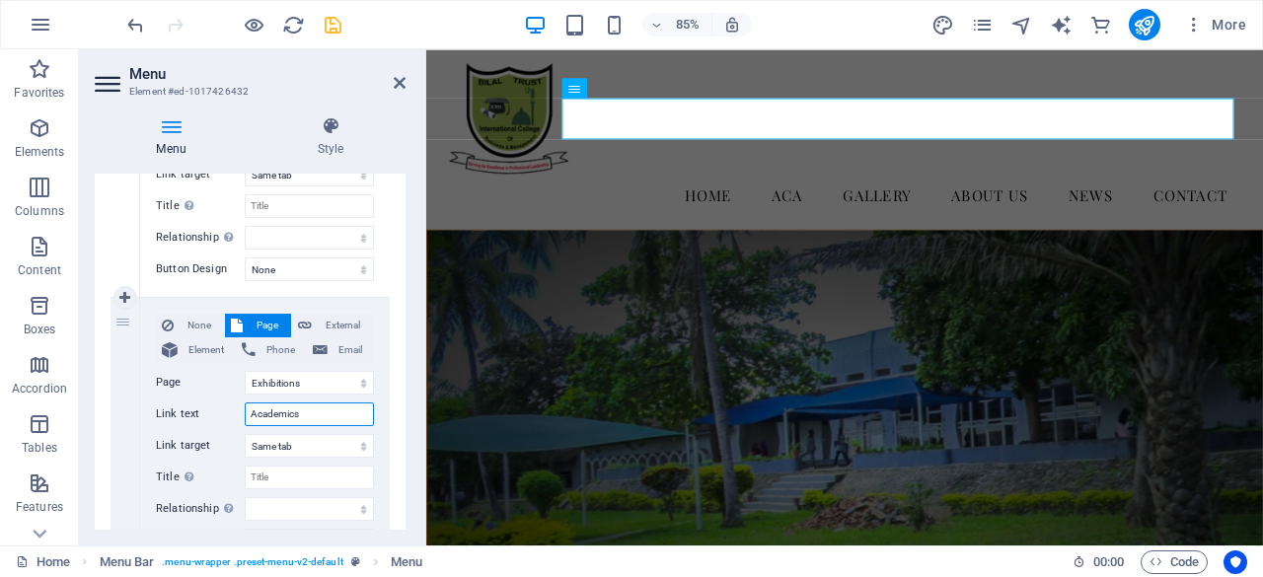
select select
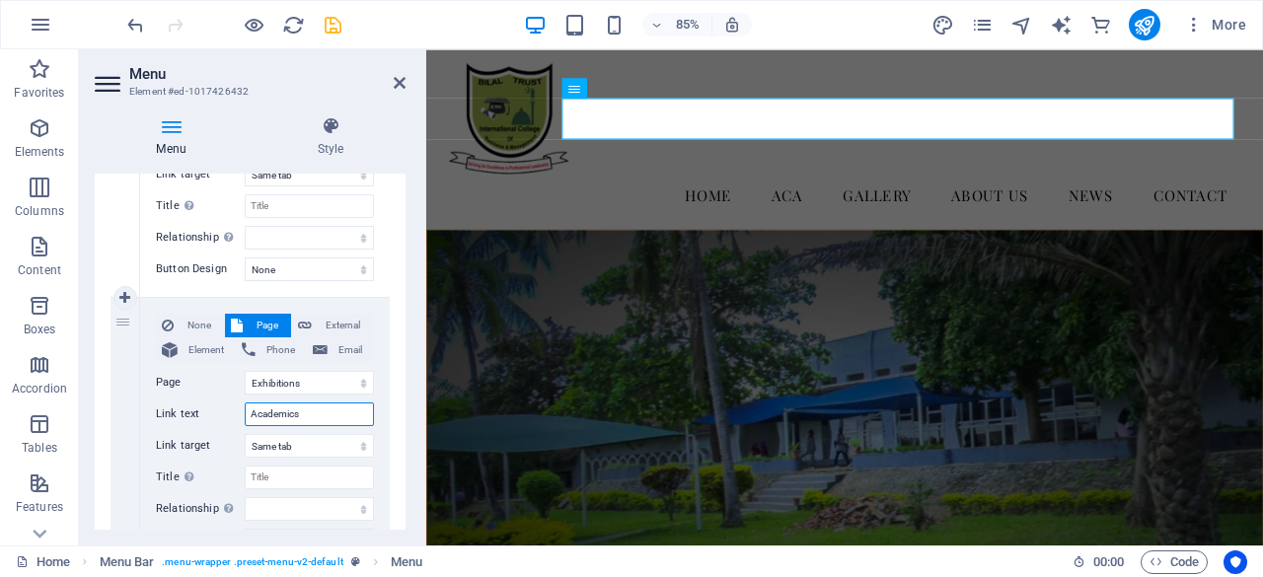
select select
type input "Academics"
click at [403, 285] on div "Menu Style Menu Auto Custom Create custom menu items for this menu. Recommended…" at bounding box center [250, 323] width 342 height 445
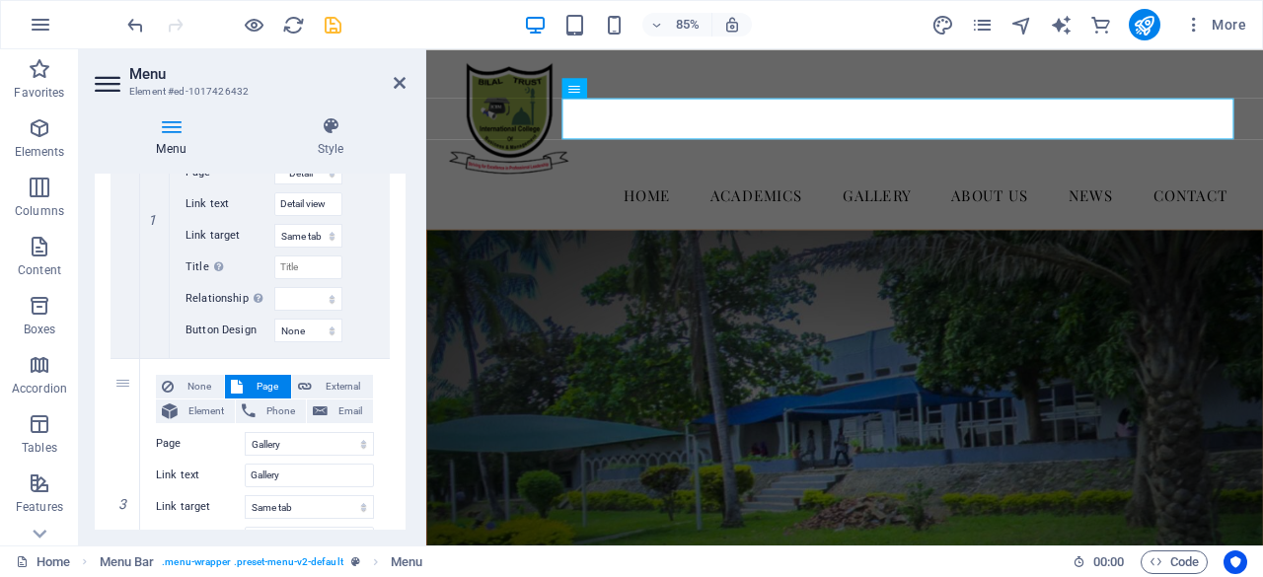
scroll to position [917, 0]
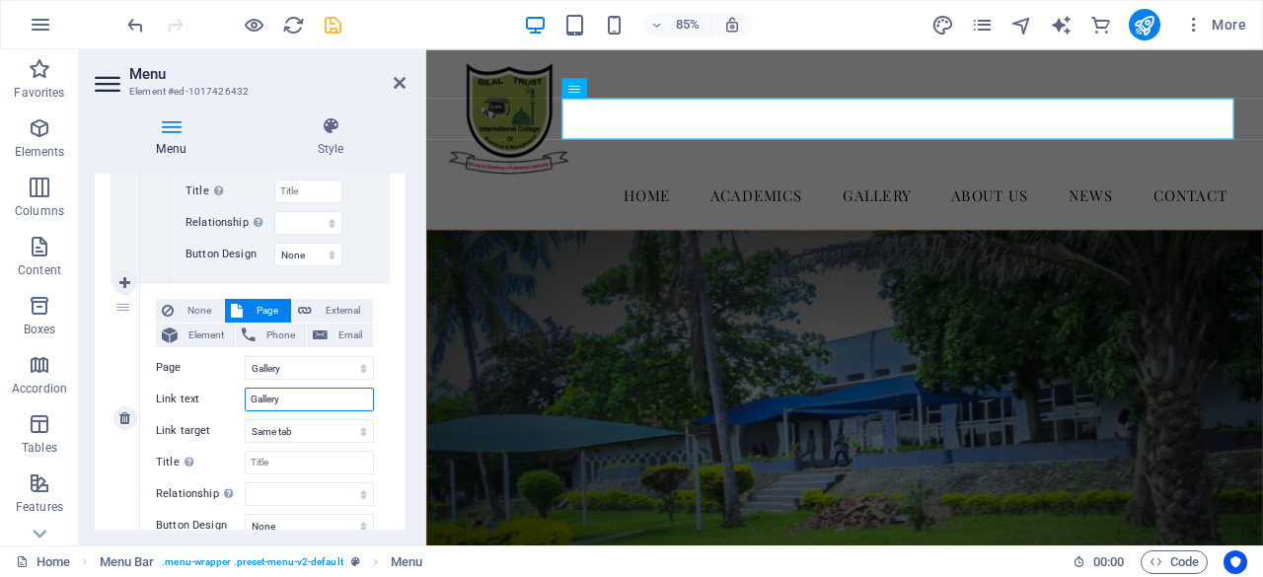
drag, startPoint x: 284, startPoint y: 399, endPoint x: 235, endPoint y: 394, distance: 49.6
click at [235, 394] on div "Link text Gallery" at bounding box center [265, 400] width 218 height 24
type input "P"
select select
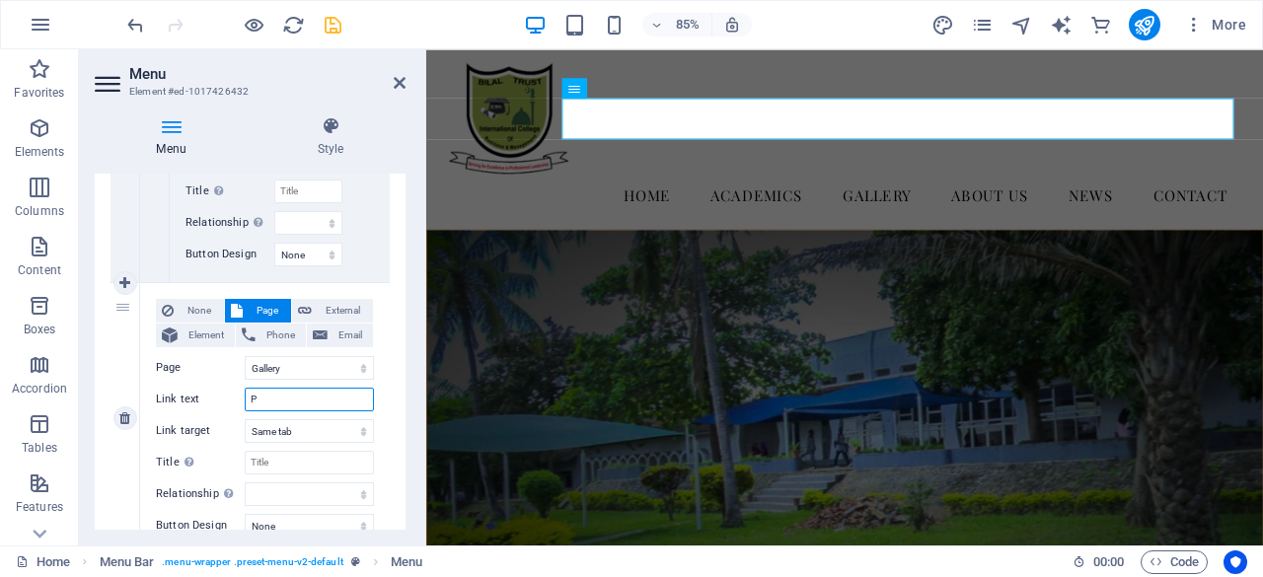
select select
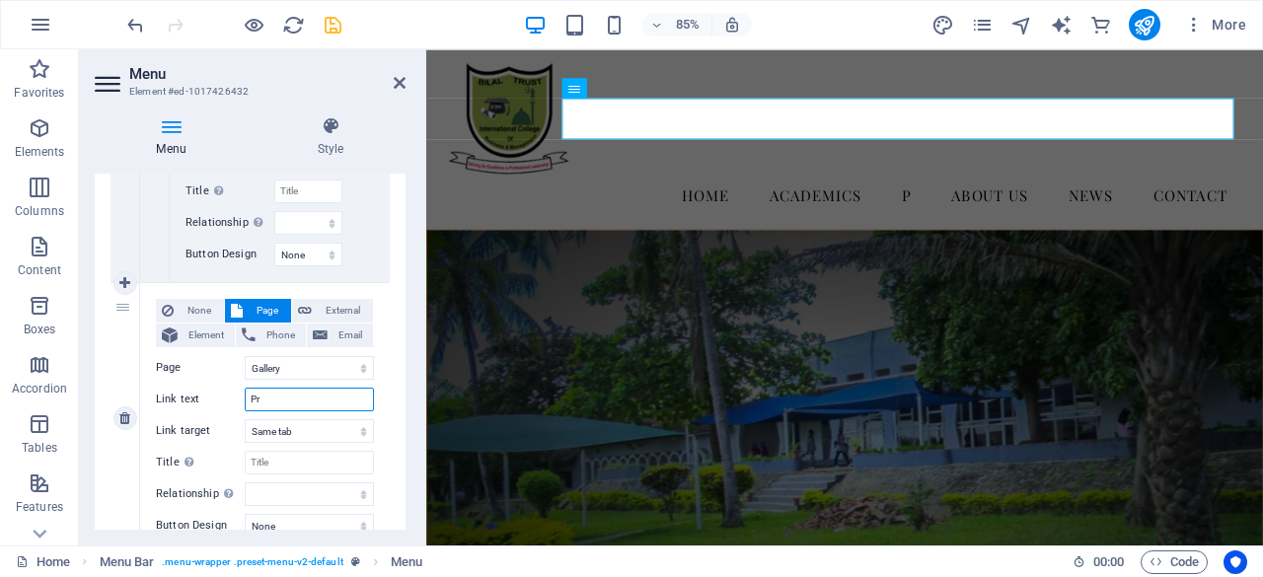
type input "Pro"
select select
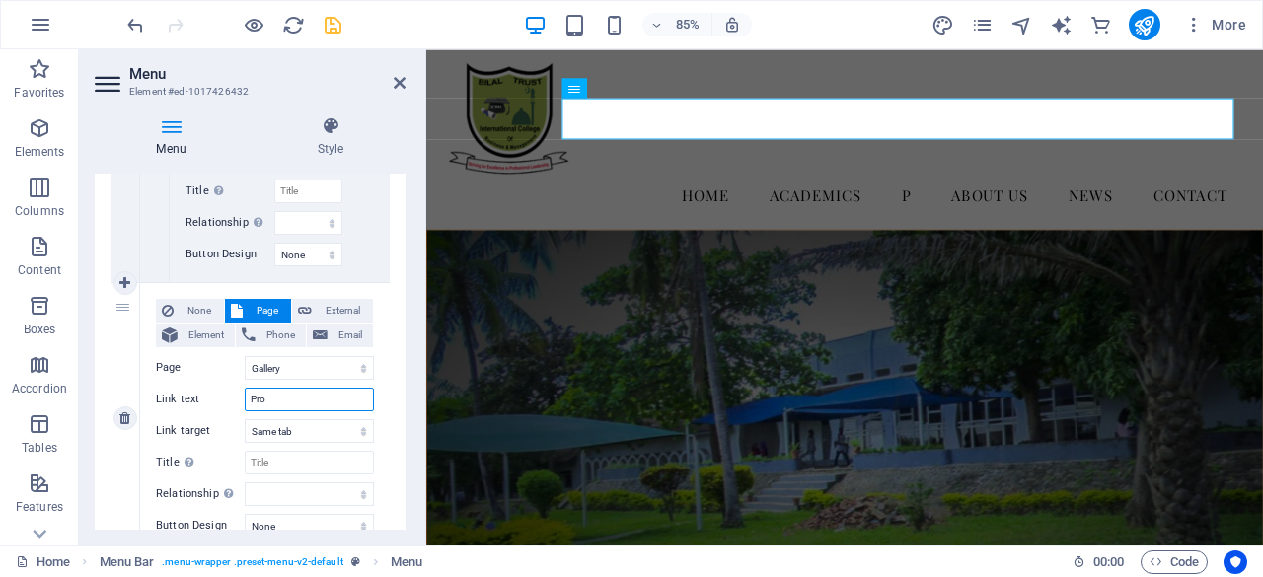
select select
type input "Progra"
select select
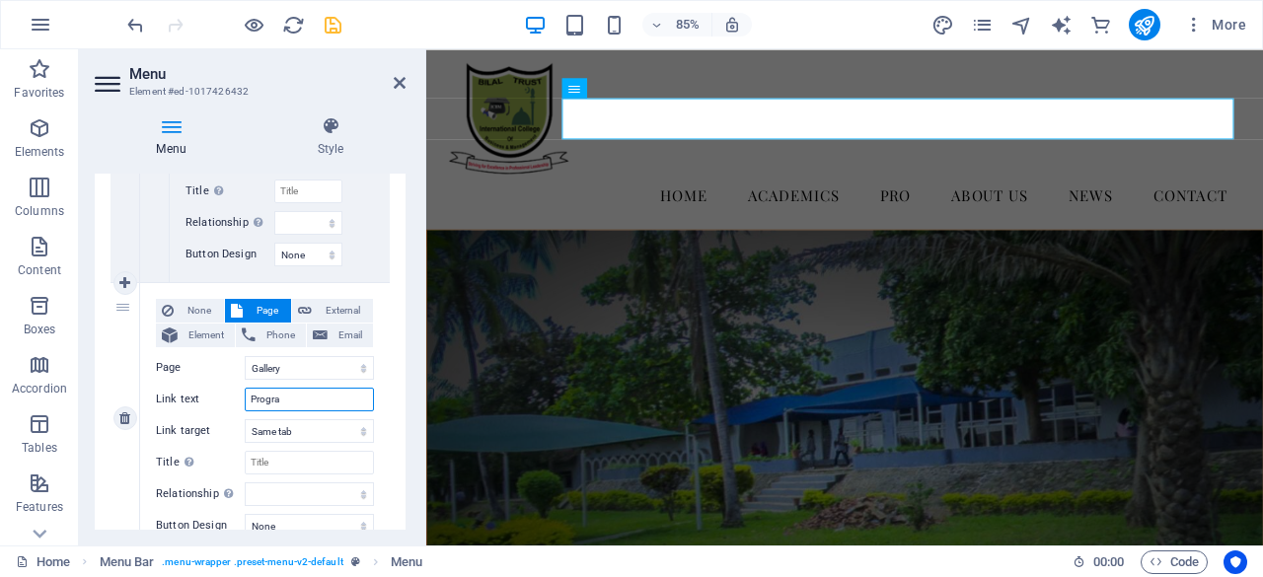
select select
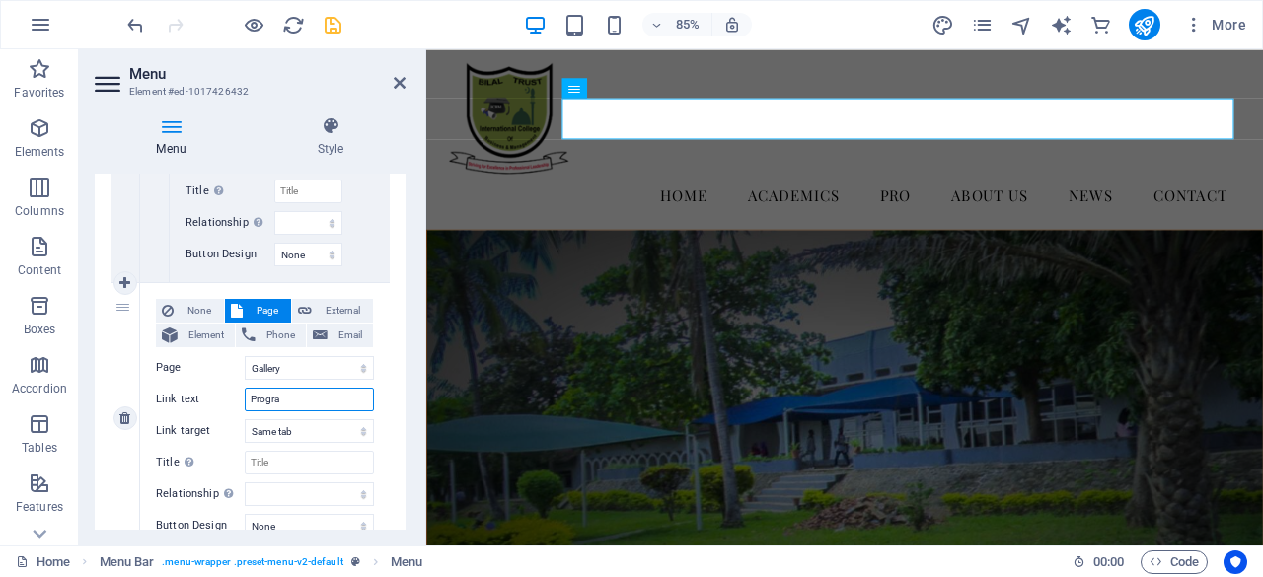
select select
type input "Programs"
select select
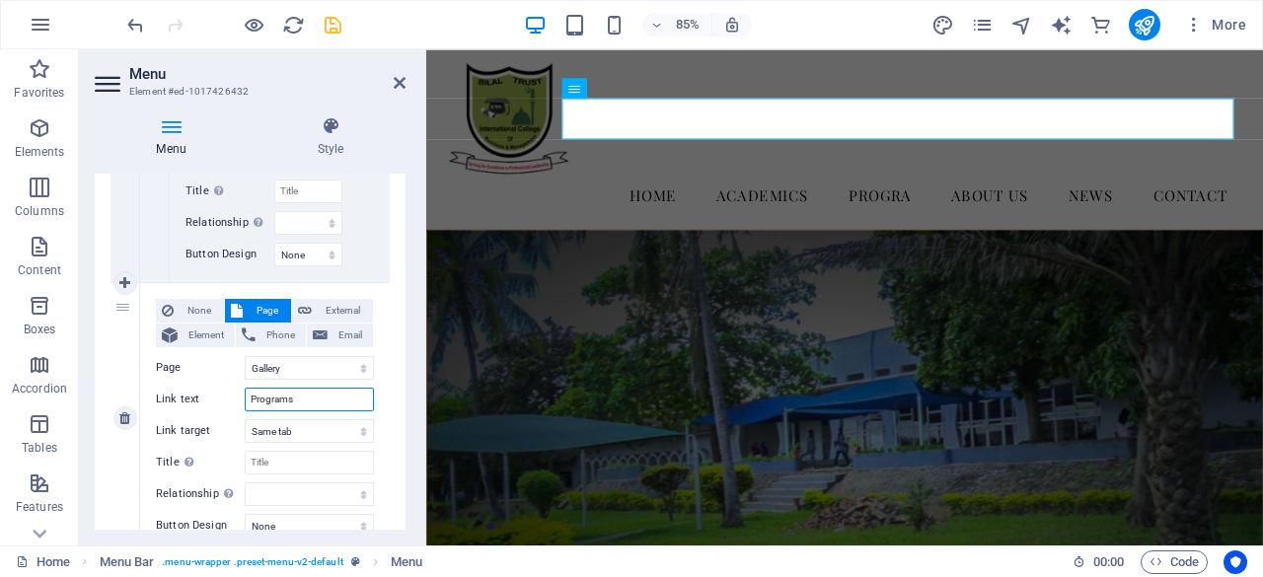
select select
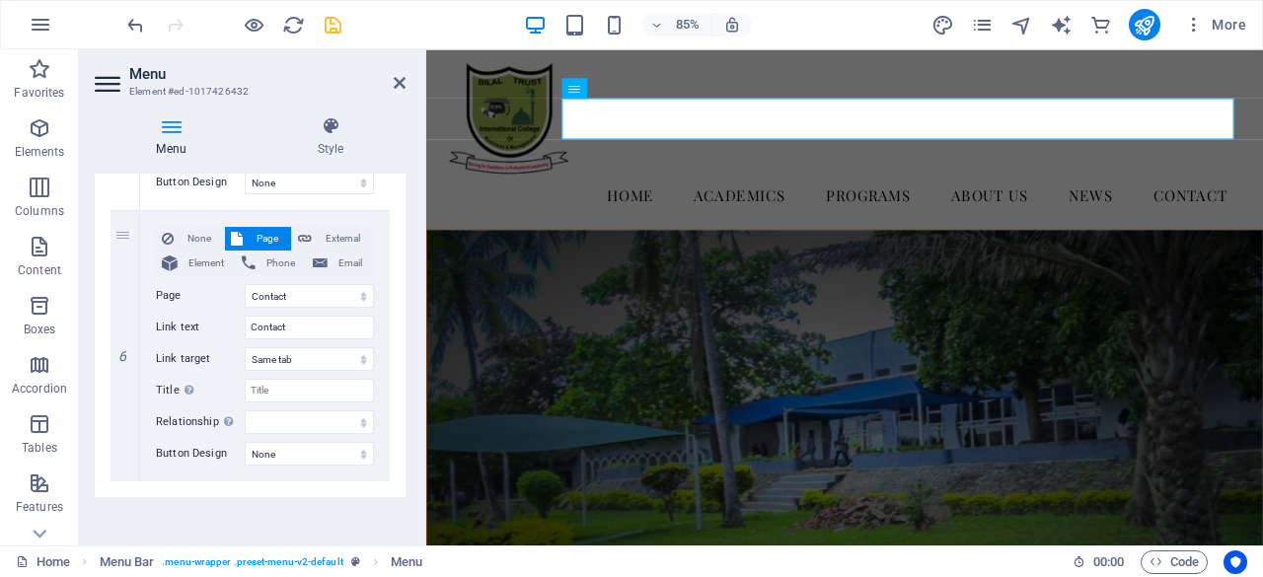
scroll to position [1807, 0]
type input "Programs"
click at [126, 477] on icon at bounding box center [124, 478] width 11 height 14
select select
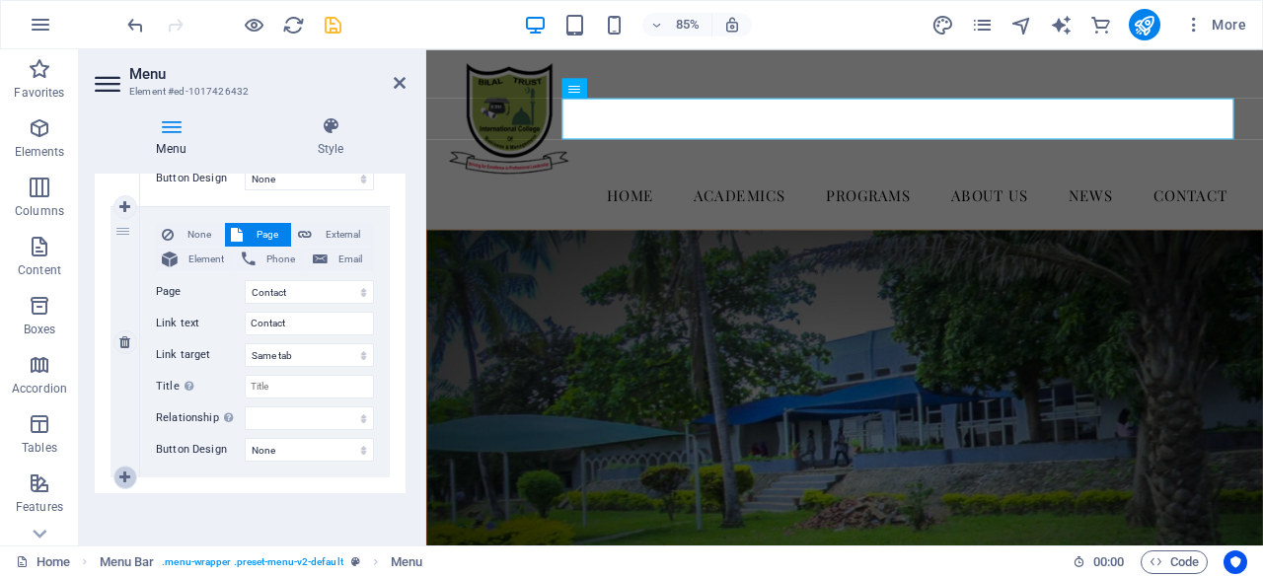
select select
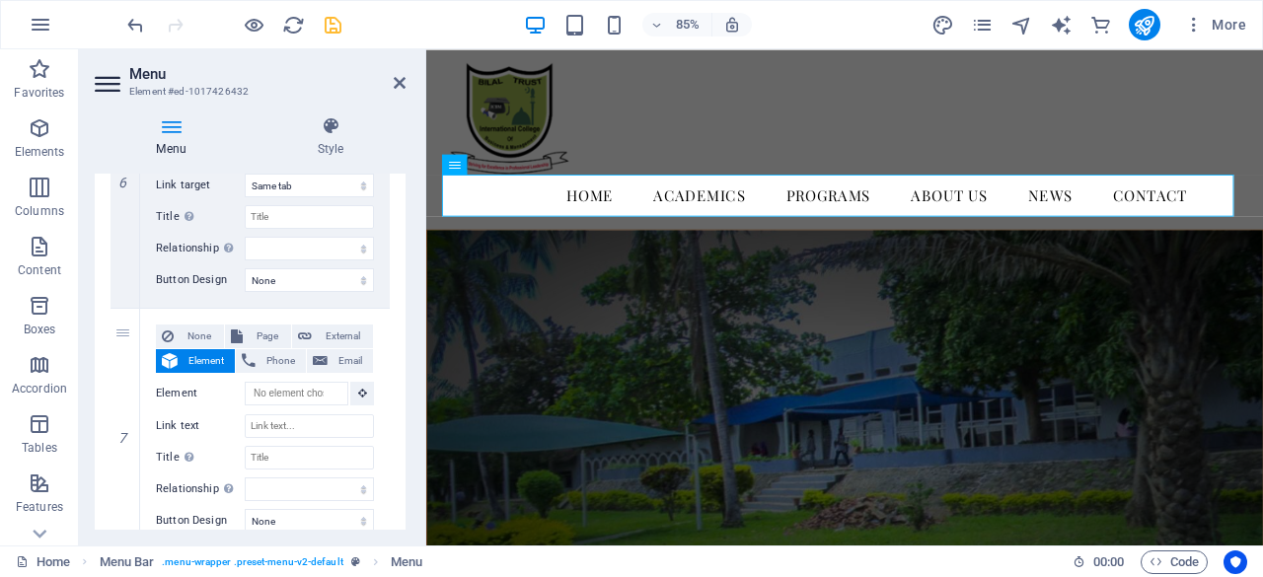
scroll to position [1985, 0]
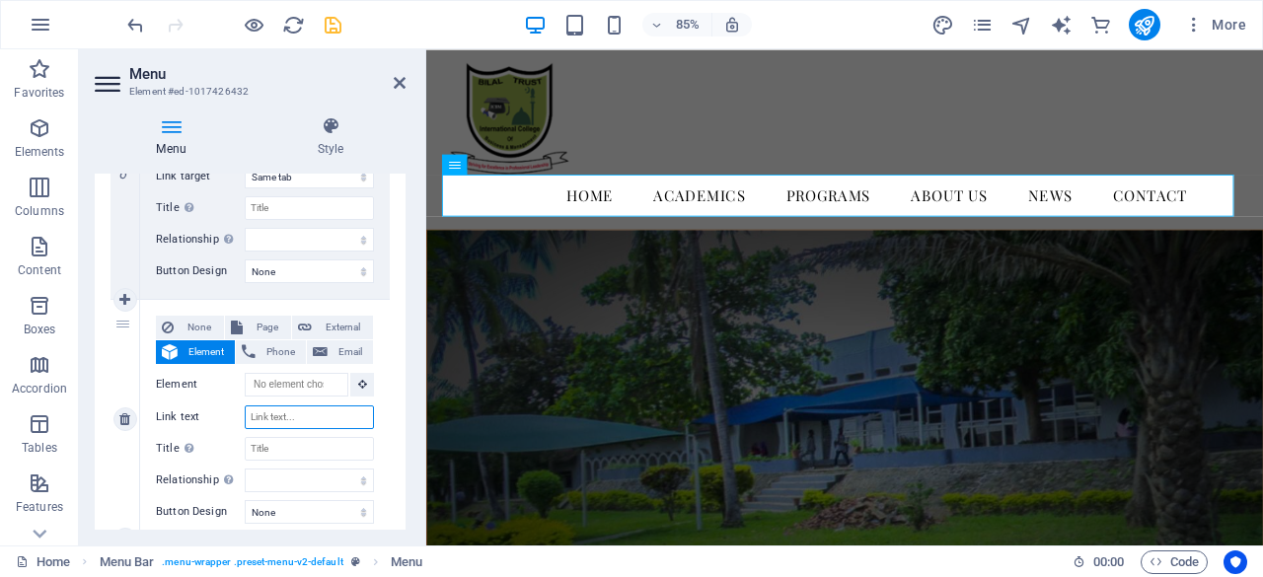
click at [276, 418] on input "Link text" at bounding box center [309, 418] width 129 height 24
type input "[PERSON_NAME]"
select select
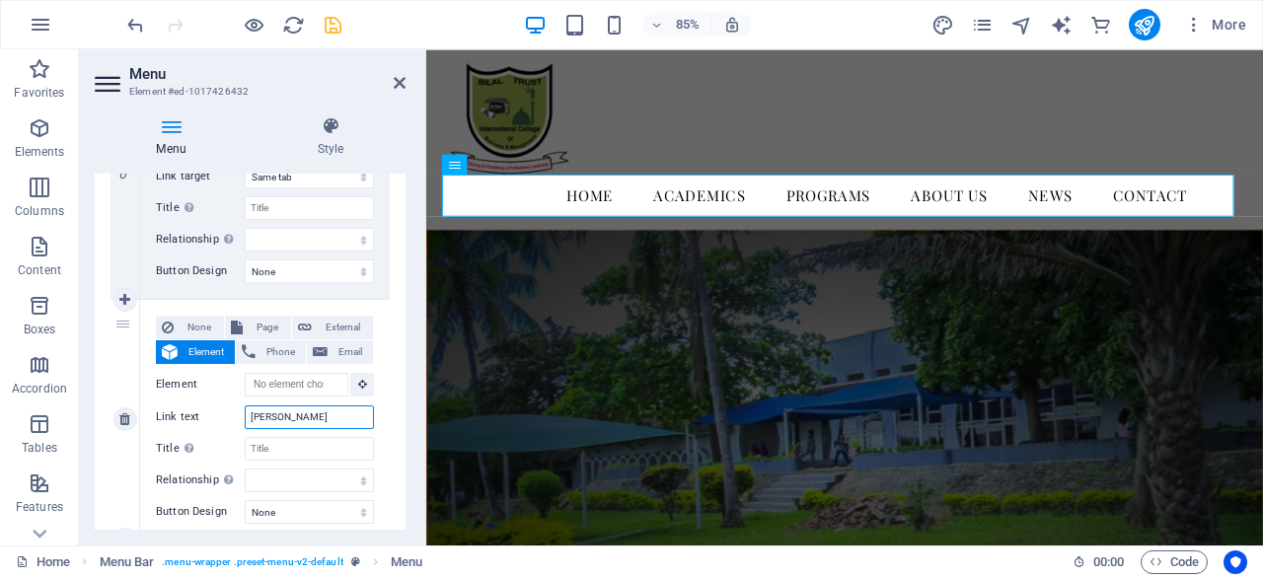
select select
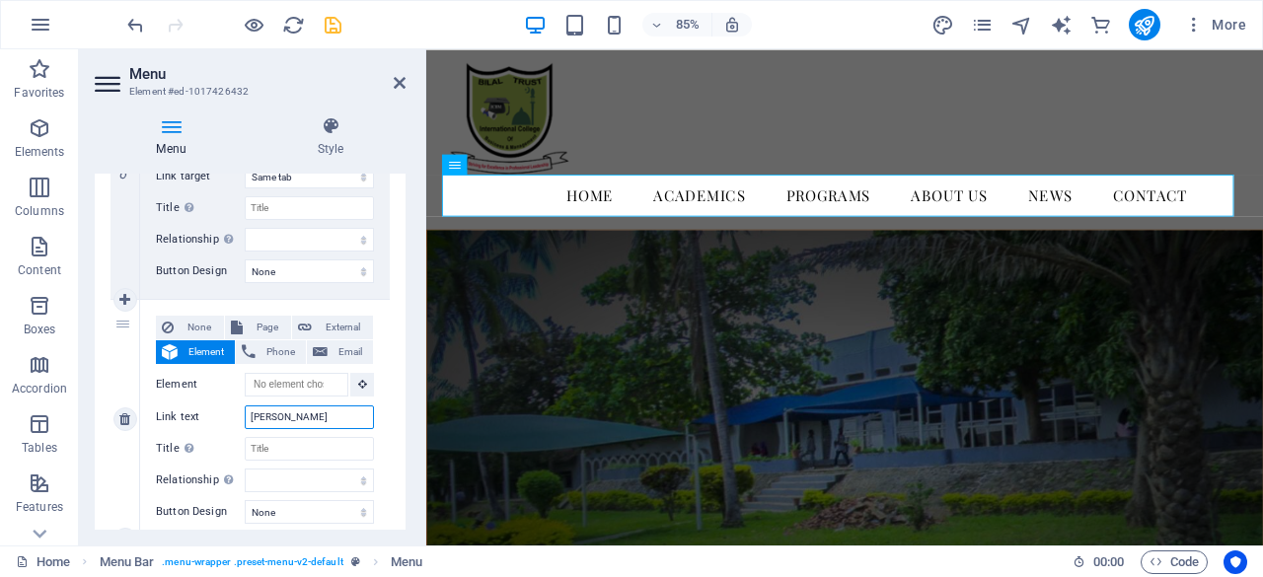
select select
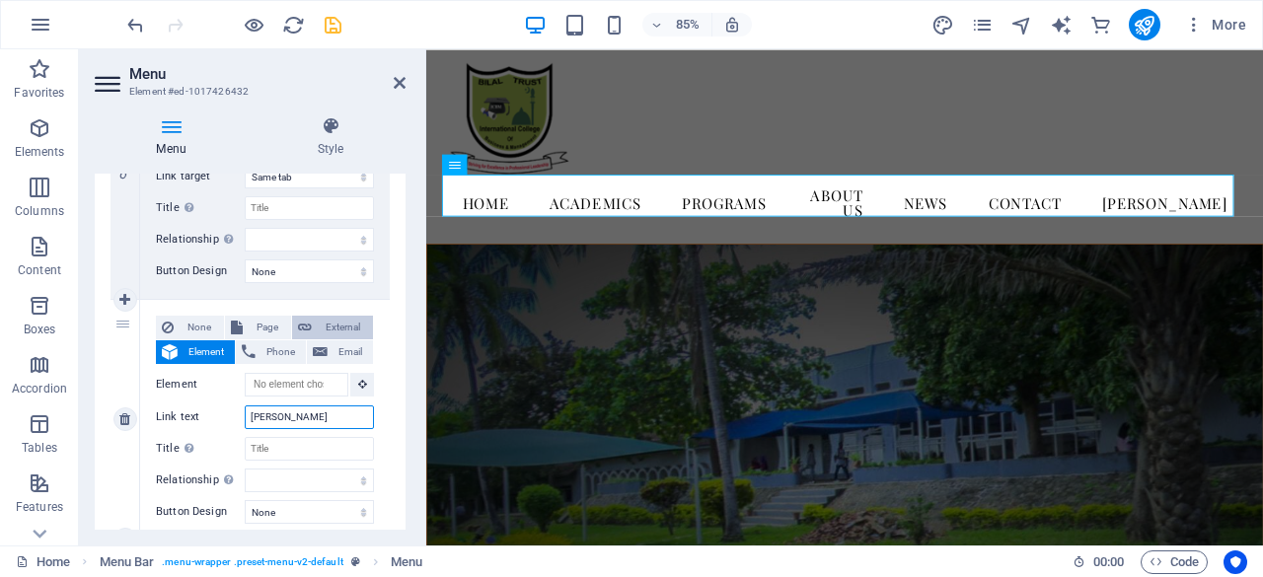
type input "[PERSON_NAME]"
click at [336, 325] on span "External" at bounding box center [342, 328] width 49 height 24
select select
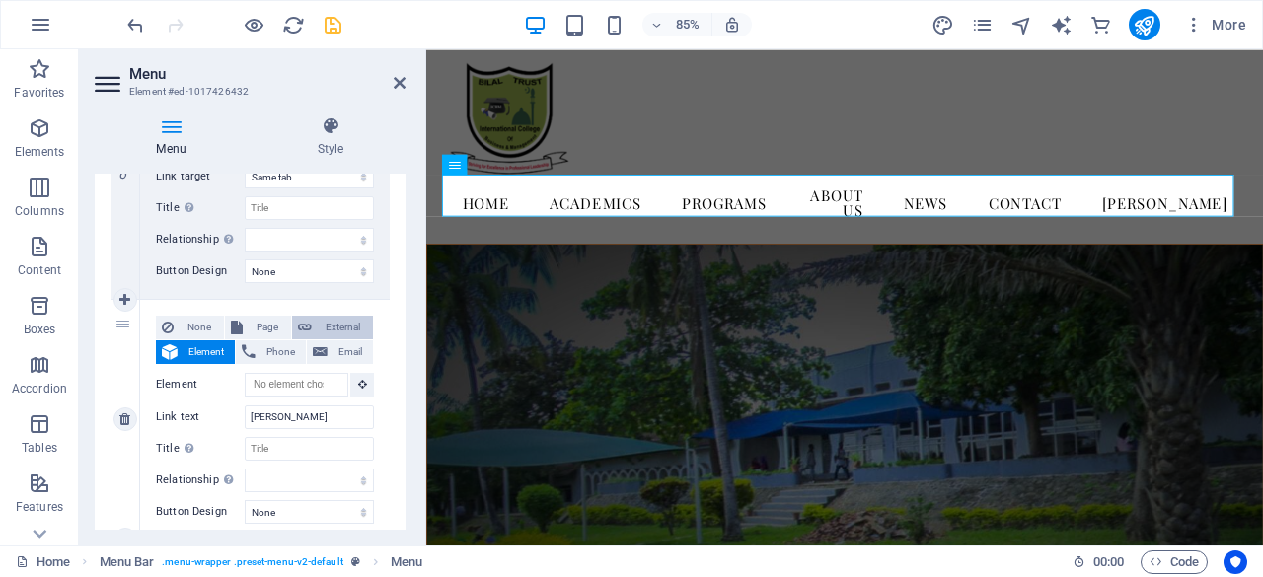
select select
select select "blank"
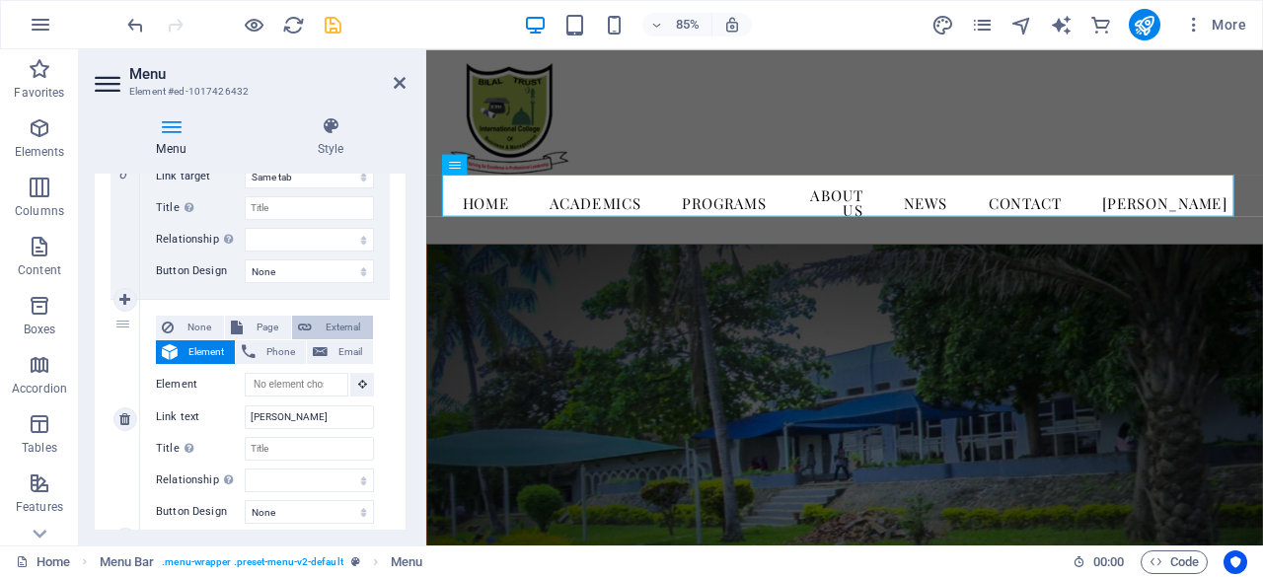
select select
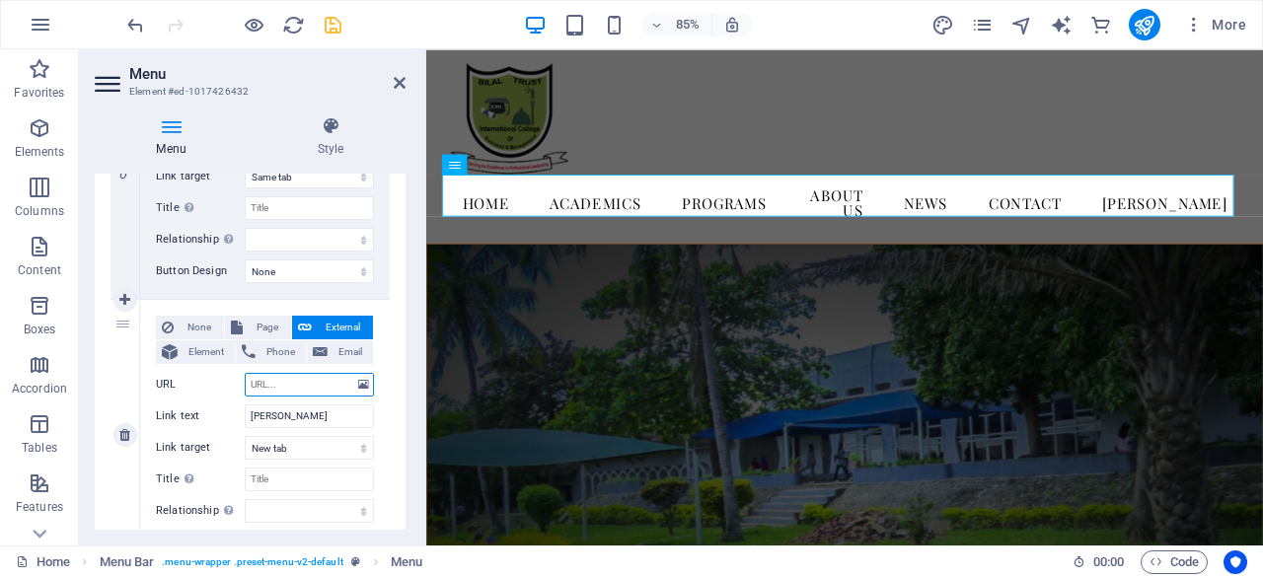
paste input "[DOMAIN_NAME][URL]"
type input "[DOMAIN_NAME][URL]"
select select
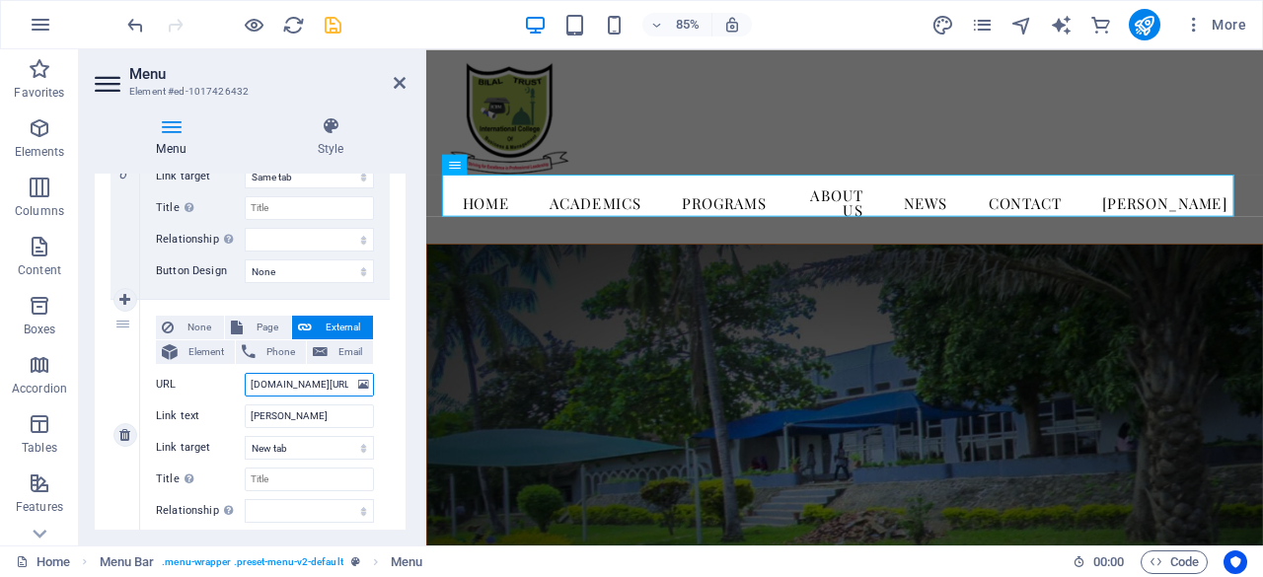
select select
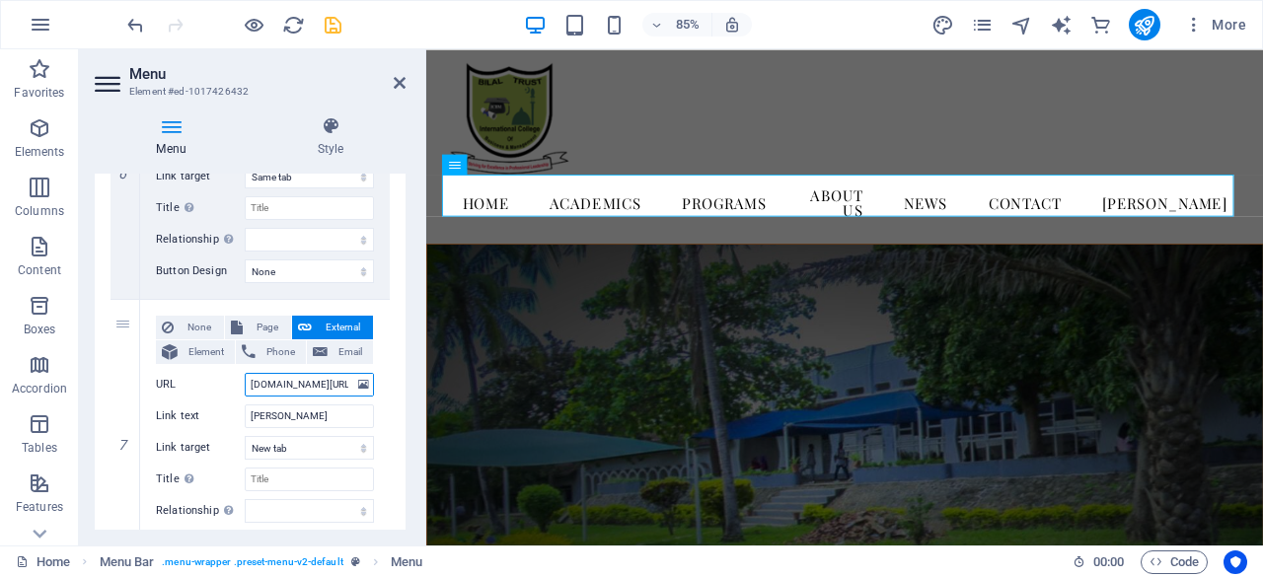
scroll to position [2078, 0]
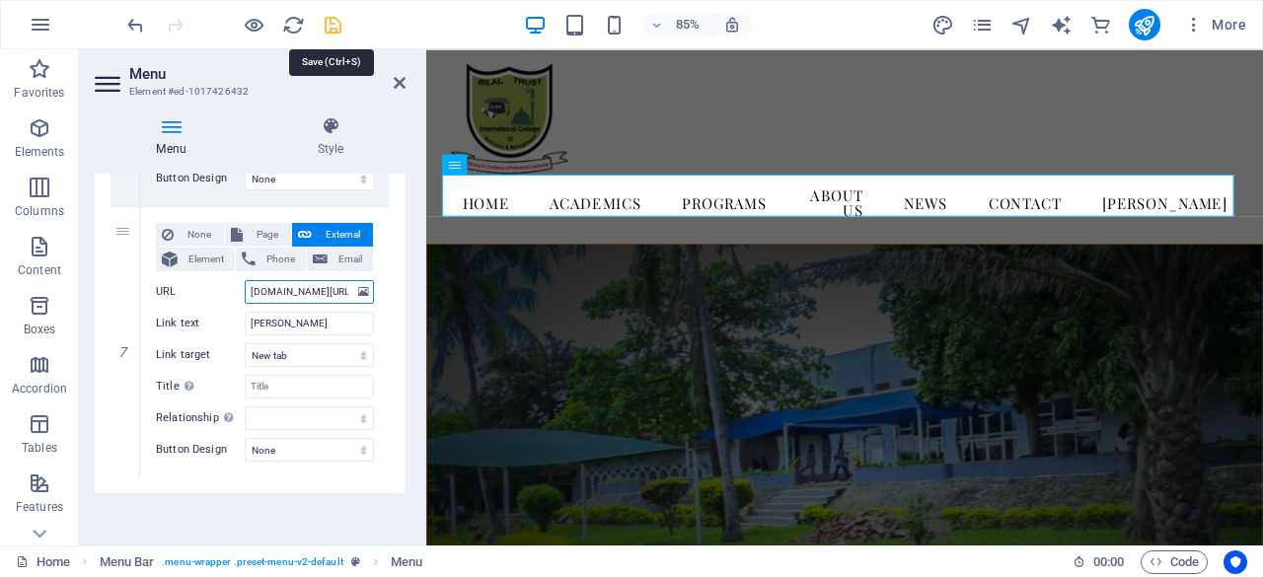
type input "[DOMAIN_NAME][URL]"
click at [335, 25] on icon "save" at bounding box center [333, 25] width 23 height 23
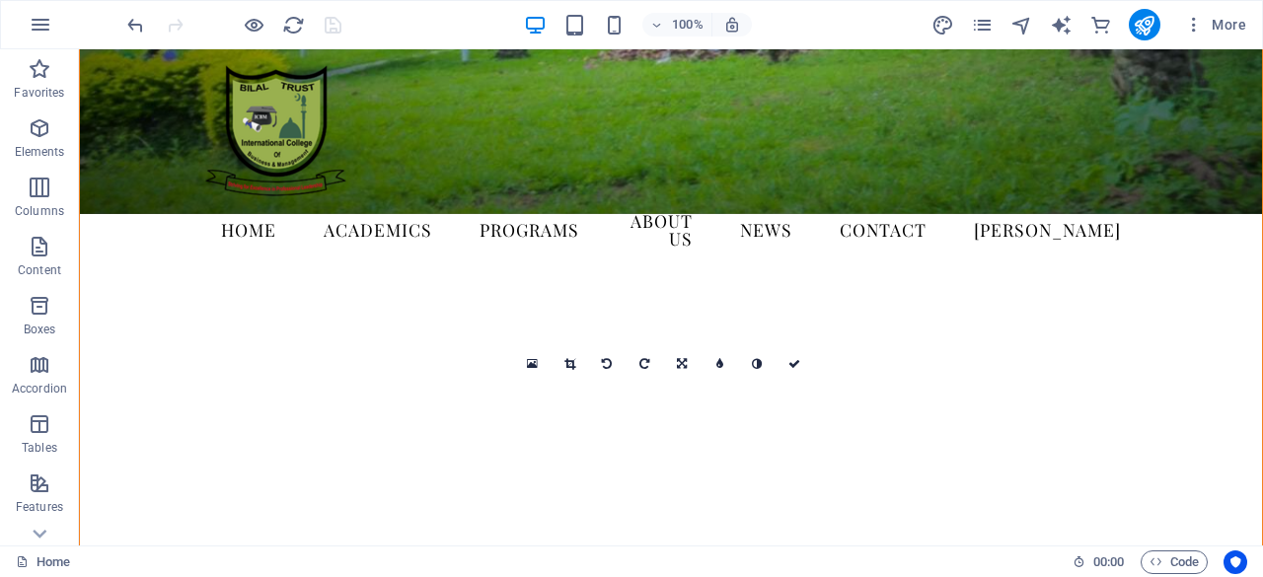
scroll to position [0, 0]
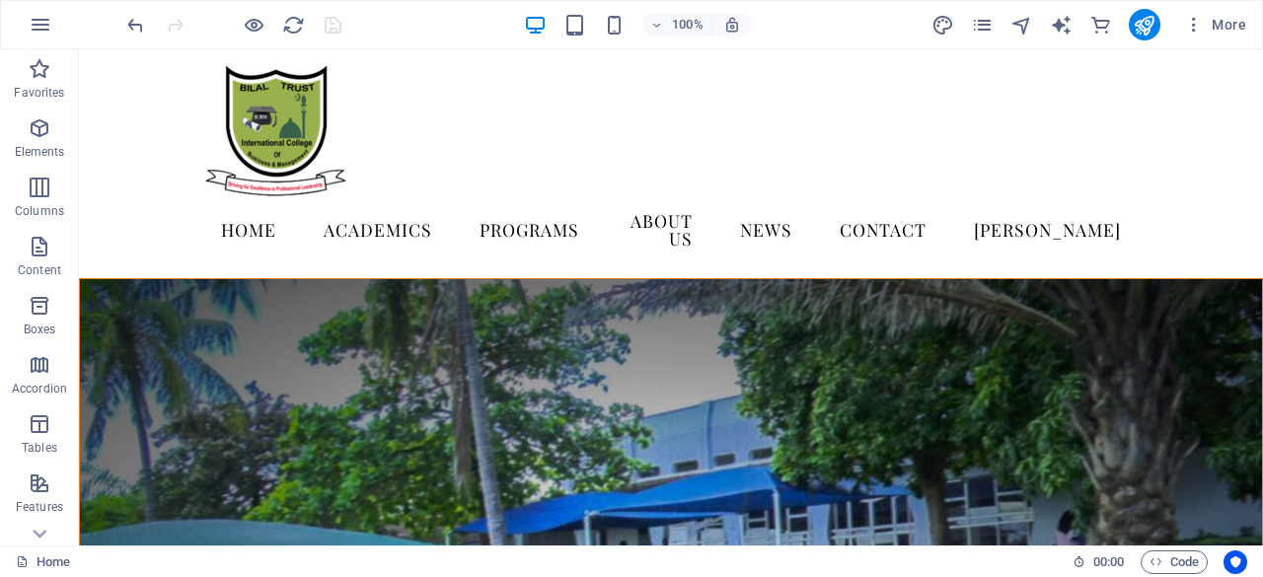
drag, startPoint x: 1255, startPoint y: 92, endPoint x: 1341, endPoint y: 59, distance: 91.8
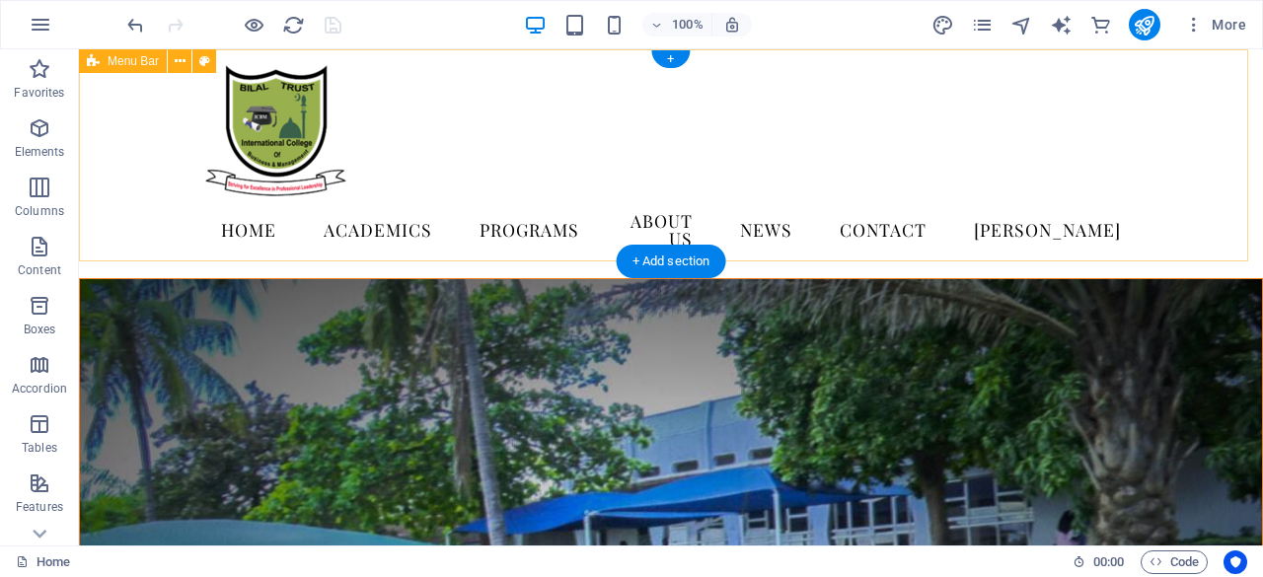
click at [568, 184] on div "Home Academics Detail view Programs About us News Contact [PERSON_NAME] Menu" at bounding box center [671, 163] width 1184 height 229
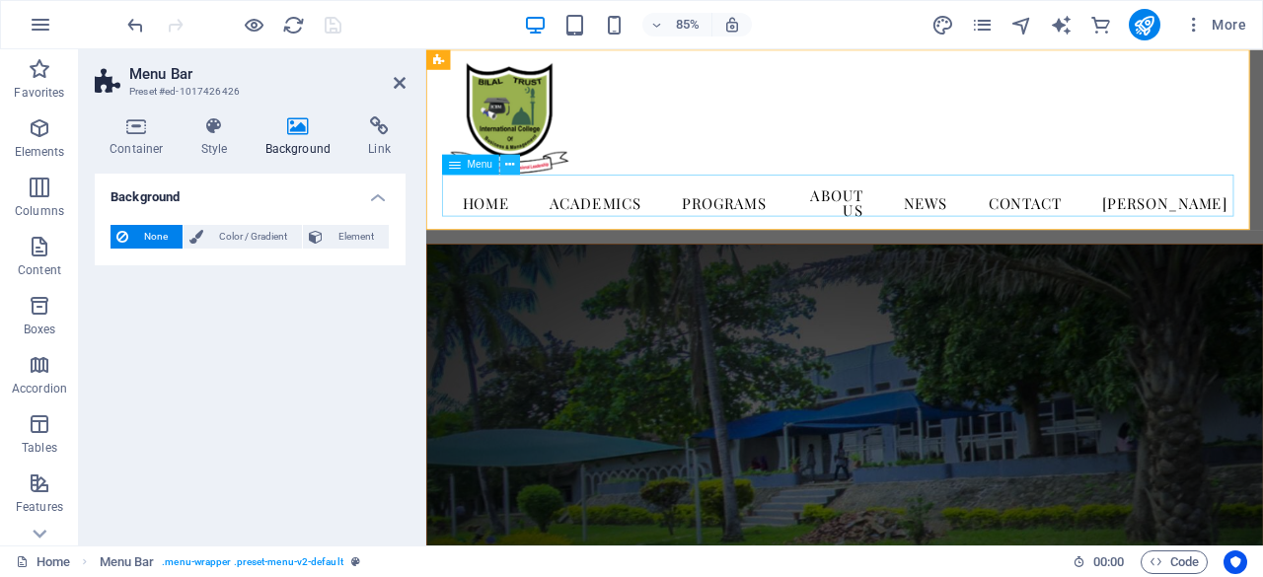
click at [513, 161] on icon at bounding box center [509, 165] width 9 height 18
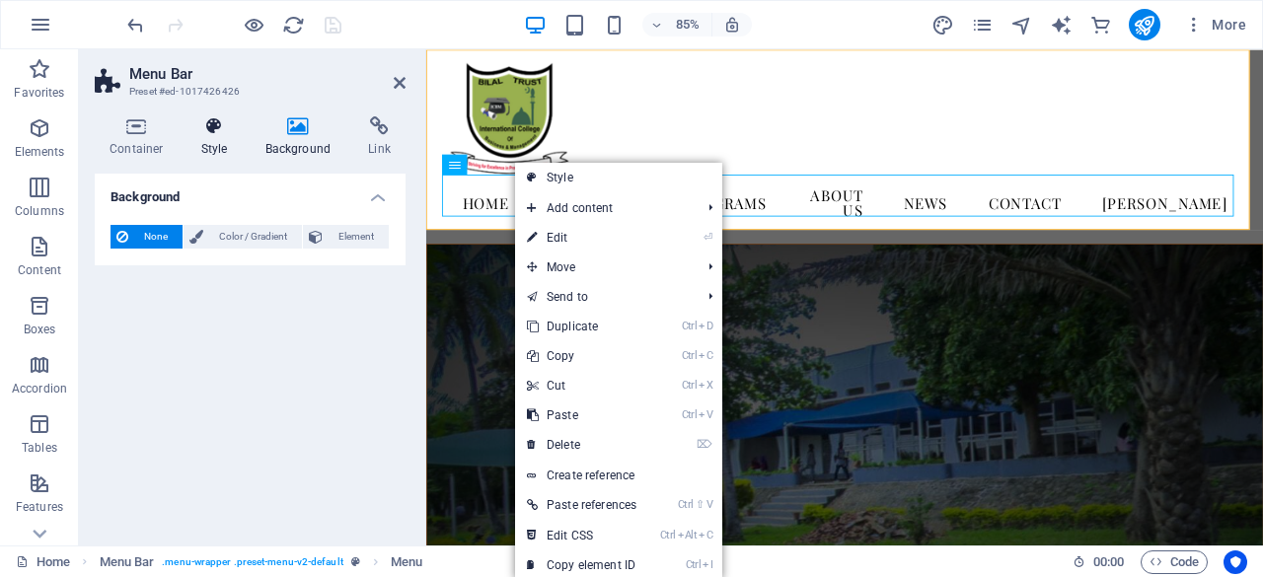
click at [213, 145] on h4 "Style" at bounding box center [218, 136] width 64 height 41
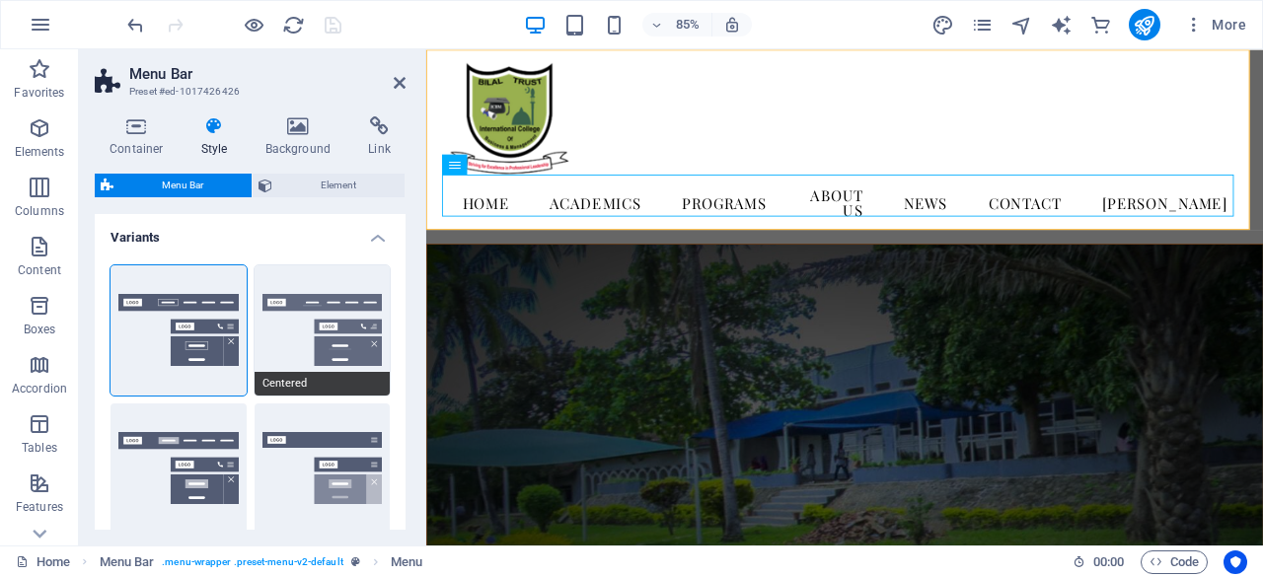
click at [289, 329] on button "Centered" at bounding box center [323, 330] width 136 height 130
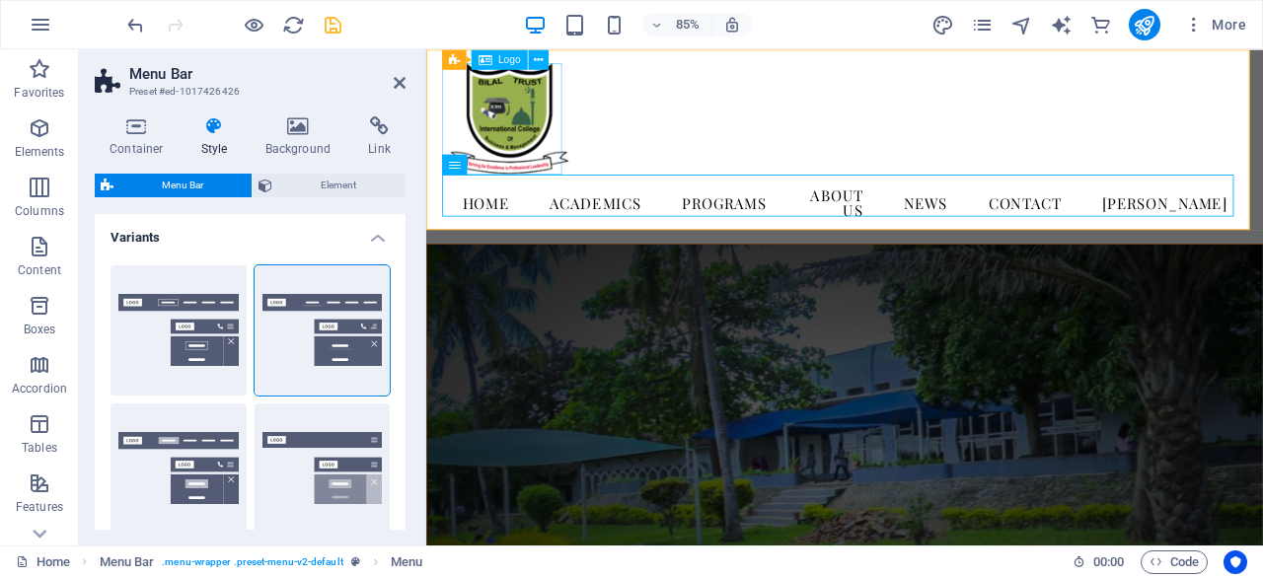
click at [541, 110] on div at bounding box center [918, 130] width 931 height 131
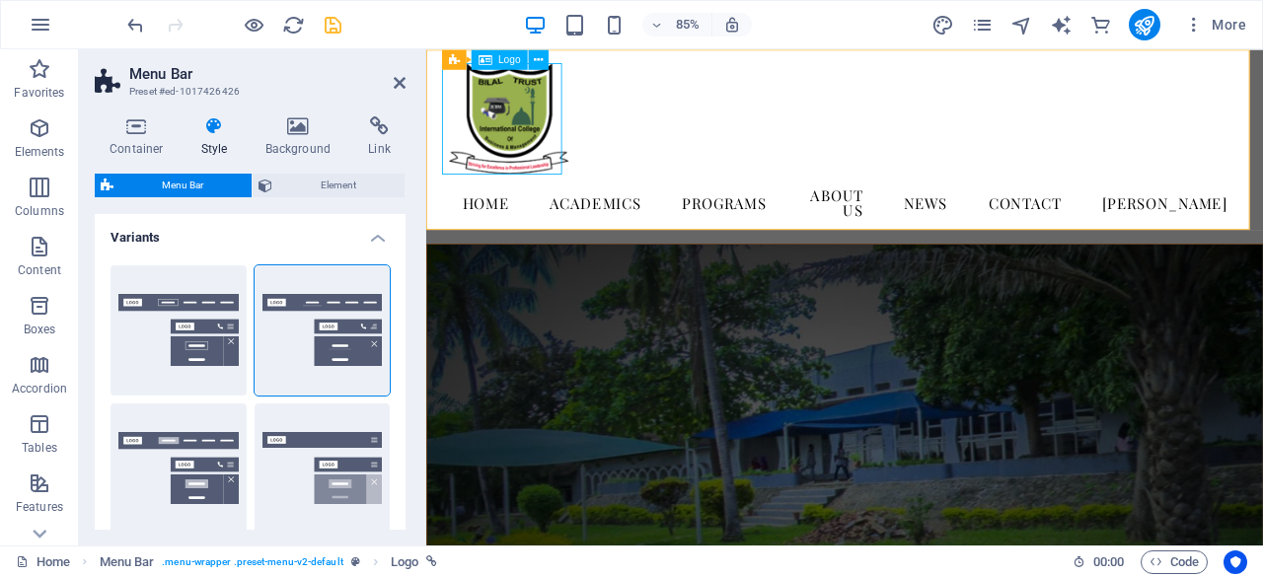
click at [537, 92] on div at bounding box center [918, 130] width 931 height 131
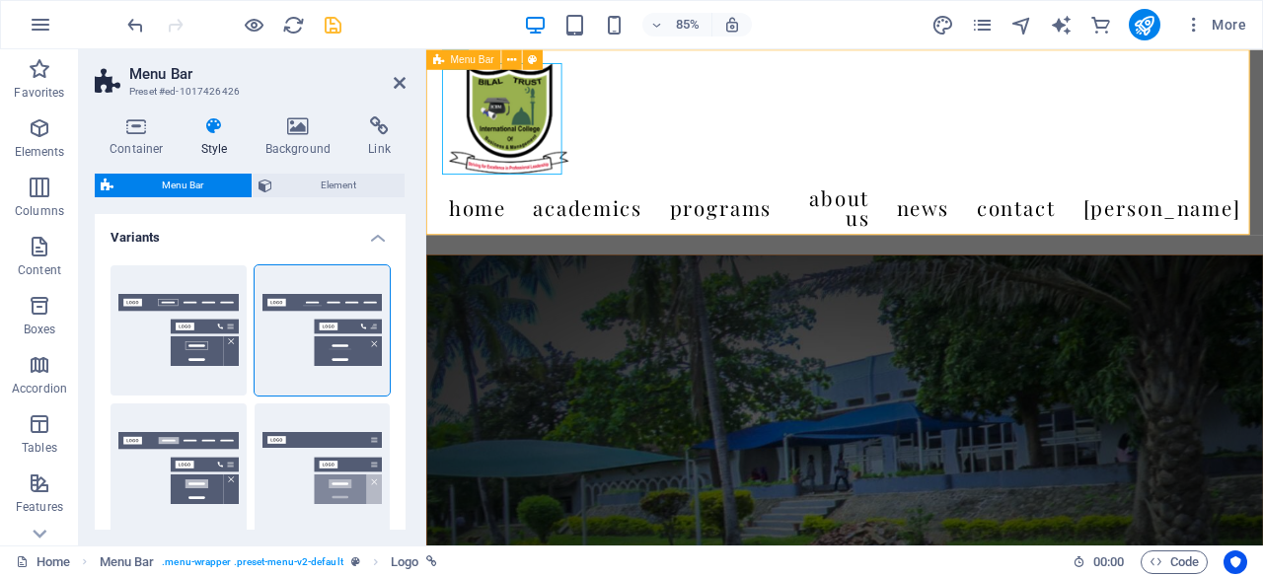
click at [455, 55] on span "Menu Bar" at bounding box center [472, 59] width 43 height 10
click at [456, 64] on span "Menu Bar" at bounding box center [472, 59] width 43 height 10
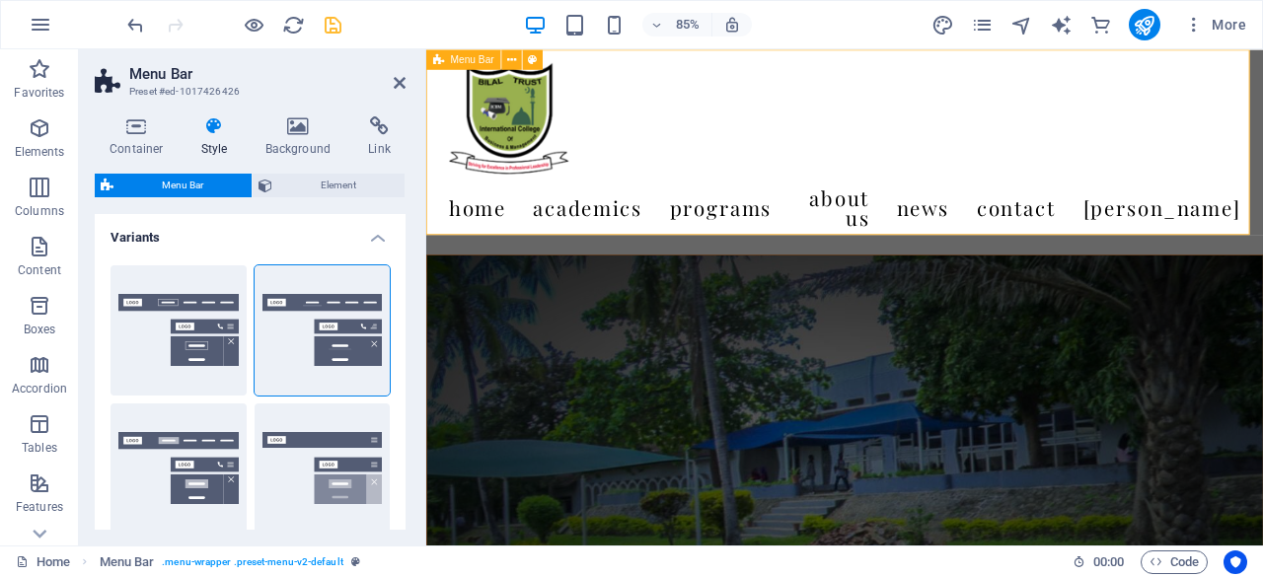
click at [456, 64] on span "Menu Bar" at bounding box center [472, 59] width 43 height 10
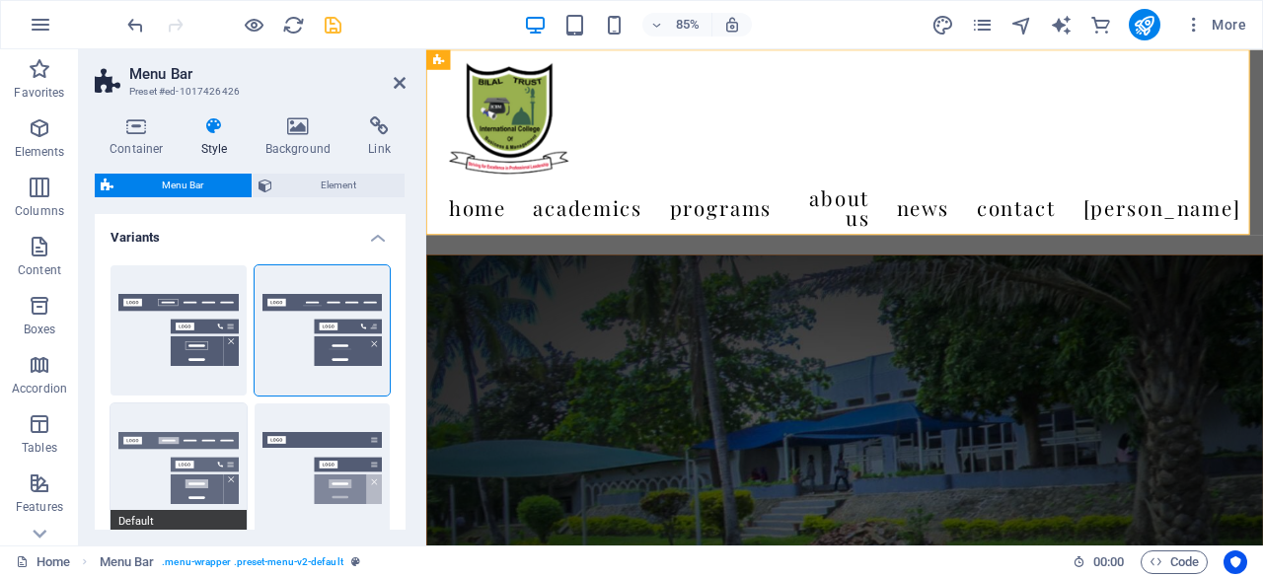
click at [208, 474] on button "Default" at bounding box center [179, 469] width 136 height 130
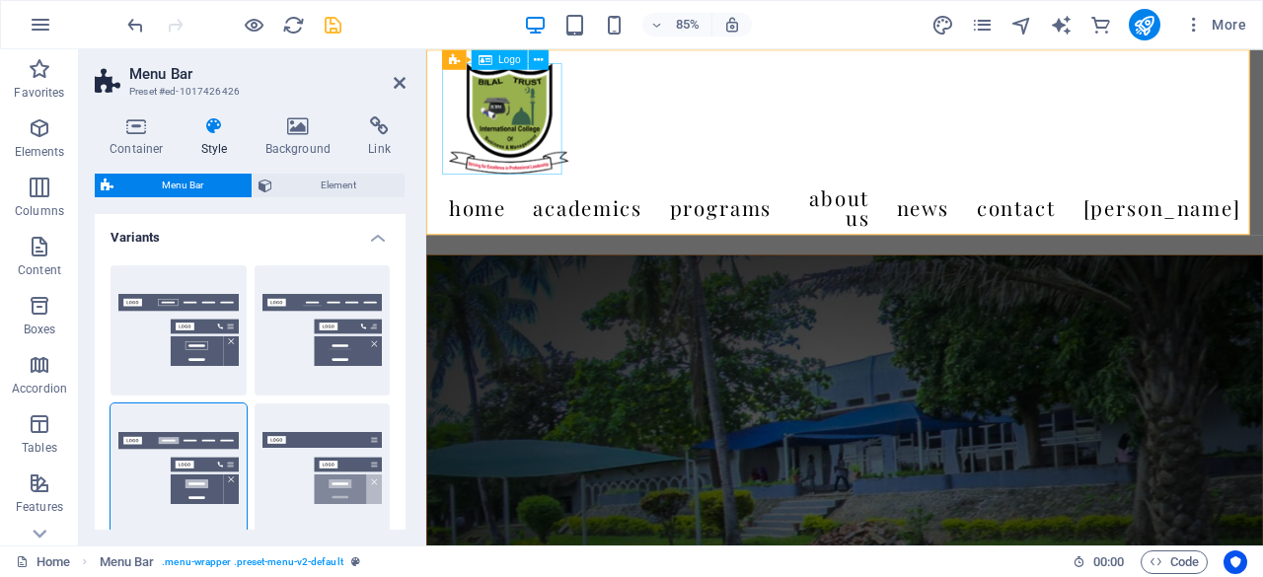
click at [553, 141] on div at bounding box center [918, 130] width 931 height 131
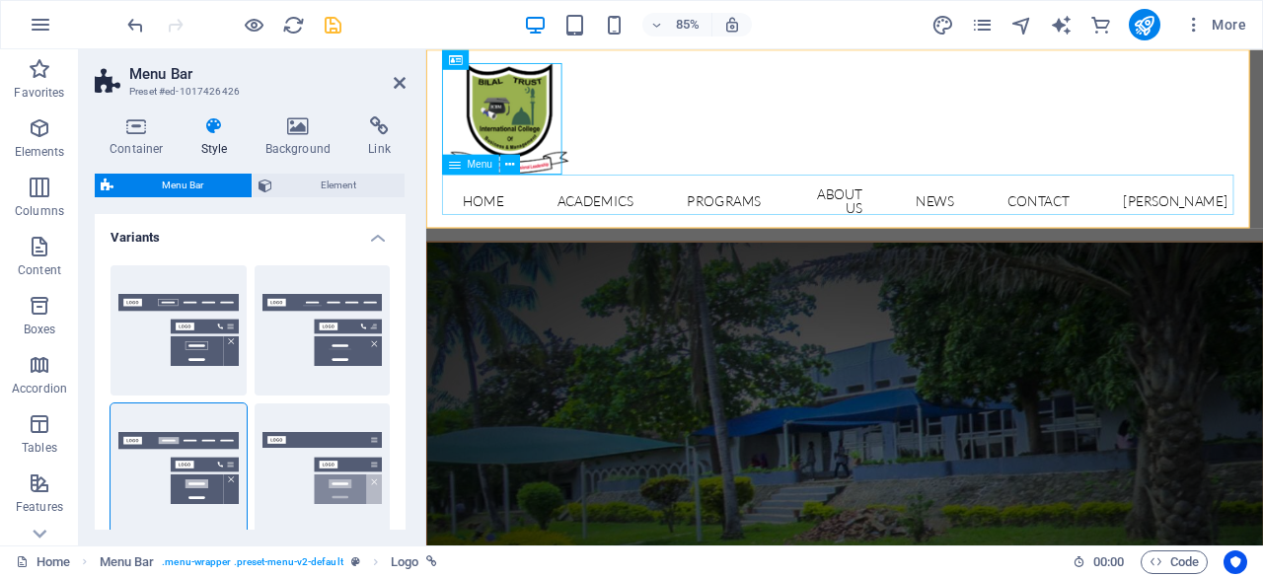
click at [548, 225] on nav "Home Academics Detail view Programs About us News Contact [PERSON_NAME]" at bounding box center [918, 227] width 931 height 63
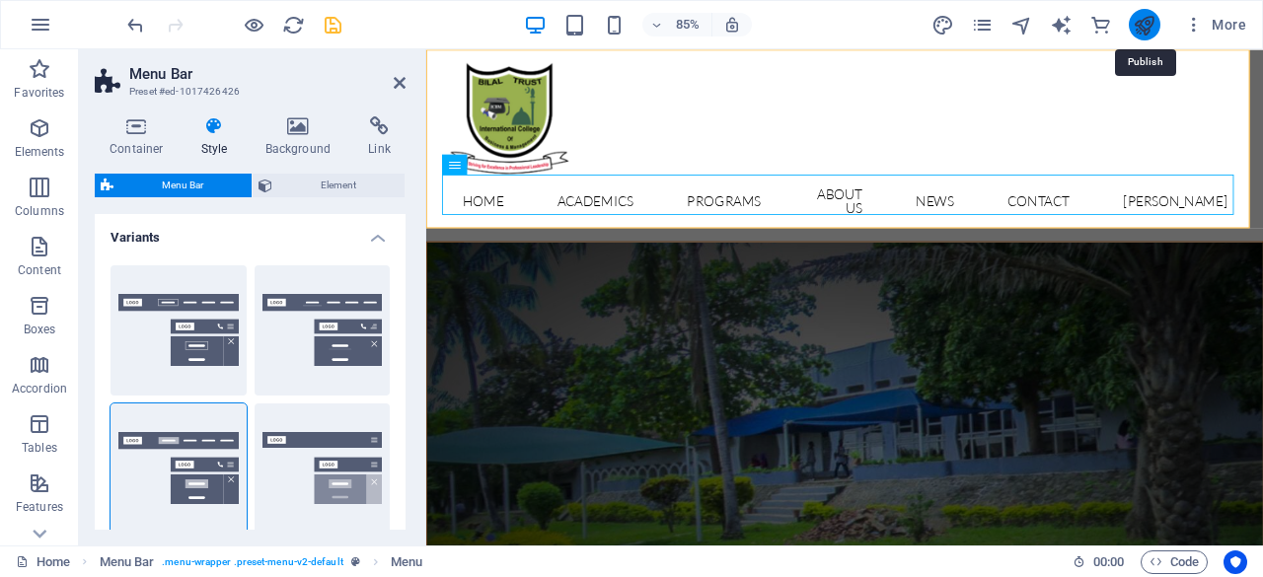
click at [1148, 26] on icon "publish" at bounding box center [1144, 25] width 23 height 23
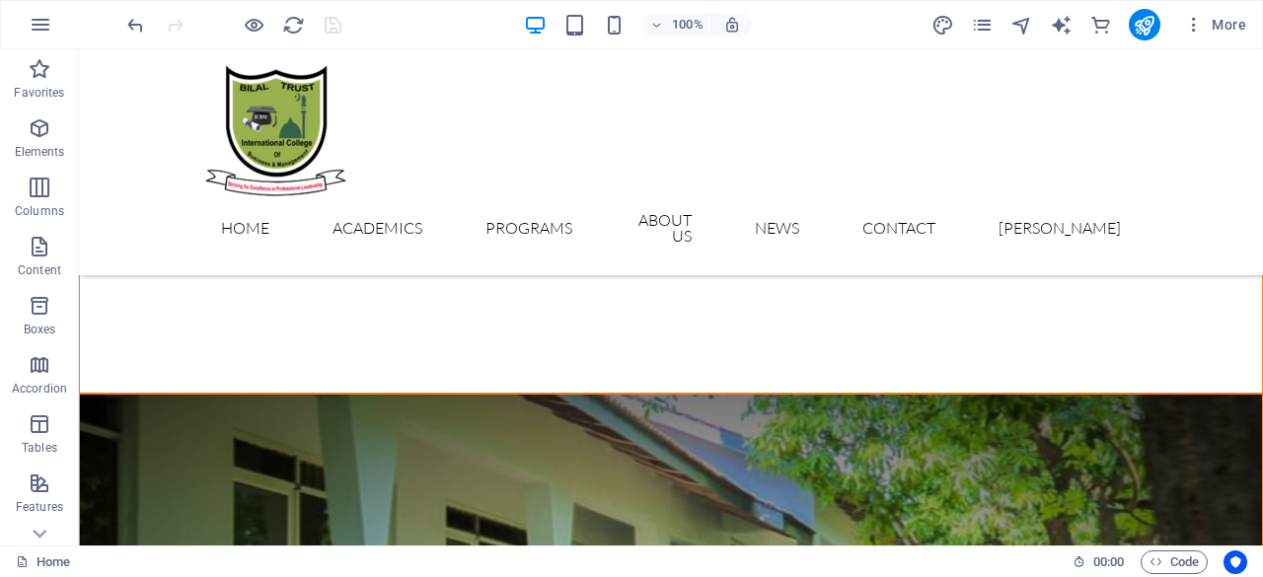
scroll to position [2095, 0]
